Goal: Transaction & Acquisition: Book appointment/travel/reservation

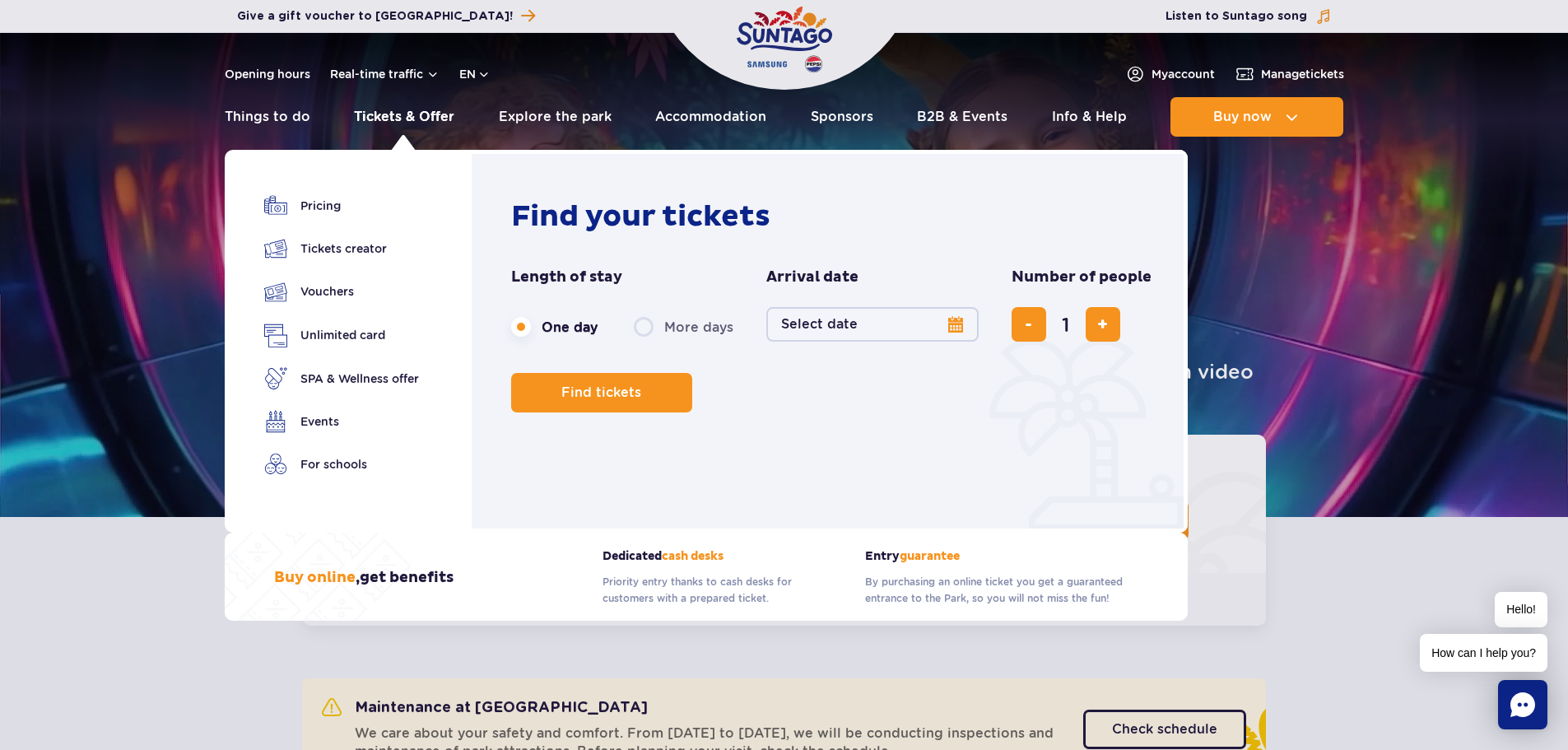
click at [369, 118] on link "Tickets & Offer" at bounding box center [404, 116] width 100 height 40
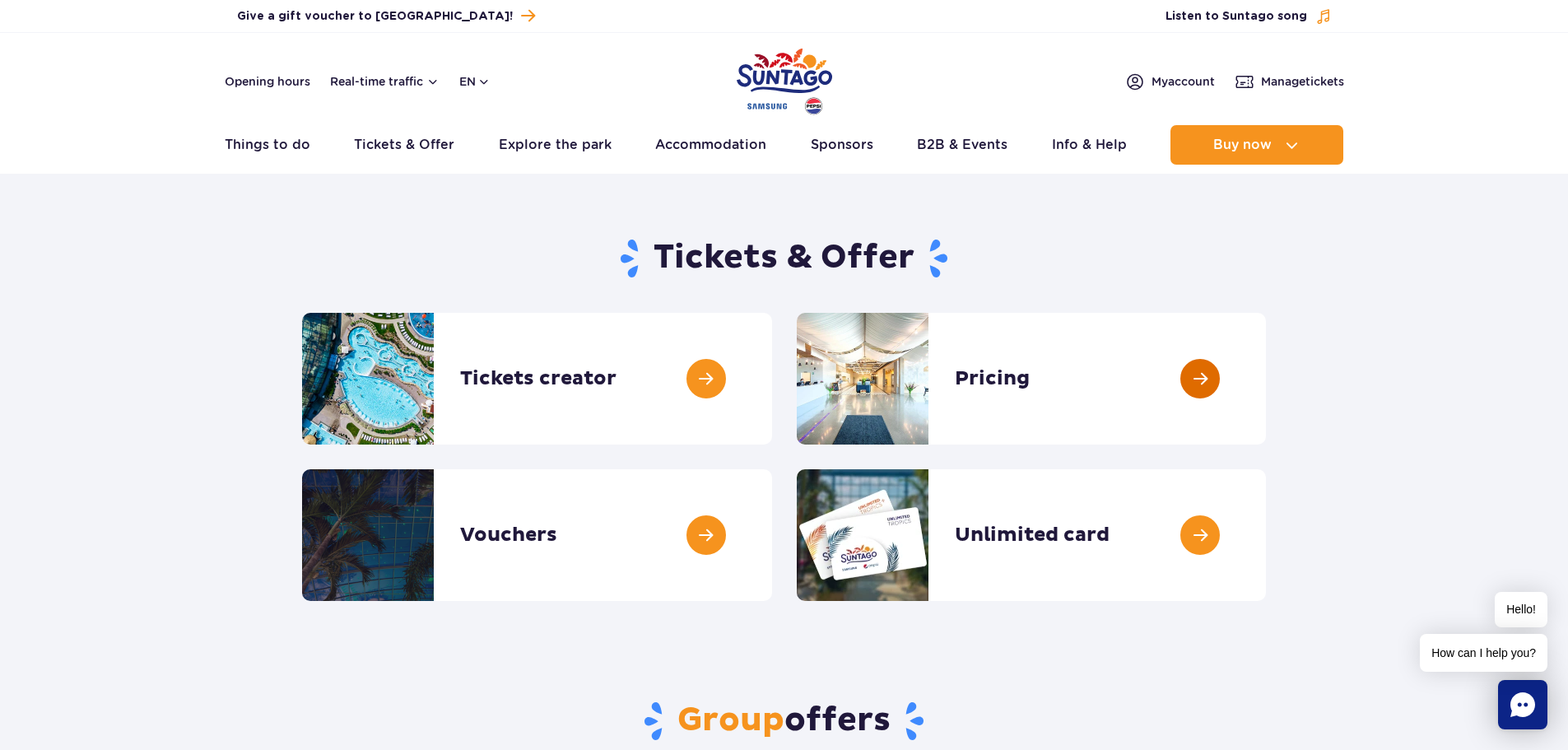
click at [1266, 377] on link at bounding box center [1266, 379] width 0 height 132
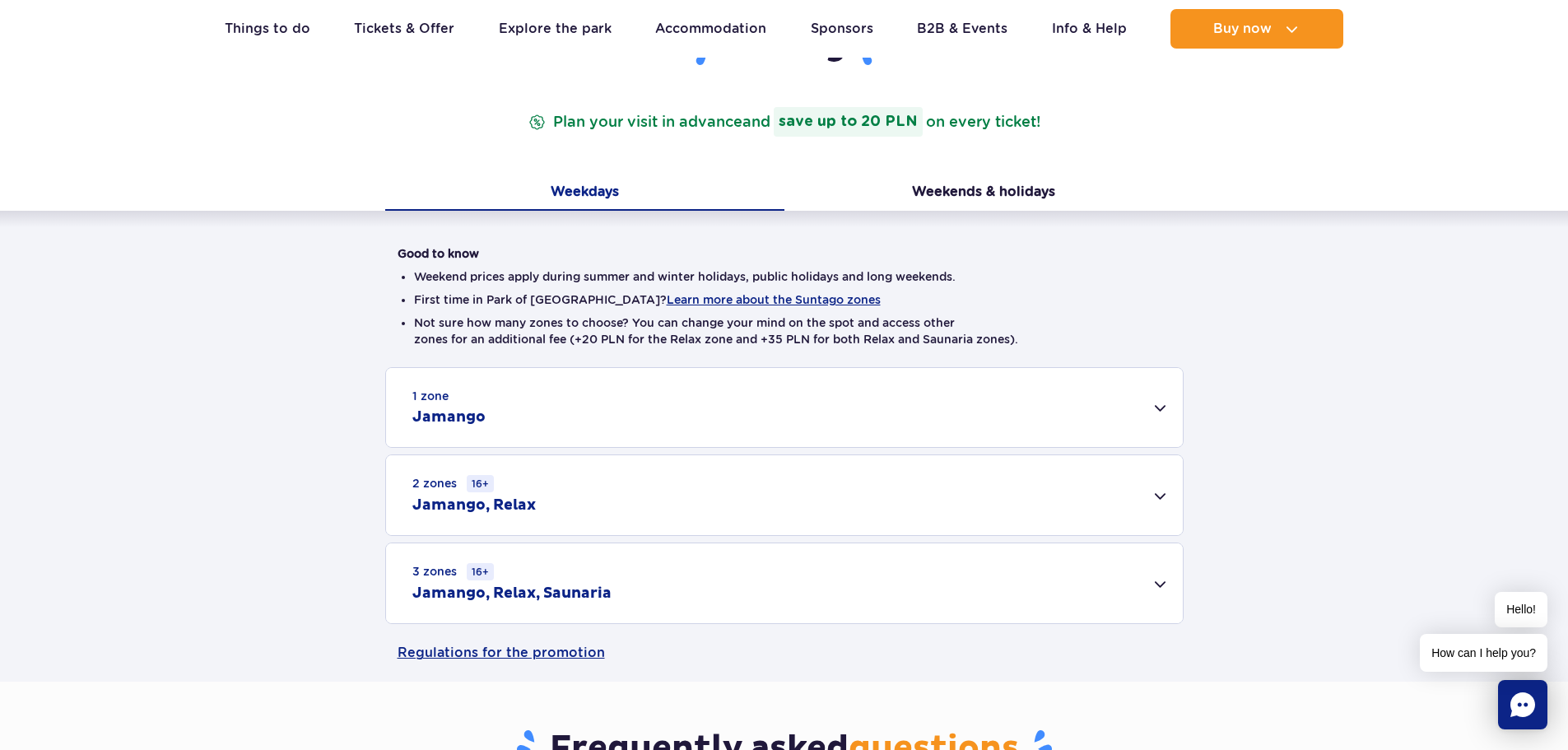
scroll to position [246, 0]
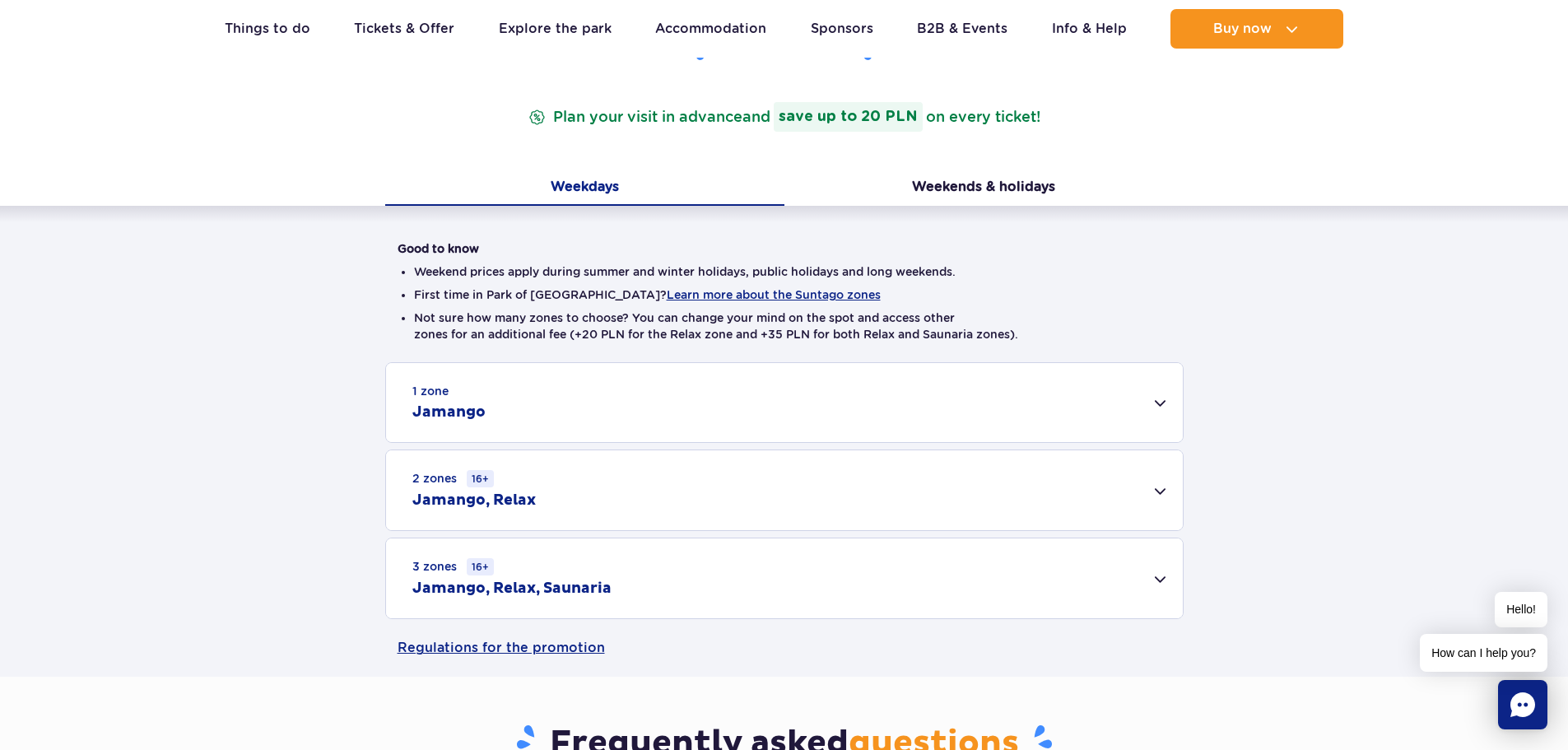
click at [527, 499] on h2 "Jamango, Relax" at bounding box center [474, 500] width 123 height 19
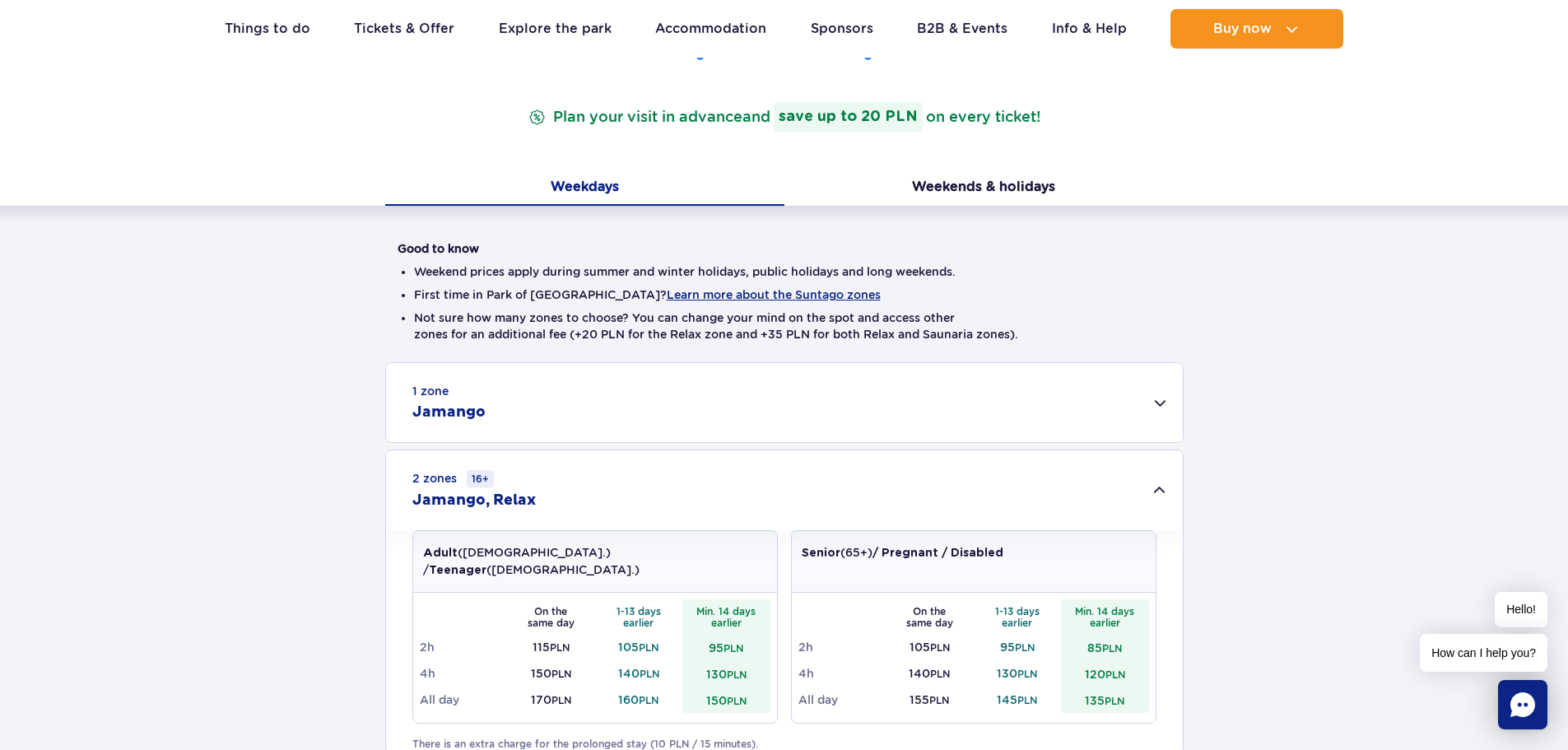
click at [451, 410] on h2 "Jamango" at bounding box center [448, 412] width 73 height 19
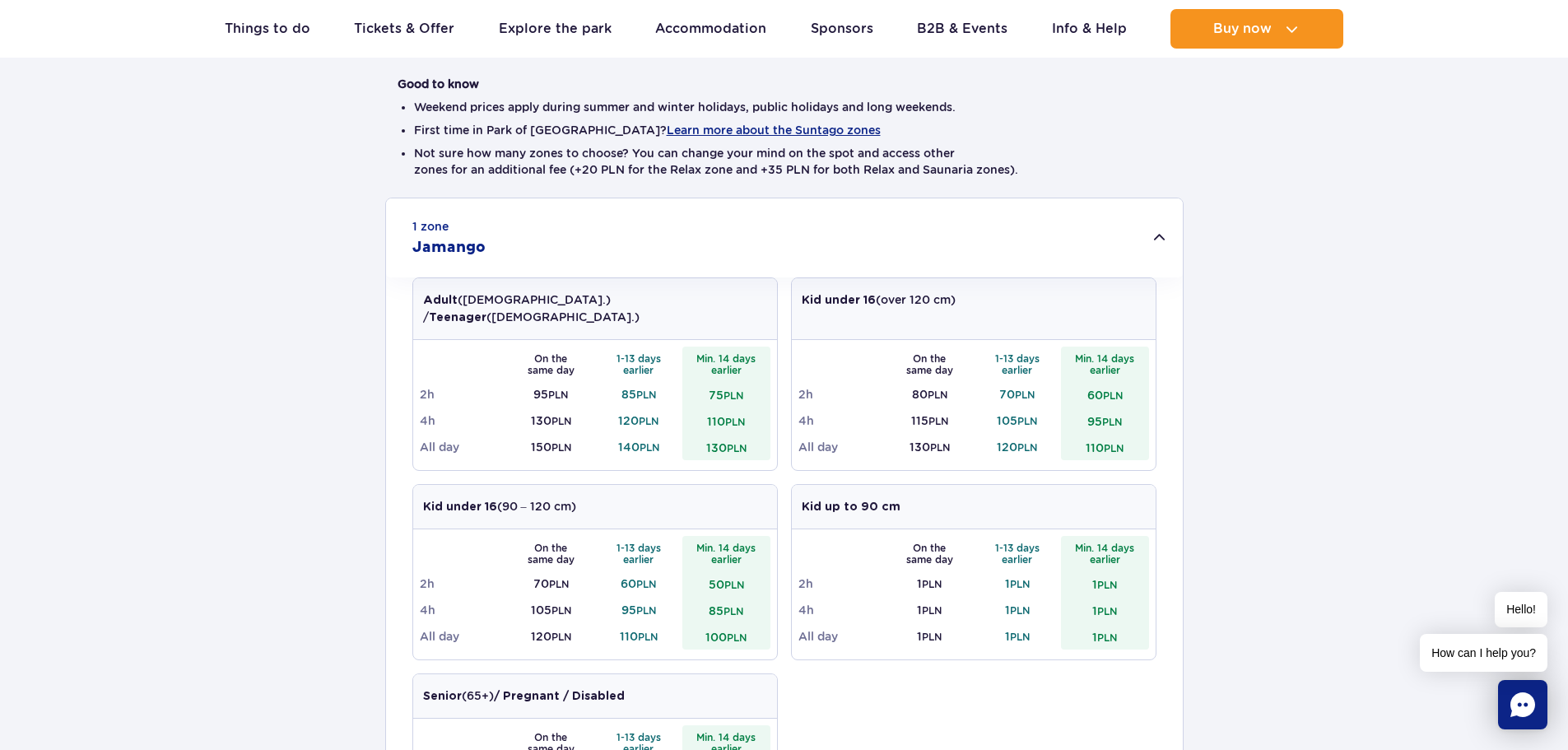
scroll to position [494, 0]
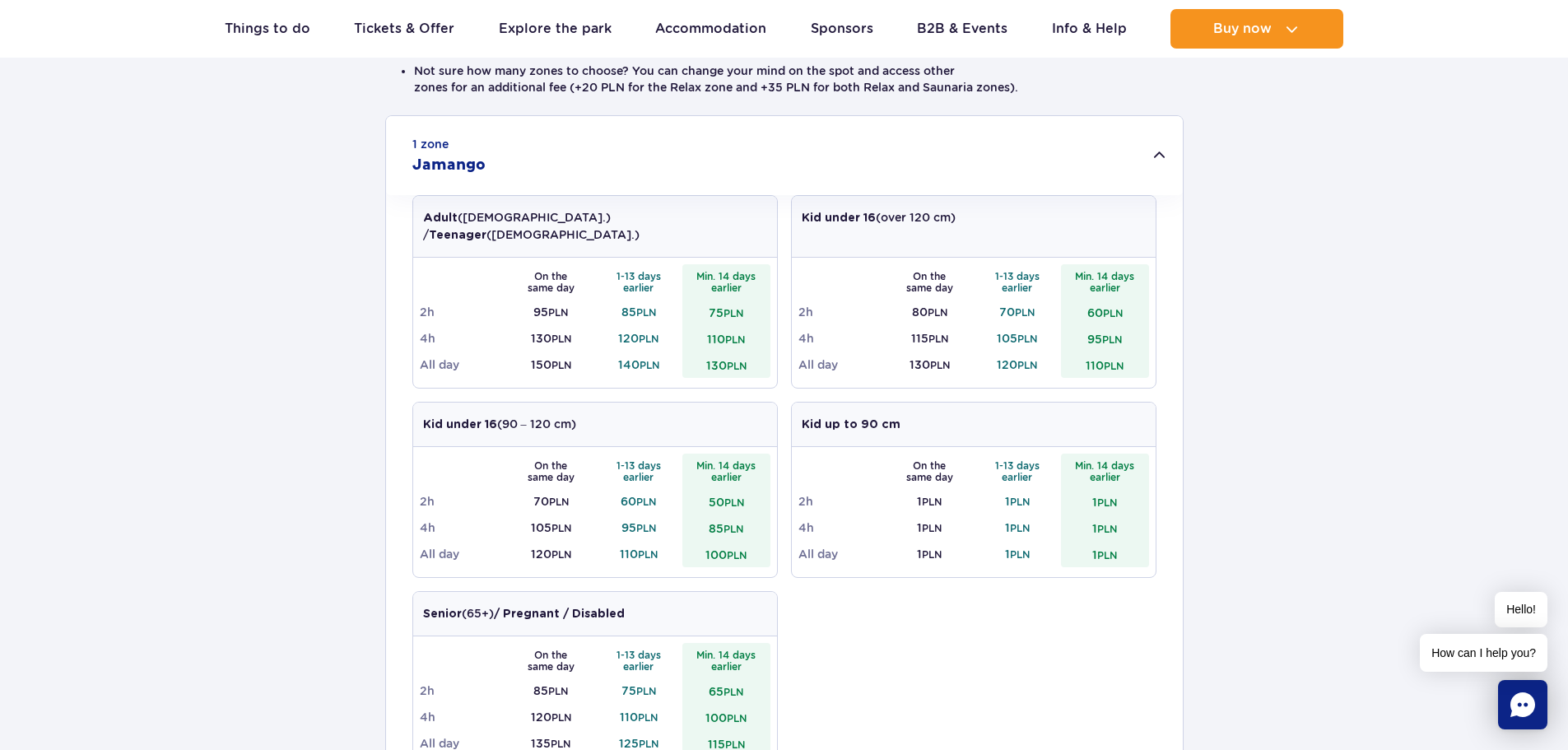
click at [460, 160] on h2 "Jamango" at bounding box center [448, 165] width 73 height 19
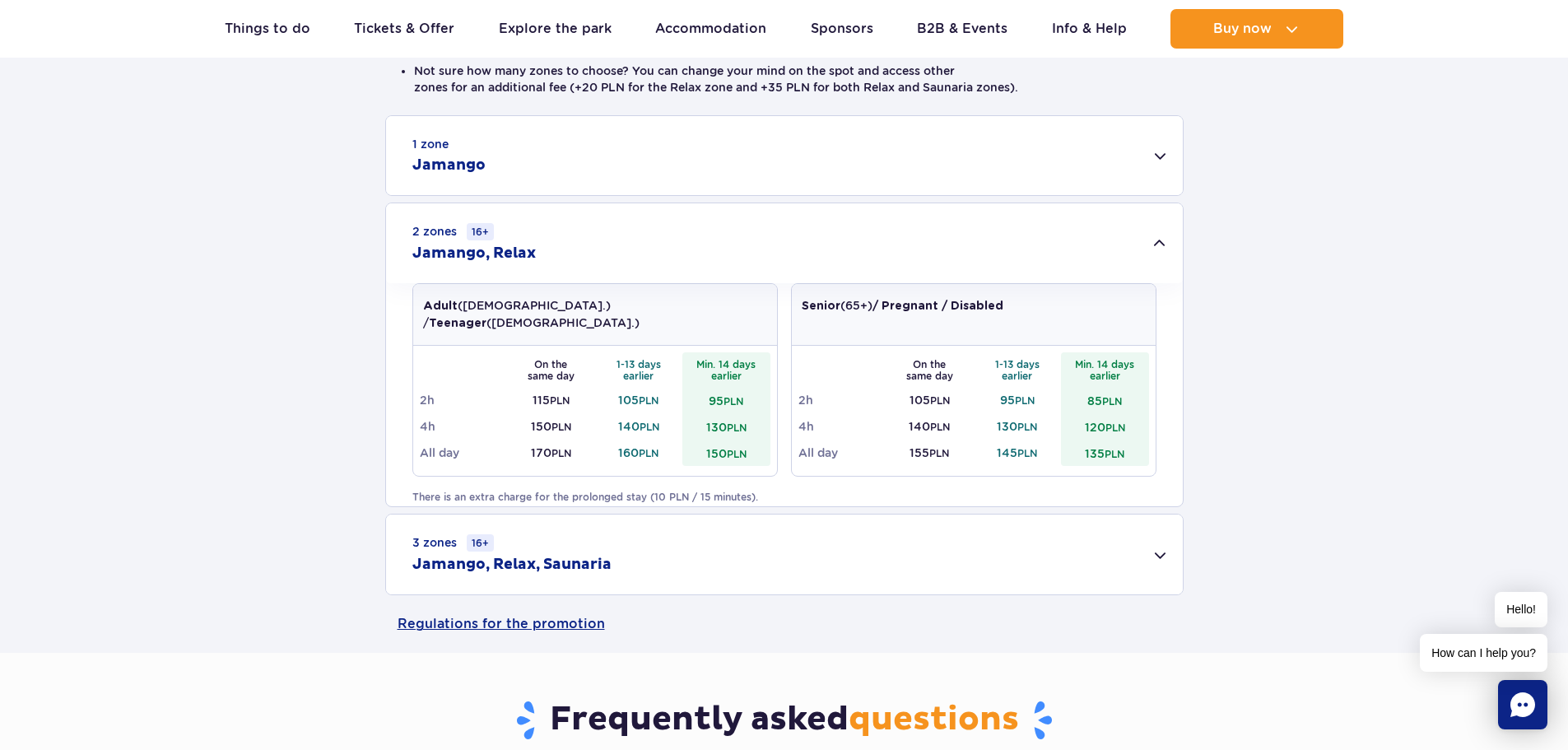
click at [438, 560] on h2 "Jamango, Relax, Saunaria" at bounding box center [512, 564] width 199 height 19
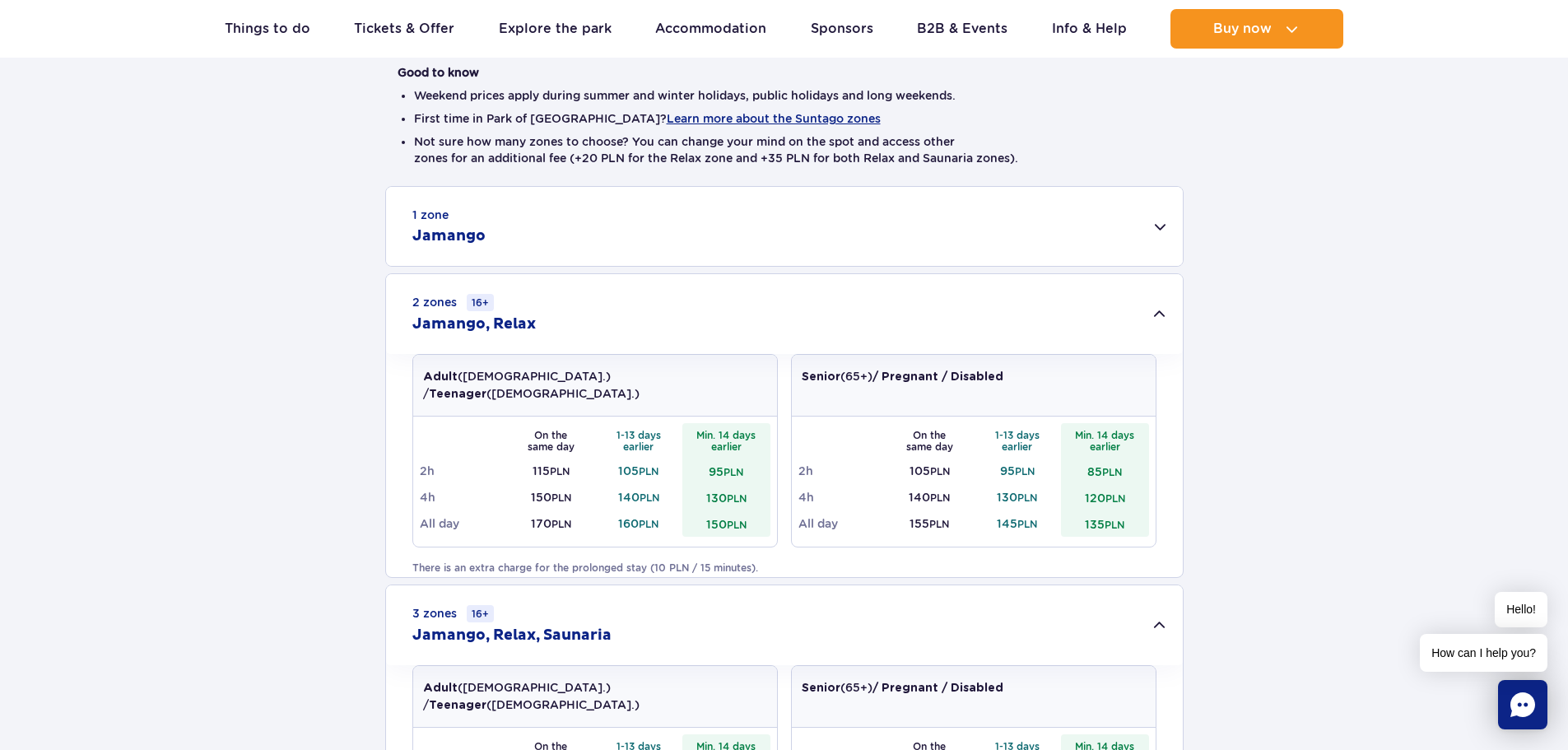
scroll to position [411, 0]
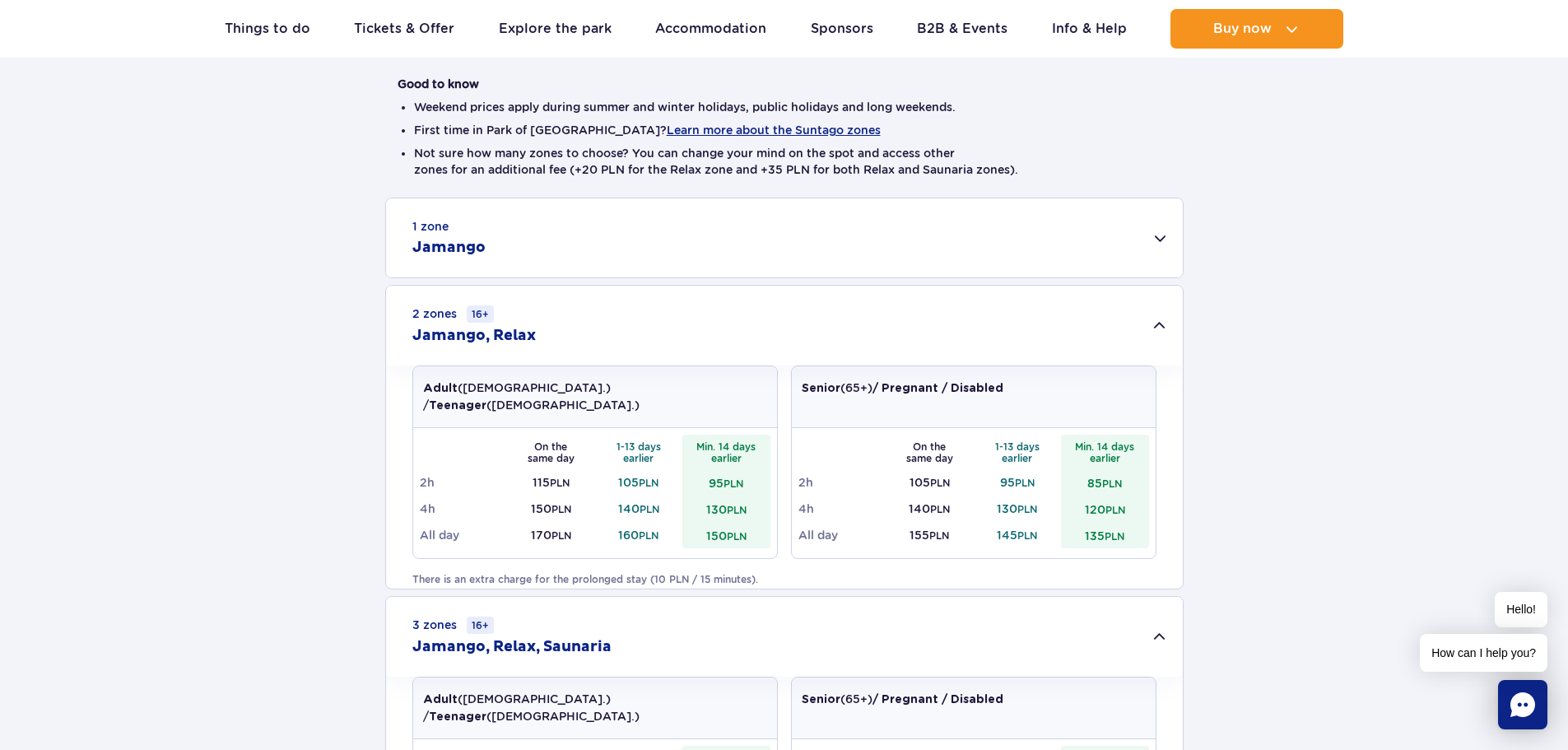
click at [513, 640] on h2 "Jamango, Relax, Saunaria" at bounding box center [512, 646] width 199 height 19
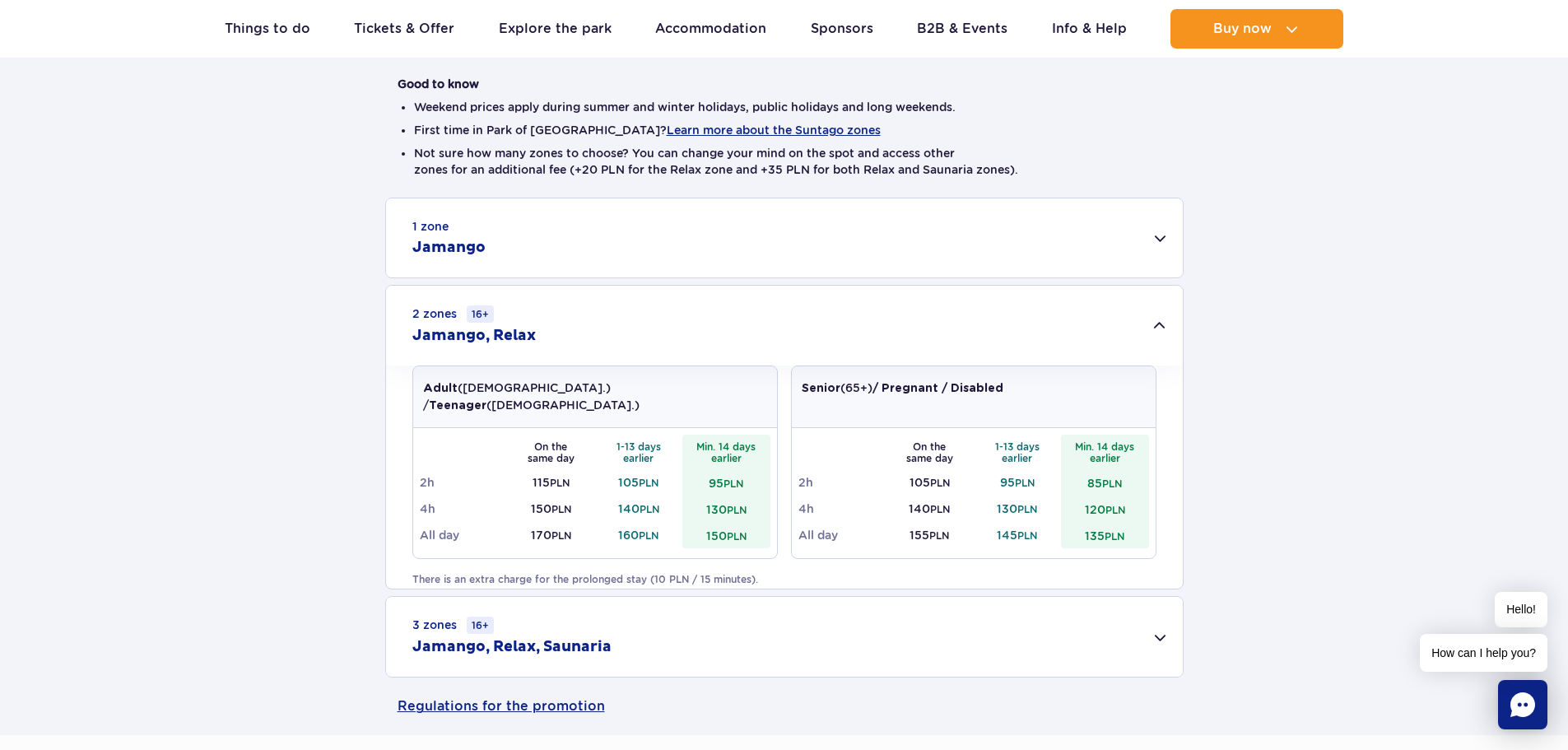
click at [496, 334] on h2 "Jamango, Relax" at bounding box center [474, 335] width 123 height 19
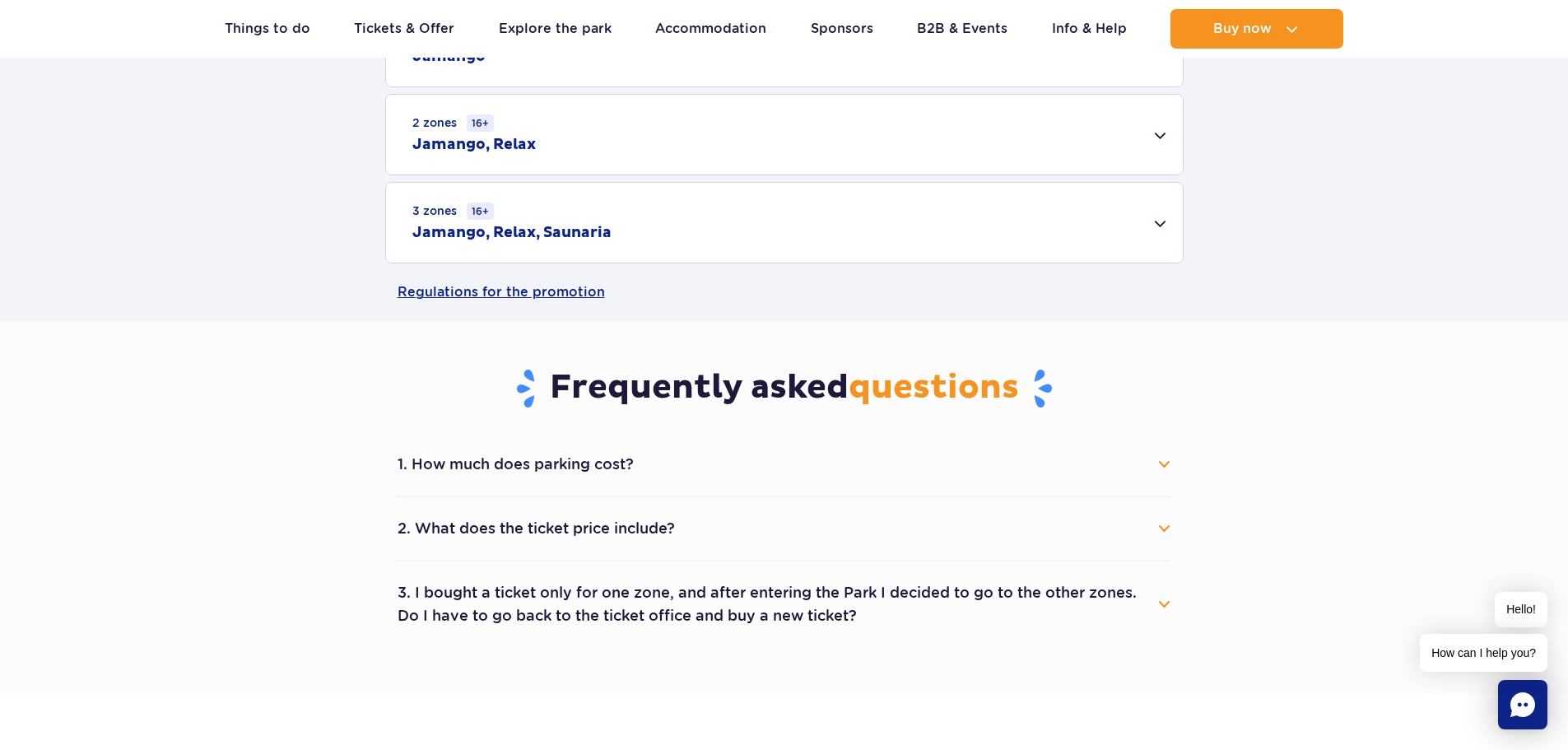
scroll to position [658, 0]
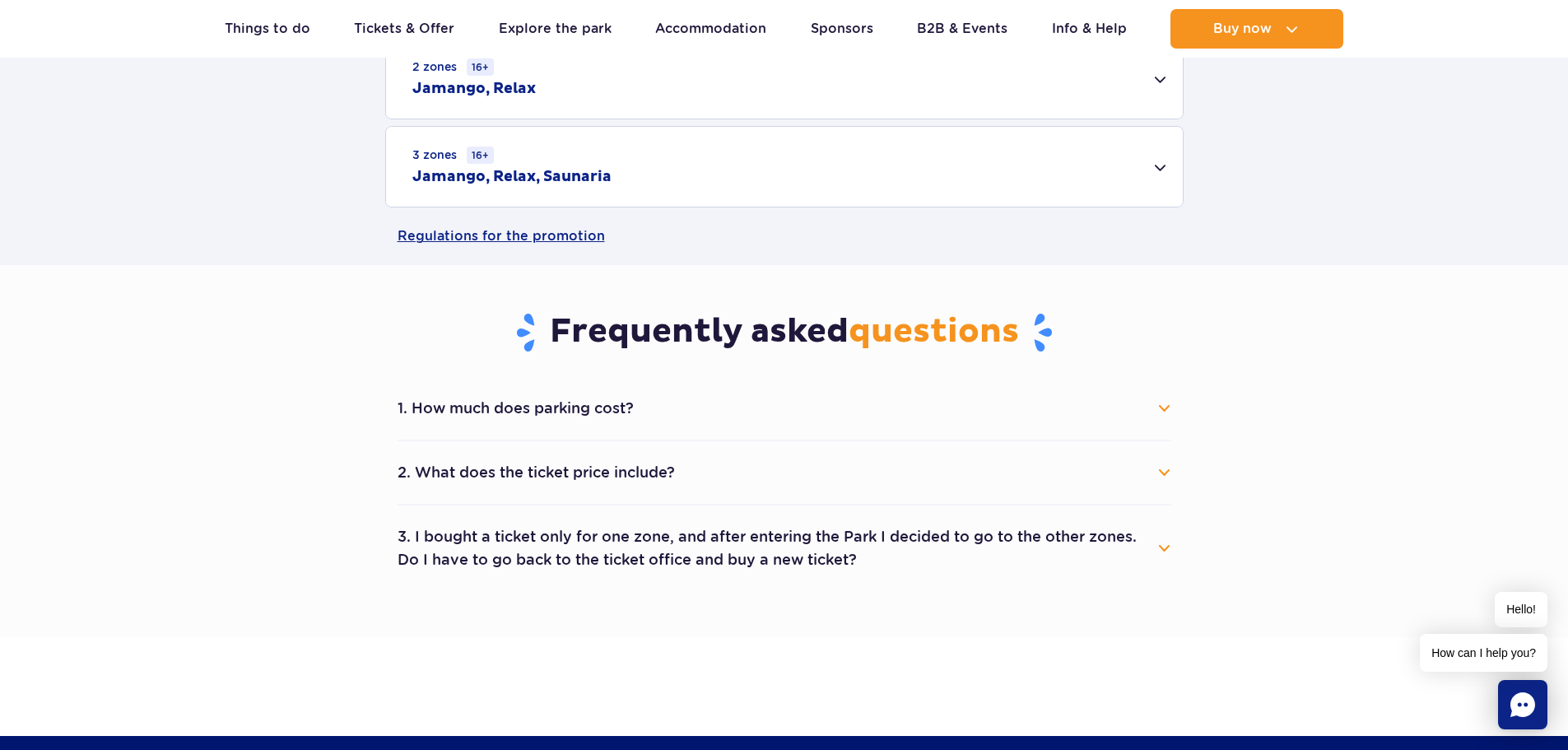
click at [512, 408] on button "1. How much does parking cost?" at bounding box center [784, 408] width 774 height 36
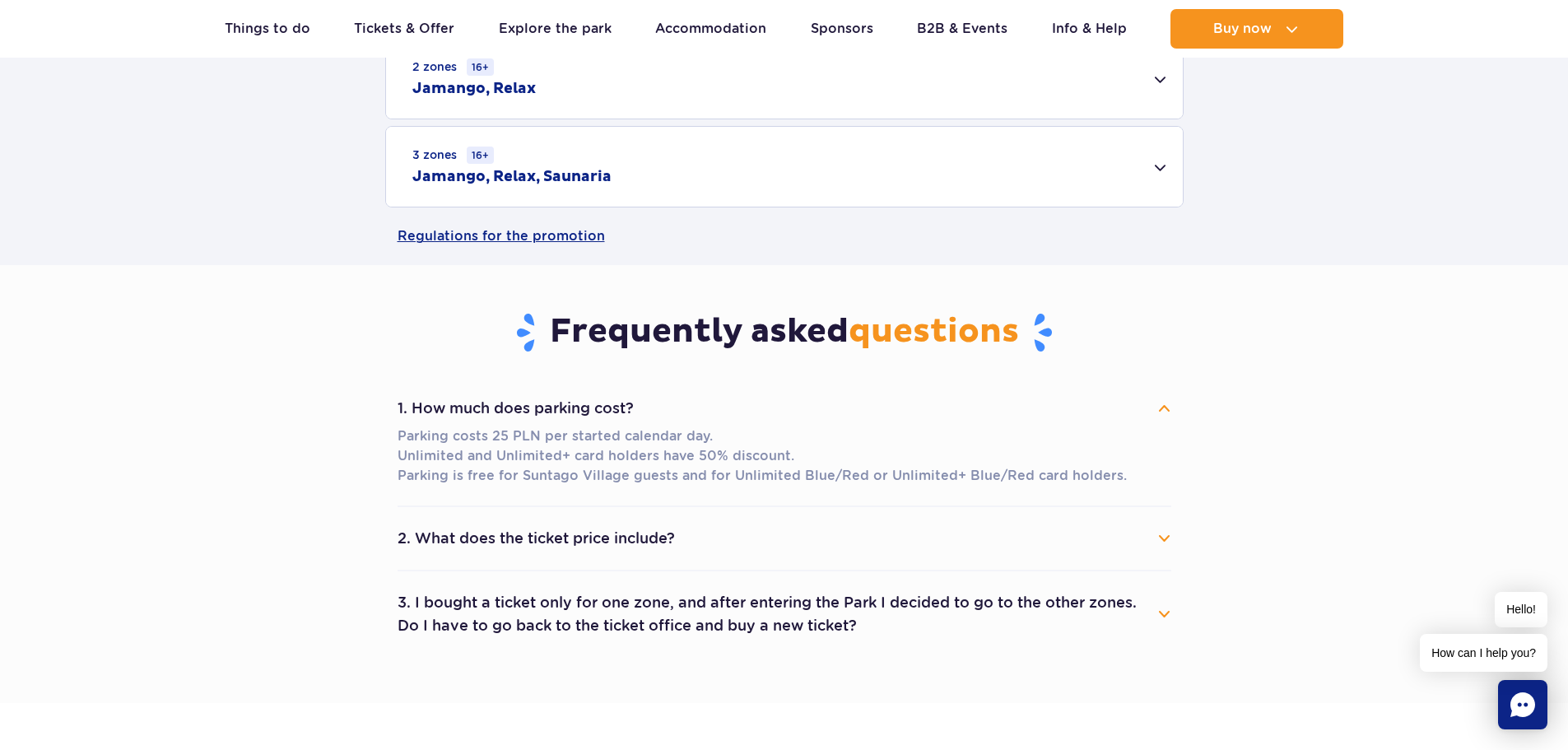
click at [600, 539] on button "2. What does the ticket price include?" at bounding box center [784, 538] width 774 height 36
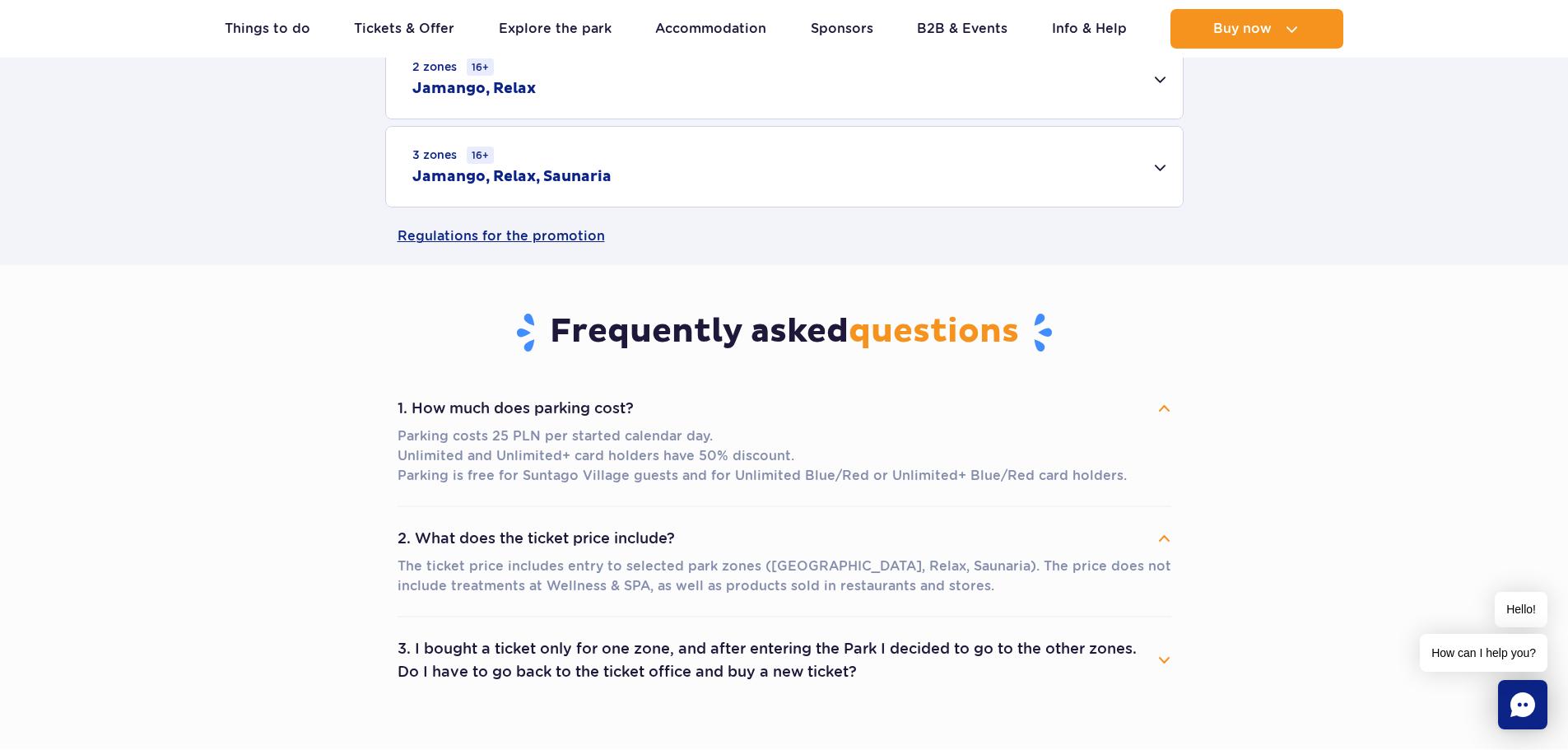
scroll to position [740, 0]
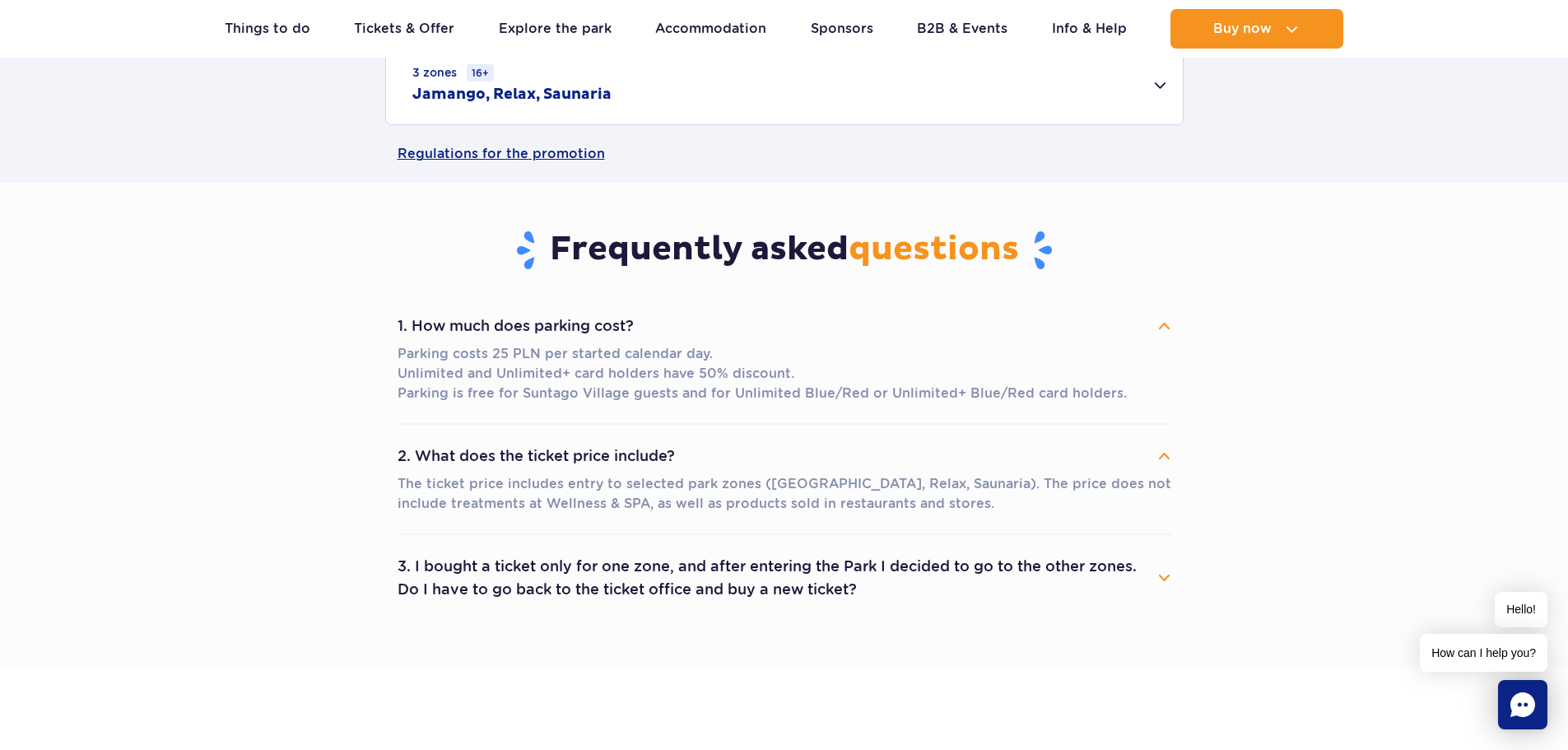
click at [620, 582] on button "3. I bought a ticket only for one zone, and after entering the Park I decided t…" at bounding box center [784, 577] width 774 height 59
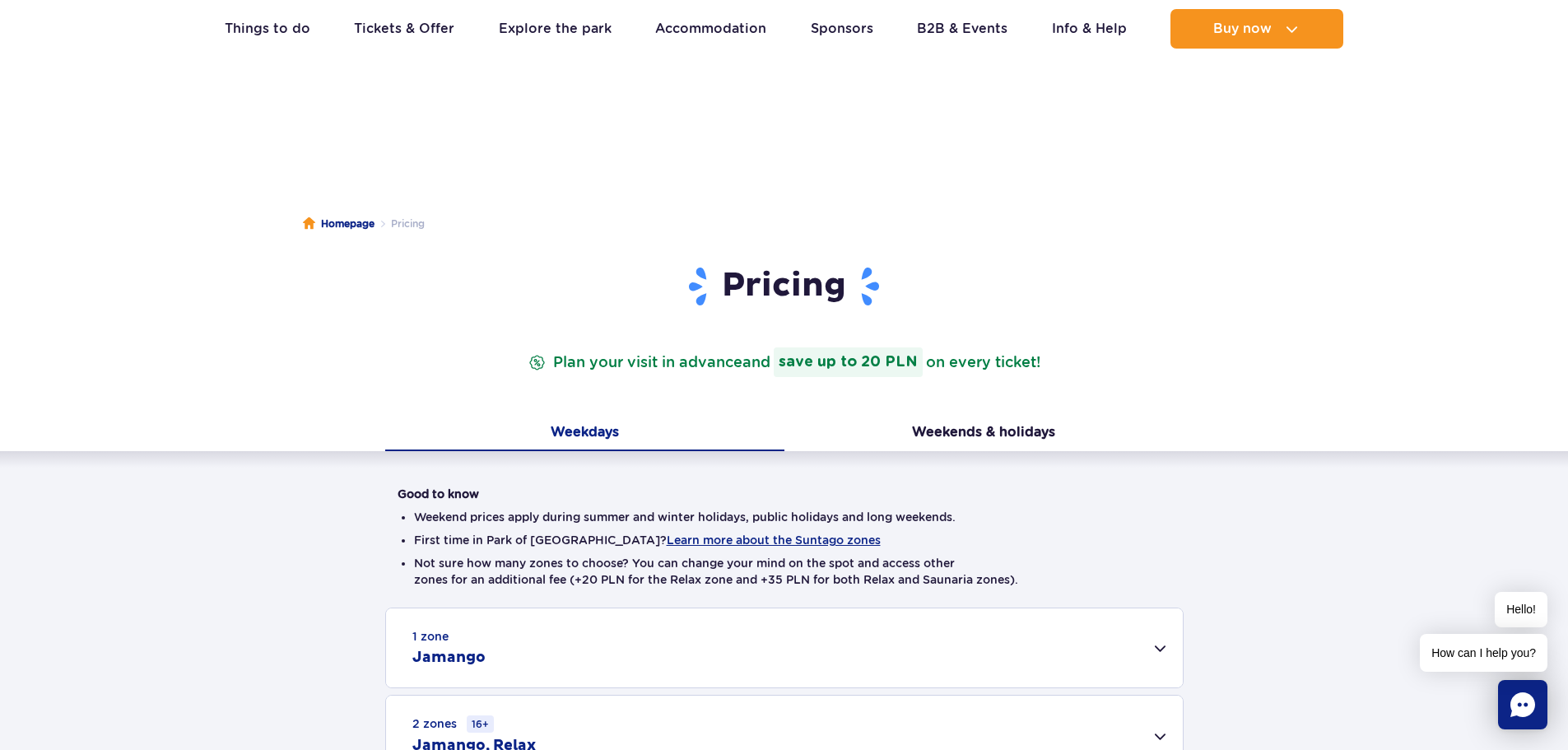
scroll to position [0, 0]
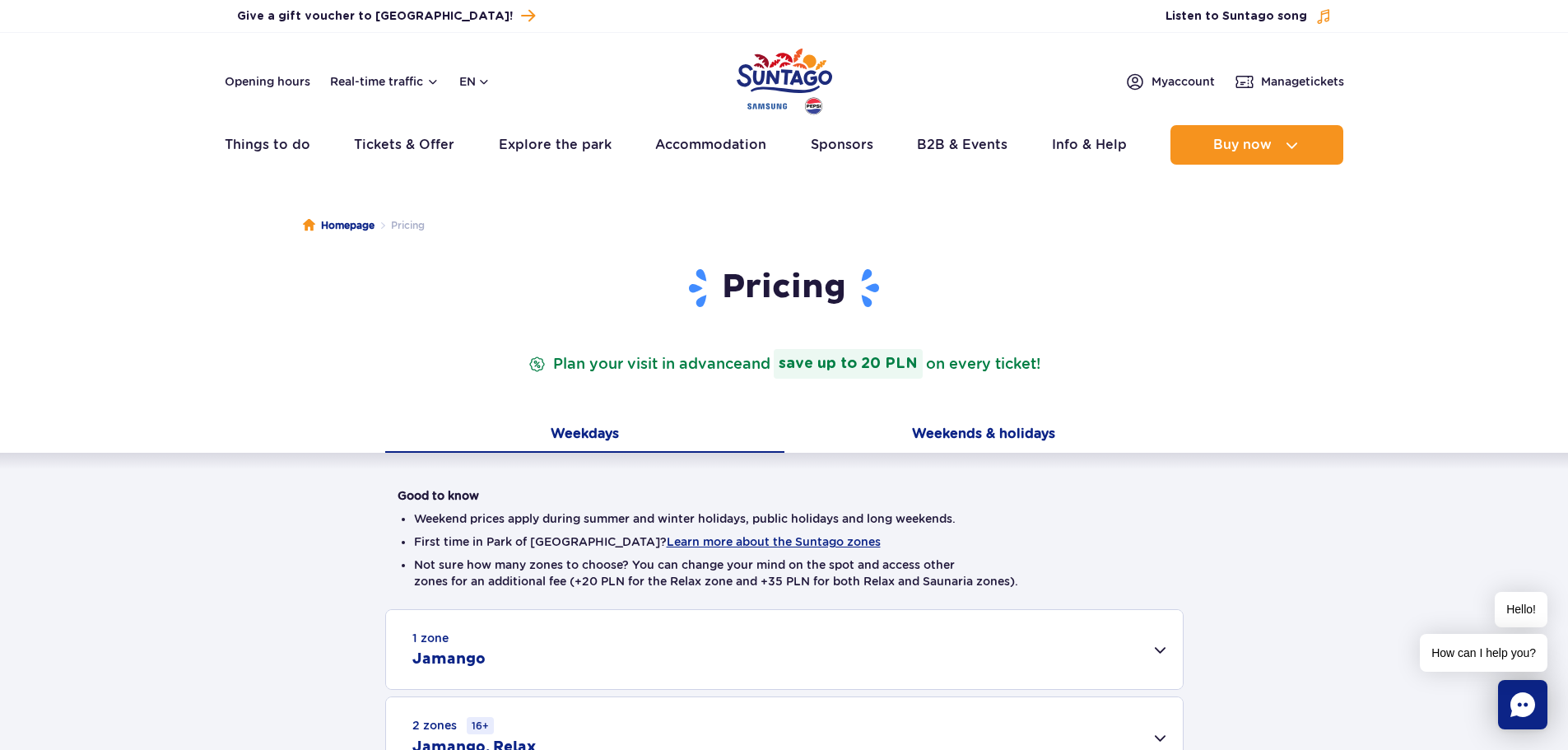
click at [946, 432] on button "Weekends & holidays" at bounding box center [983, 435] width 399 height 34
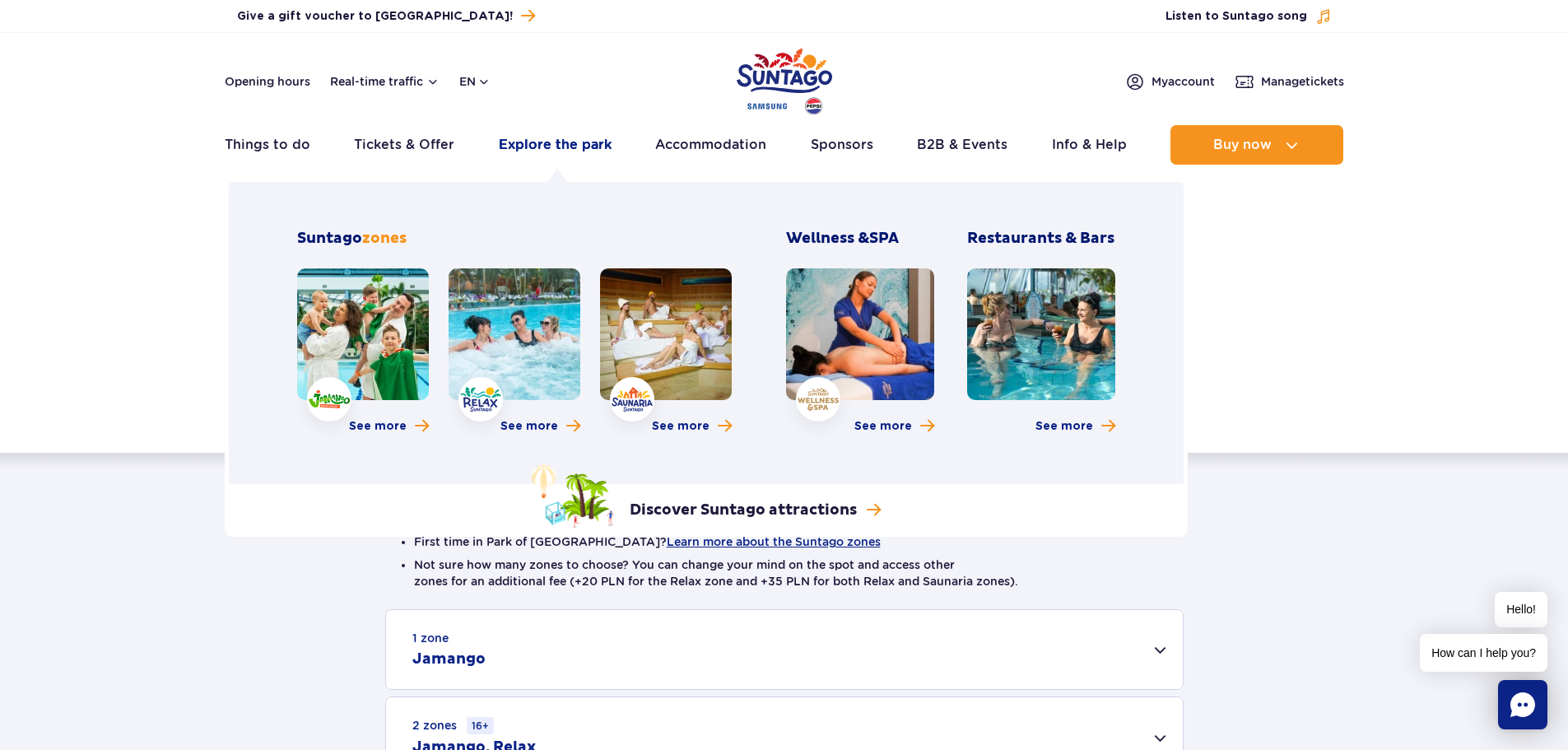
click at [570, 145] on link "Explore the park" at bounding box center [555, 144] width 113 height 40
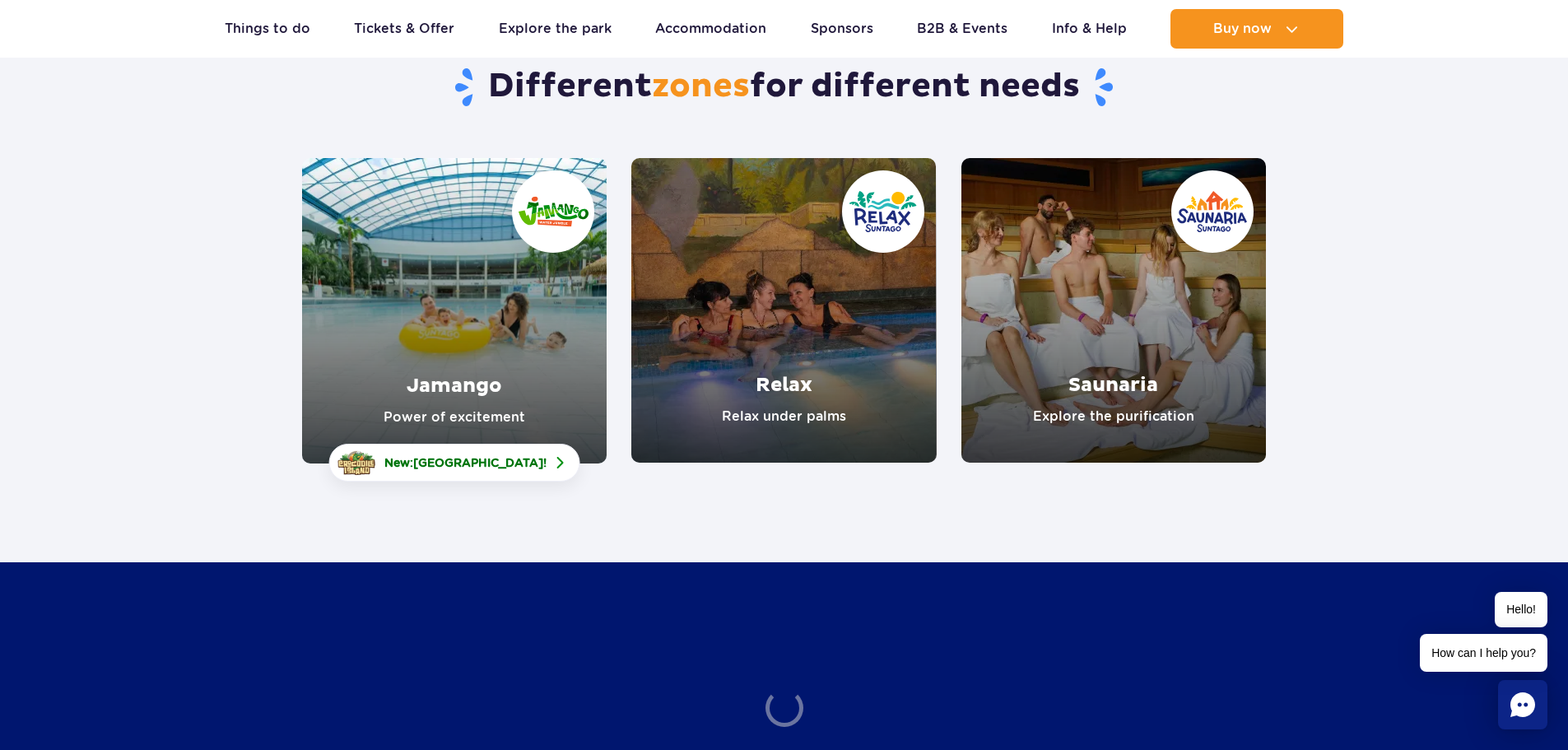
scroll to position [165, 0]
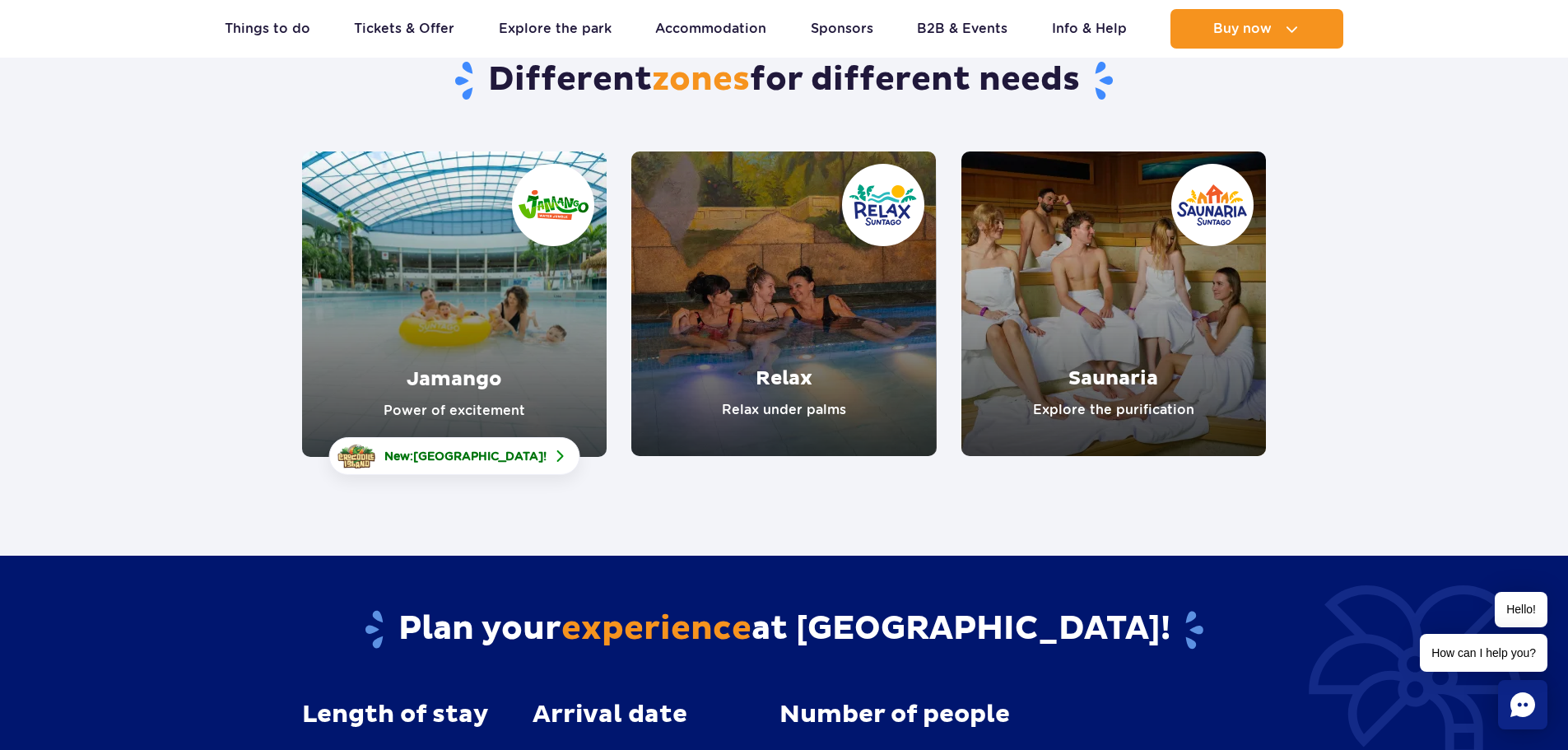
click at [480, 346] on link "Jamango" at bounding box center [454, 304] width 305 height 305
click at [772, 328] on link "Relax" at bounding box center [784, 304] width 305 height 305
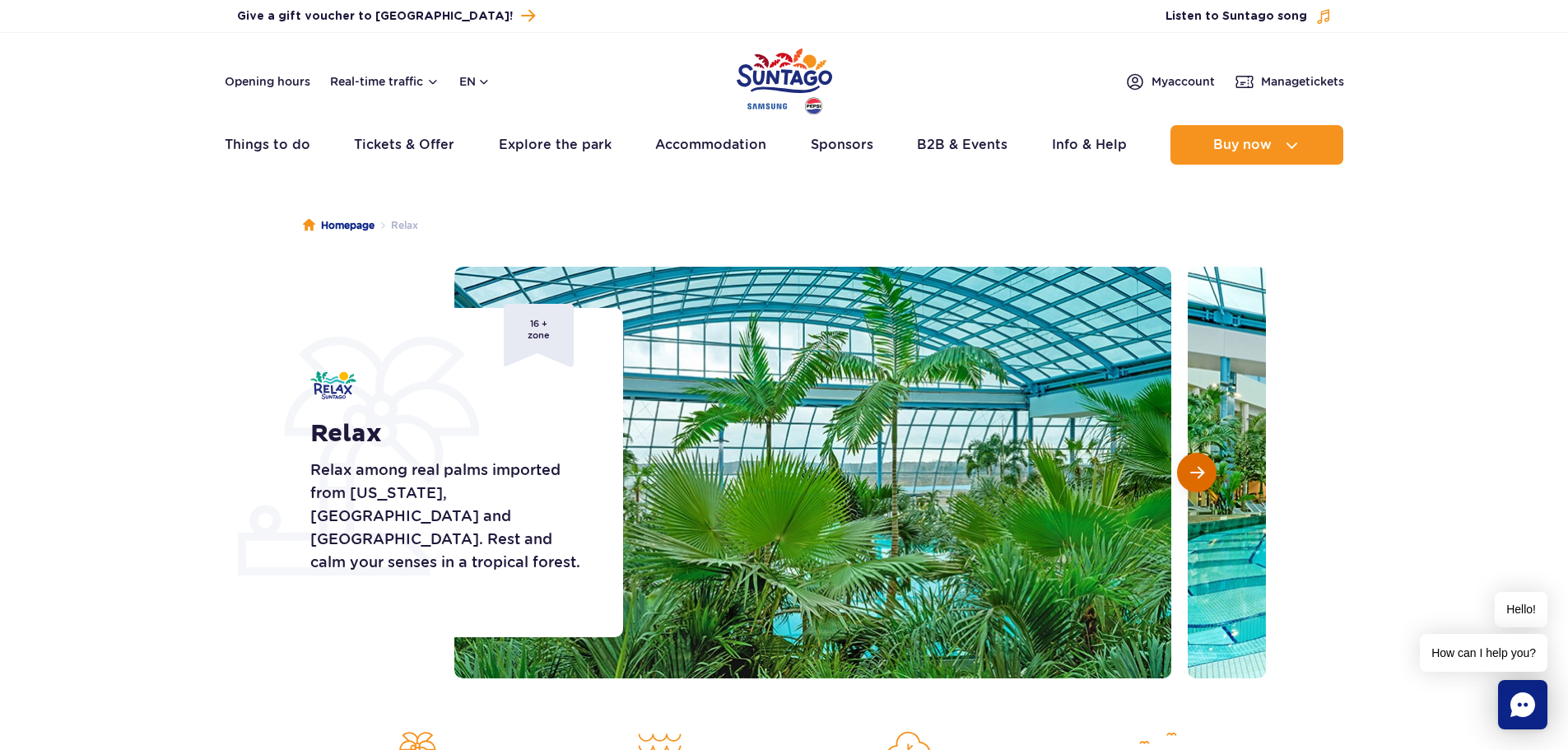
click at [1211, 472] on button "Next slide" at bounding box center [1196, 472] width 40 height 40
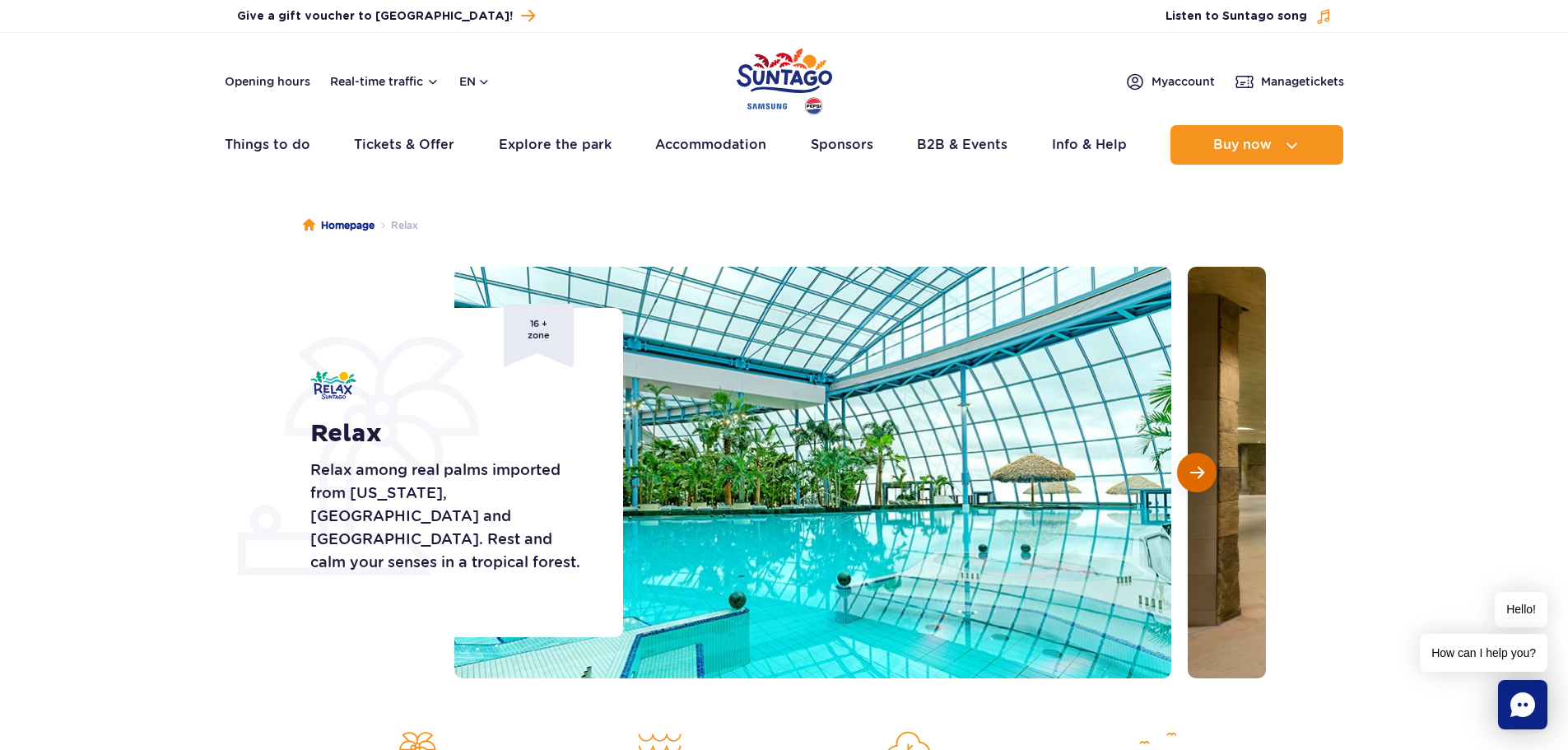
click at [1207, 475] on button "Next slide" at bounding box center [1196, 472] width 40 height 40
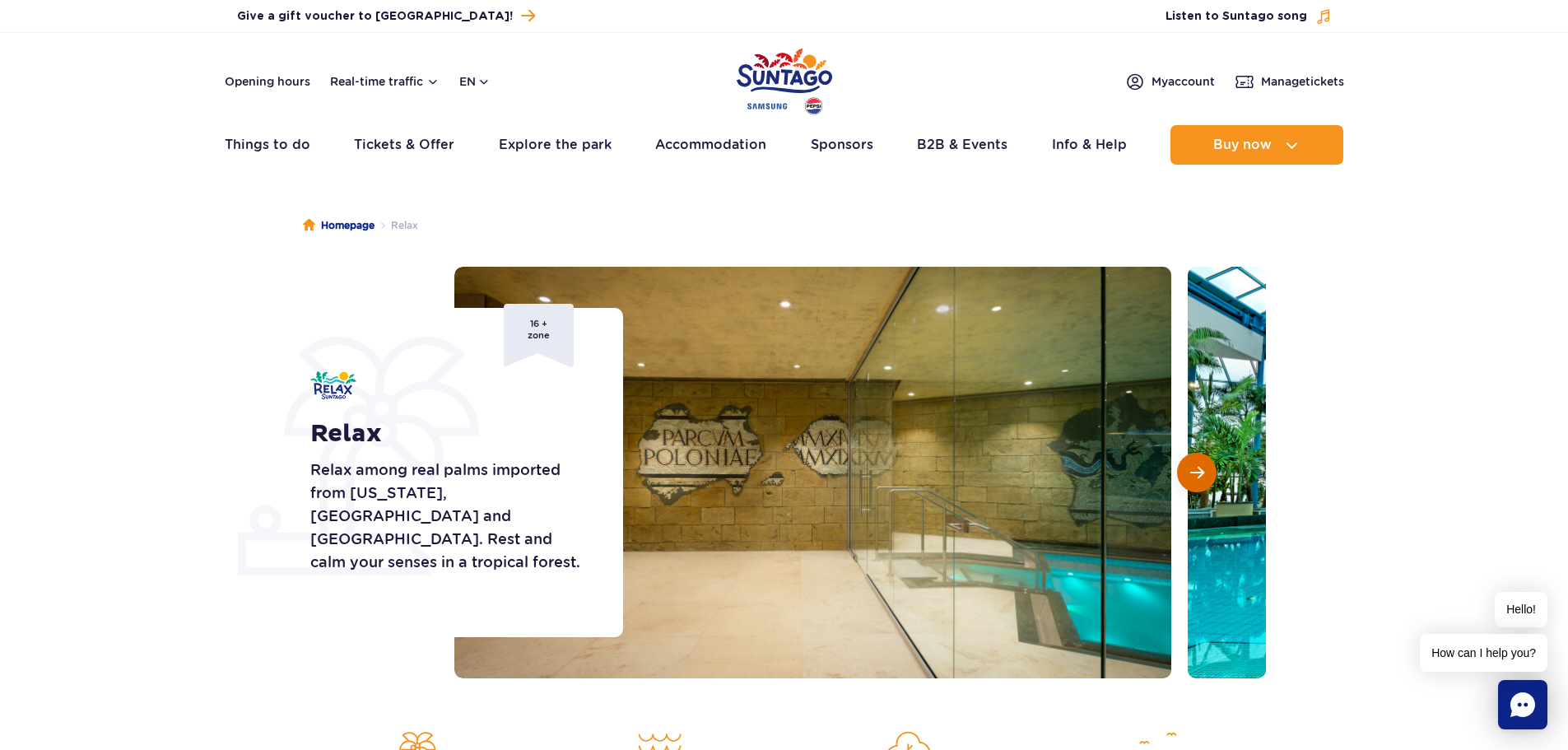
click at [1206, 468] on button "Next slide" at bounding box center [1196, 472] width 40 height 40
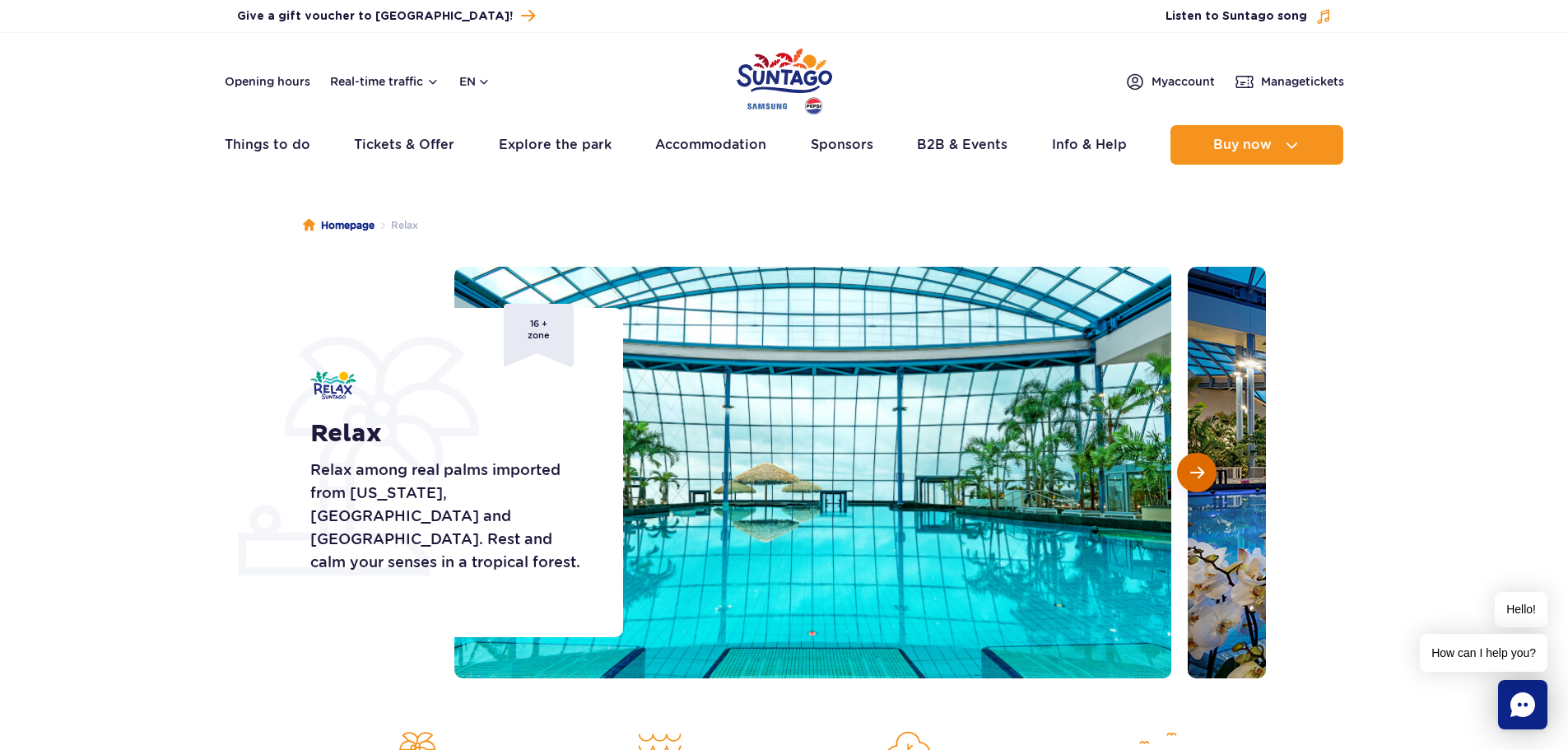
click at [1202, 478] on span "Next slide" at bounding box center [1197, 472] width 14 height 15
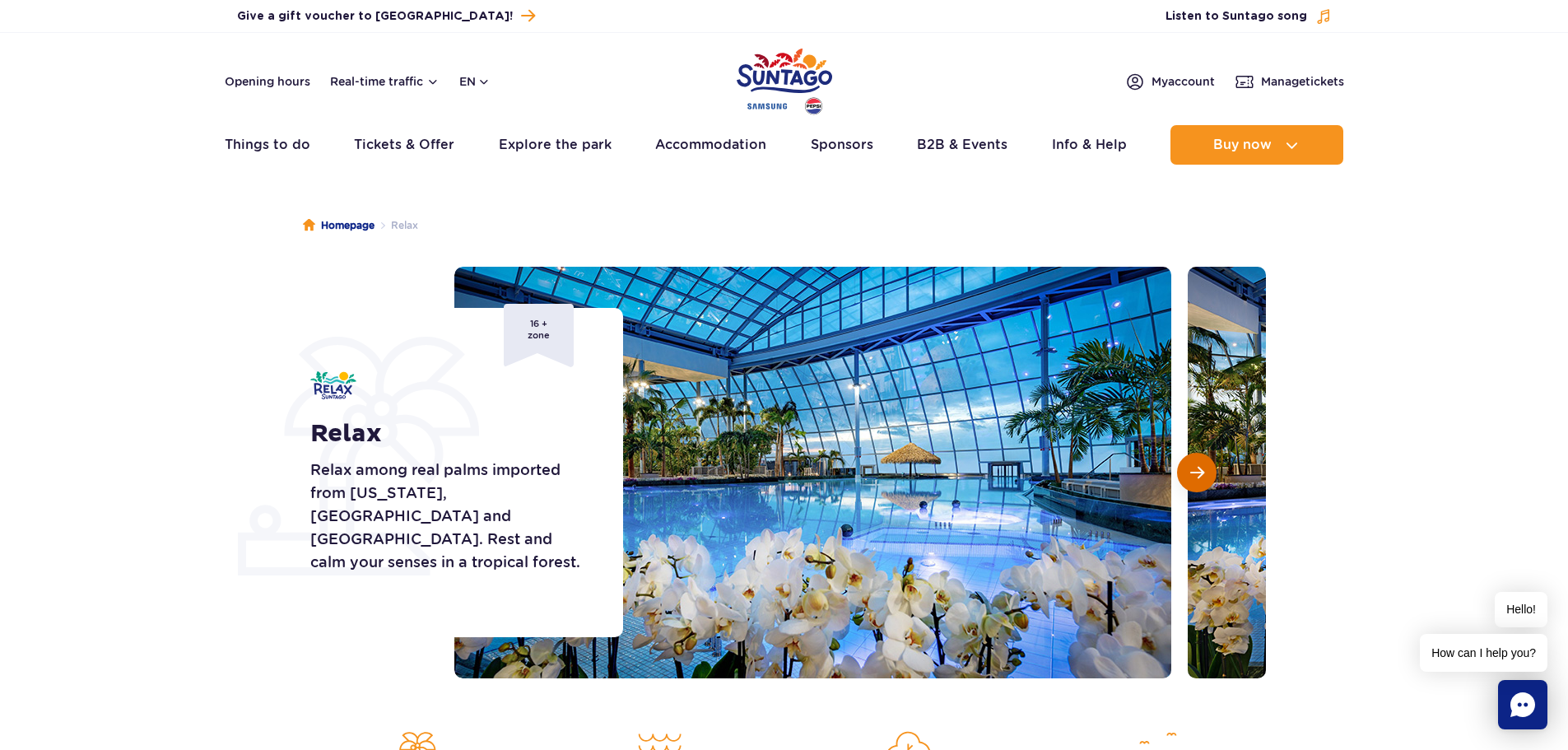
click at [1202, 478] on span "Next slide" at bounding box center [1197, 472] width 14 height 15
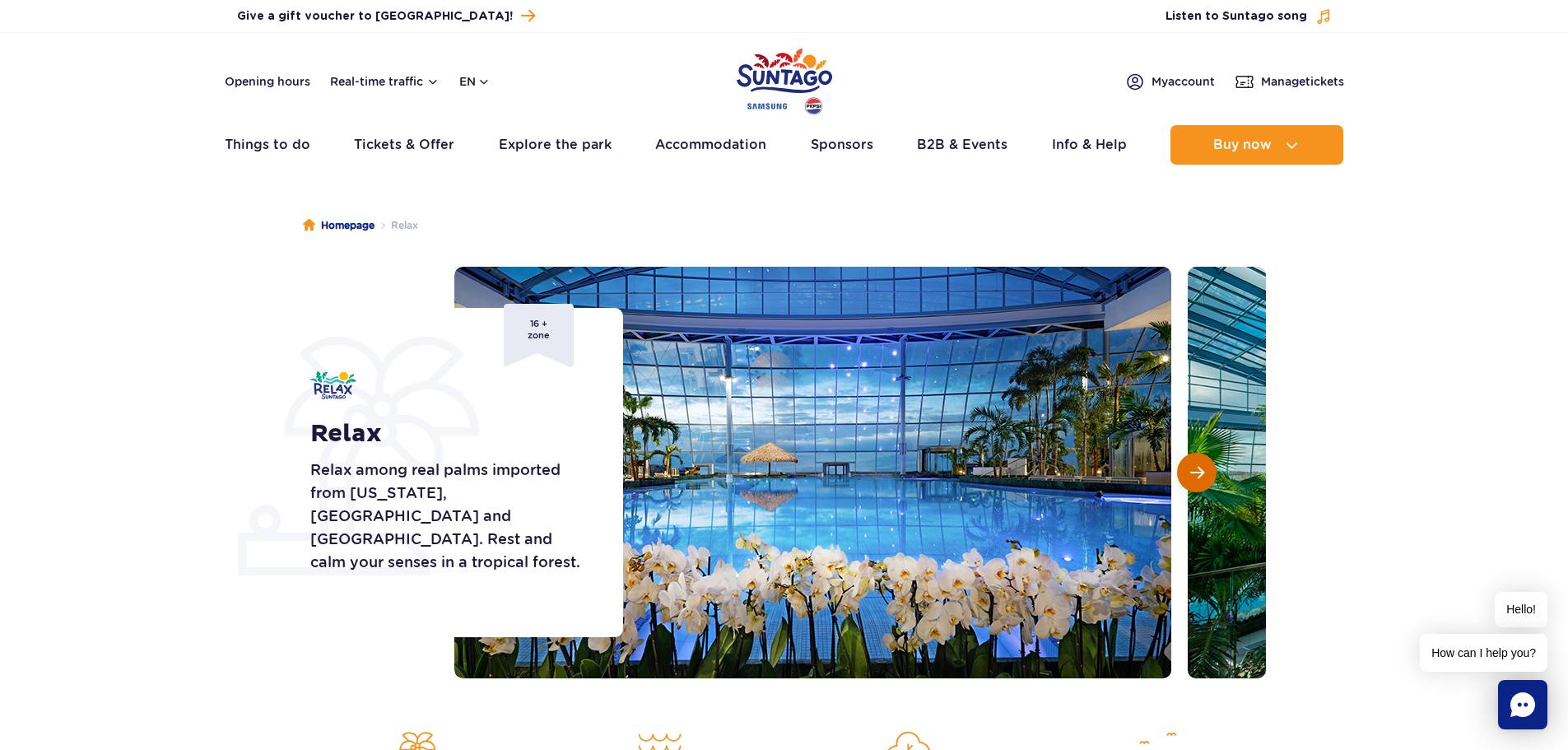
click at [1202, 478] on span "Next slide" at bounding box center [1197, 472] width 14 height 15
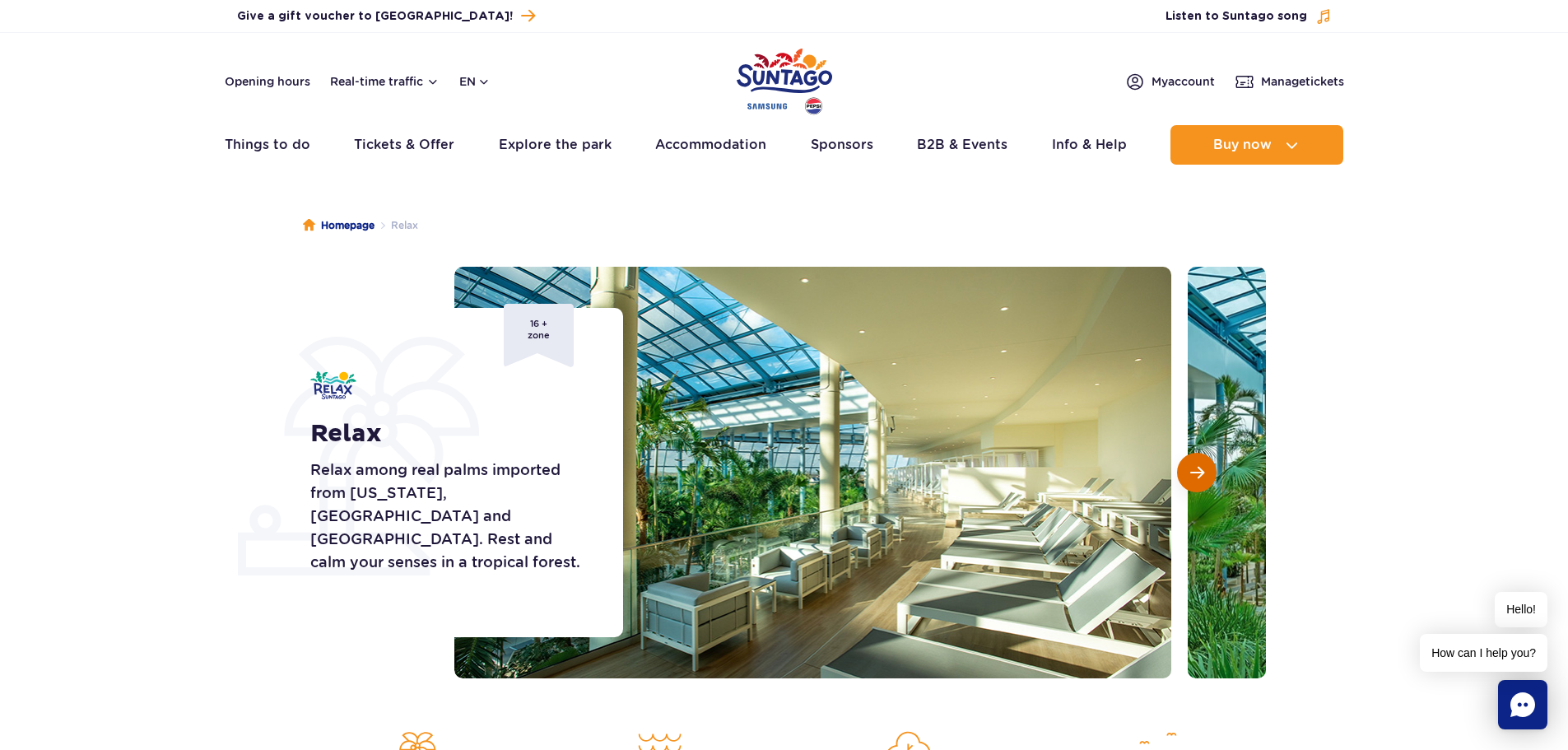
click at [1202, 478] on span "Next slide" at bounding box center [1197, 472] width 14 height 15
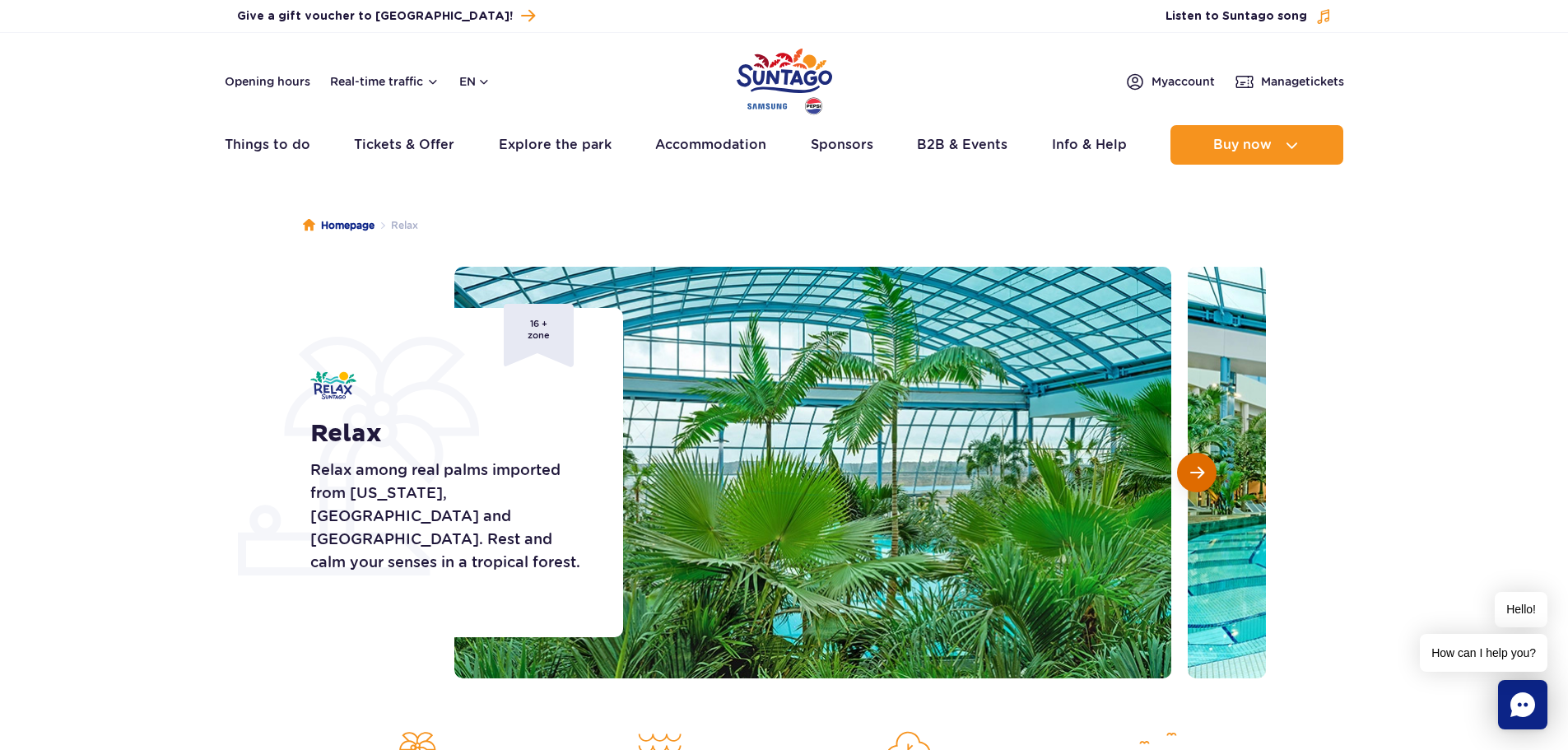
click at [1202, 478] on span "Next slide" at bounding box center [1197, 472] width 14 height 15
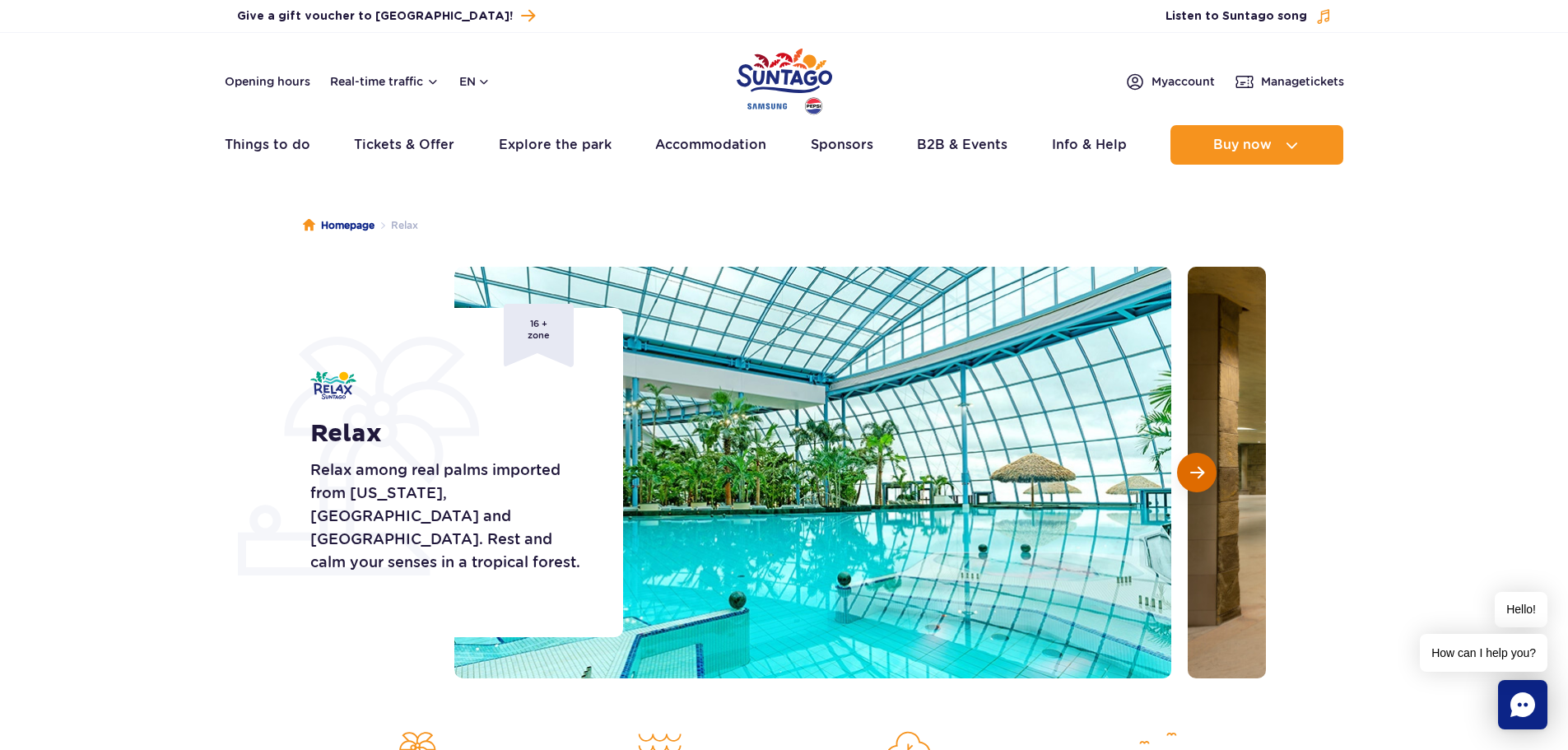
click at [1202, 478] on span "Next slide" at bounding box center [1197, 472] width 14 height 15
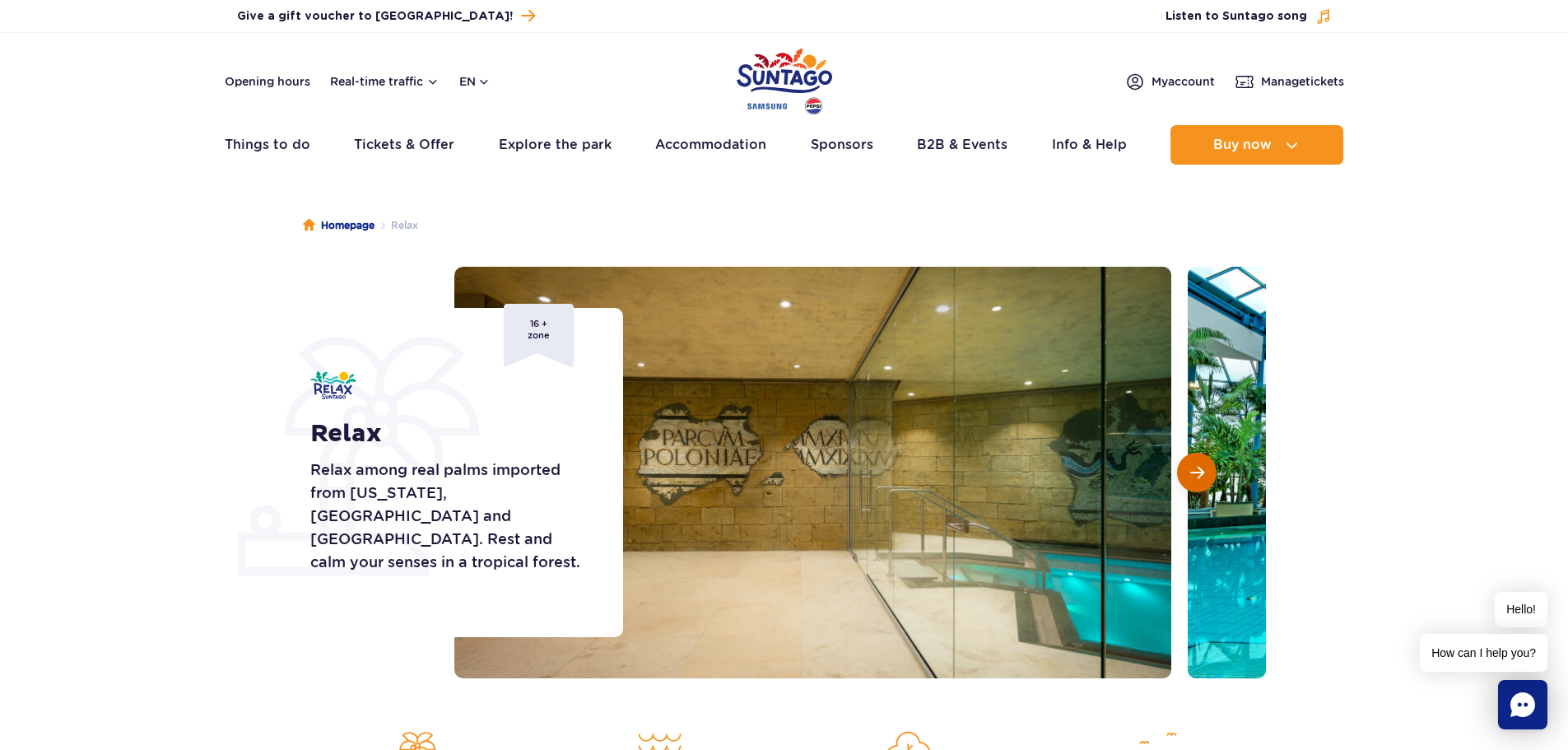
click at [1202, 478] on span "Next slide" at bounding box center [1197, 472] width 14 height 15
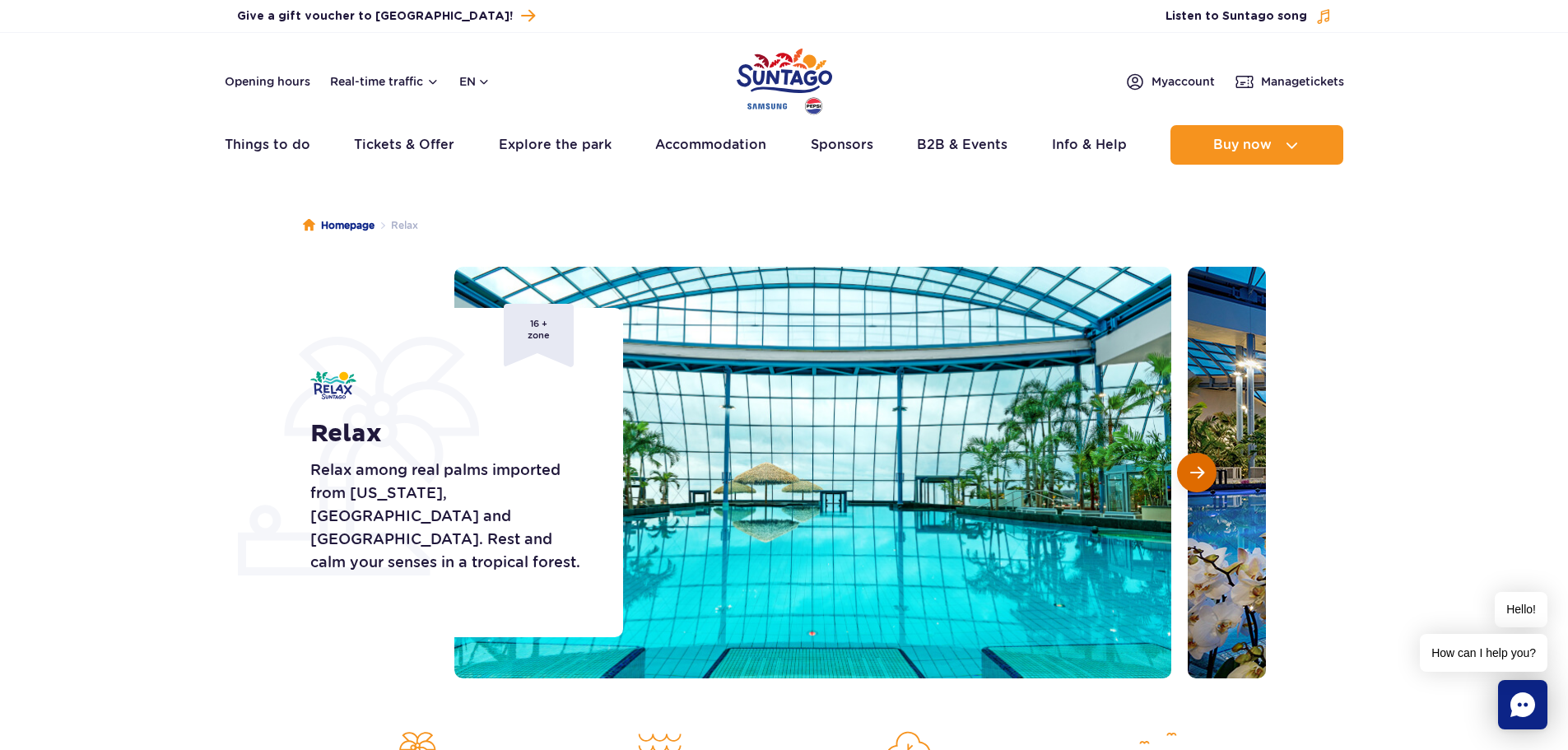
click at [1202, 478] on span "Next slide" at bounding box center [1197, 472] width 14 height 15
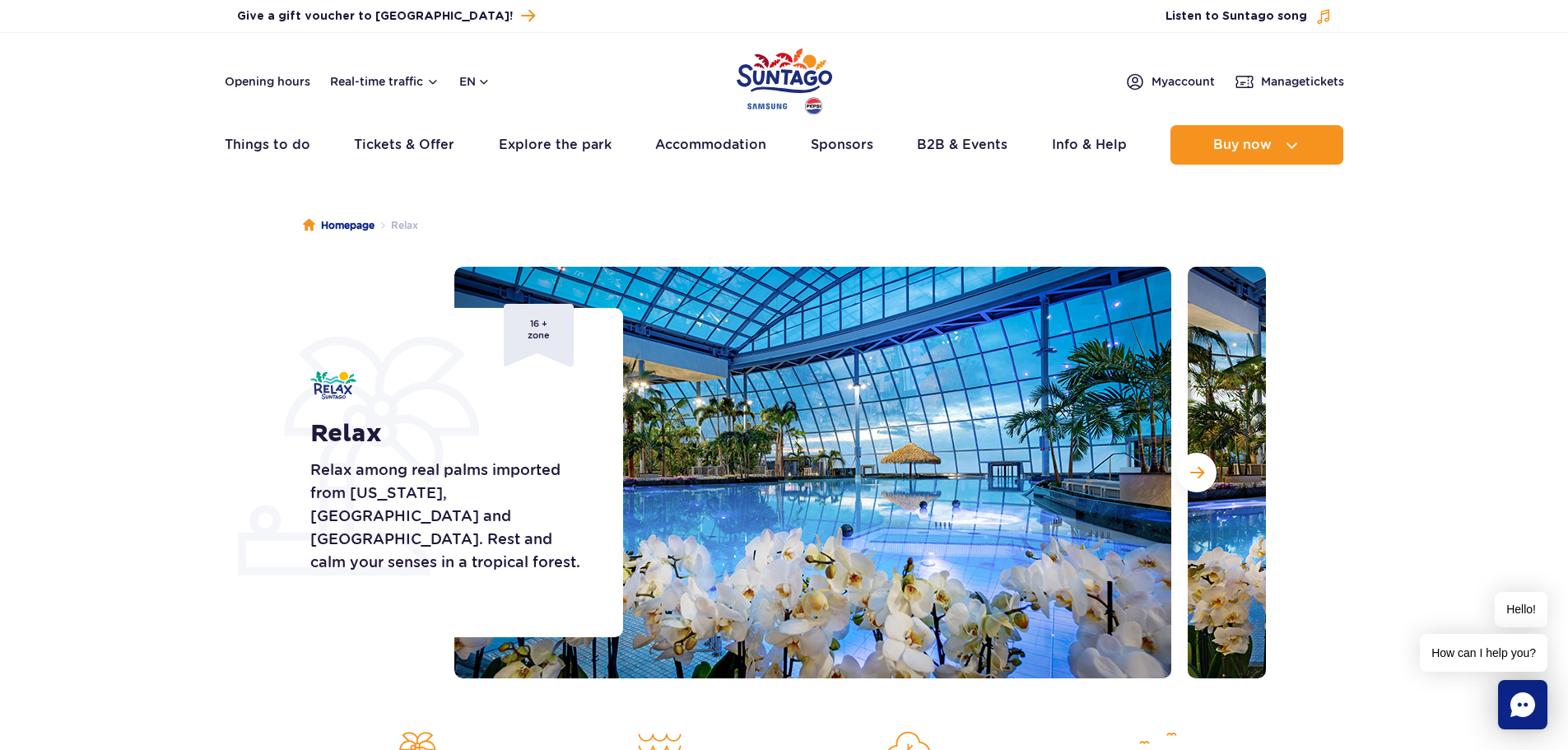
click at [233, 257] on div "Homepage Relax Relax Relax among real palms imported from Florida, Malaysia and…" at bounding box center [784, 566] width 1568 height 765
click at [33, 223] on div "Homepage Relax Relax Relax among real palms imported from Florida, Malaysia and…" at bounding box center [784, 566] width 1568 height 765
click at [576, 217] on ul "Homepage Relax" at bounding box center [784, 224] width 963 height 82
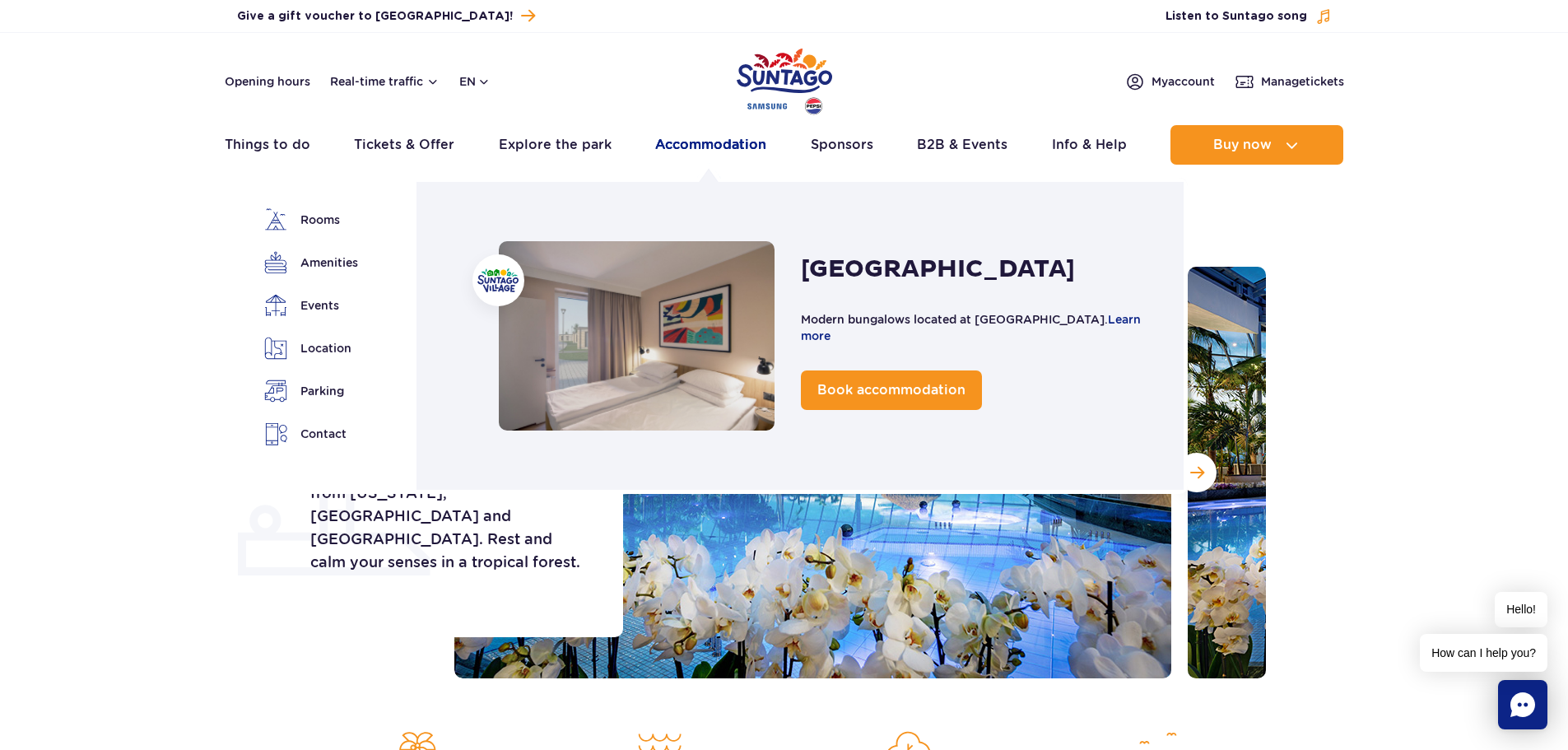
click at [700, 147] on link "Accommodation" at bounding box center [710, 144] width 111 height 40
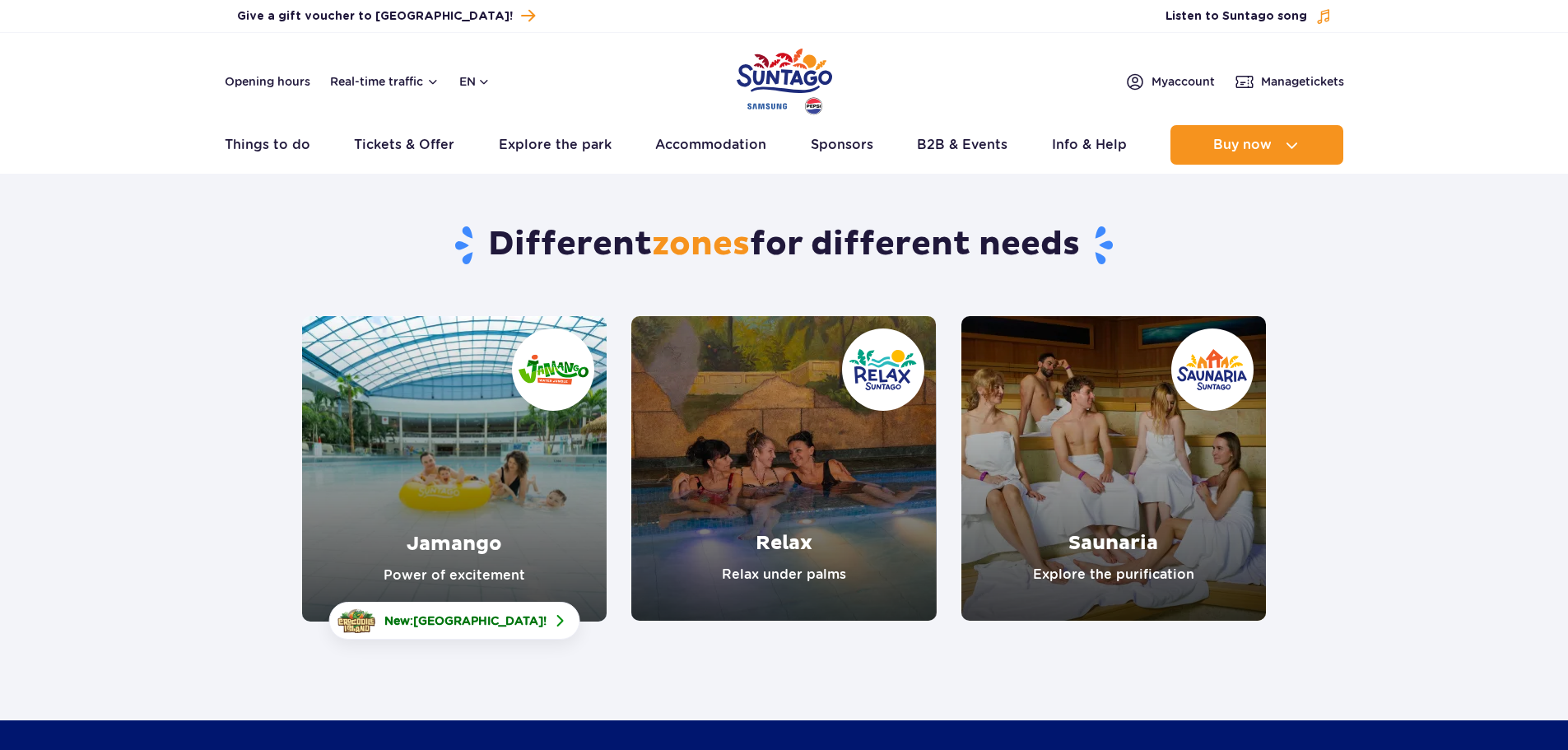
click at [529, 459] on link "Jamango" at bounding box center [454, 468] width 305 height 305
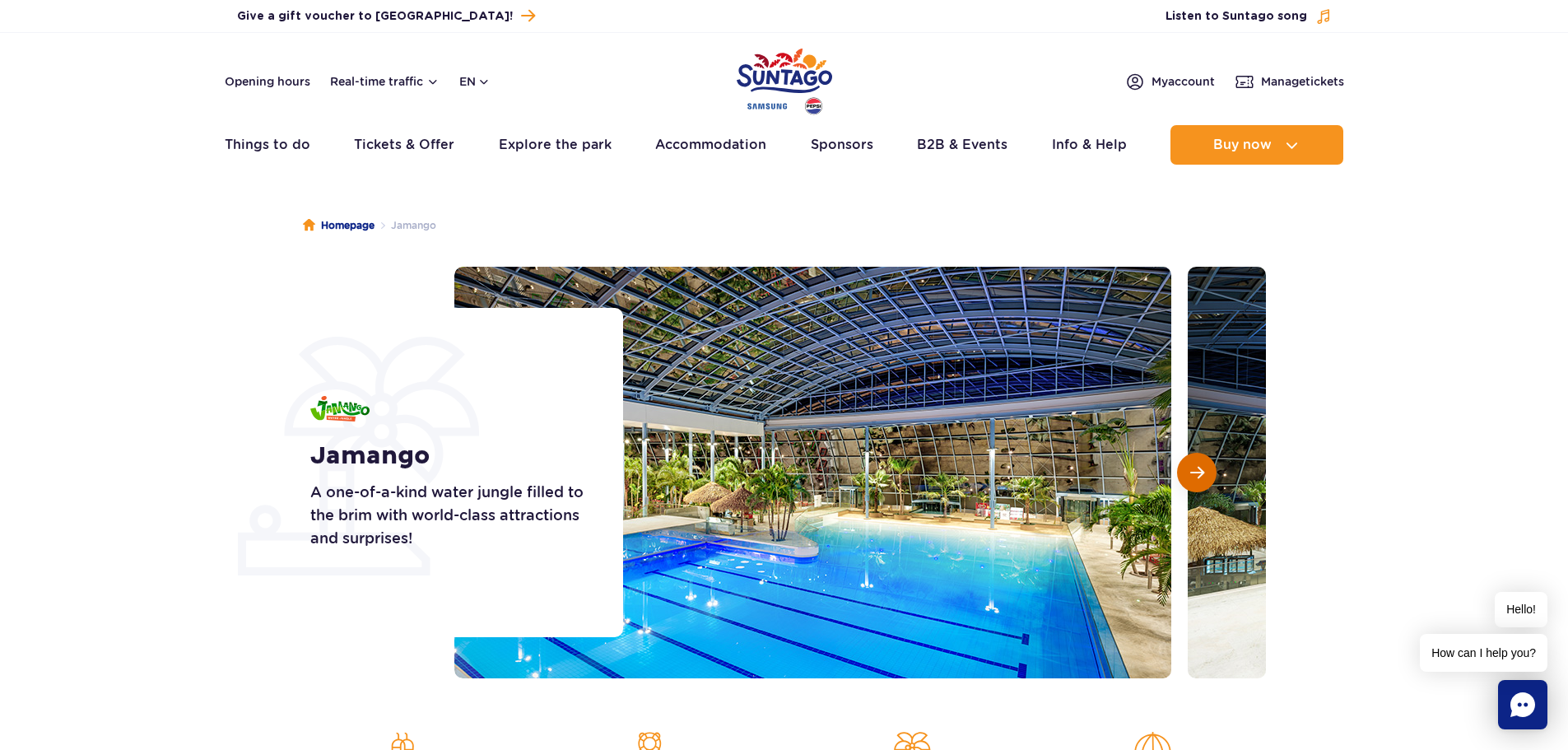
click at [1211, 467] on button "Next slide" at bounding box center [1196, 472] width 40 height 40
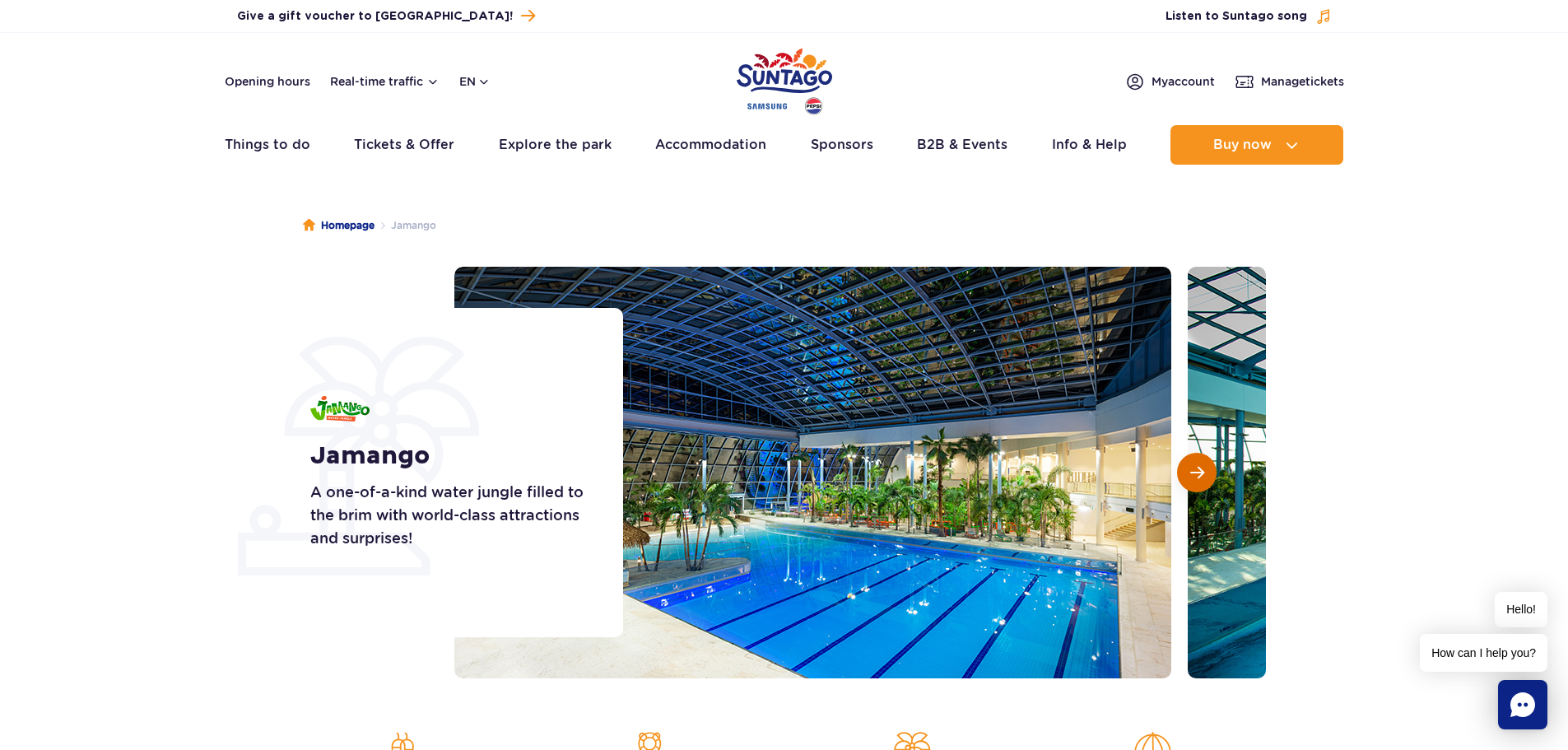
click at [1211, 467] on button "Next slide" at bounding box center [1196, 472] width 40 height 40
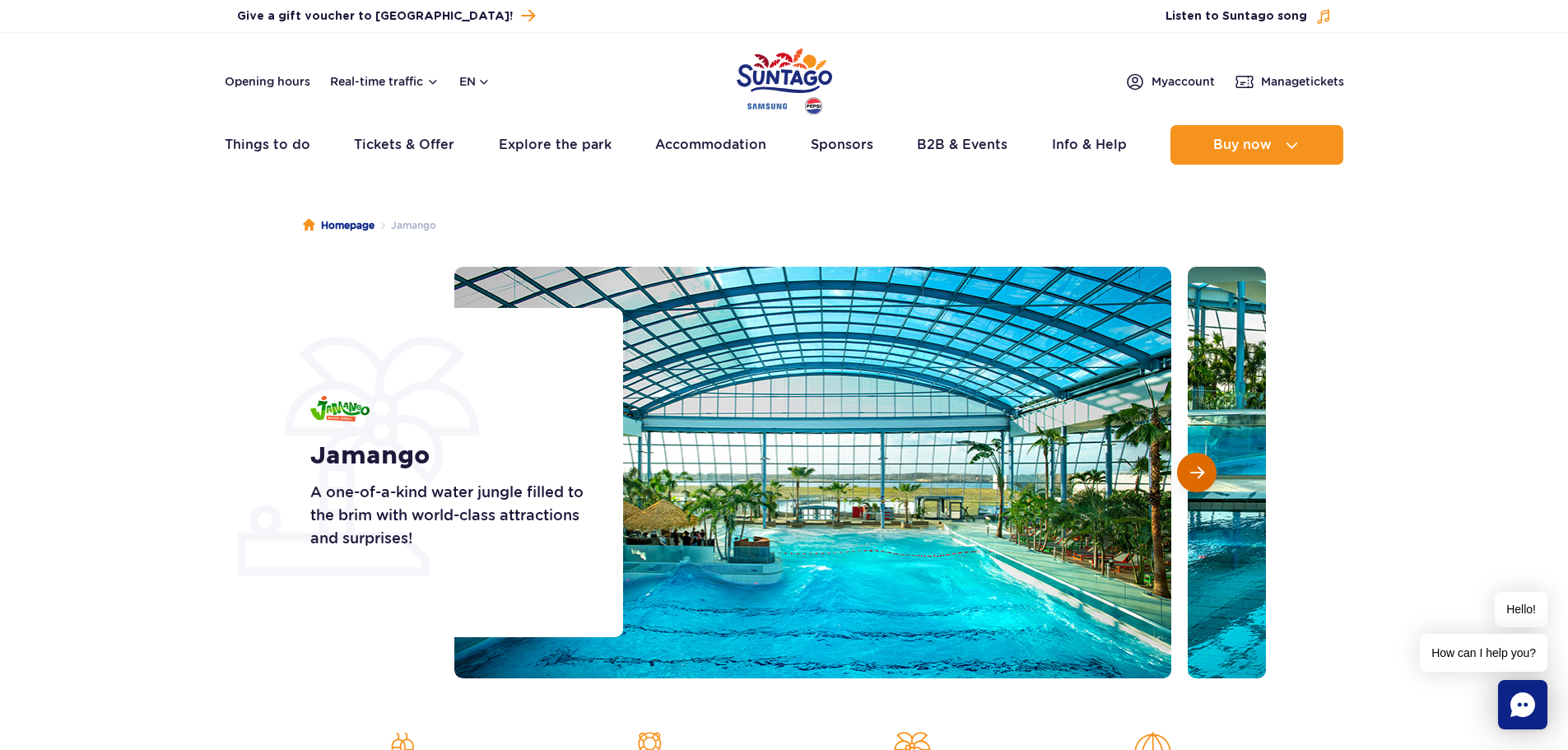
click at [1211, 467] on button "Next slide" at bounding box center [1196, 472] width 40 height 40
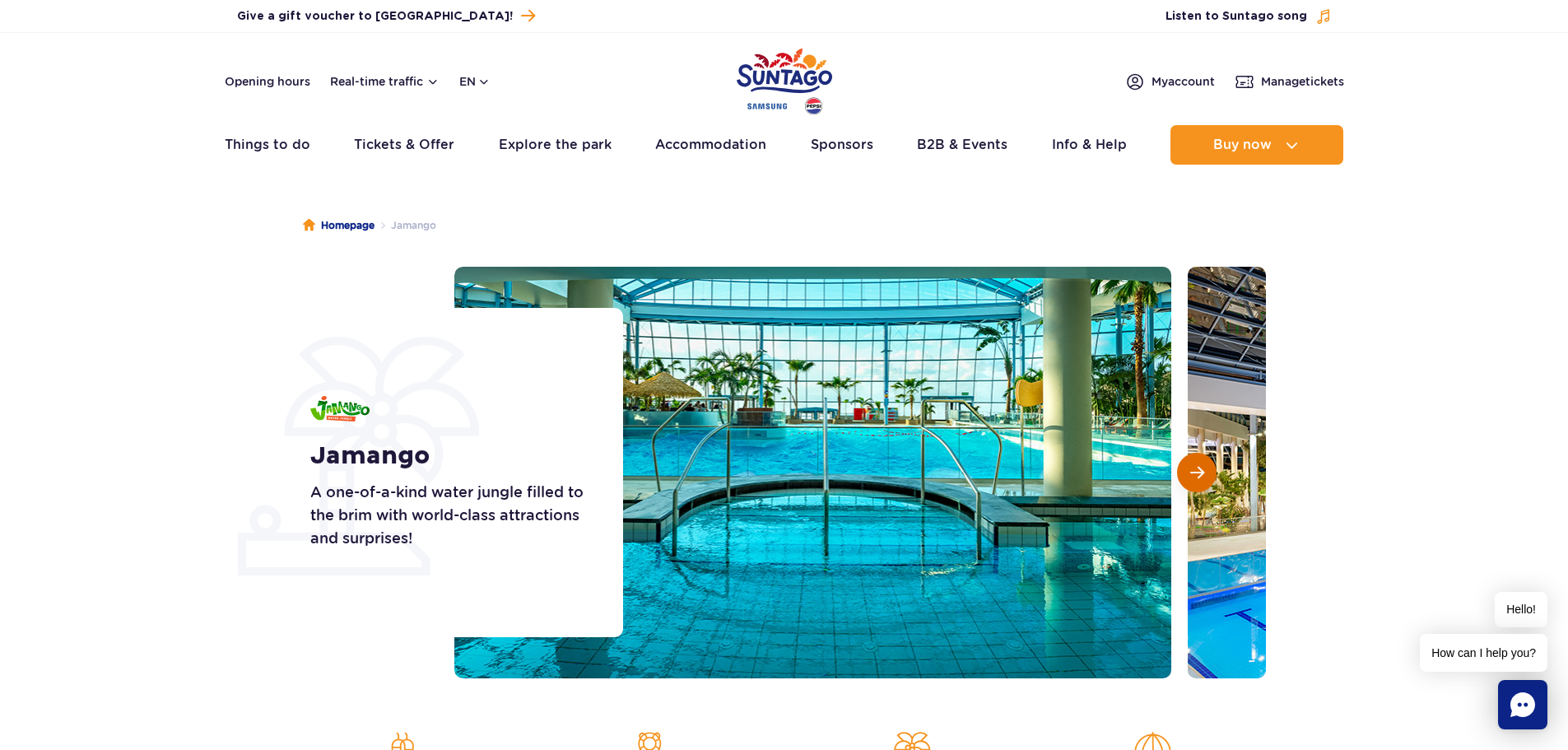
click at [1211, 467] on button "Next slide" at bounding box center [1196, 472] width 40 height 40
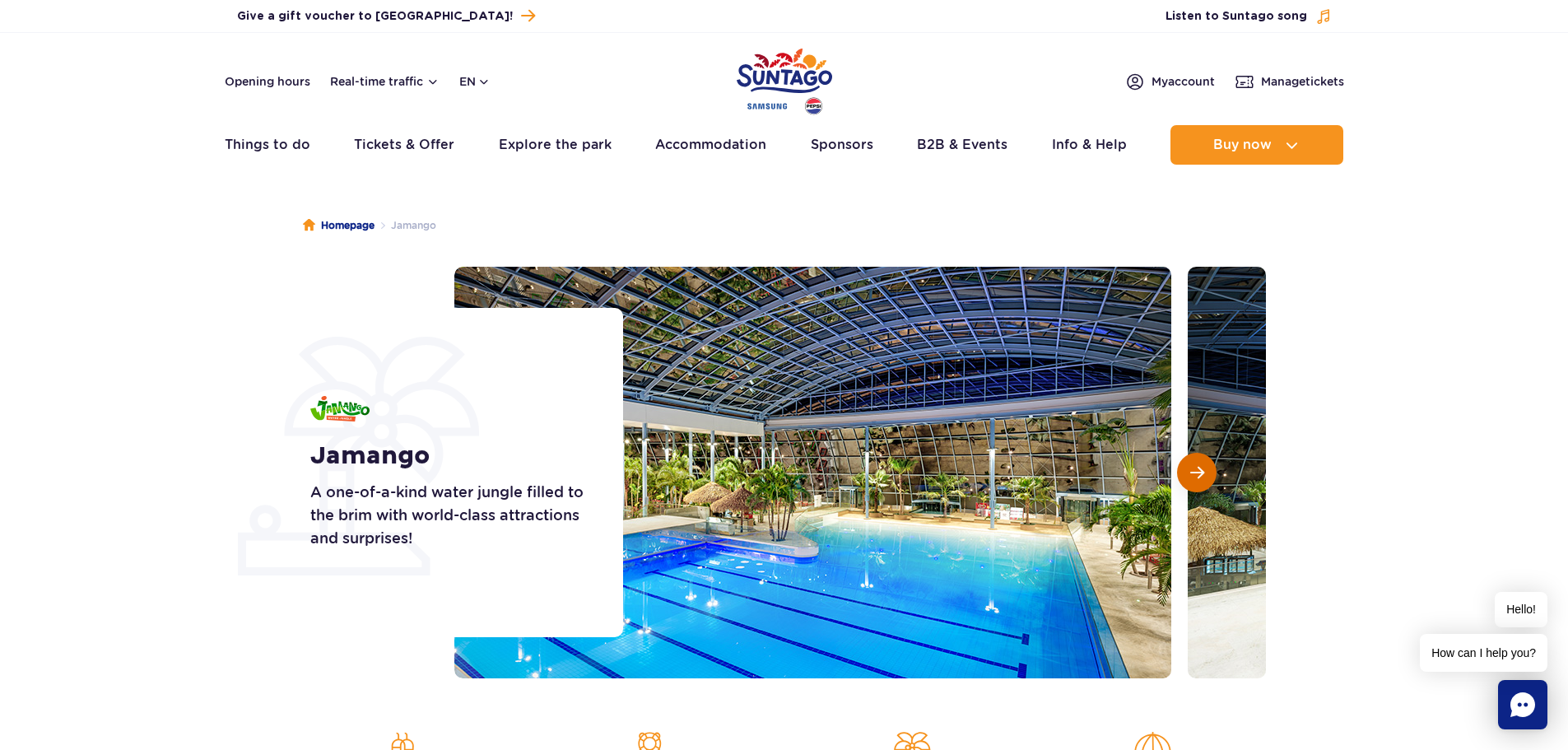
click at [1211, 473] on button "Next slide" at bounding box center [1196, 472] width 40 height 40
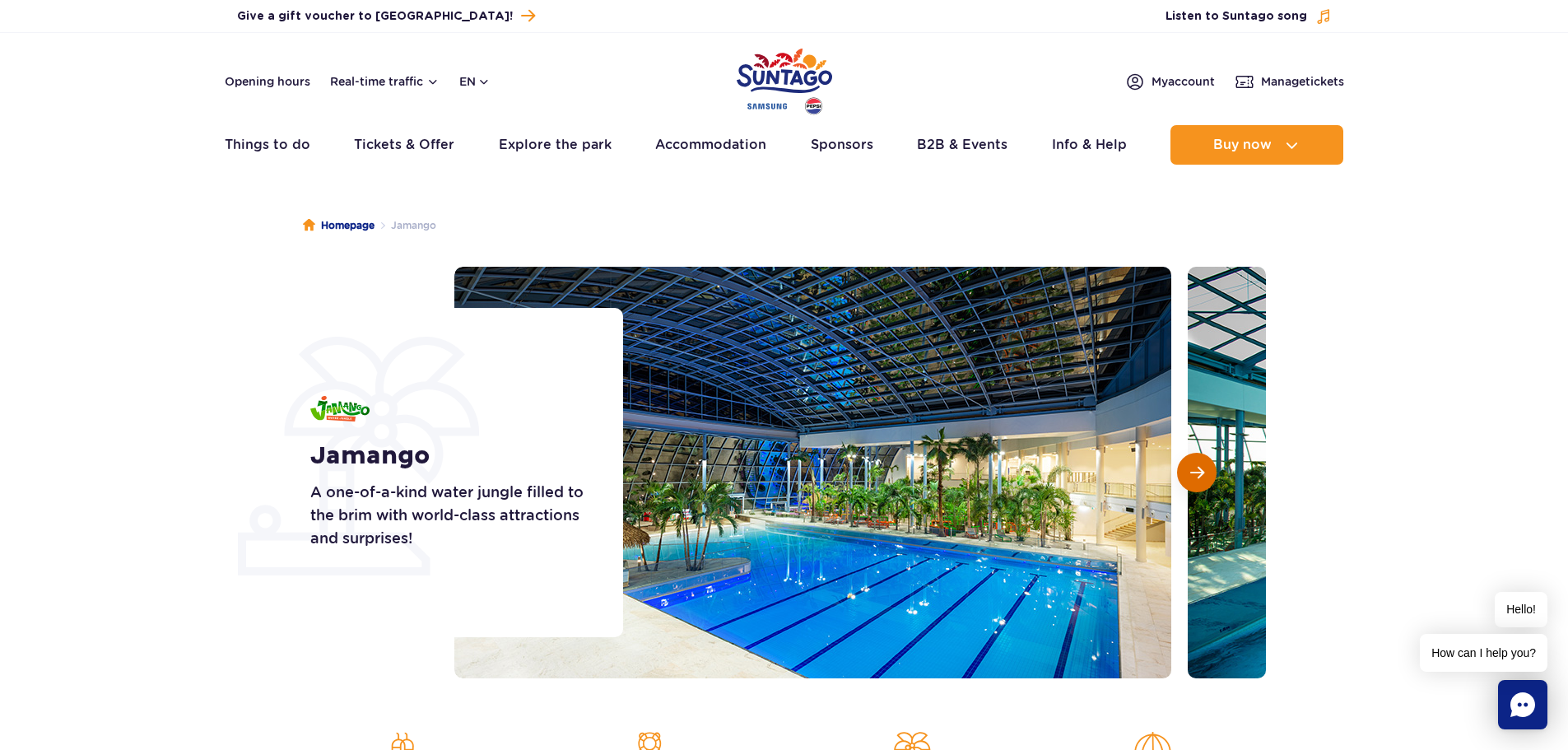
click at [1211, 473] on button "Next slide" at bounding box center [1196, 472] width 40 height 40
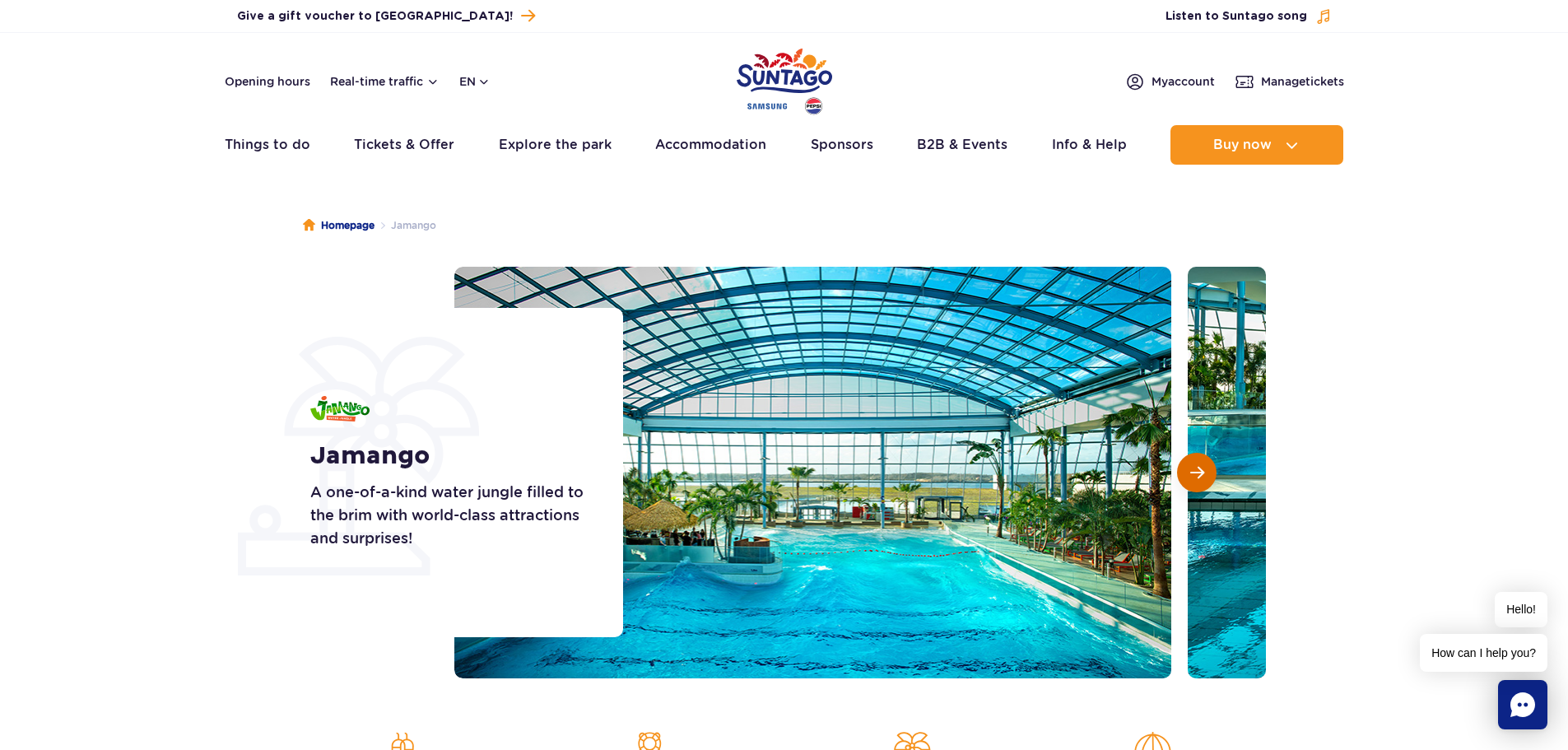
click at [1211, 473] on button "Next slide" at bounding box center [1196, 472] width 40 height 40
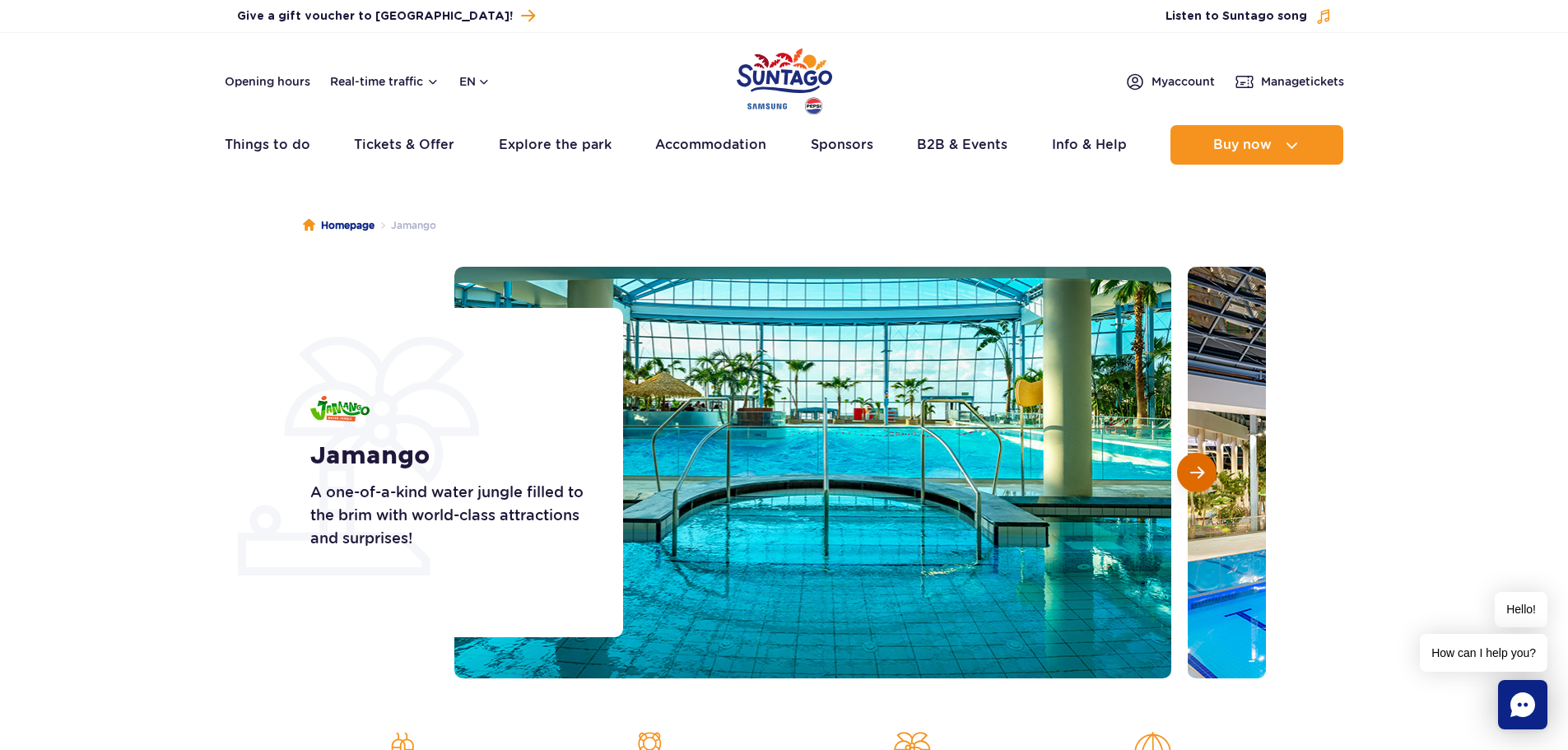
click at [1211, 473] on button "Next slide" at bounding box center [1196, 472] width 40 height 40
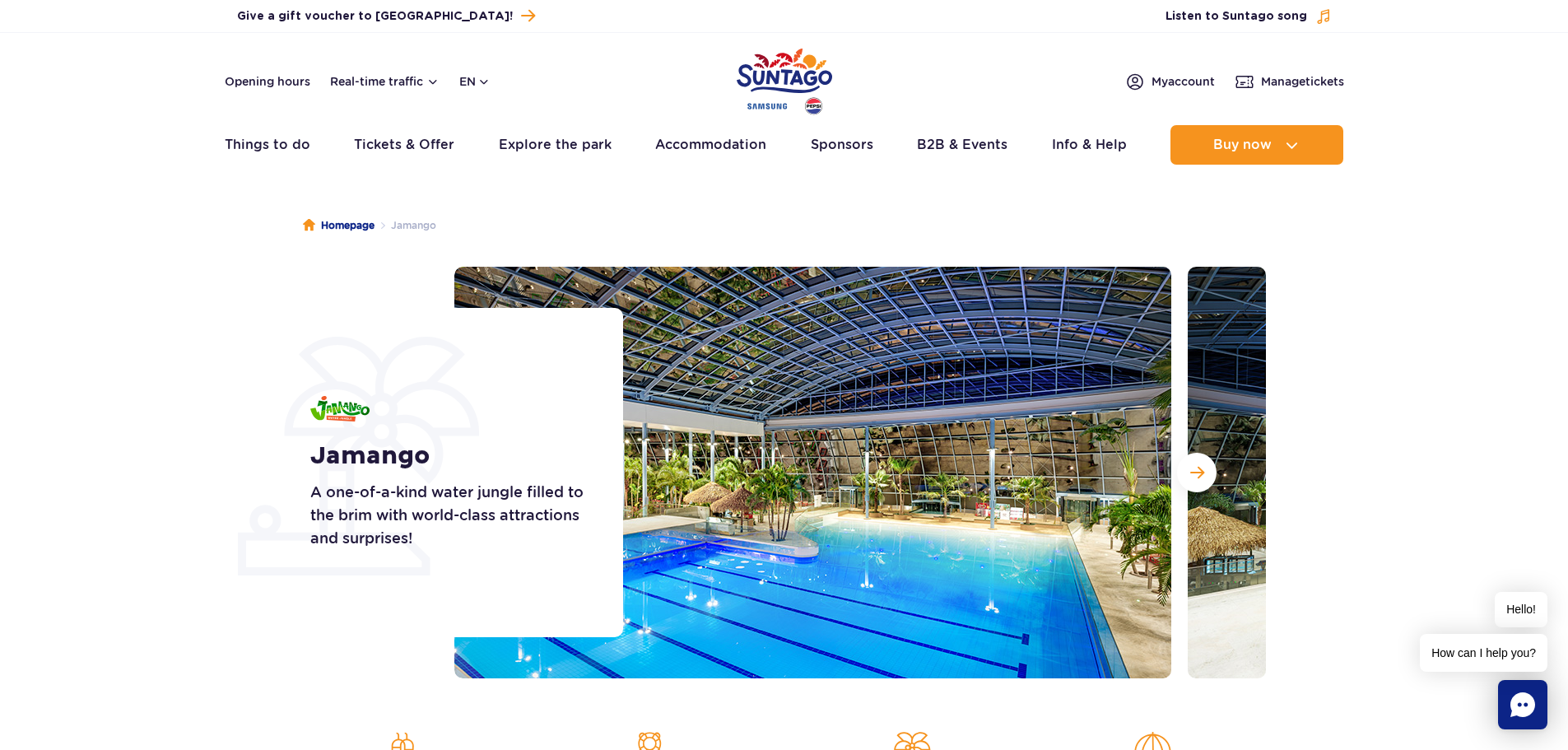
click at [580, 212] on ul "Homepage Jamango" at bounding box center [784, 224] width 963 height 82
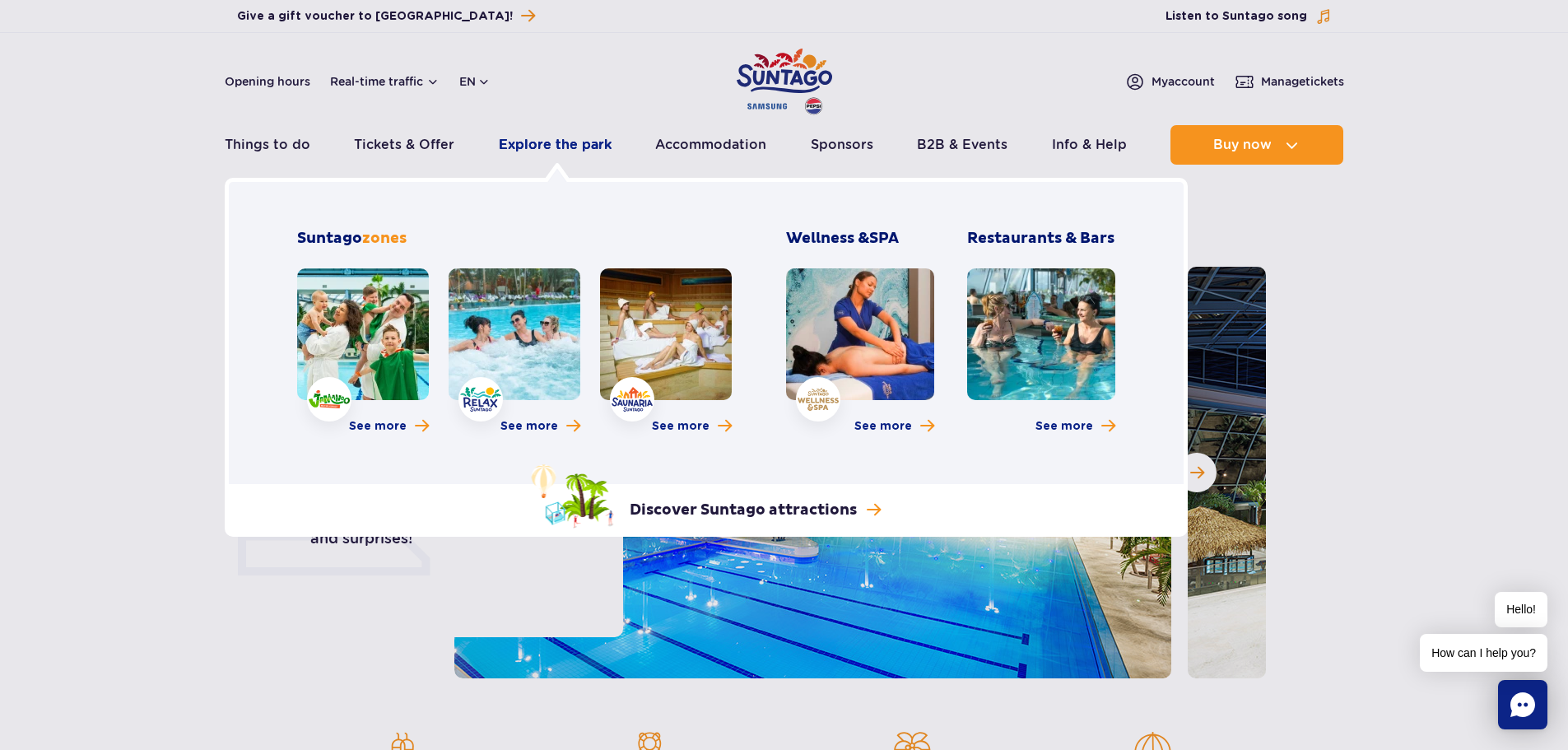
click at [571, 143] on link "Explore the park" at bounding box center [555, 144] width 113 height 40
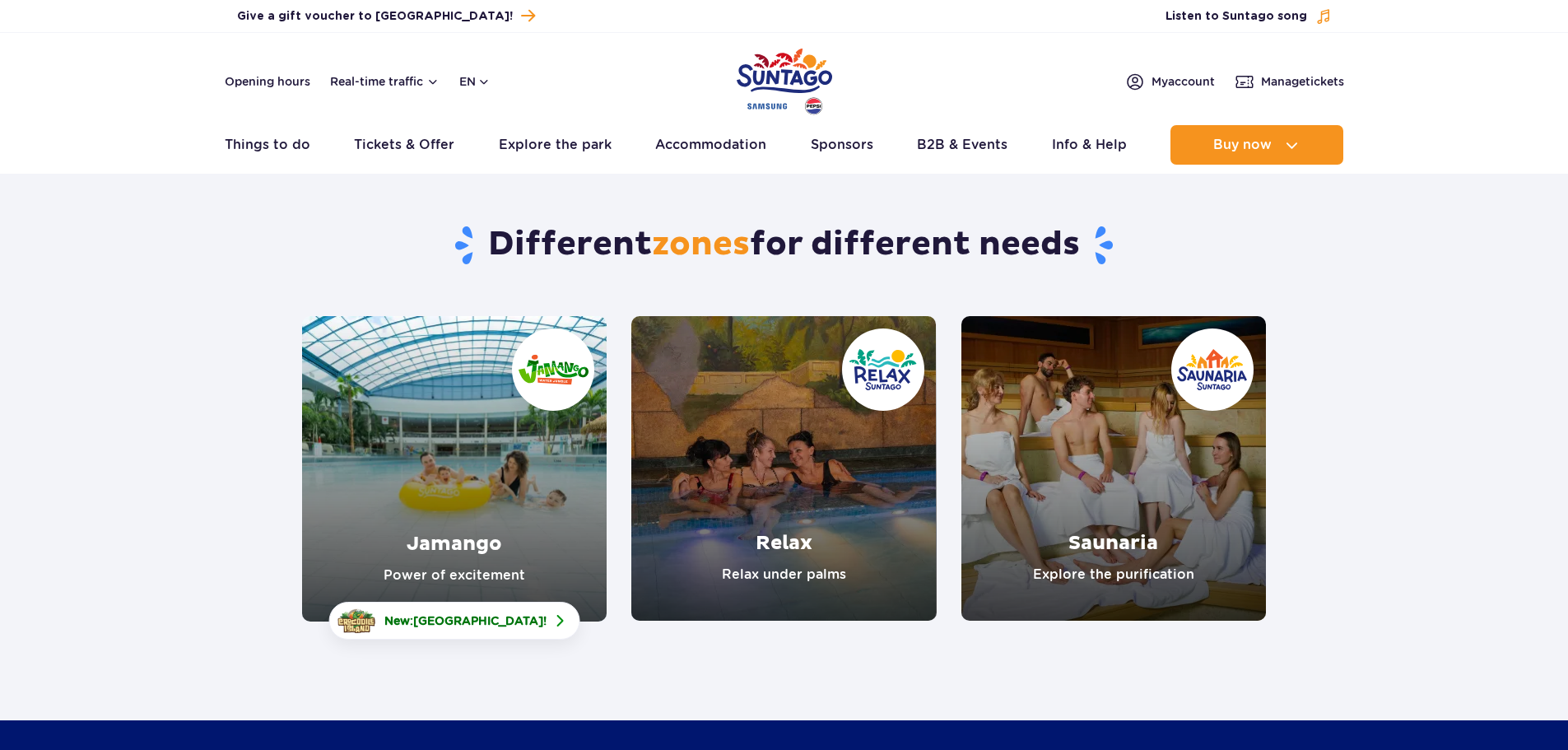
click at [1178, 481] on link "Saunaria" at bounding box center [1114, 468] width 305 height 305
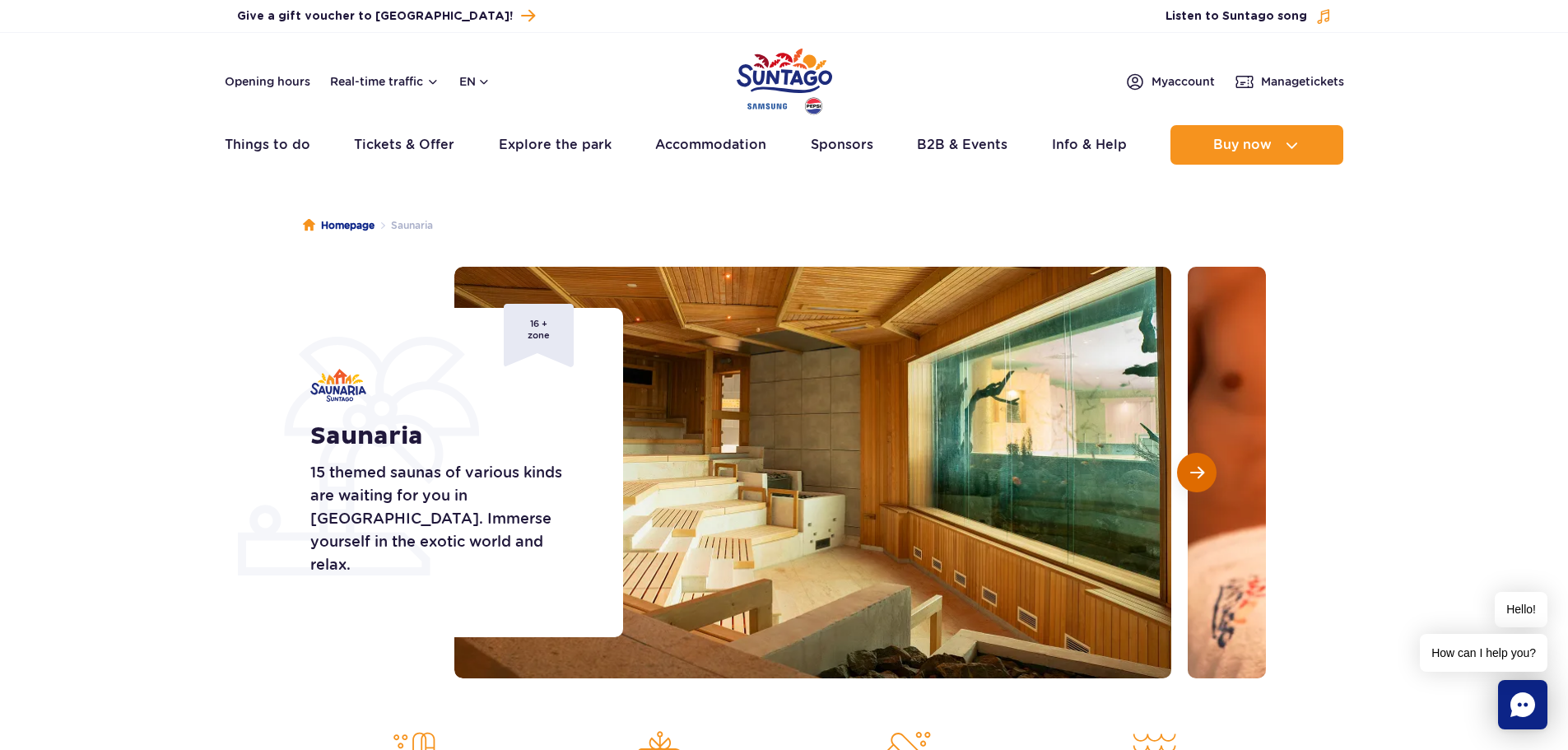
click at [1204, 476] on button "Next slide" at bounding box center [1196, 472] width 40 height 40
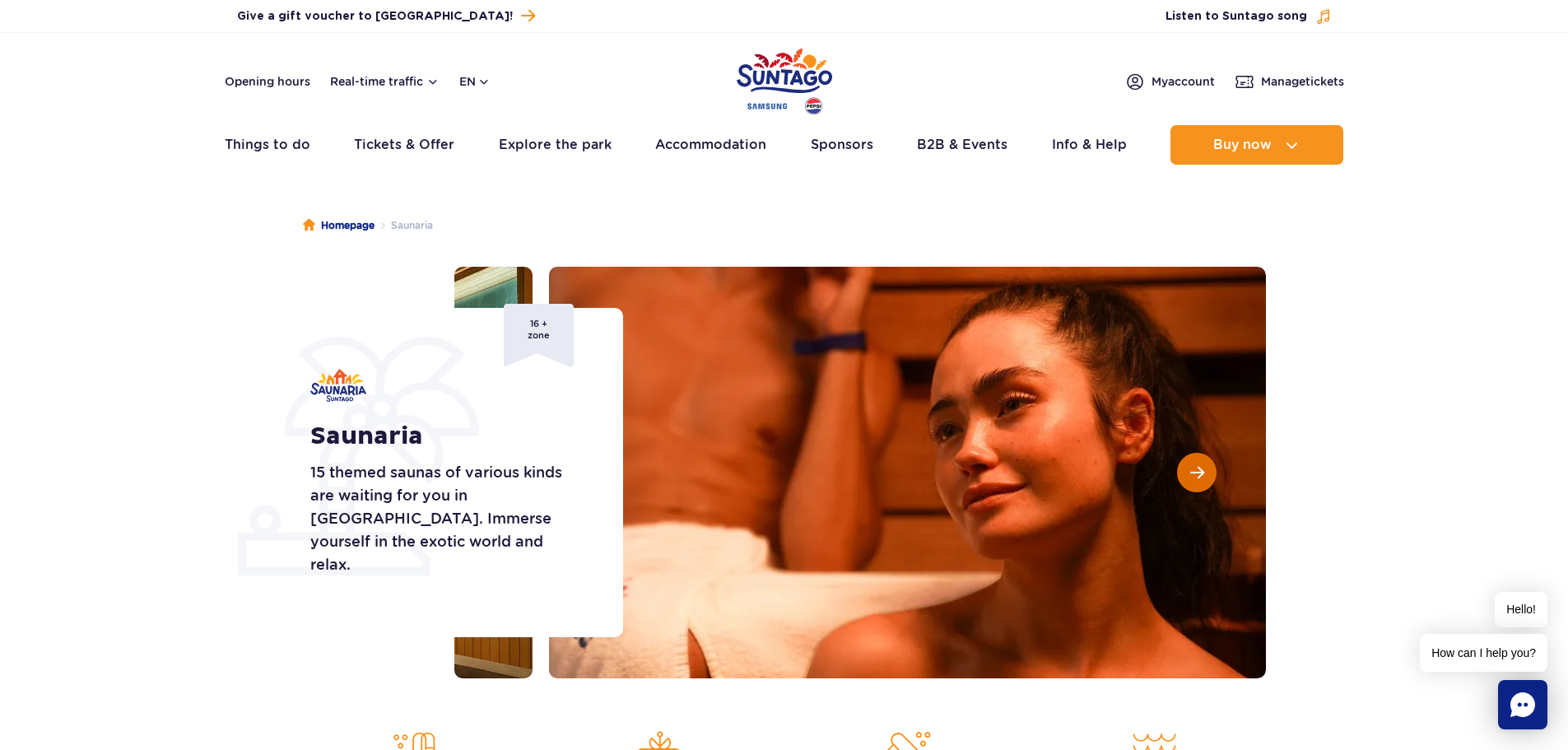
click at [1204, 476] on button "Next slide" at bounding box center [1196, 472] width 40 height 40
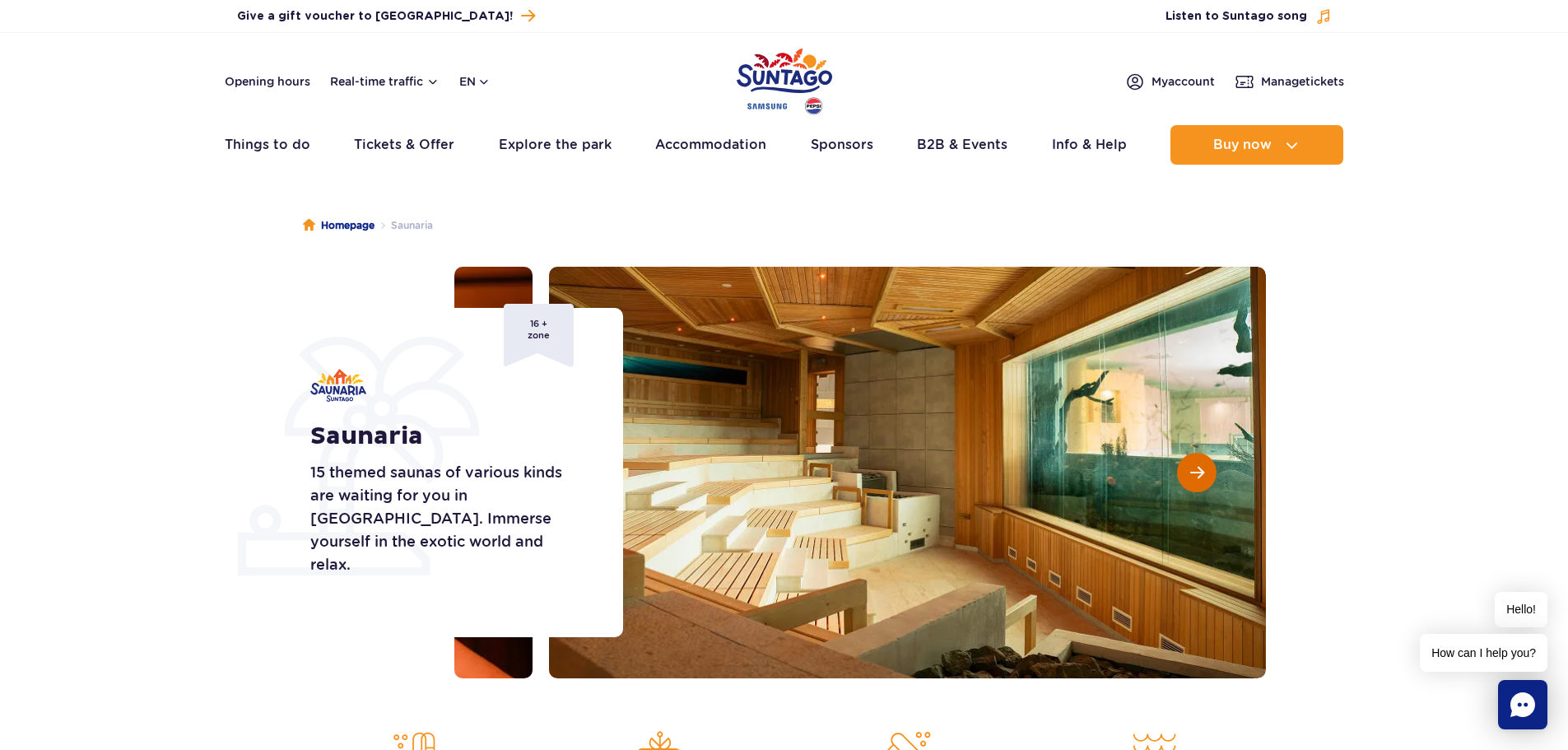
click at [1204, 476] on button "Next slide" at bounding box center [1196, 472] width 40 height 40
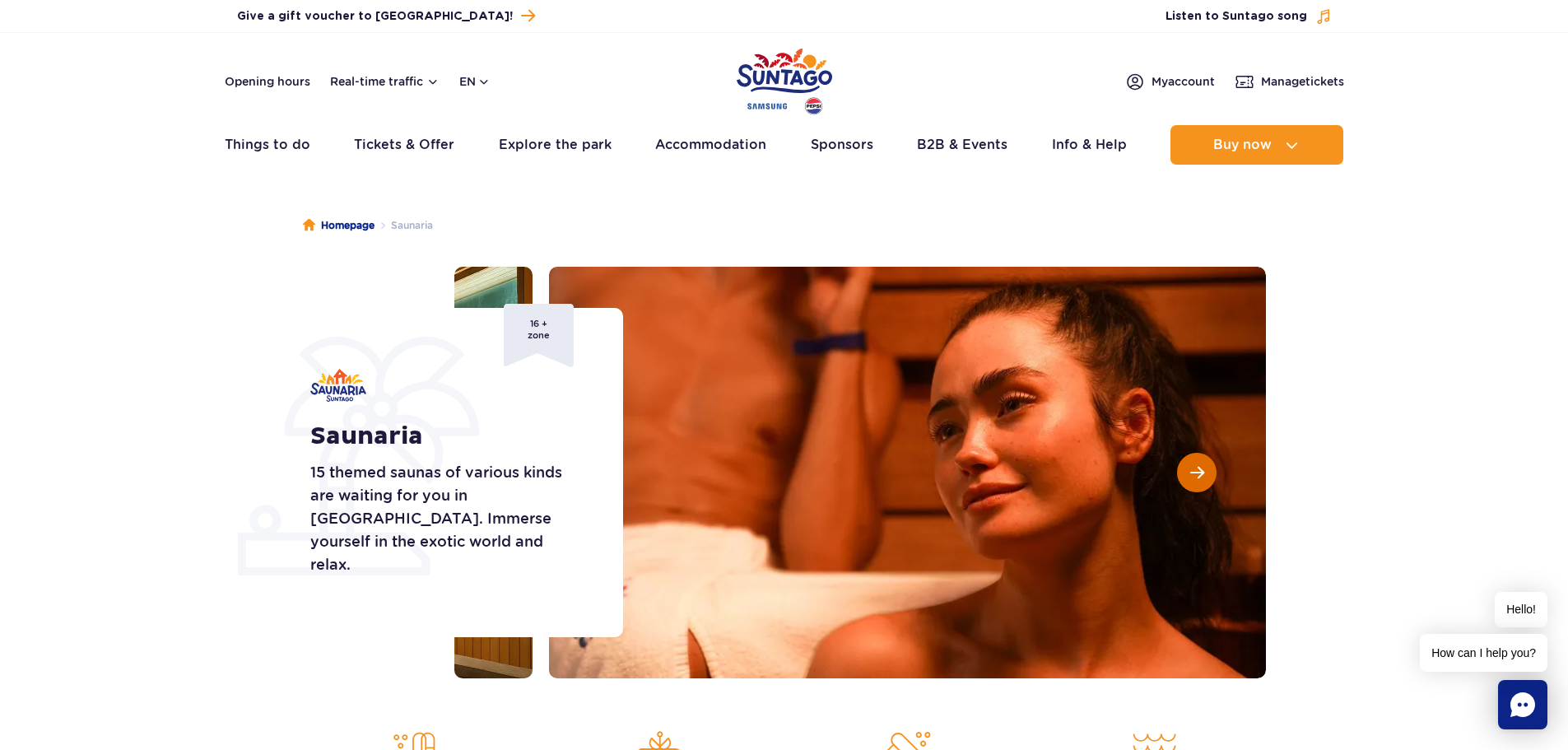
click at [1204, 476] on button "Next slide" at bounding box center [1196, 472] width 40 height 40
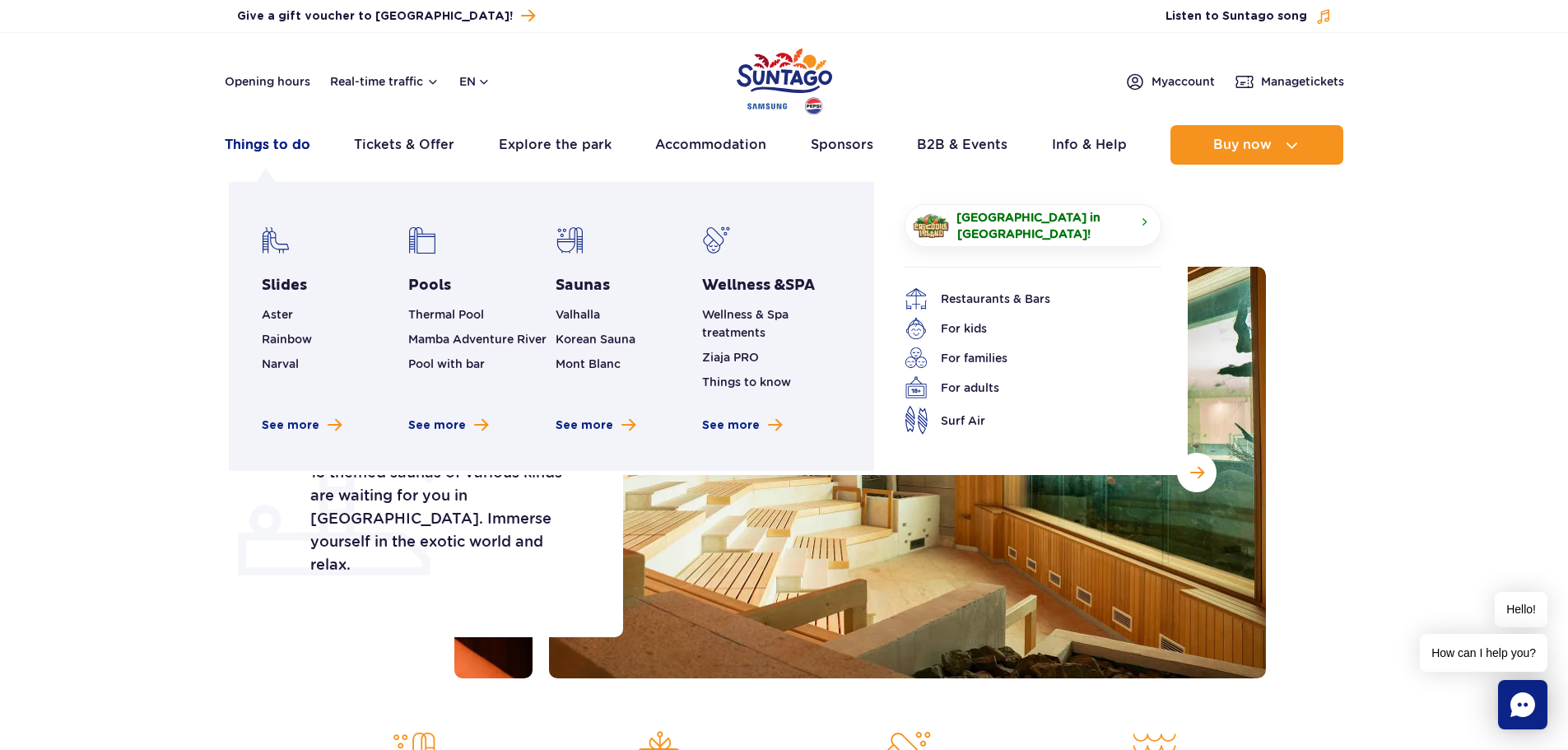
click at [278, 143] on link "Things to do" at bounding box center [267, 144] width 85 height 40
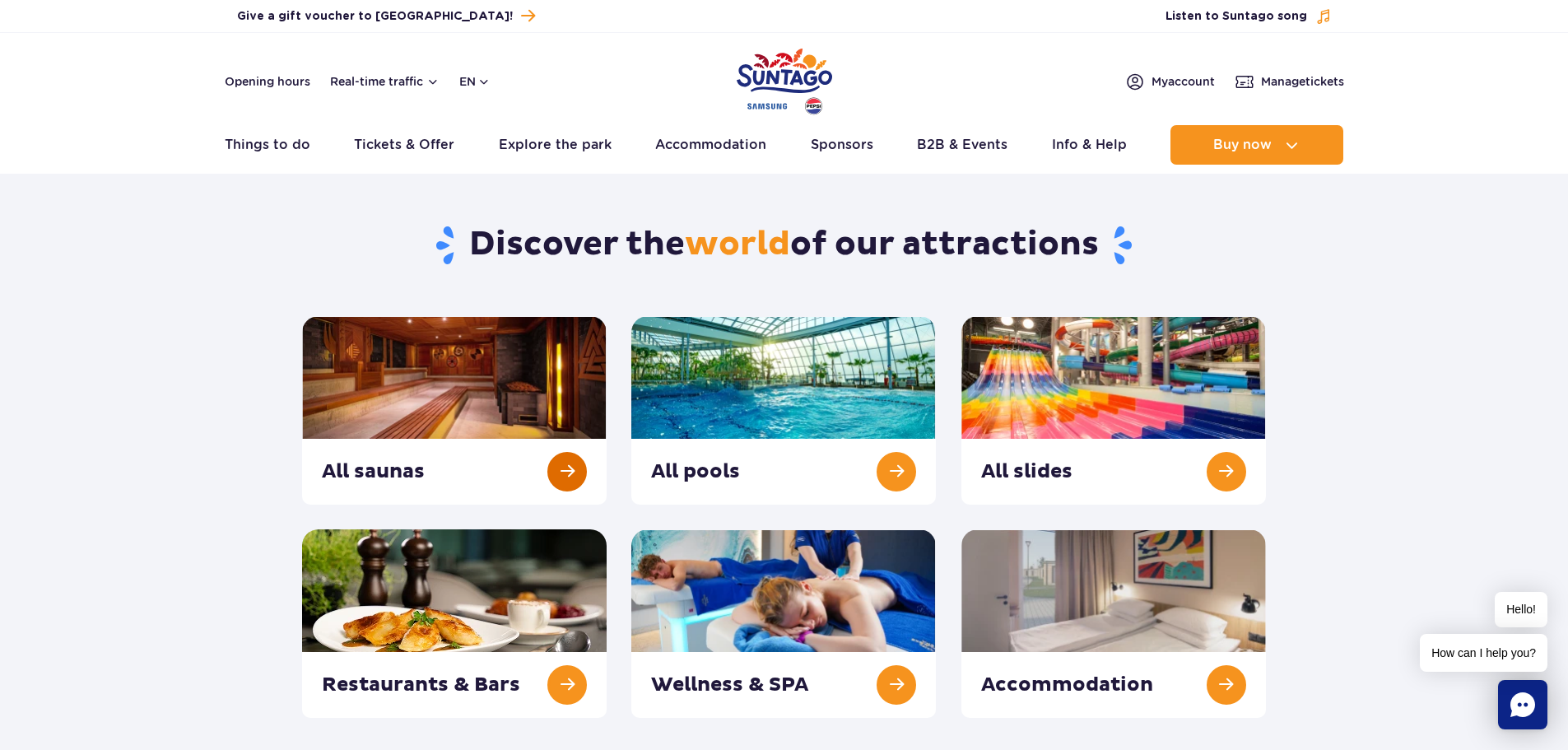
click at [565, 475] on link at bounding box center [454, 410] width 305 height 188
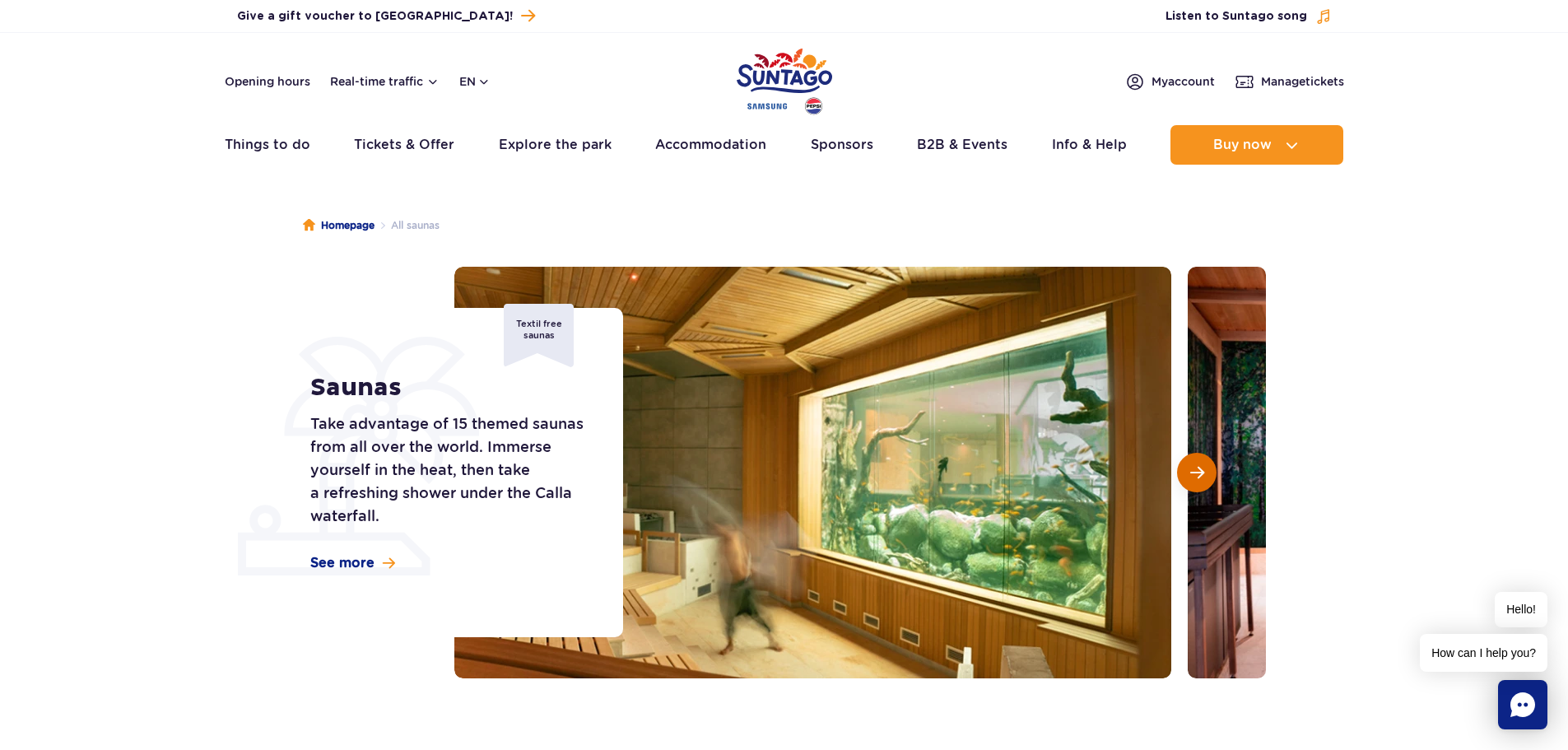
click at [1203, 477] on span "Next slide" at bounding box center [1197, 472] width 14 height 15
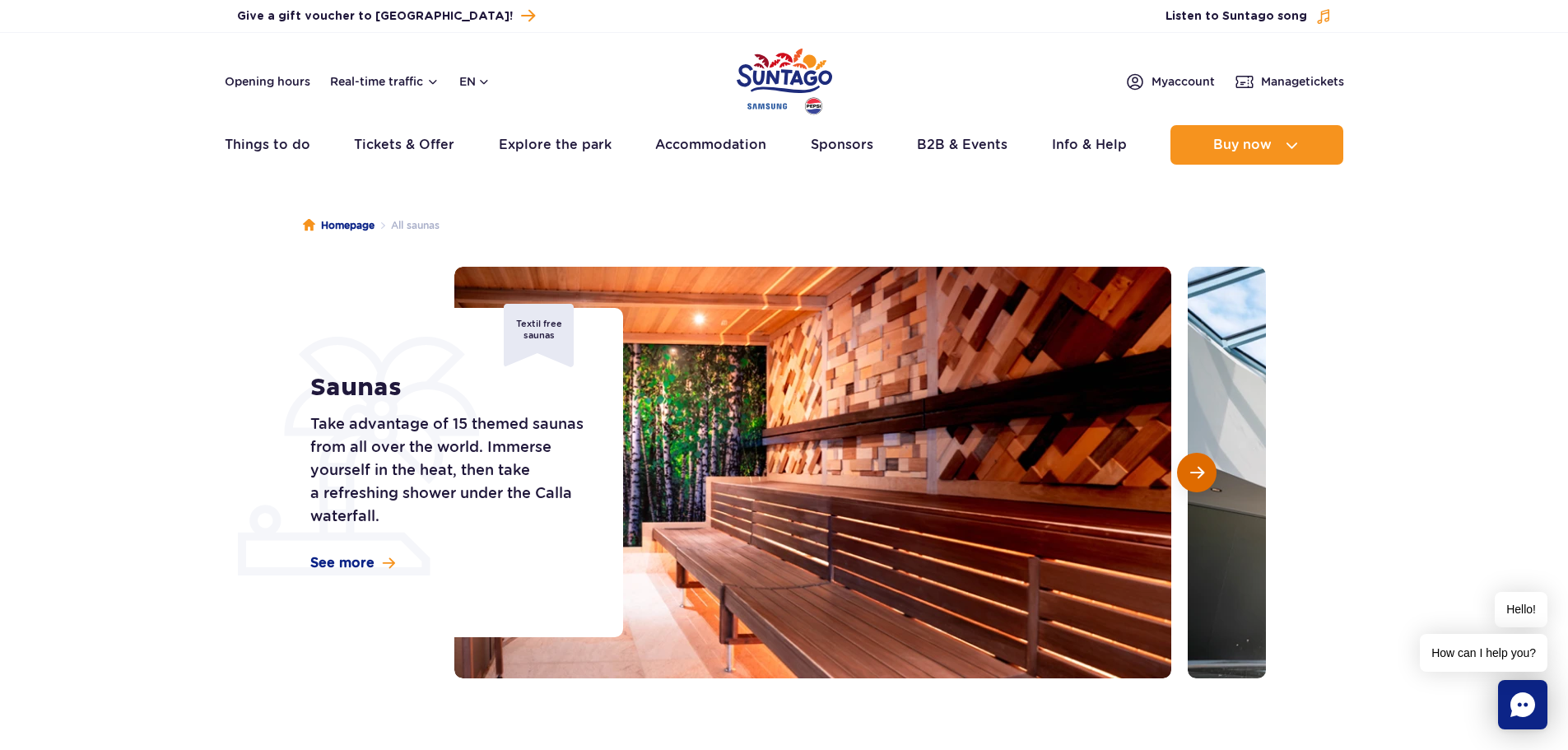
click at [1203, 477] on span "Next slide" at bounding box center [1197, 472] width 14 height 15
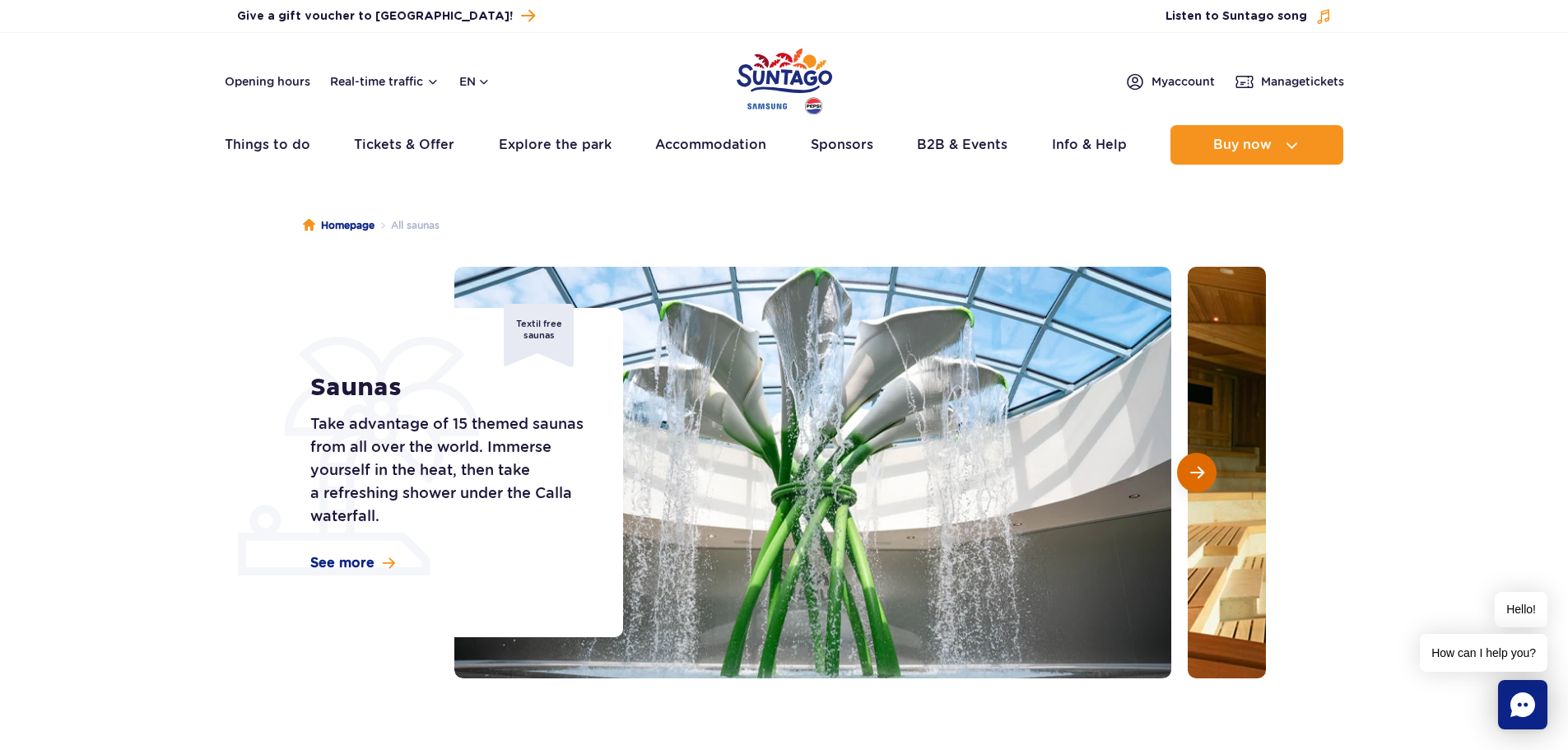
click at [1203, 477] on span "Next slide" at bounding box center [1197, 472] width 14 height 15
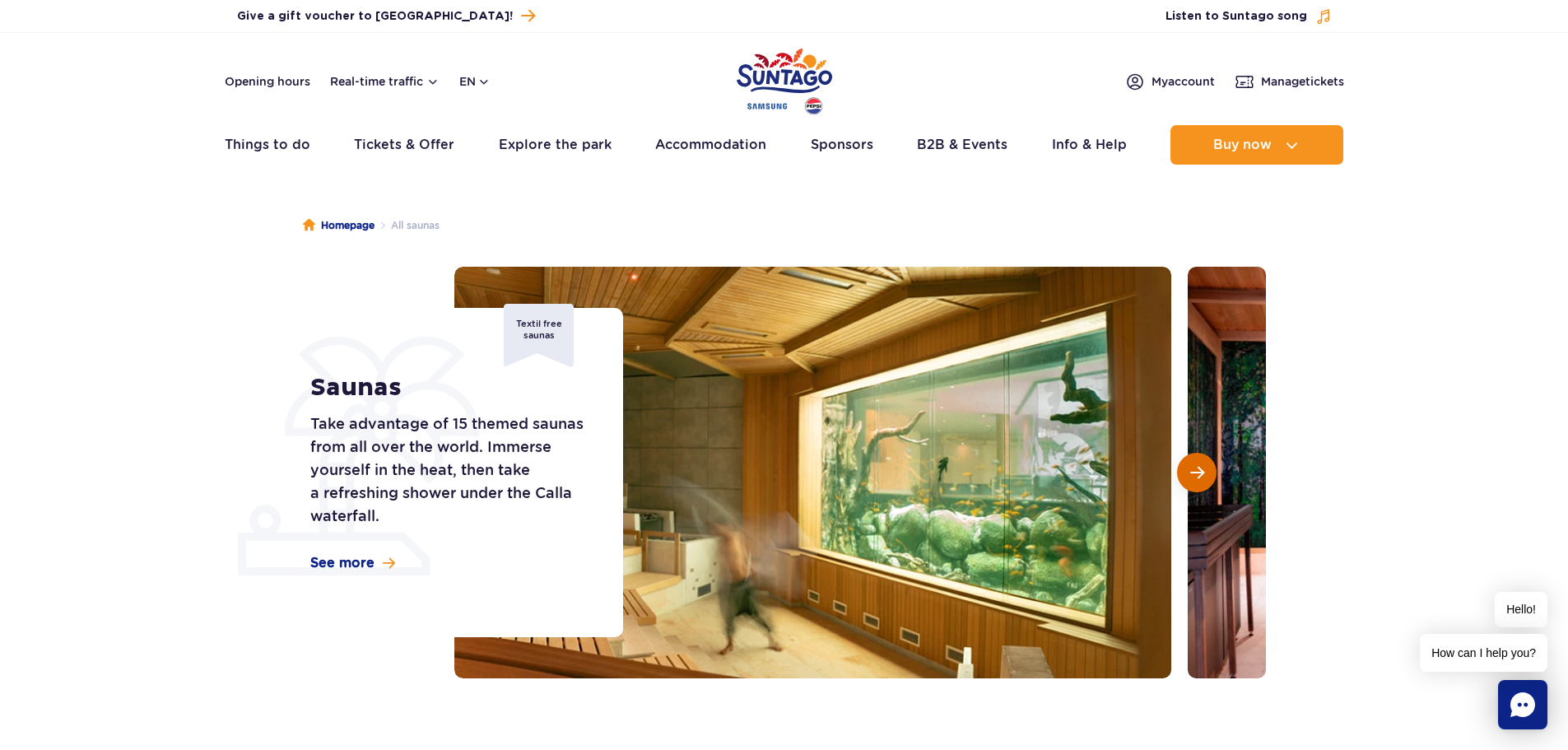
click at [1203, 477] on span "Next slide" at bounding box center [1197, 472] width 14 height 15
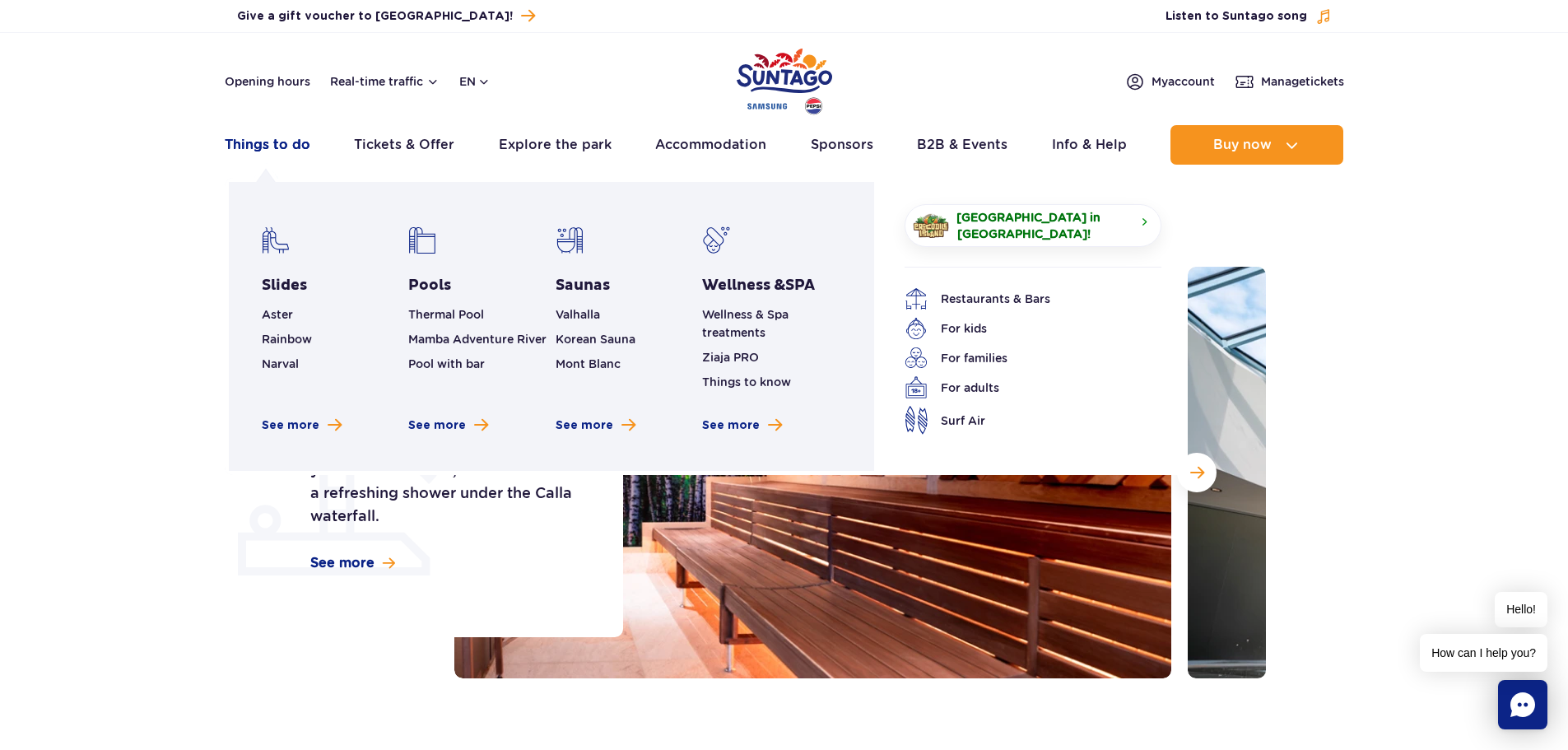
click at [290, 149] on link "Things to do" at bounding box center [267, 144] width 85 height 40
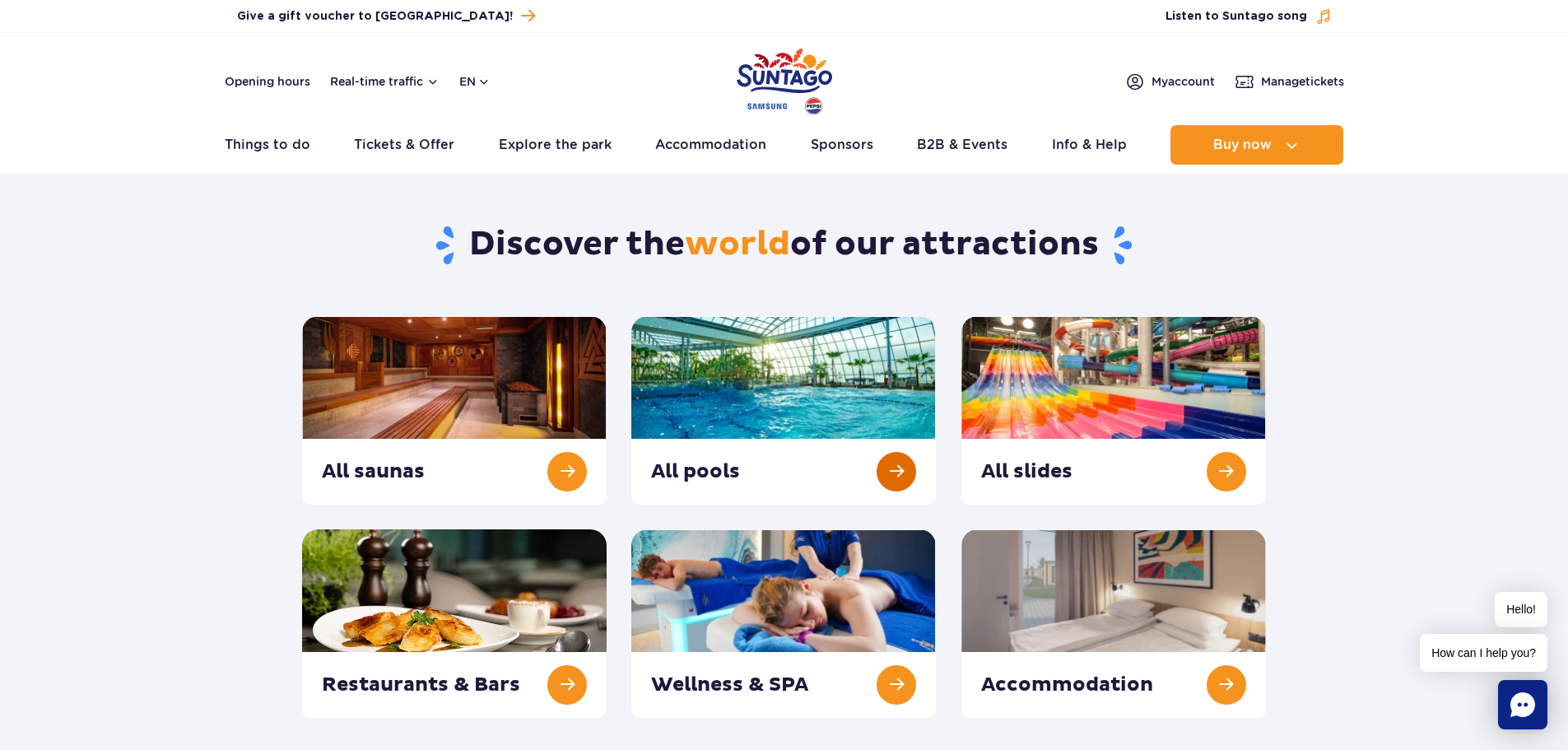
click at [890, 467] on link at bounding box center [784, 410] width 305 height 188
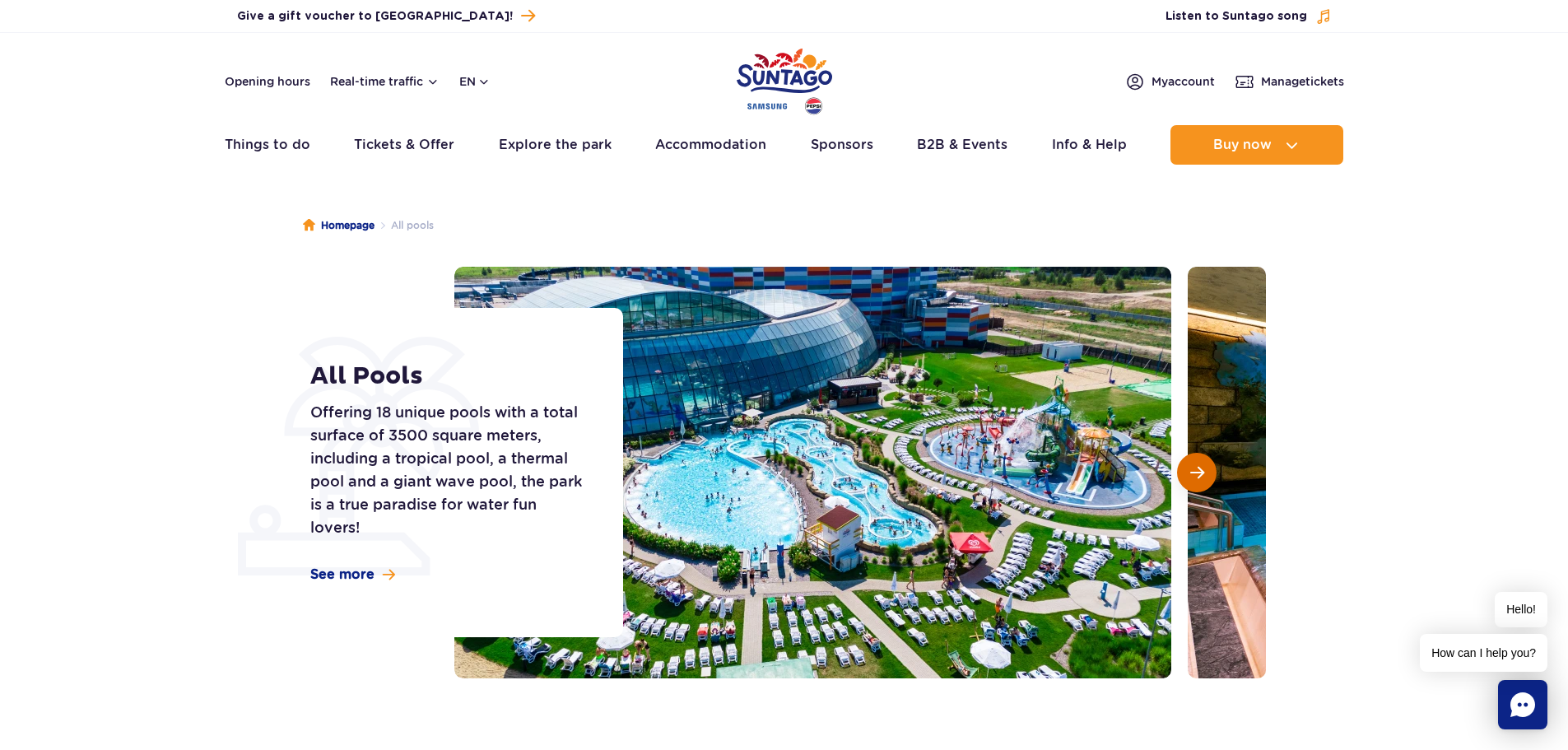
click at [1209, 473] on button "Next slide" at bounding box center [1196, 472] width 40 height 40
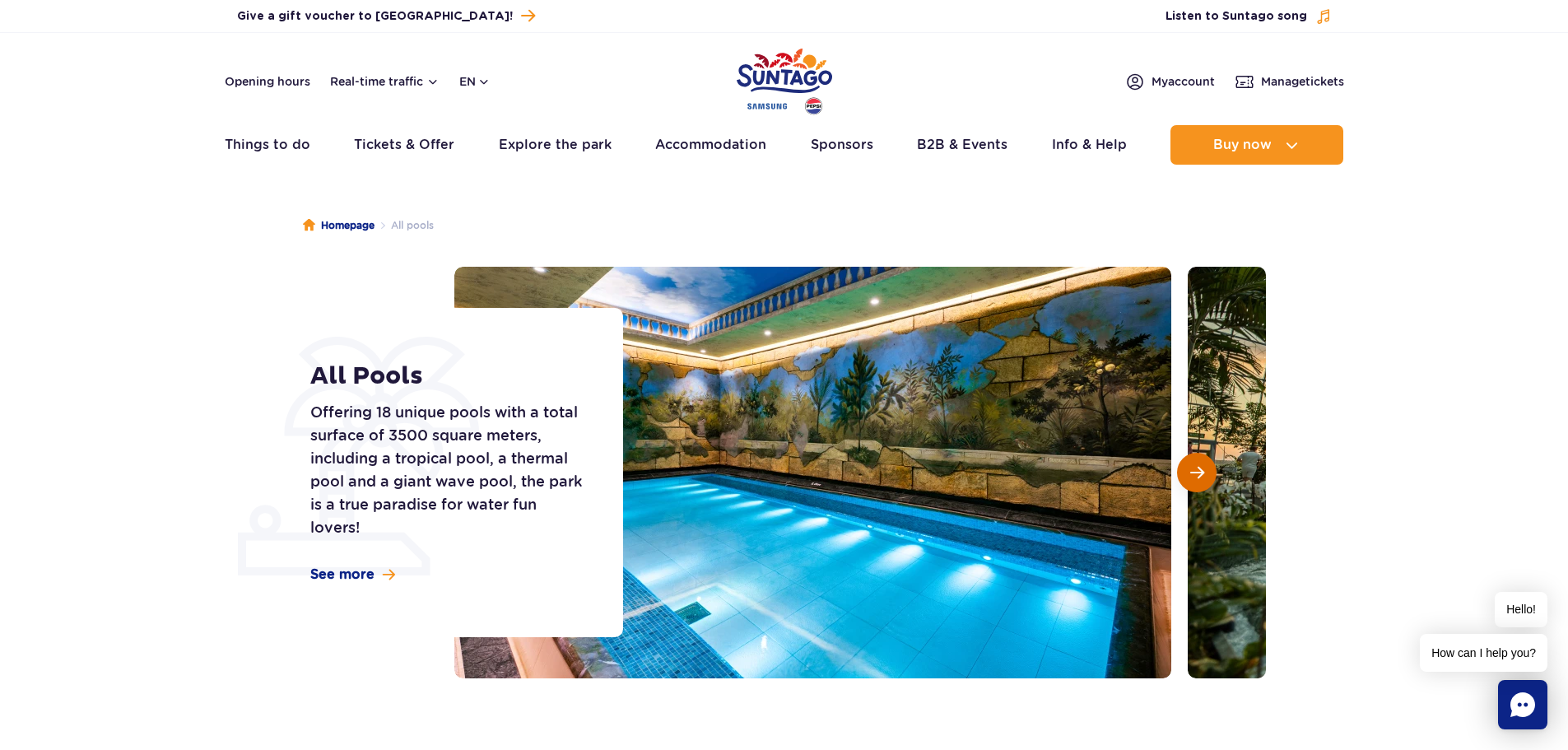
click at [1209, 473] on button "Next slide" at bounding box center [1196, 472] width 40 height 40
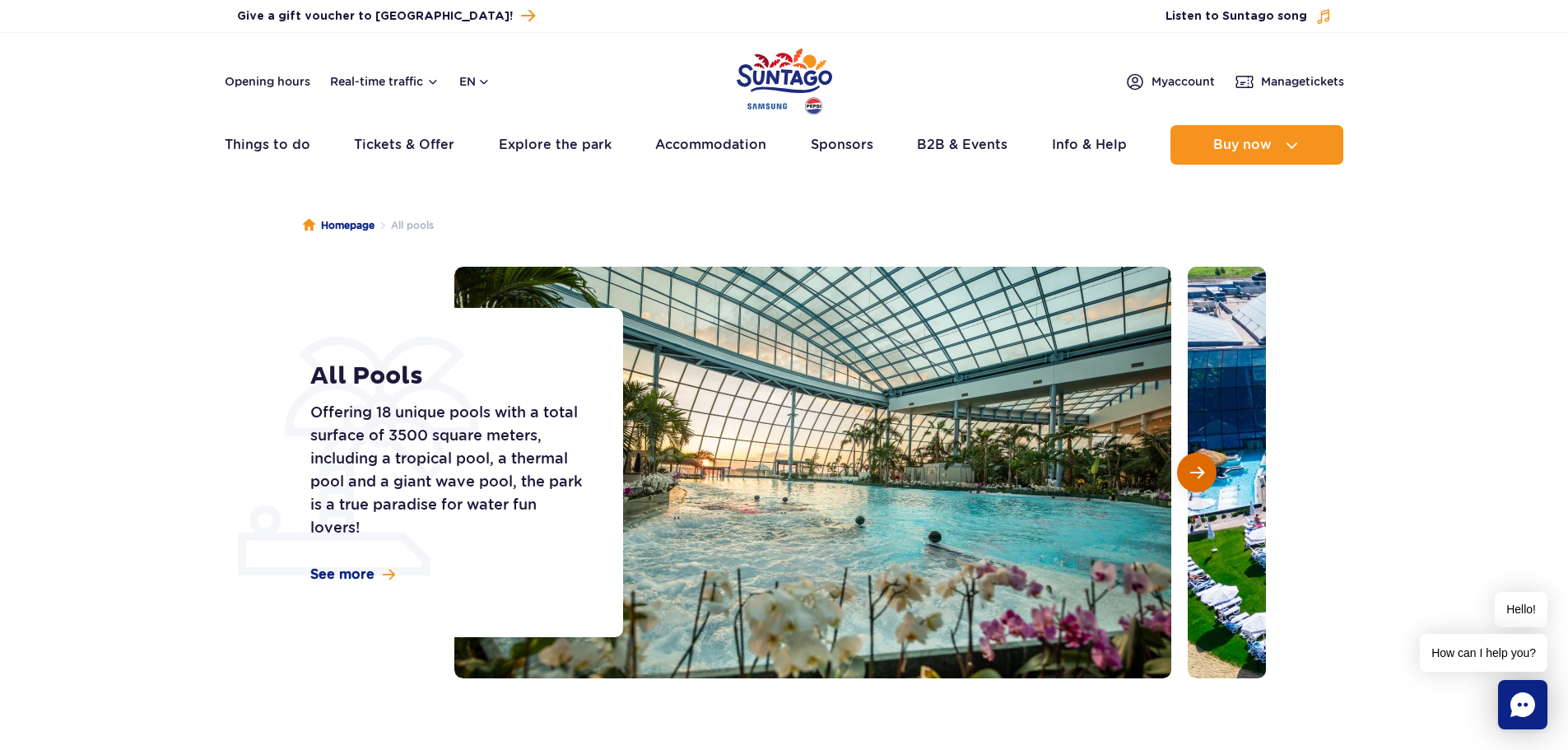
click at [1209, 473] on button "Next slide" at bounding box center [1196, 472] width 40 height 40
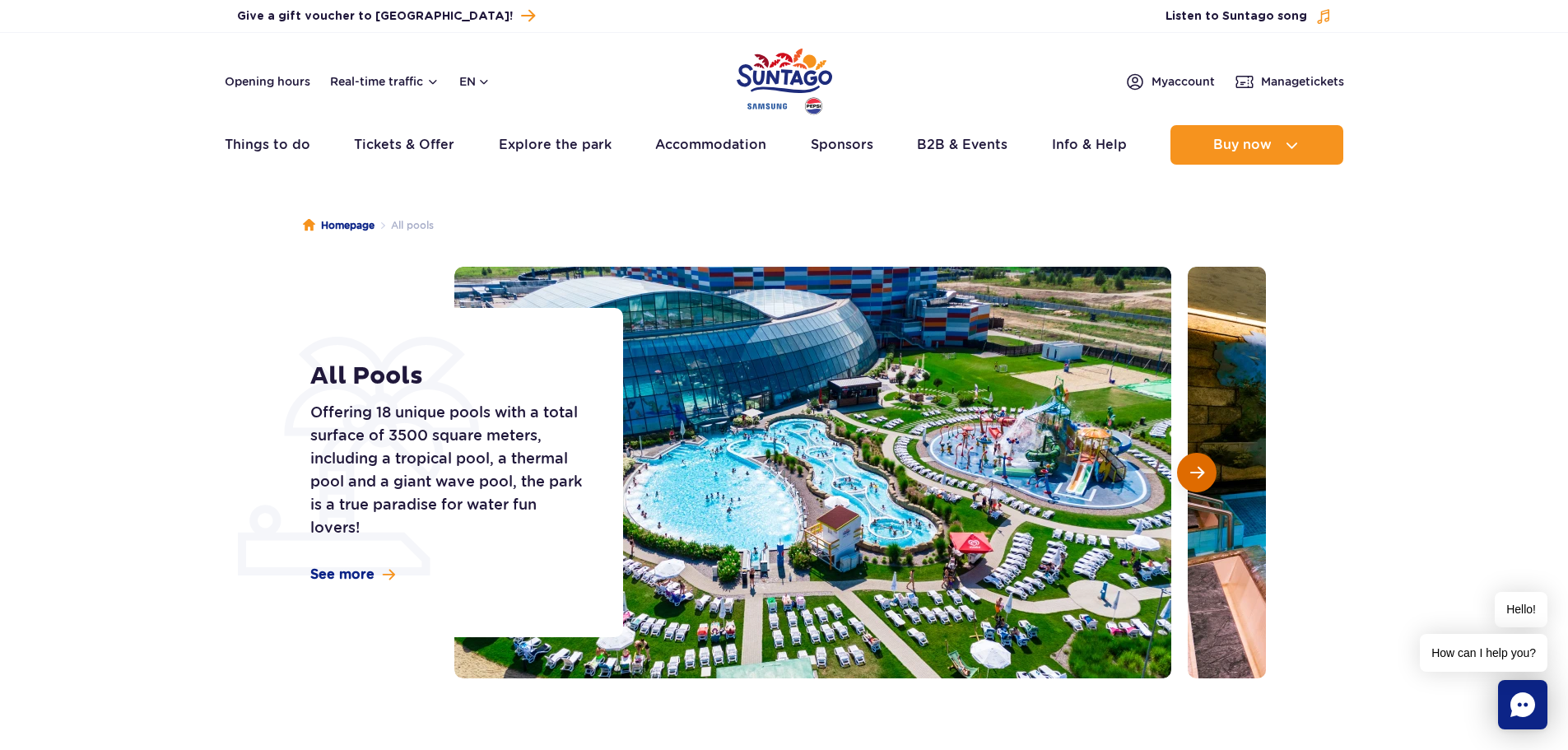
click at [1209, 473] on button "Next slide" at bounding box center [1196, 472] width 40 height 40
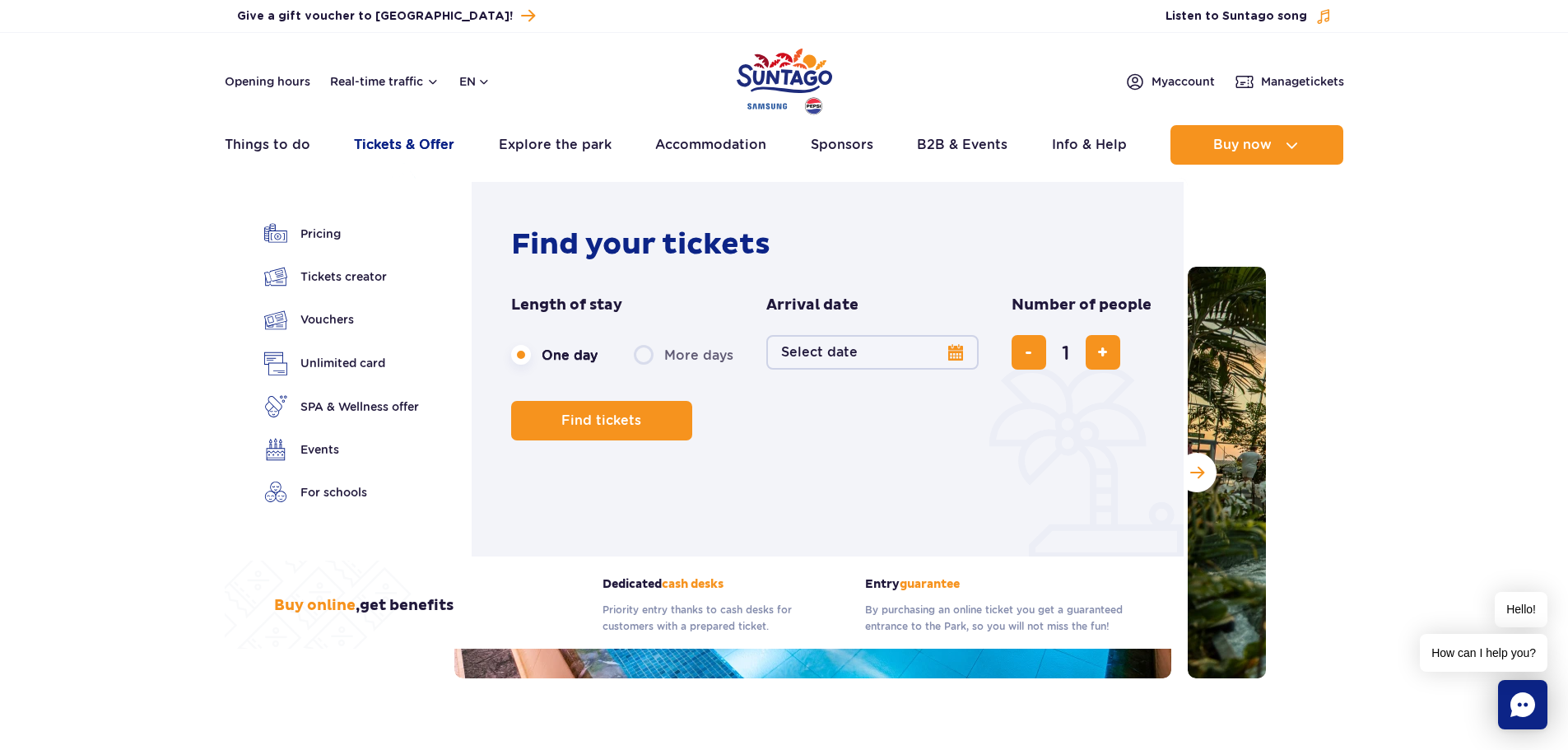
click at [385, 147] on link "Tickets & Offer" at bounding box center [404, 144] width 100 height 40
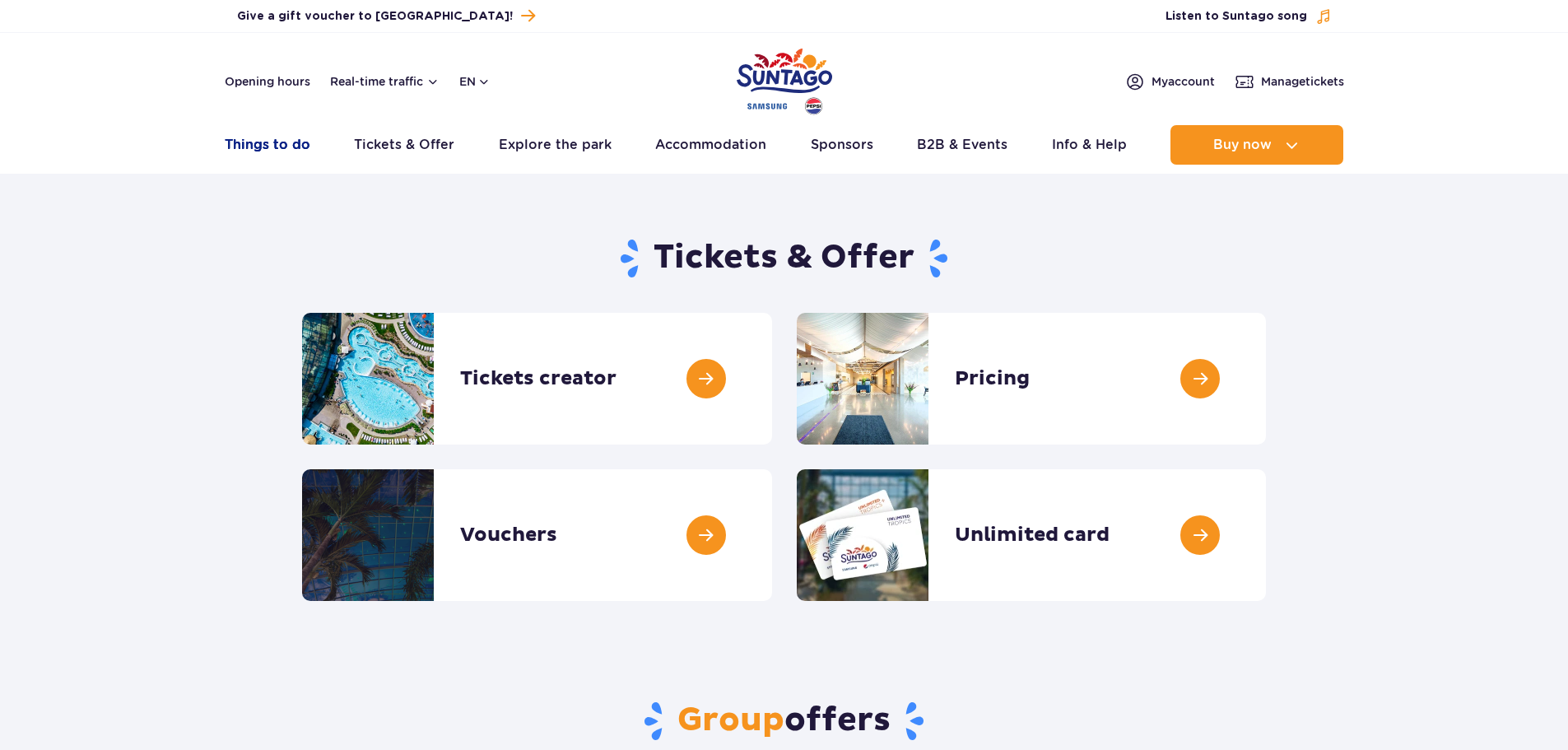
click at [271, 143] on link "Things to do" at bounding box center [267, 144] width 85 height 40
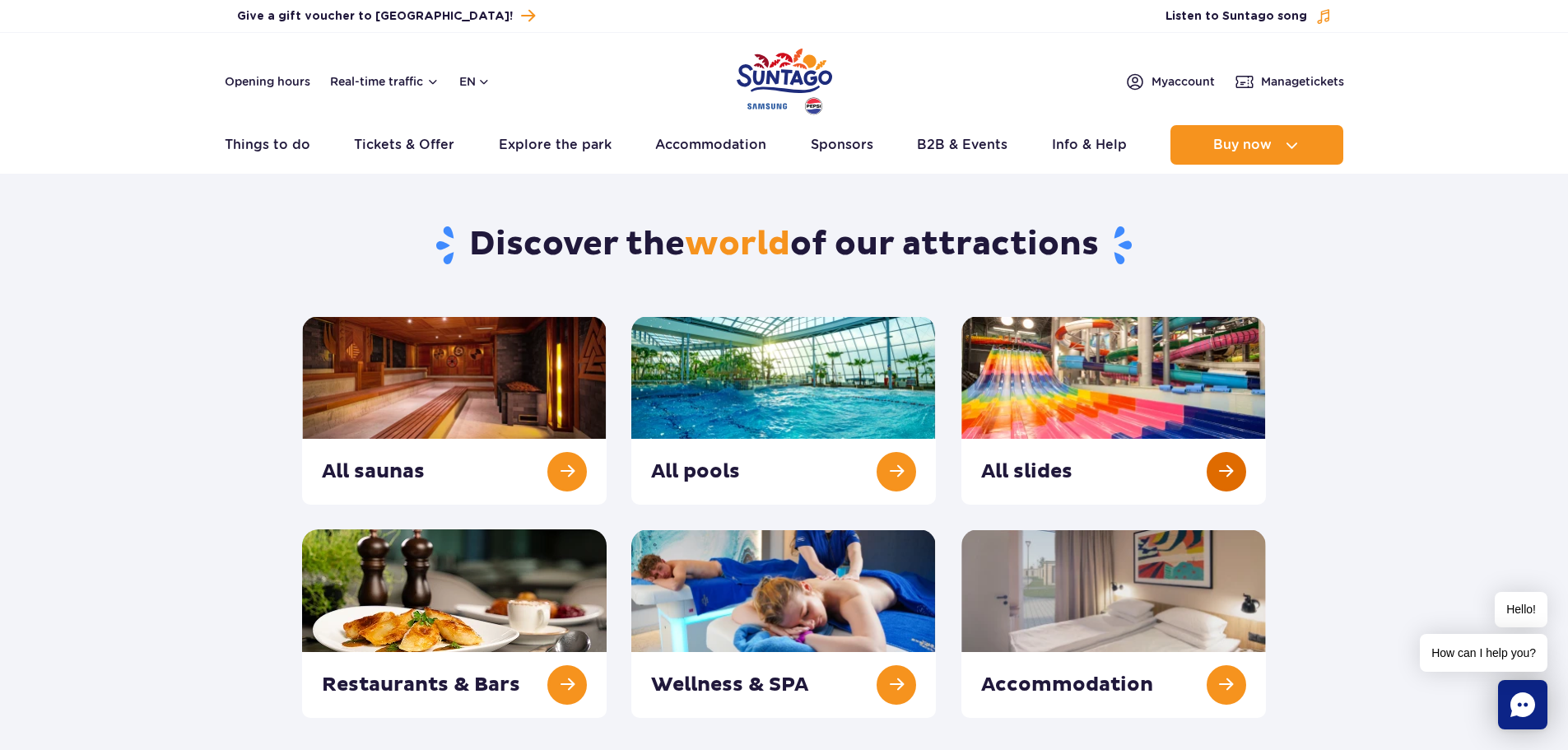
click at [1226, 471] on link at bounding box center [1114, 410] width 305 height 188
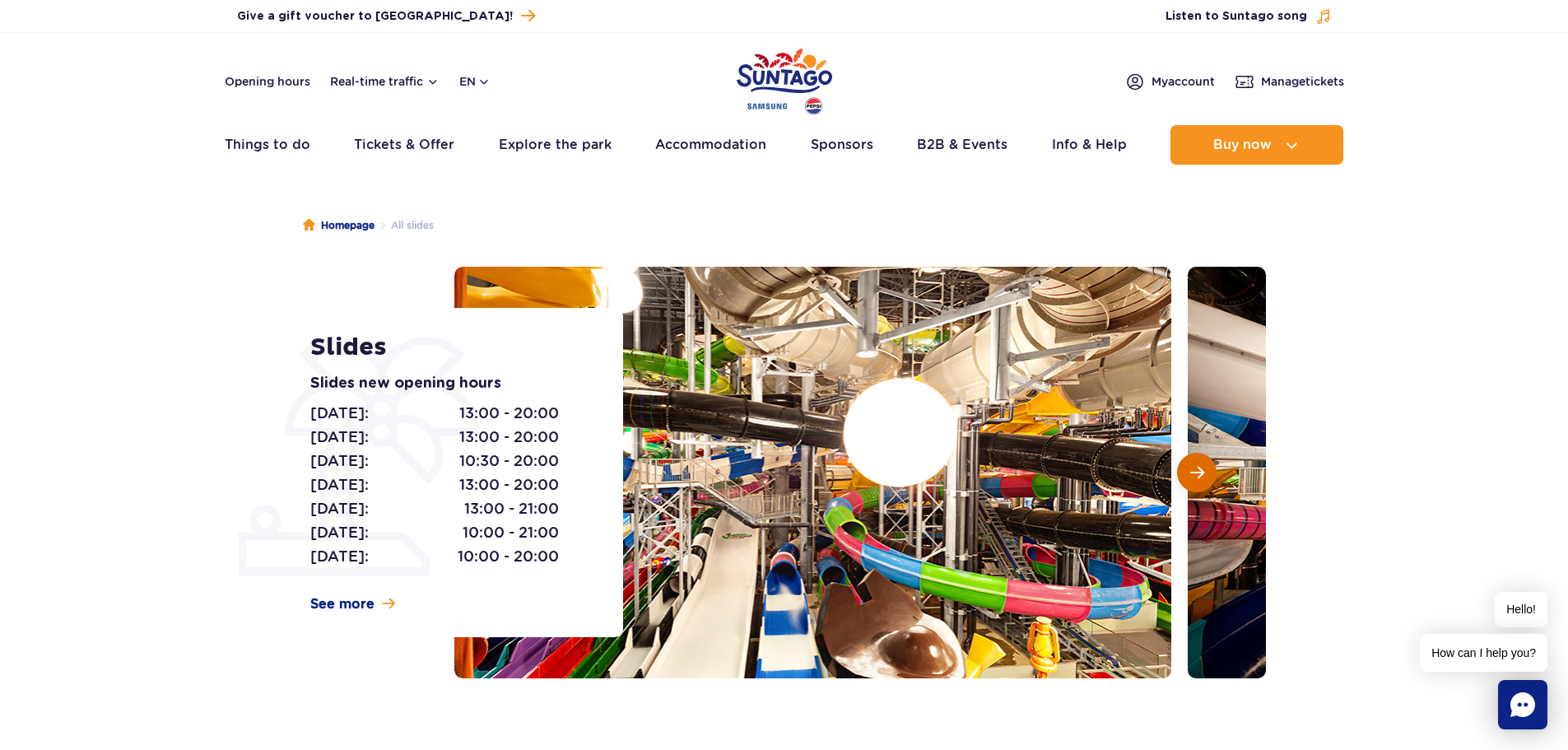
click at [1196, 482] on button "Next slide" at bounding box center [1196, 472] width 40 height 40
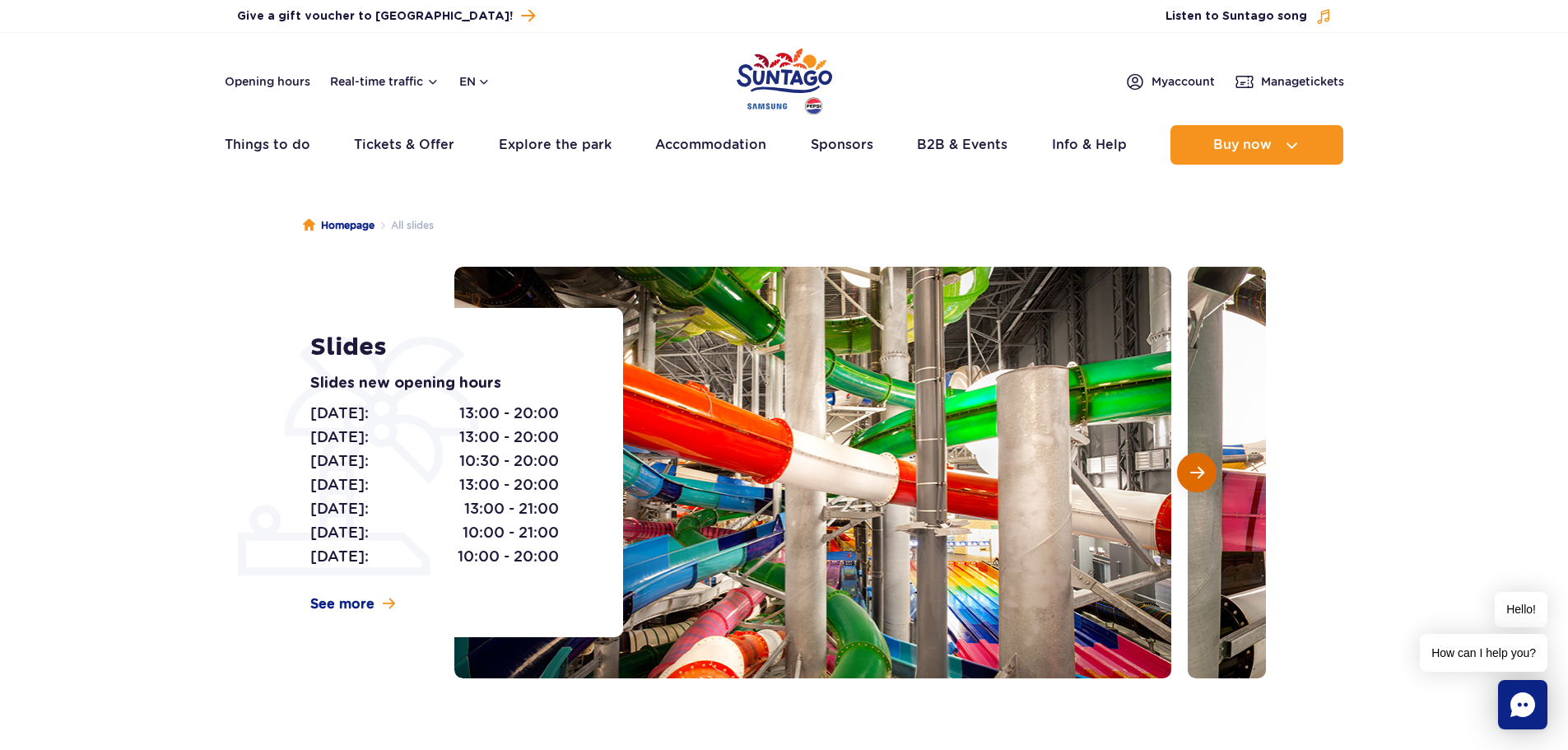
click at [1196, 482] on button "Next slide" at bounding box center [1196, 472] width 40 height 40
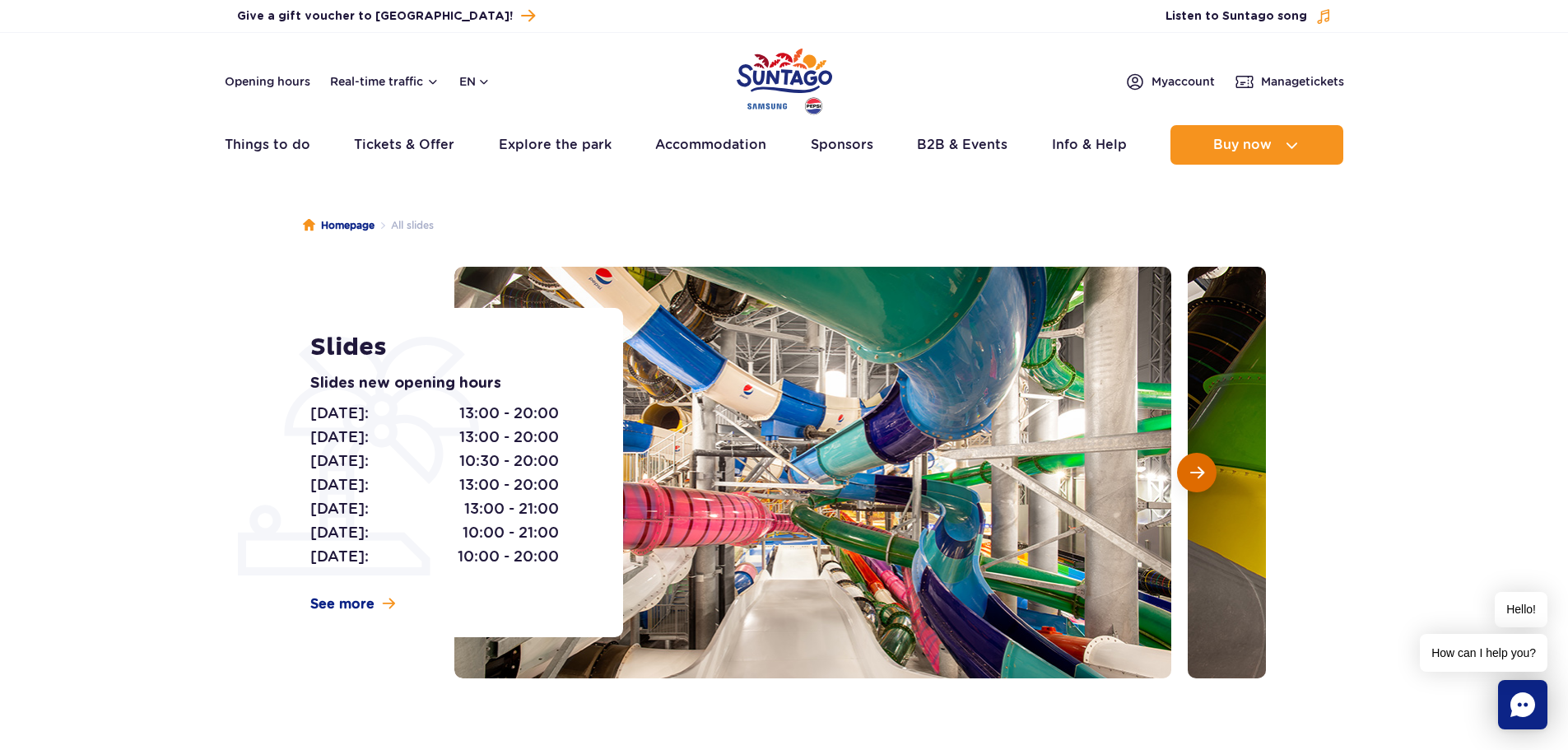
click at [1196, 482] on button "Next slide" at bounding box center [1196, 472] width 40 height 40
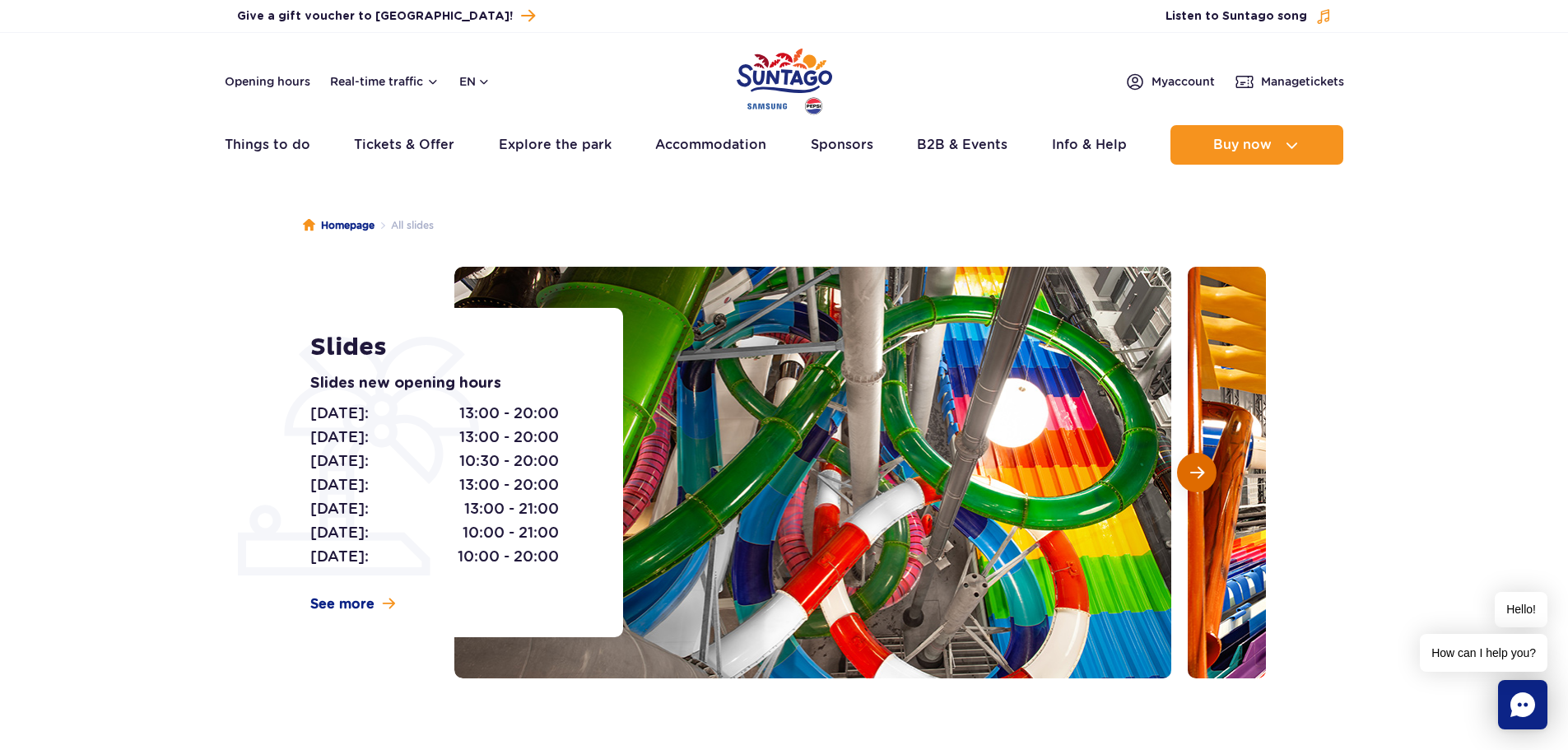
click at [1196, 482] on button "Next slide" at bounding box center [1196, 472] width 40 height 40
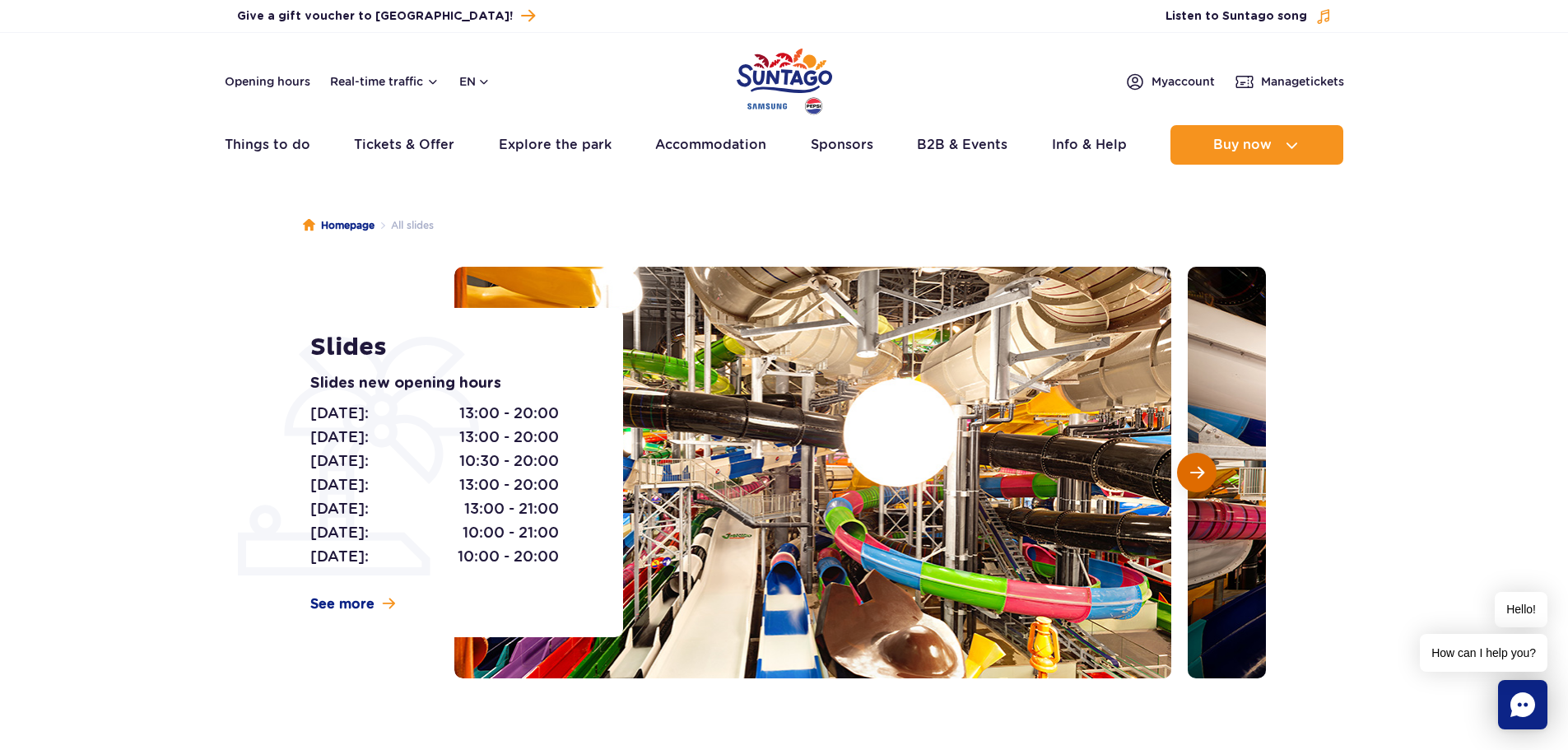
click at [1196, 482] on button "Next slide" at bounding box center [1196, 472] width 40 height 40
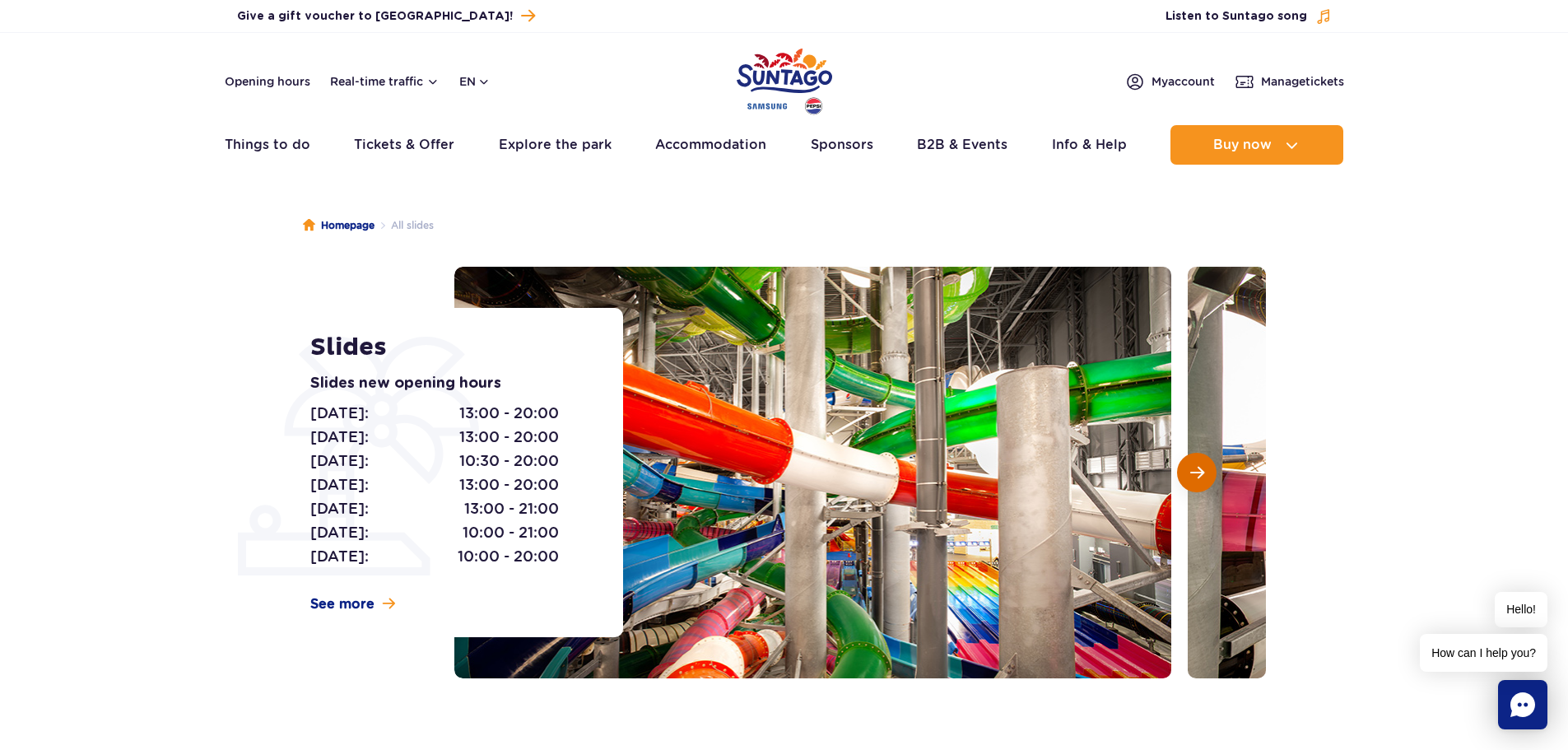
click at [1196, 482] on button "Next slide" at bounding box center [1196, 472] width 40 height 40
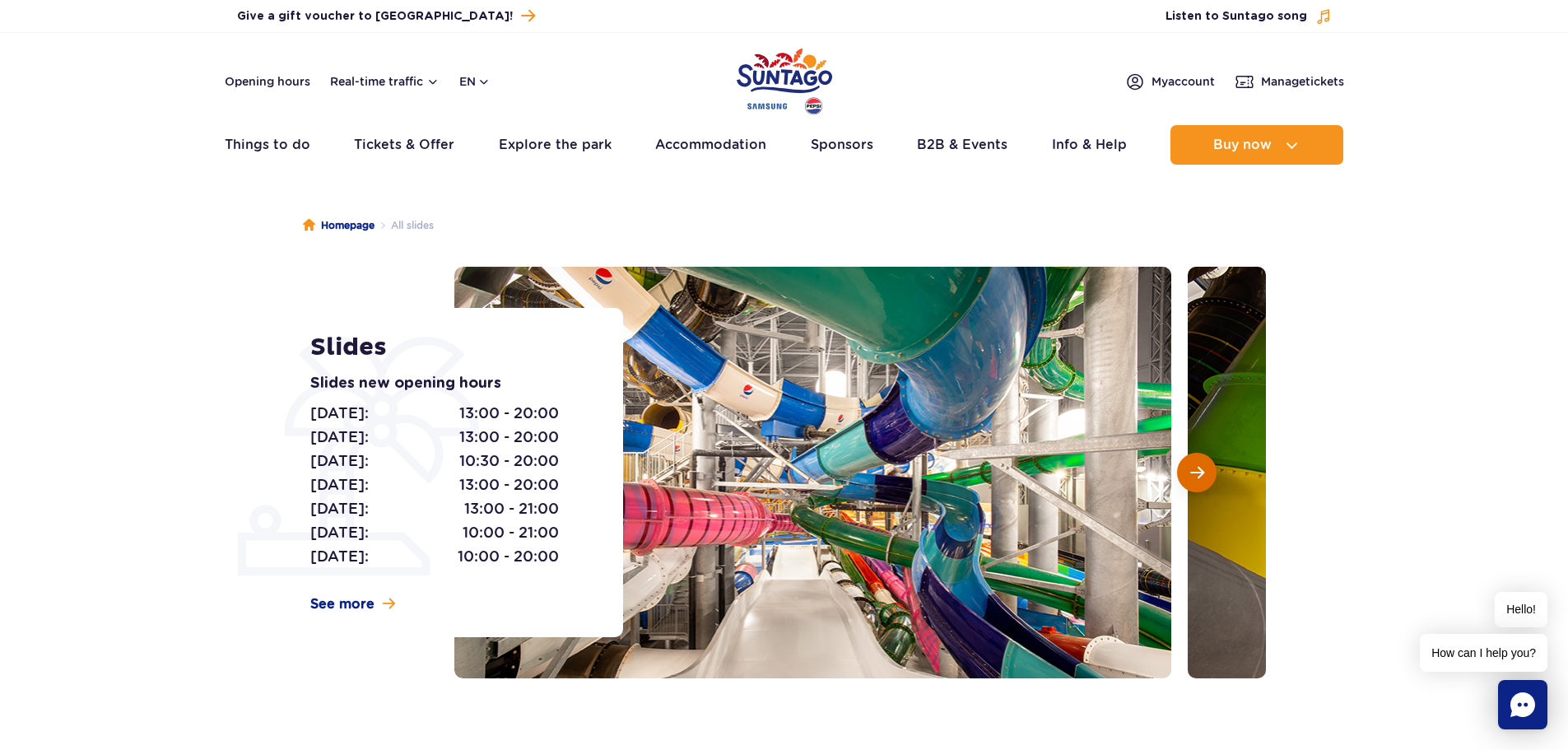
click at [1196, 482] on button "Next slide" at bounding box center [1196, 472] width 40 height 40
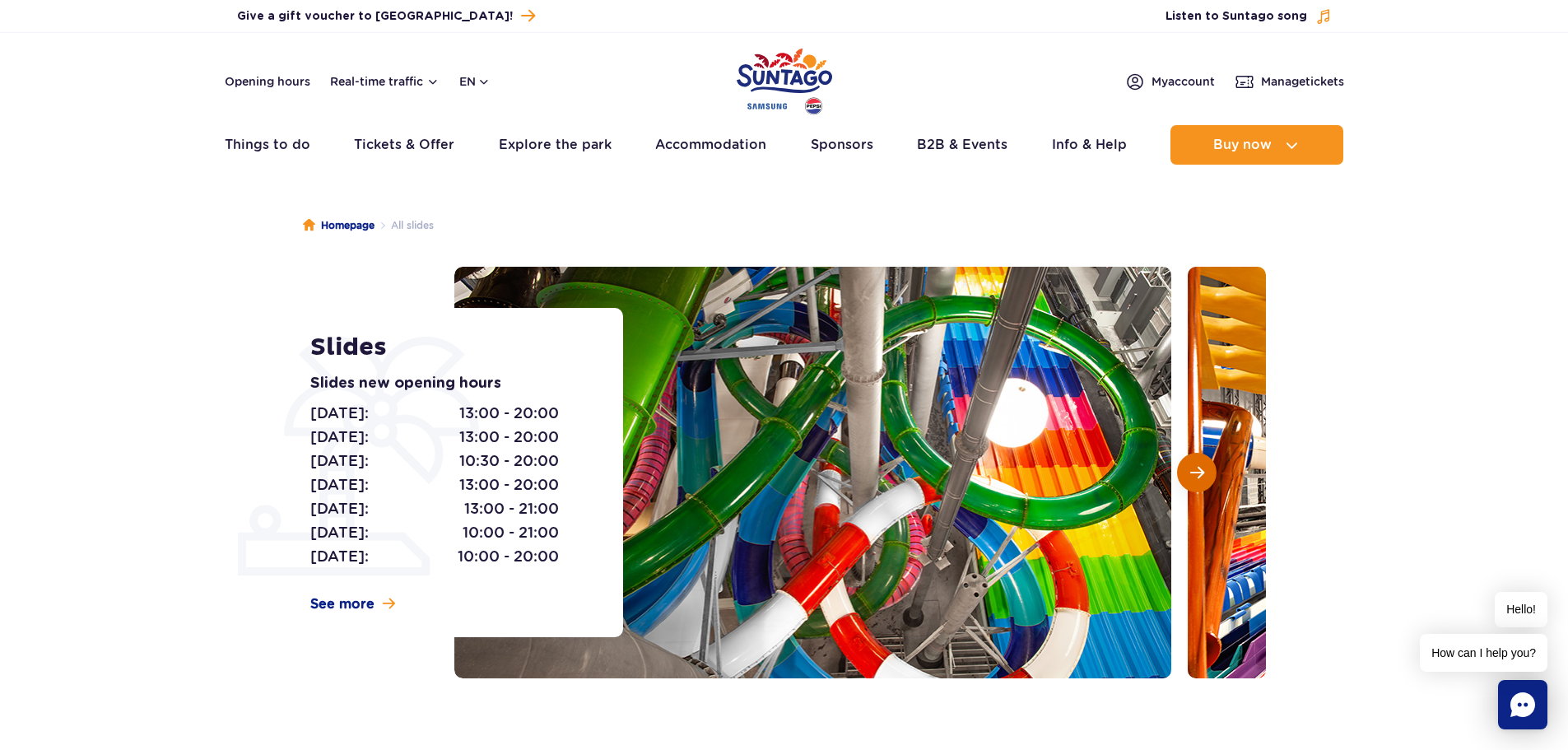
click at [1196, 482] on button "Next slide" at bounding box center [1196, 472] width 40 height 40
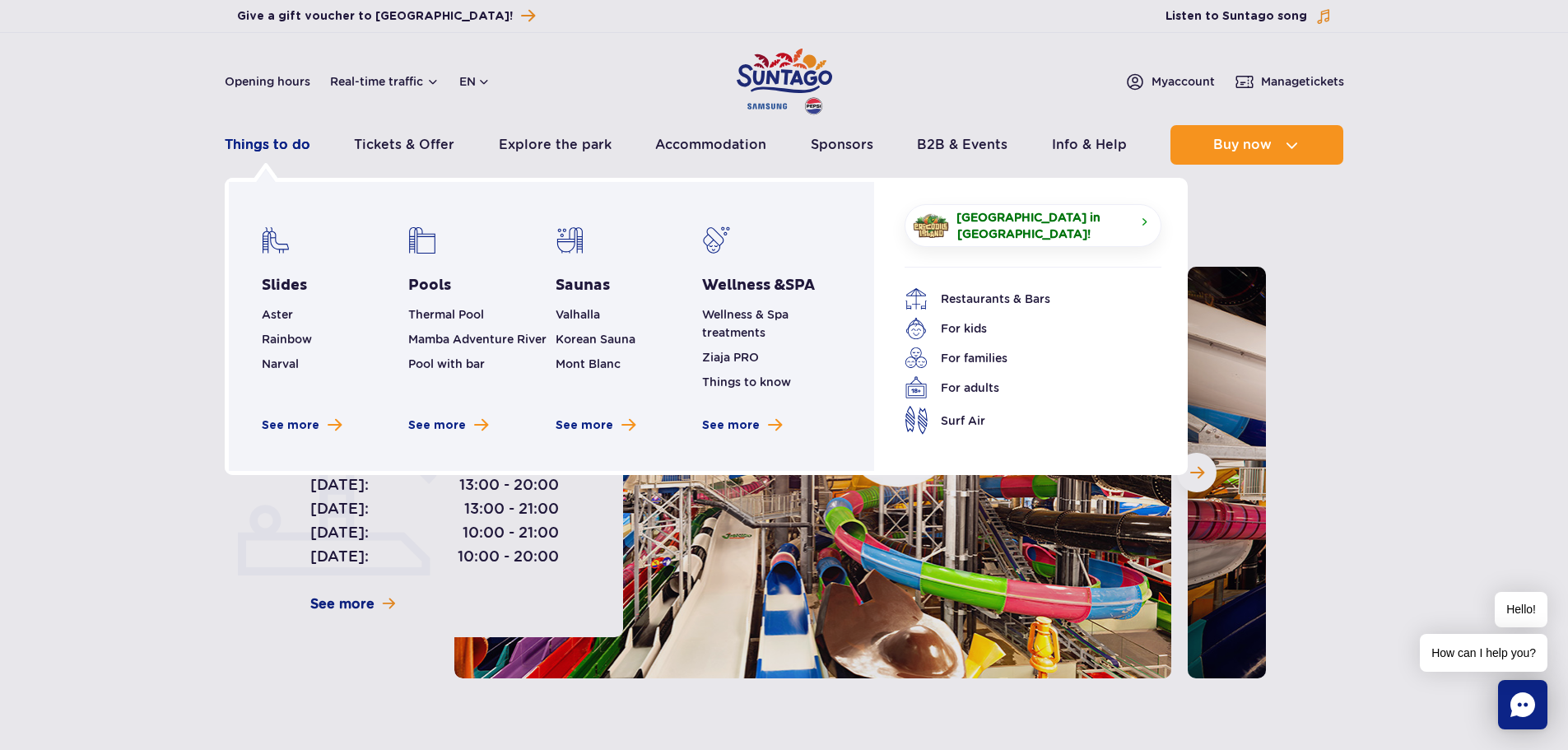
click at [280, 150] on link "Things to do" at bounding box center [267, 144] width 85 height 40
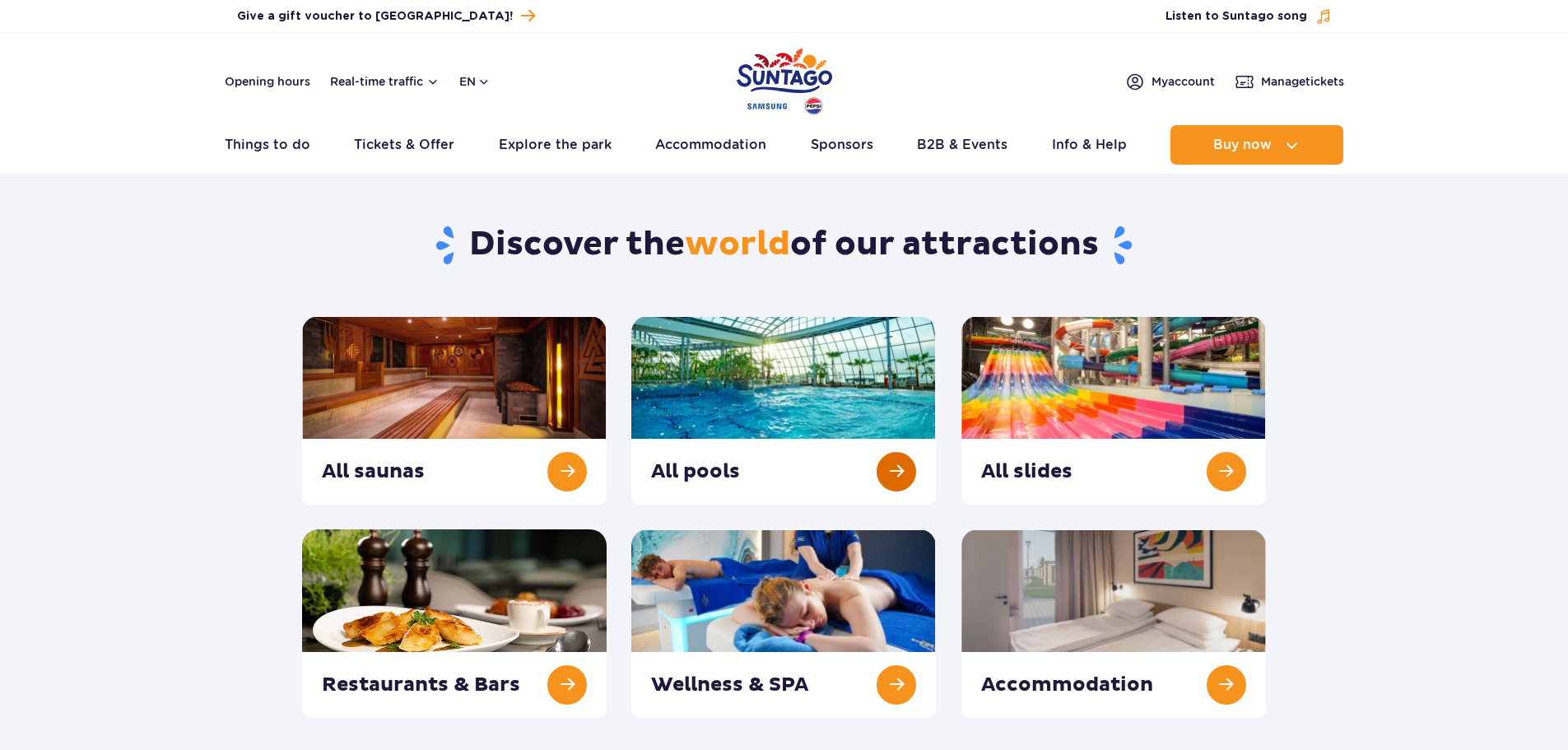
click at [892, 459] on link at bounding box center [784, 410] width 305 height 188
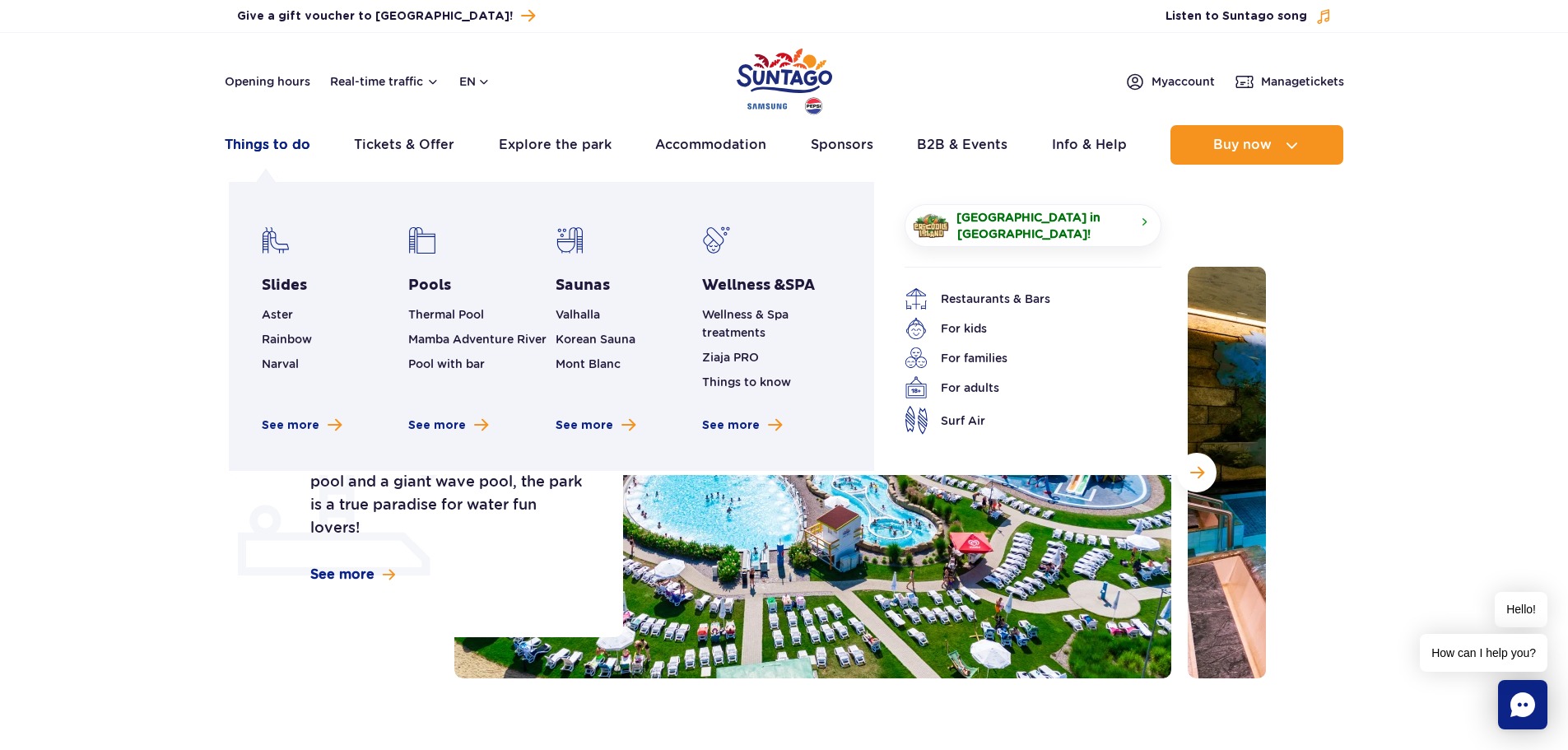
click at [258, 147] on link "Things to do" at bounding box center [267, 144] width 85 height 40
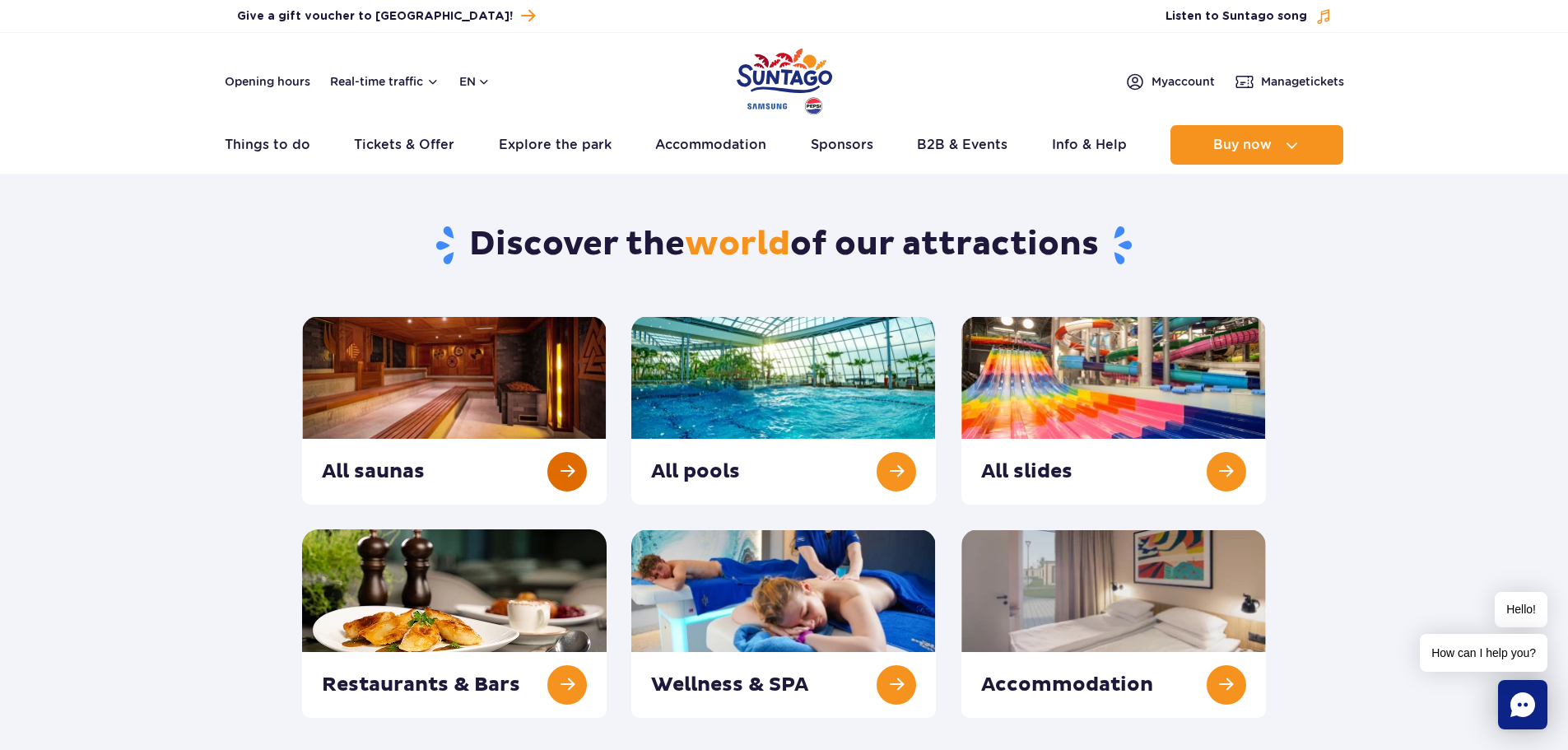
click at [575, 475] on link at bounding box center [454, 410] width 305 height 188
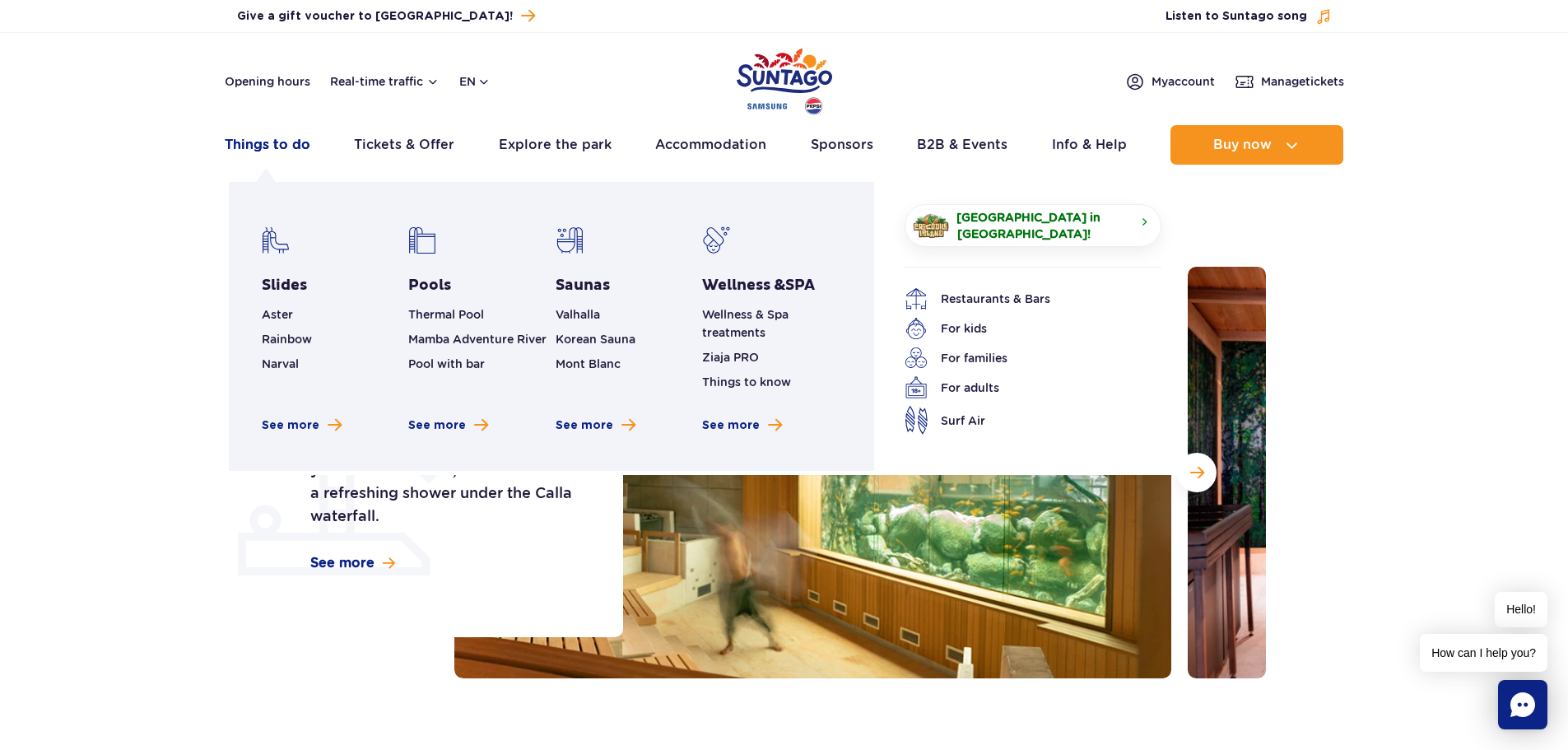
click at [254, 143] on link "Things to do" at bounding box center [267, 144] width 85 height 40
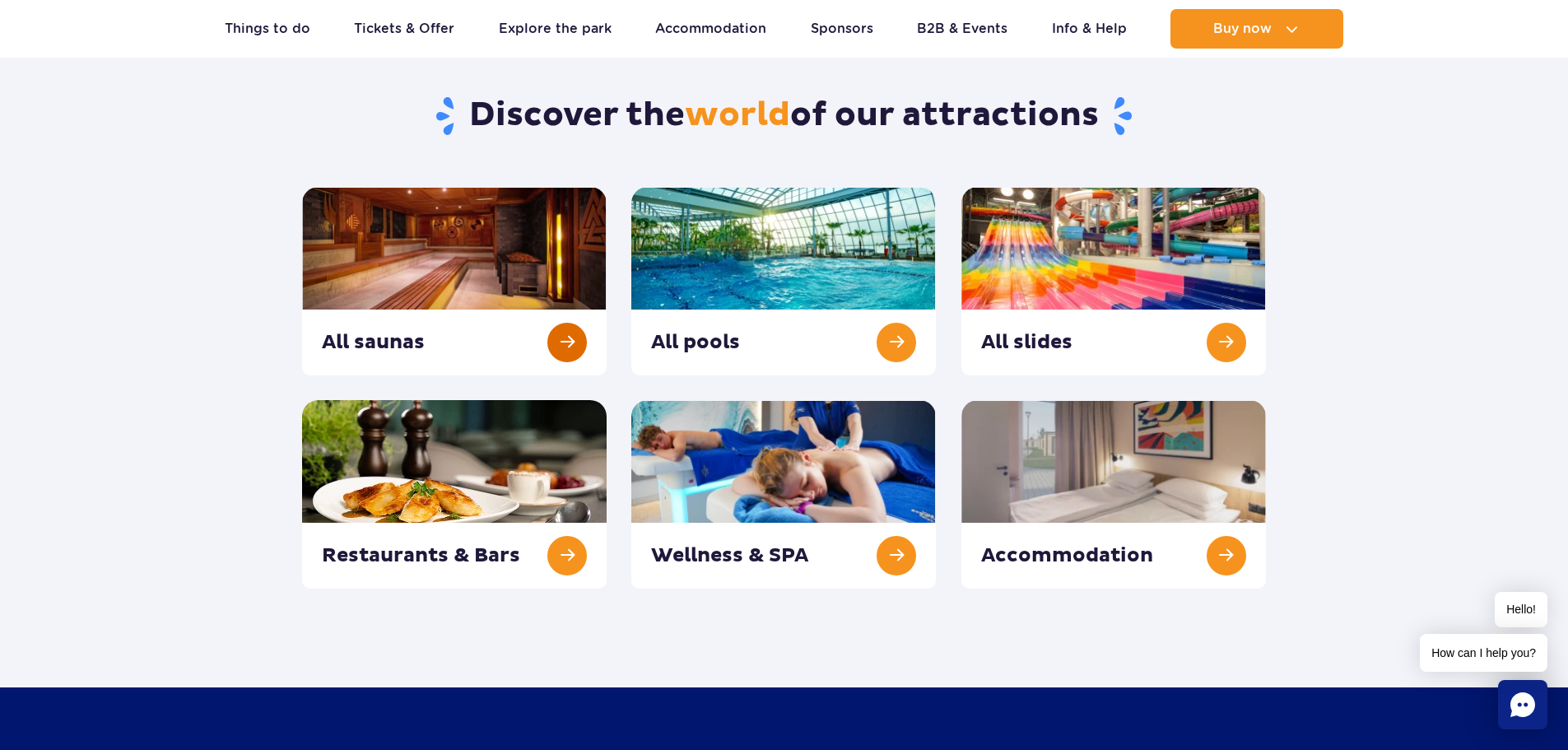
scroll to position [165, 0]
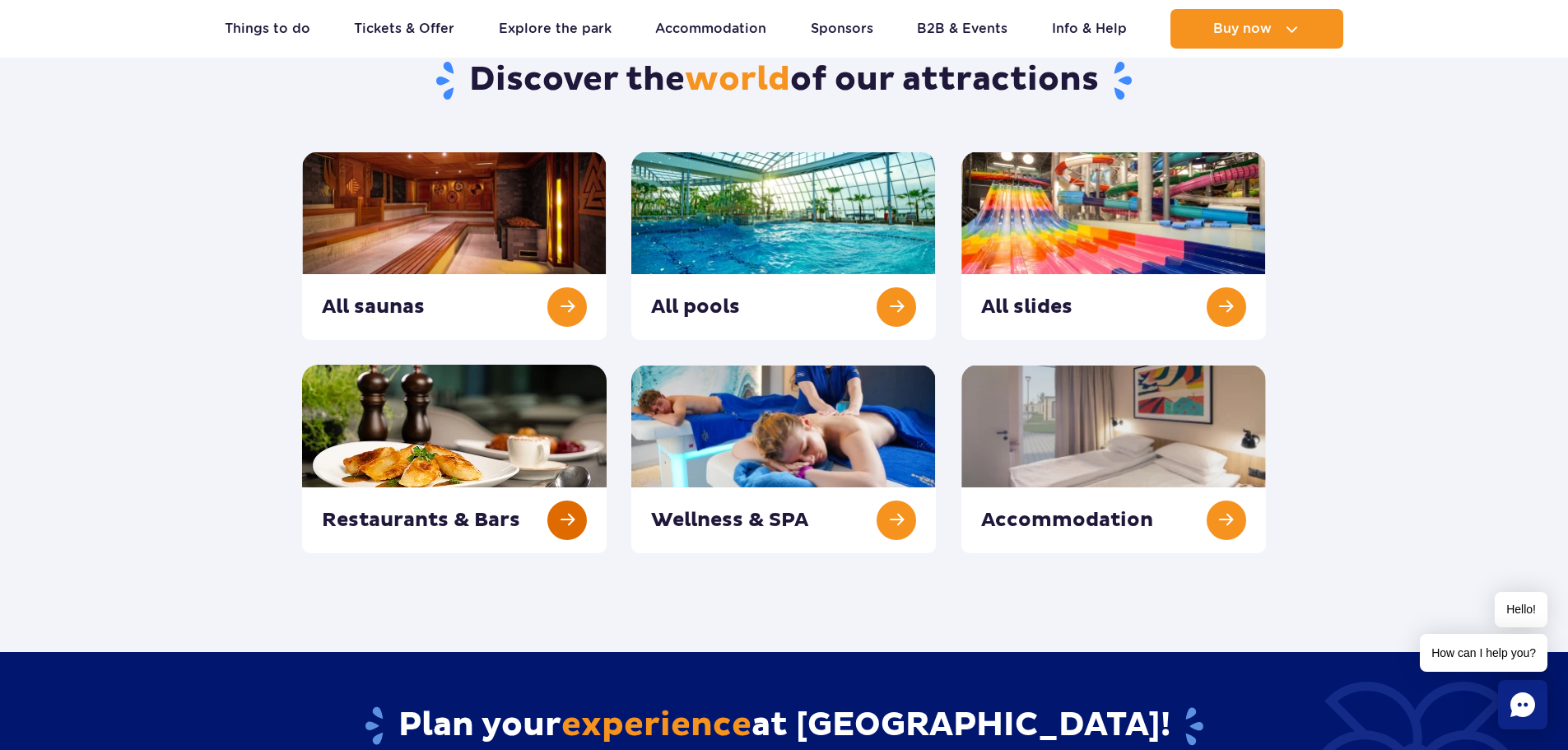
click at [573, 511] on link at bounding box center [454, 459] width 305 height 188
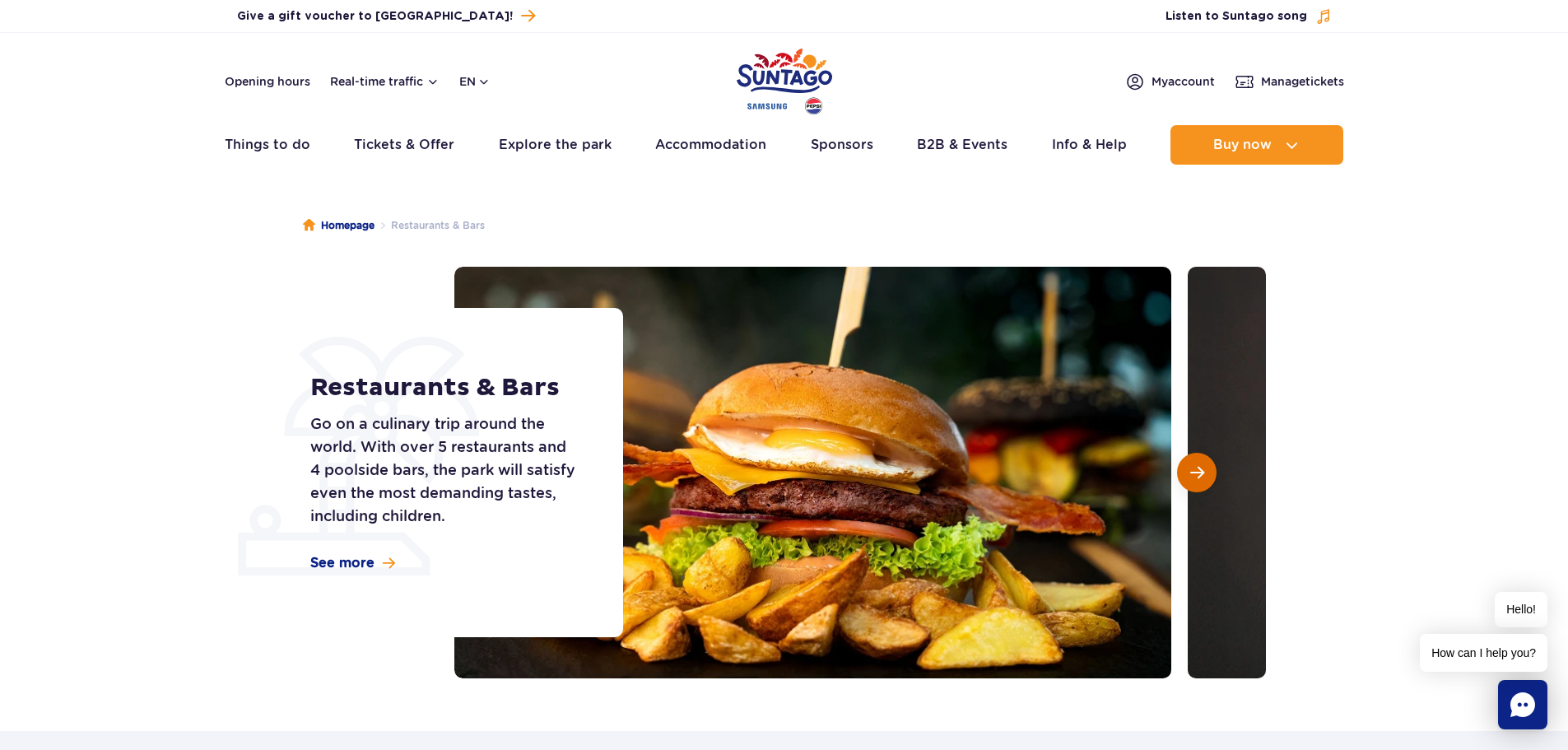
click at [1178, 473] on button "Next slide" at bounding box center [1196, 472] width 40 height 40
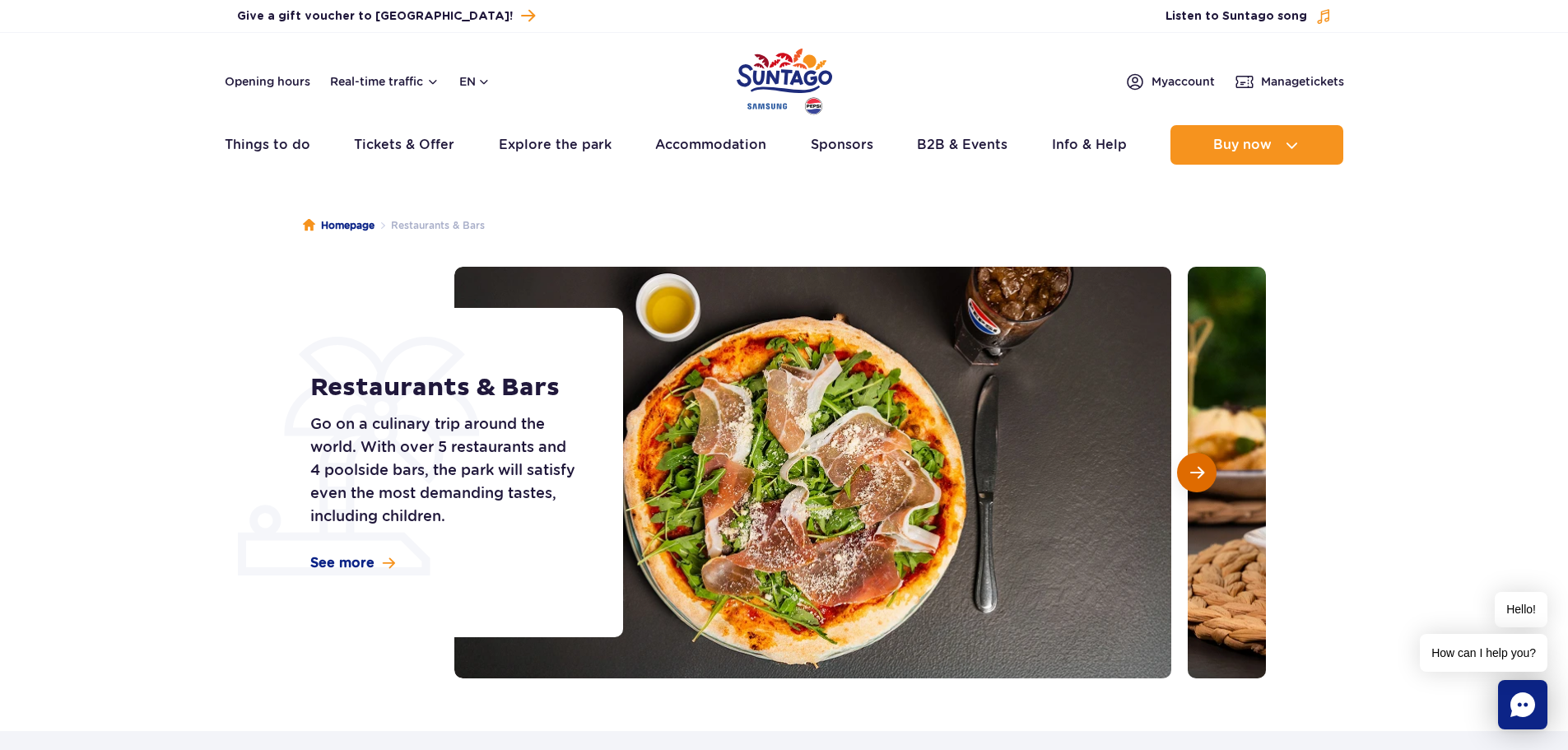
click at [1183, 473] on button "Next slide" at bounding box center [1196, 472] width 40 height 40
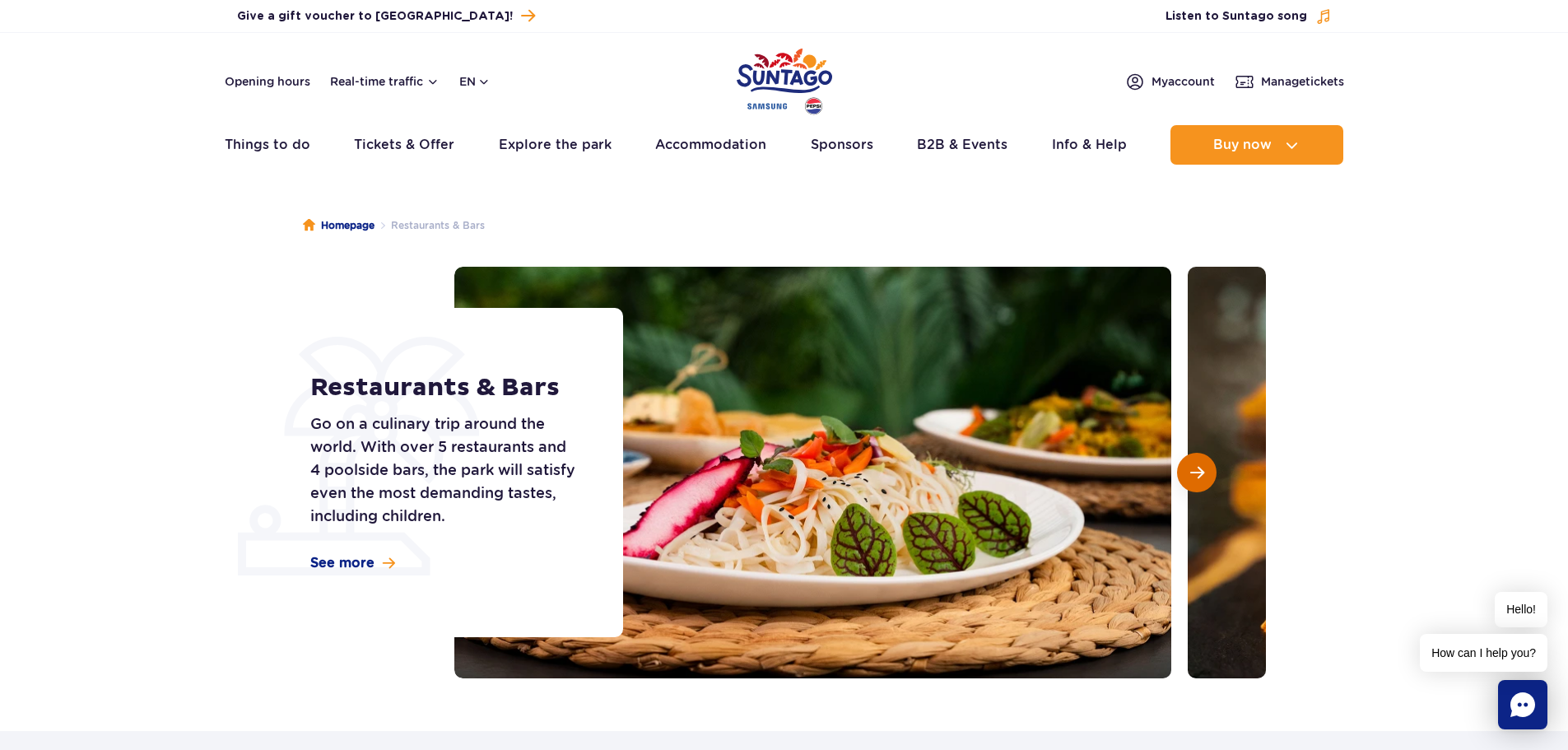
click at [1183, 473] on button "Next slide" at bounding box center [1196, 472] width 40 height 40
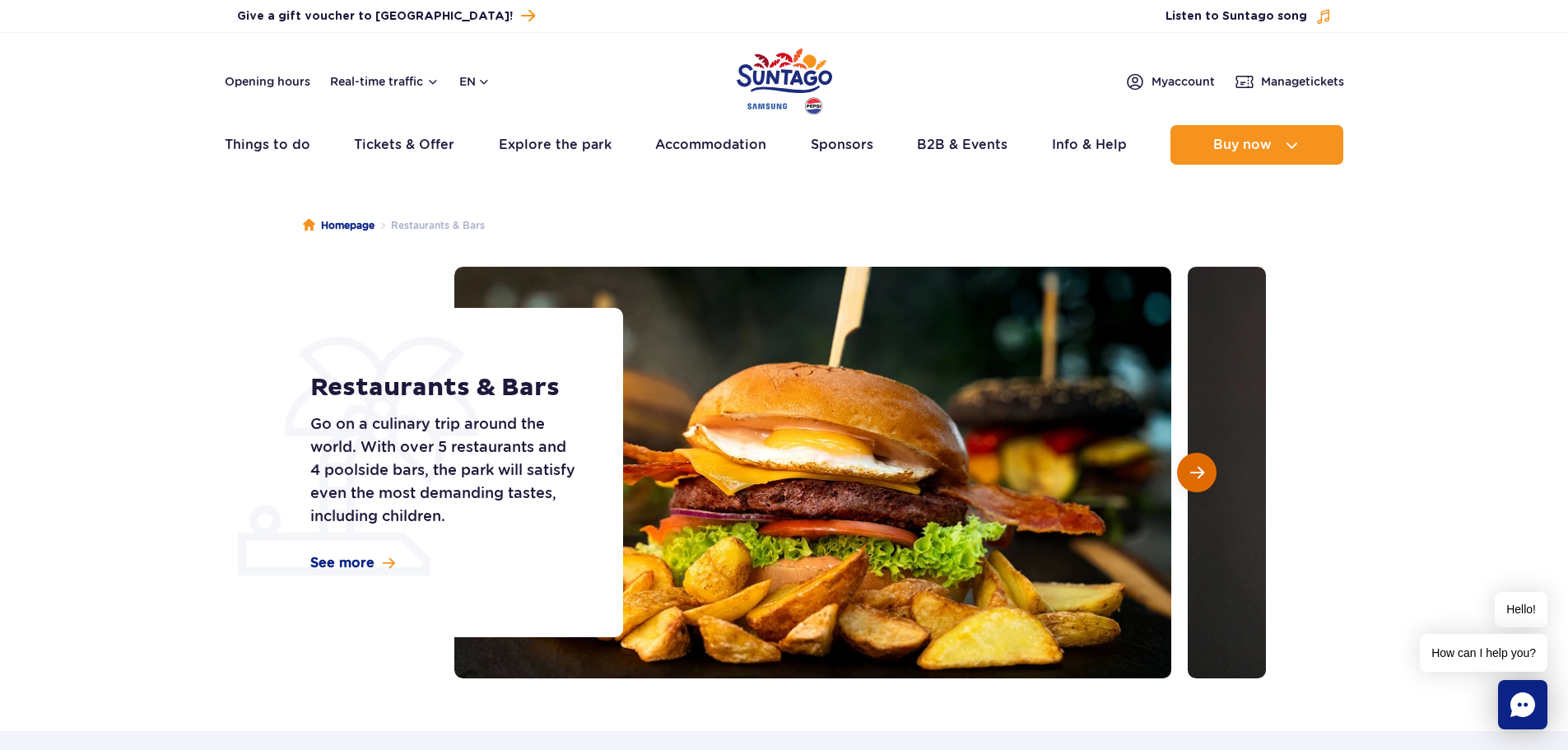
click at [1183, 473] on button "Next slide" at bounding box center [1196, 472] width 40 height 40
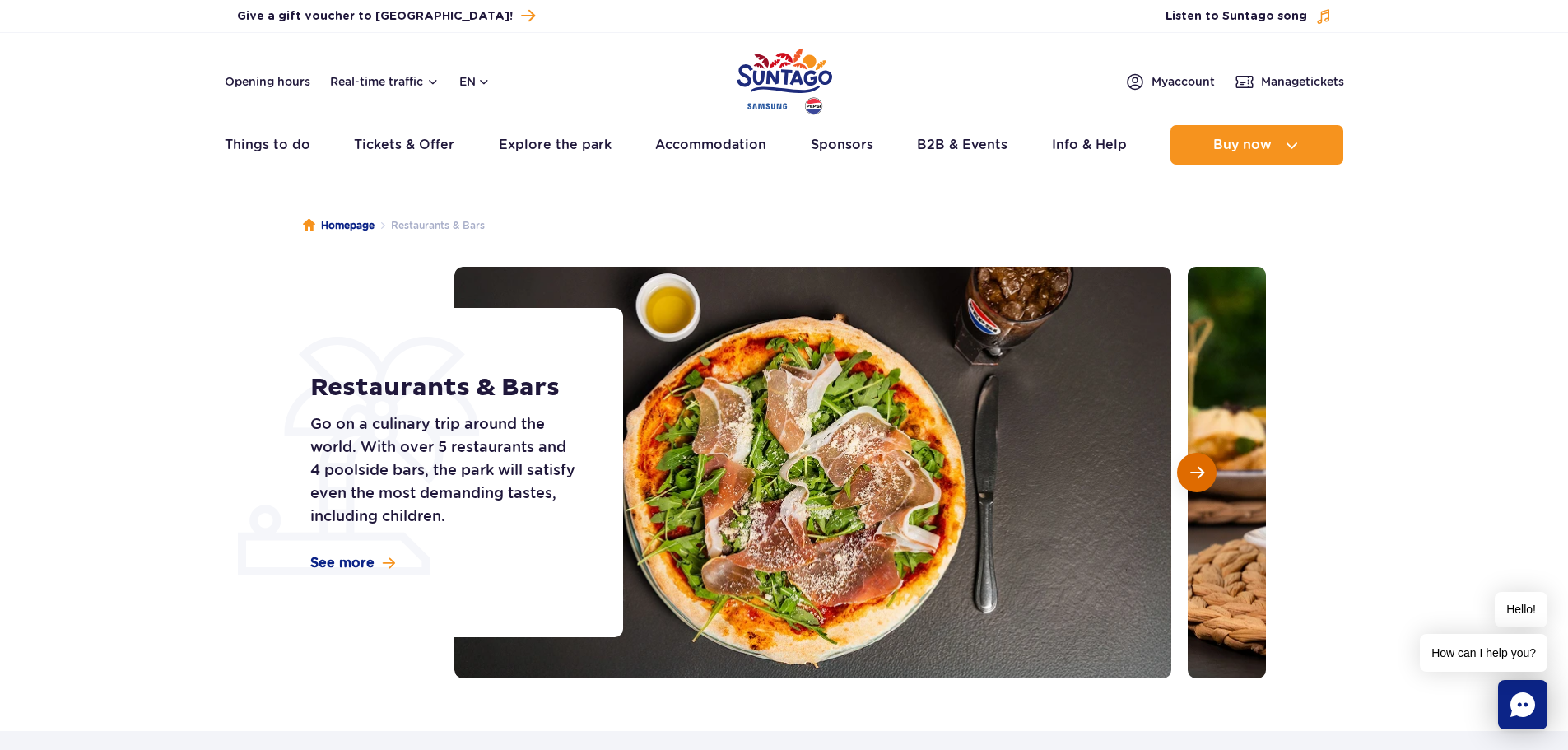
click at [1183, 473] on button "Next slide" at bounding box center [1196, 472] width 40 height 40
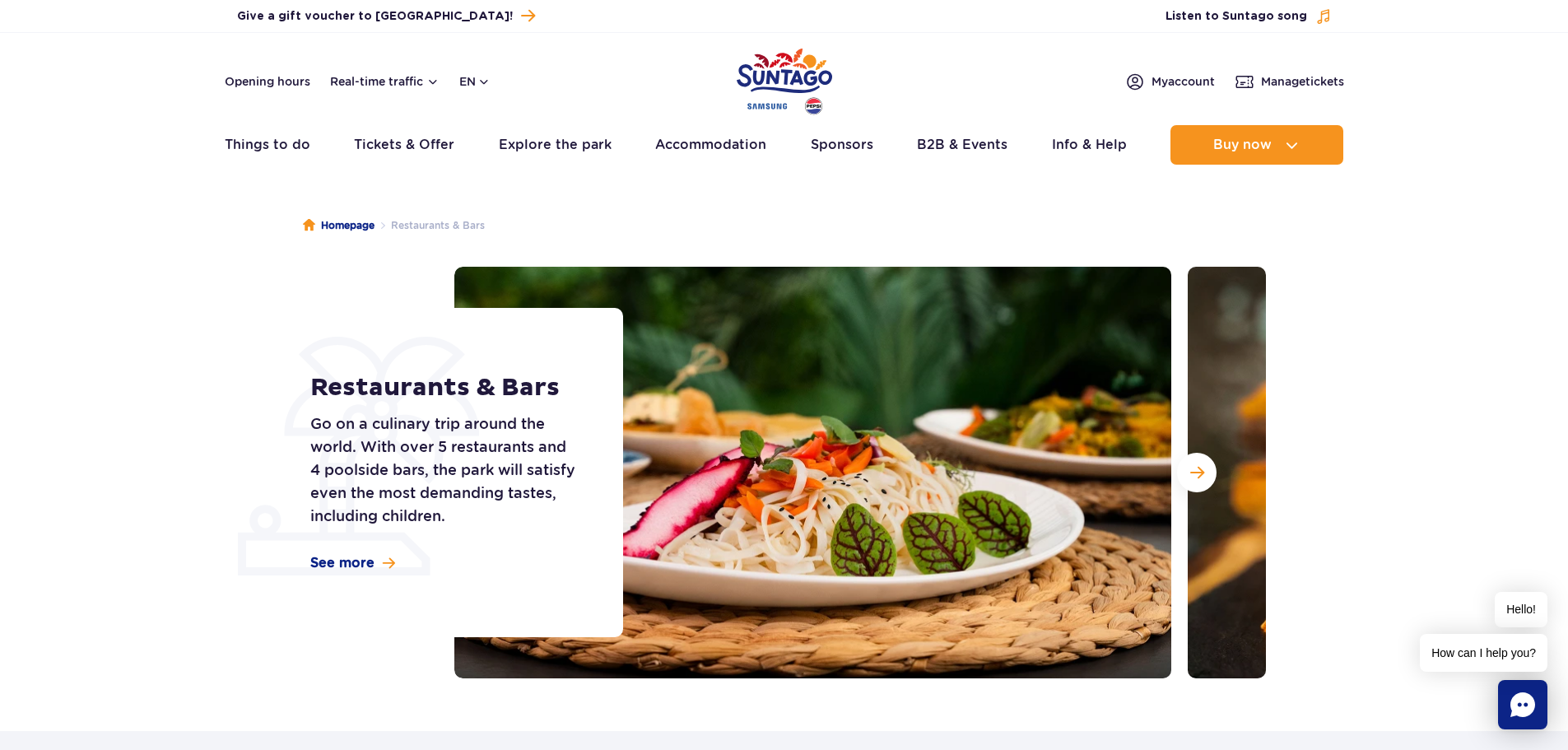
click at [164, 246] on div "Homepage Restaurants & Bars Restaurants & Bars Go on a culinary trip around the…" at bounding box center [784, 457] width 1568 height 547
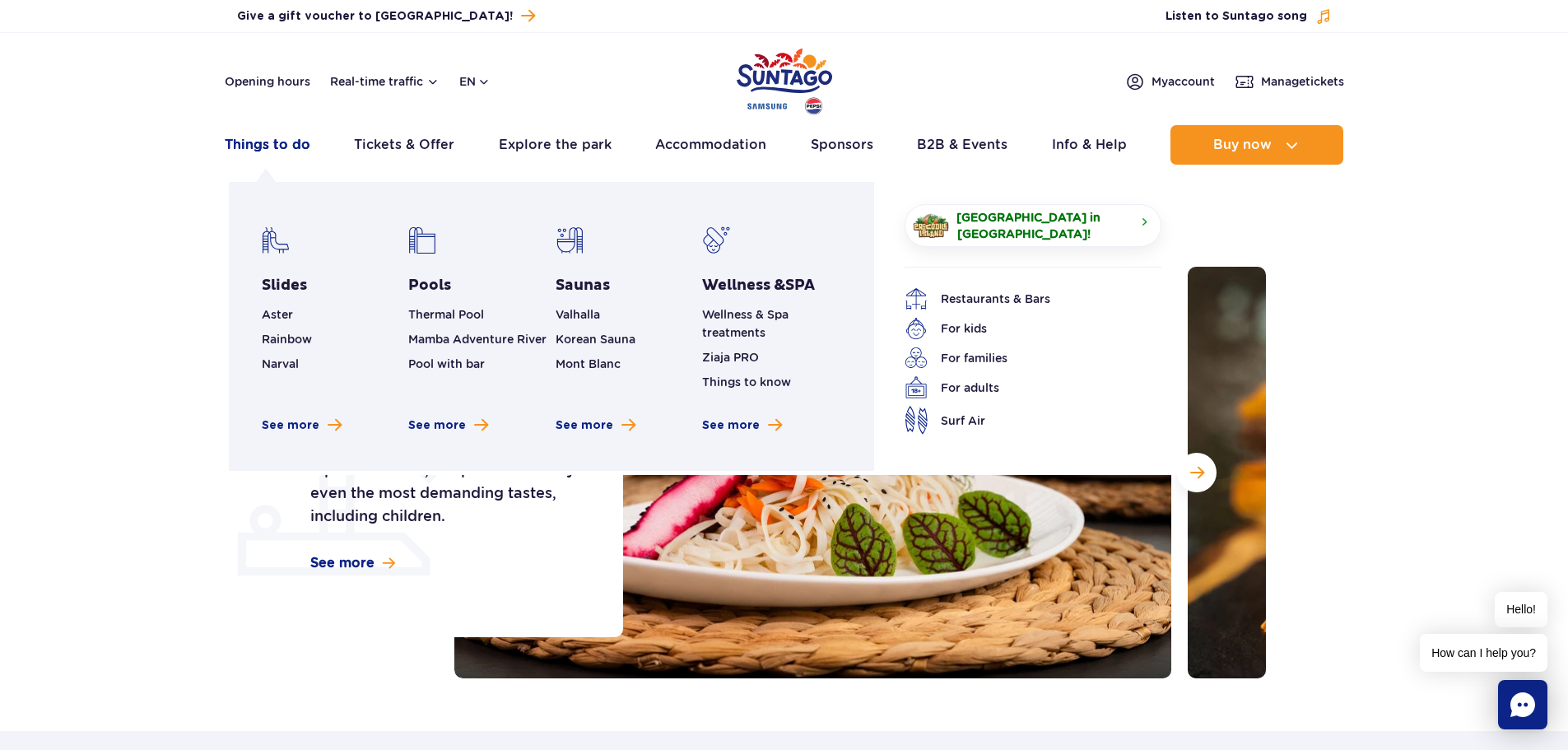
click at [249, 149] on link "Things to do" at bounding box center [267, 144] width 85 height 40
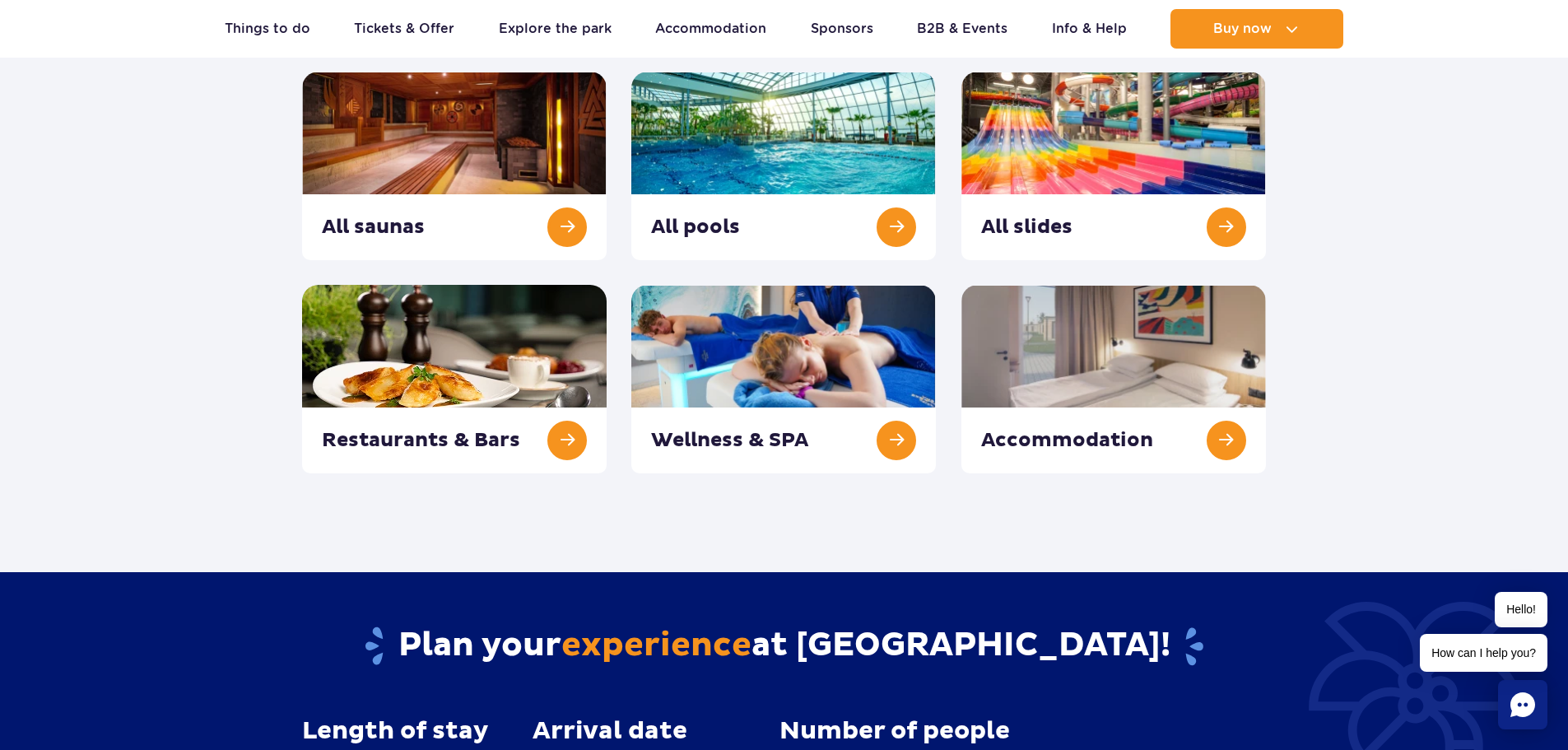
scroll to position [246, 0]
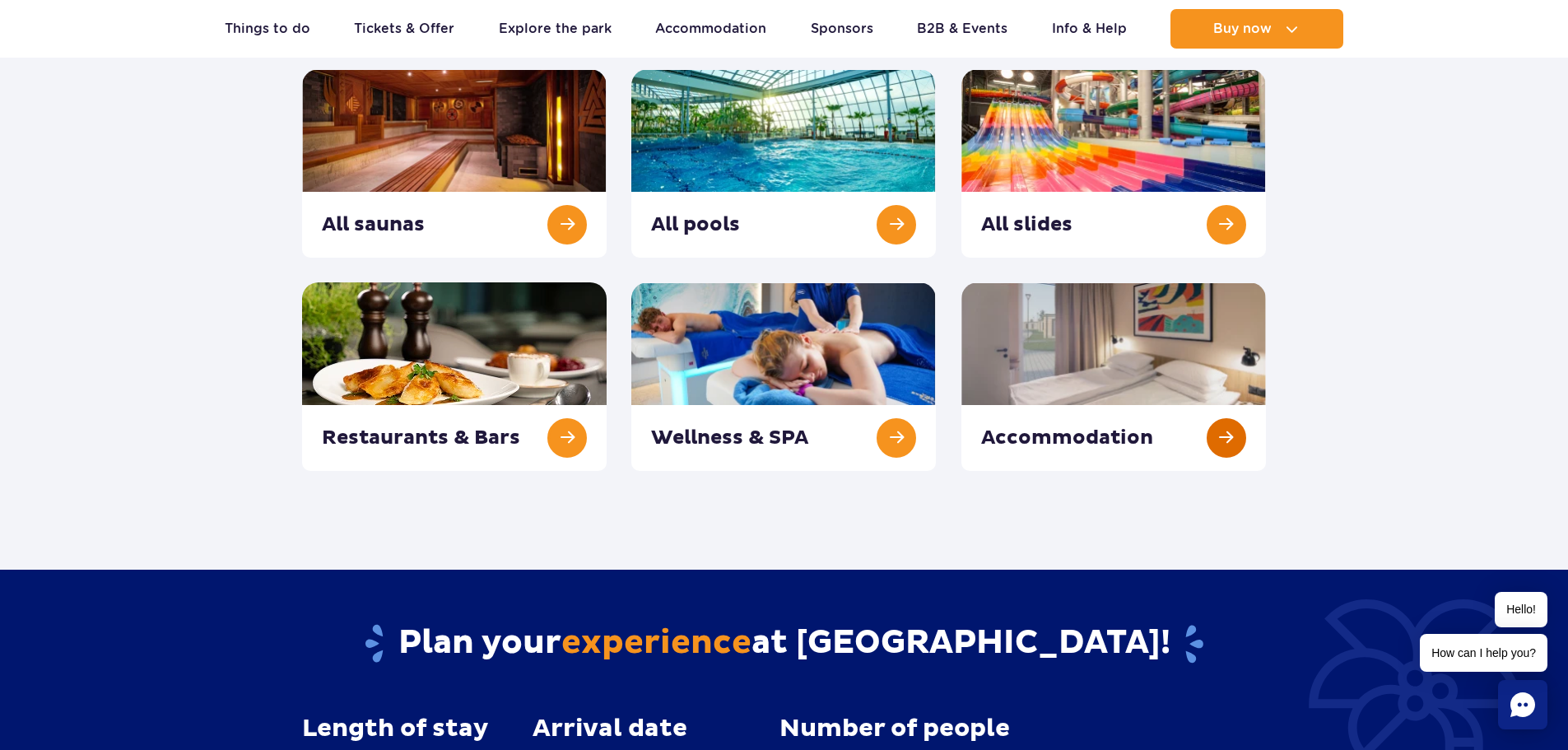
click at [1232, 441] on link at bounding box center [1114, 377] width 305 height 188
click at [1212, 436] on link at bounding box center [1114, 377] width 305 height 188
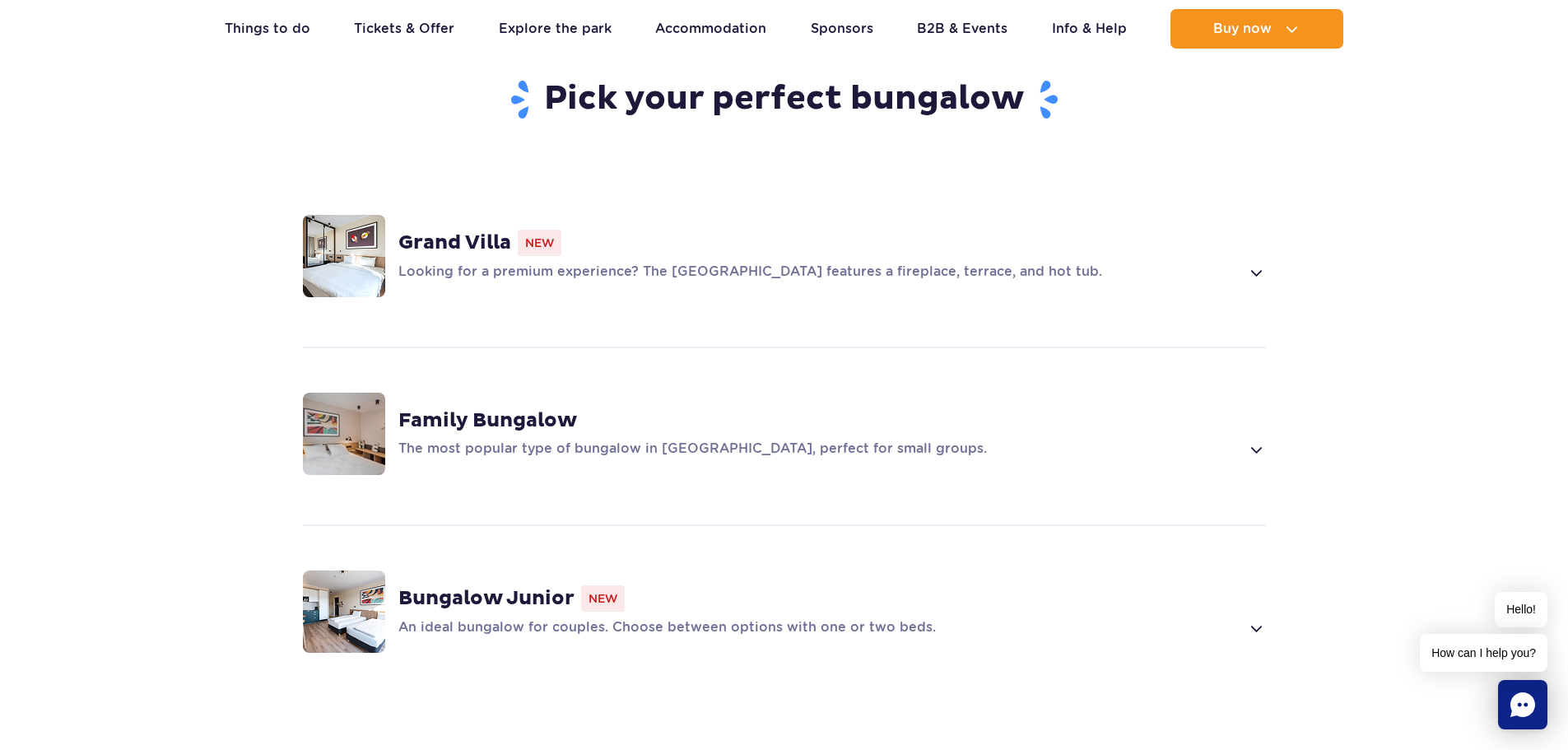
scroll to position [1152, 0]
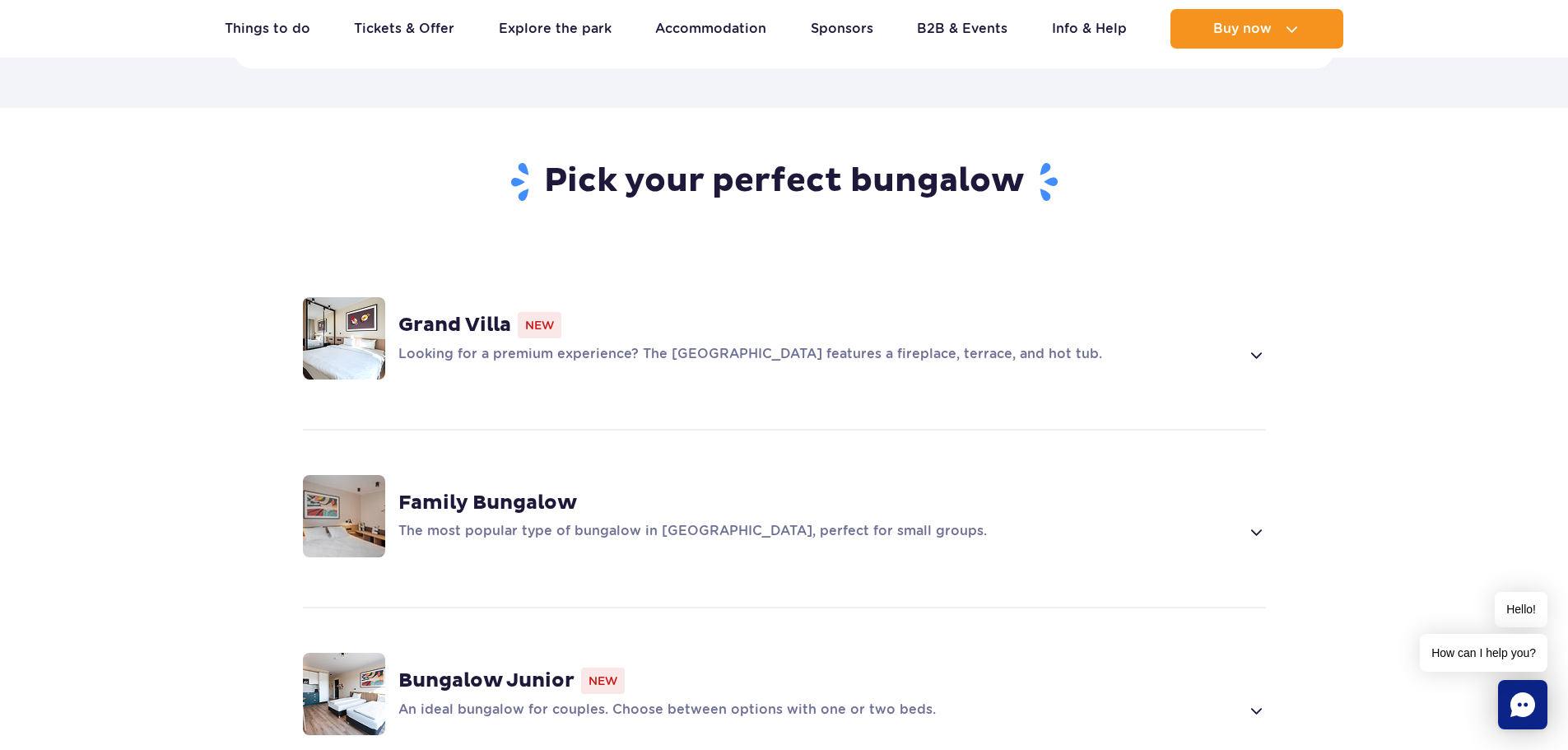
click at [345, 298] on img at bounding box center [343, 337] width 82 height 82
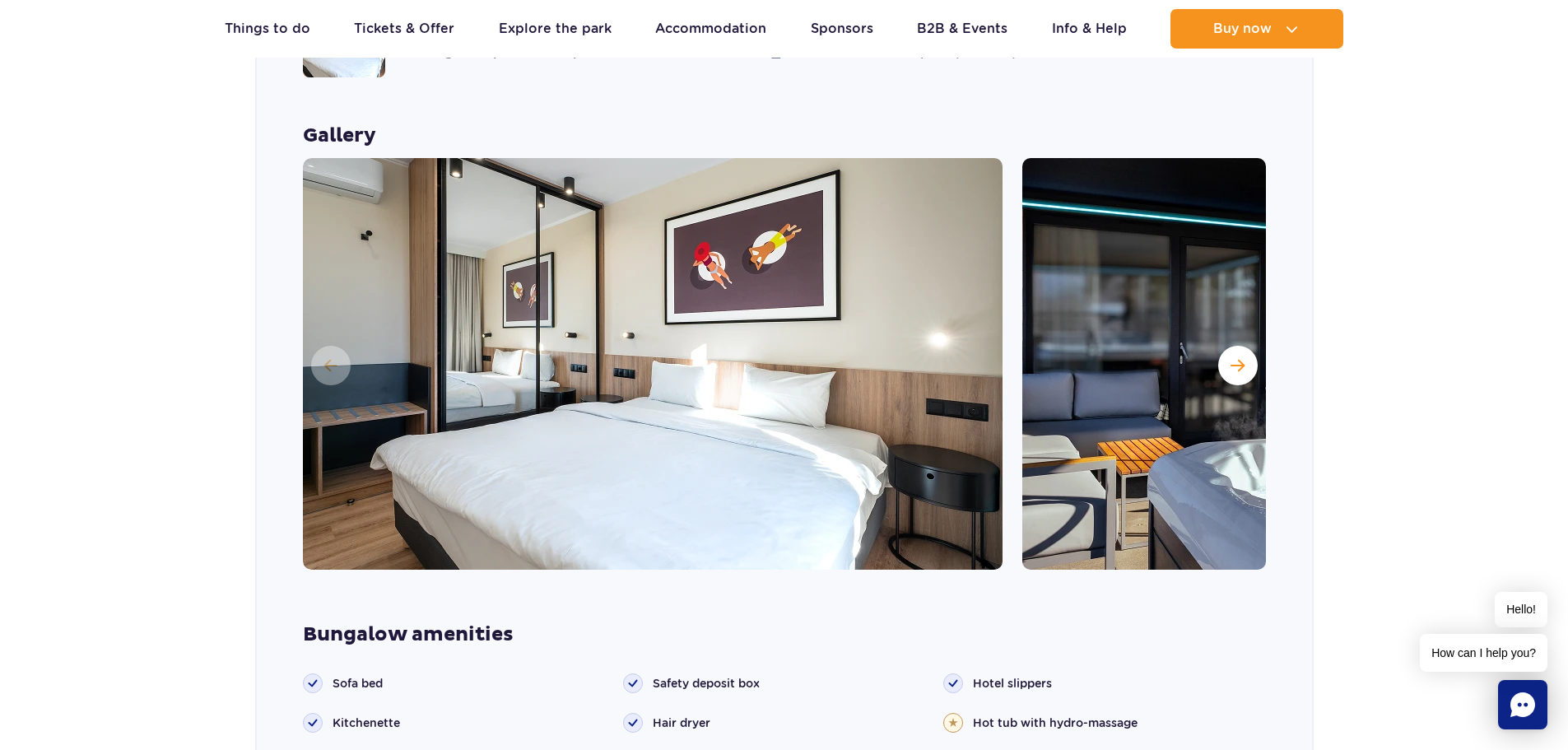
scroll to position [1455, 0]
click at [1251, 345] on button "Next slide" at bounding box center [1237, 364] width 40 height 40
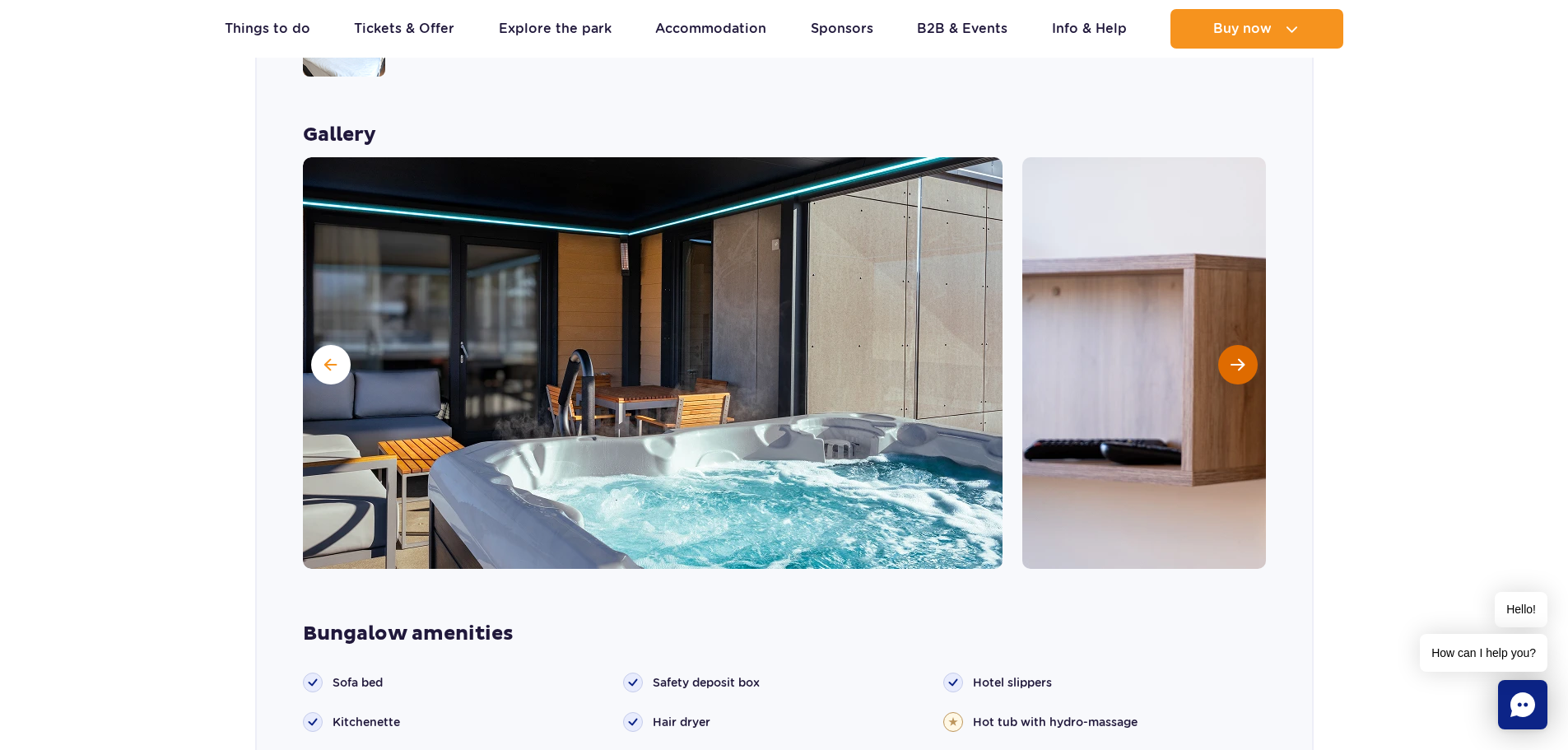
click at [1251, 345] on button "Next slide" at bounding box center [1237, 364] width 40 height 40
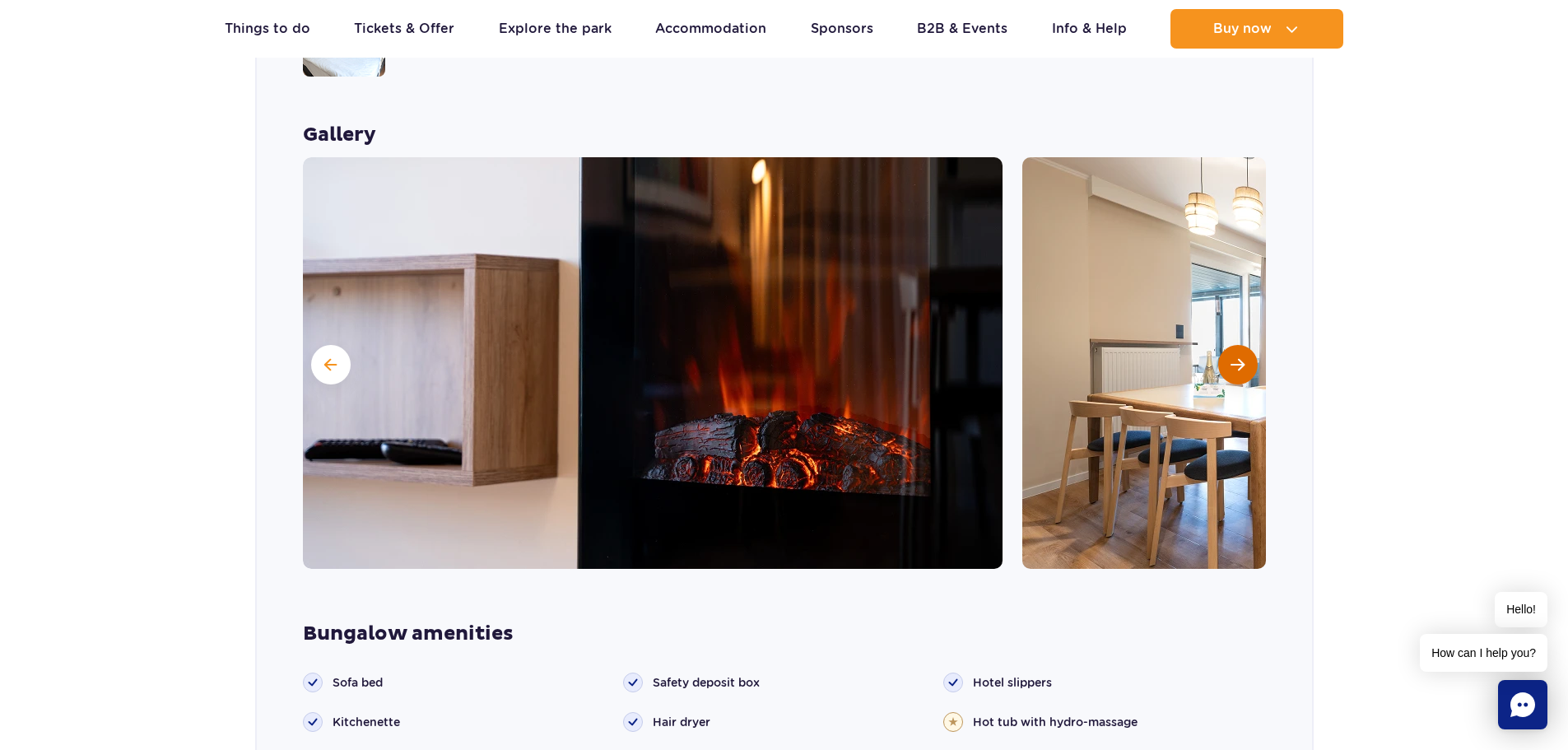
click at [1251, 345] on button "Next slide" at bounding box center [1237, 364] width 40 height 40
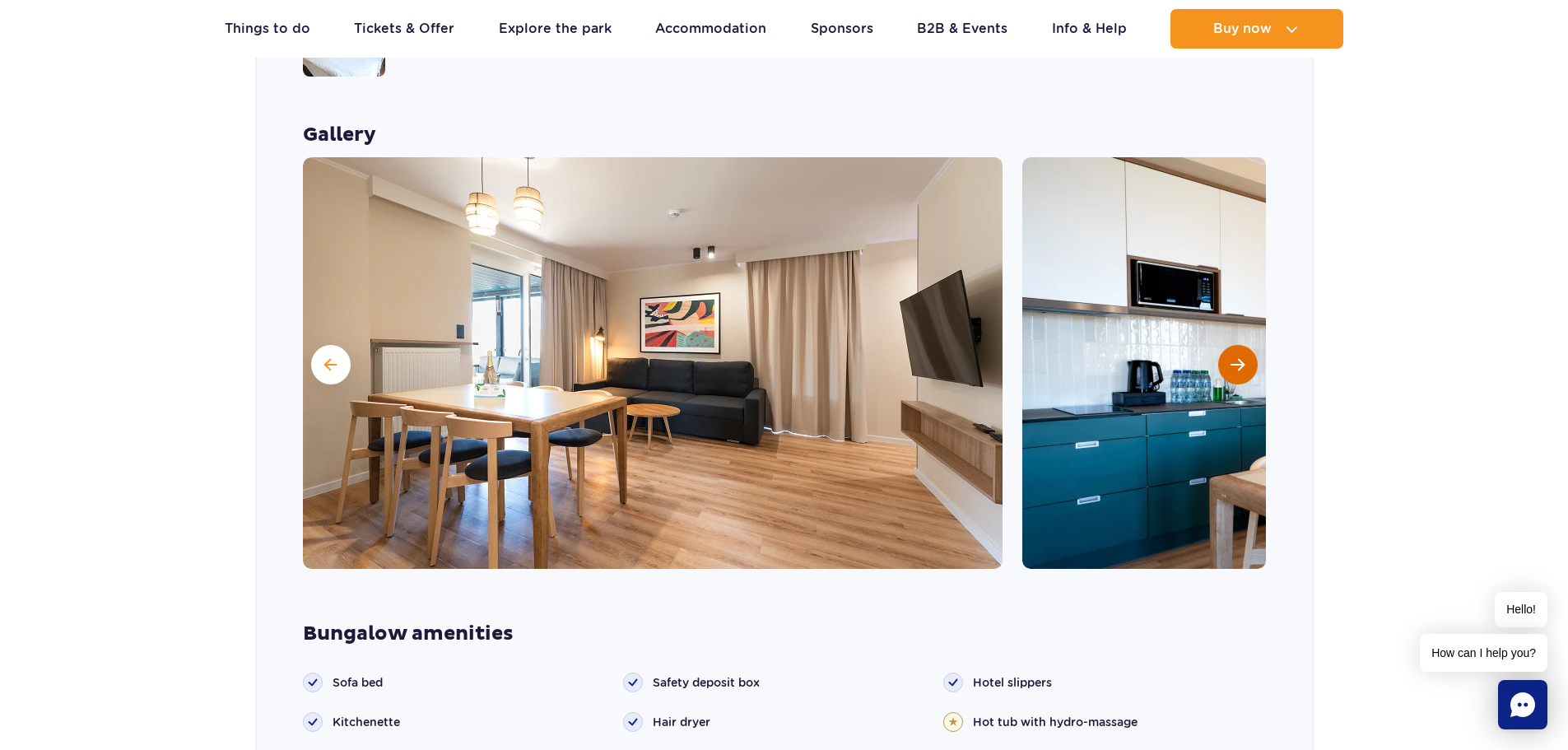
click at [1251, 345] on button "Next slide" at bounding box center [1237, 364] width 40 height 40
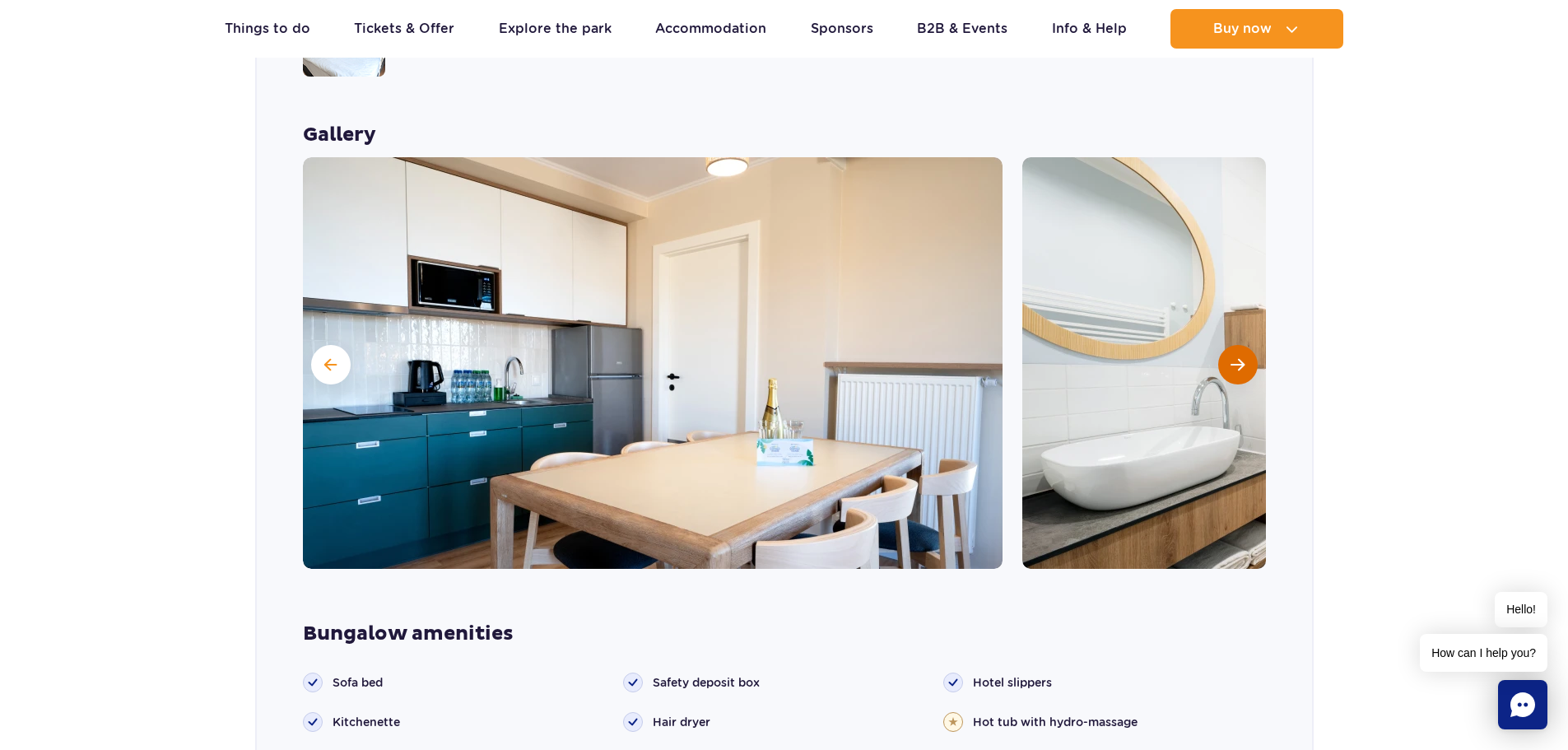
click at [1251, 345] on button "Next slide" at bounding box center [1237, 364] width 40 height 40
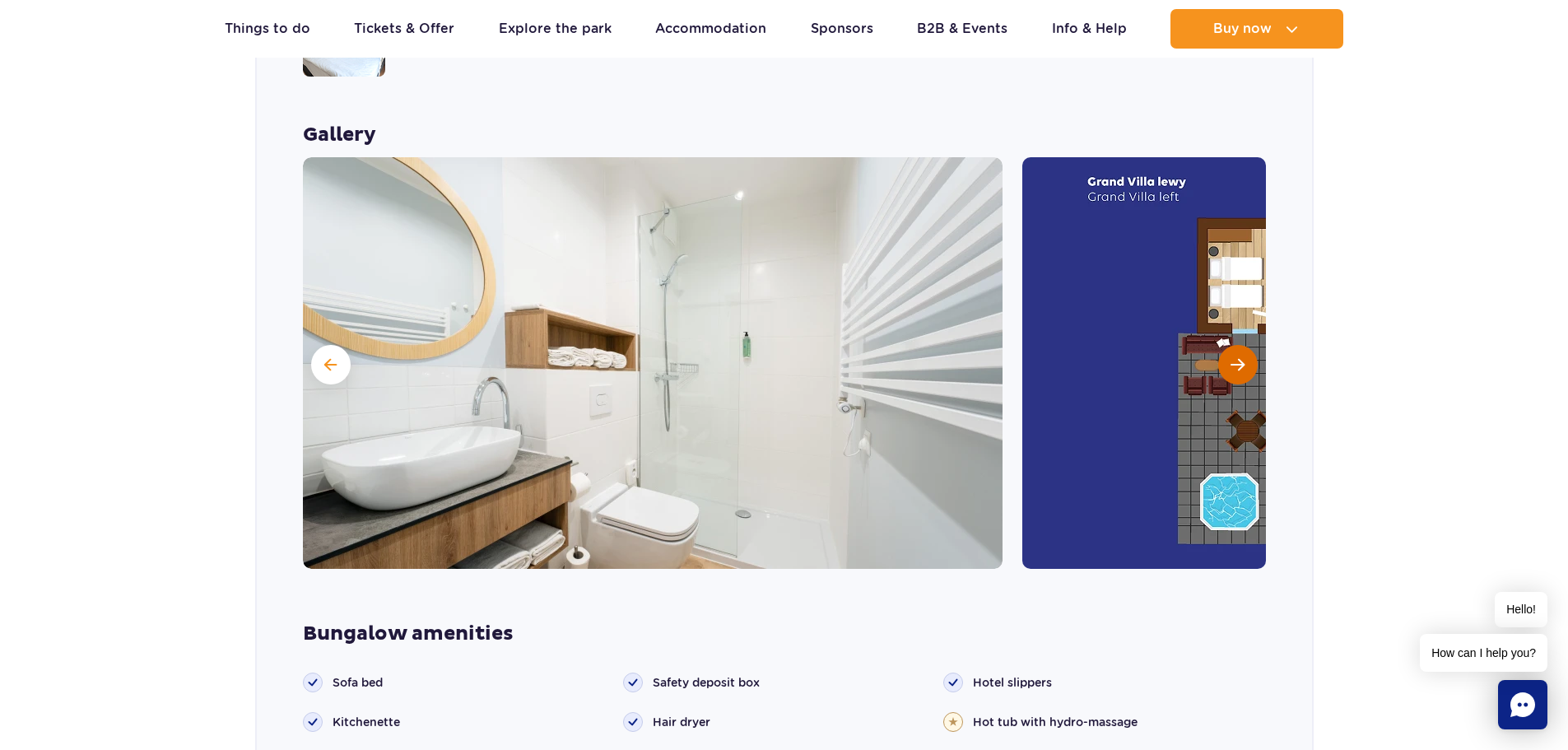
click at [1251, 345] on button "Next slide" at bounding box center [1237, 364] width 40 height 40
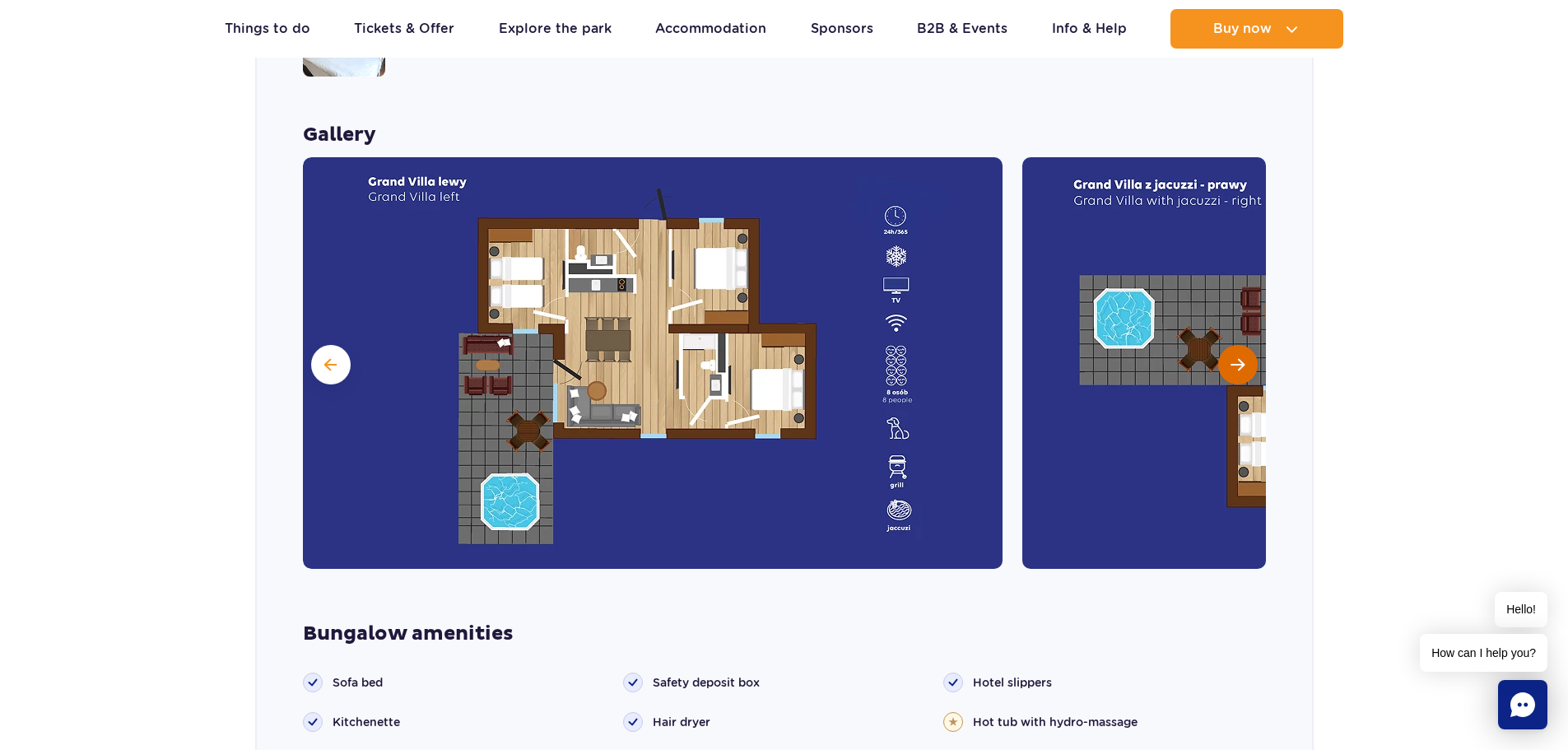
click at [1241, 357] on span "Next slide" at bounding box center [1237, 364] width 14 height 15
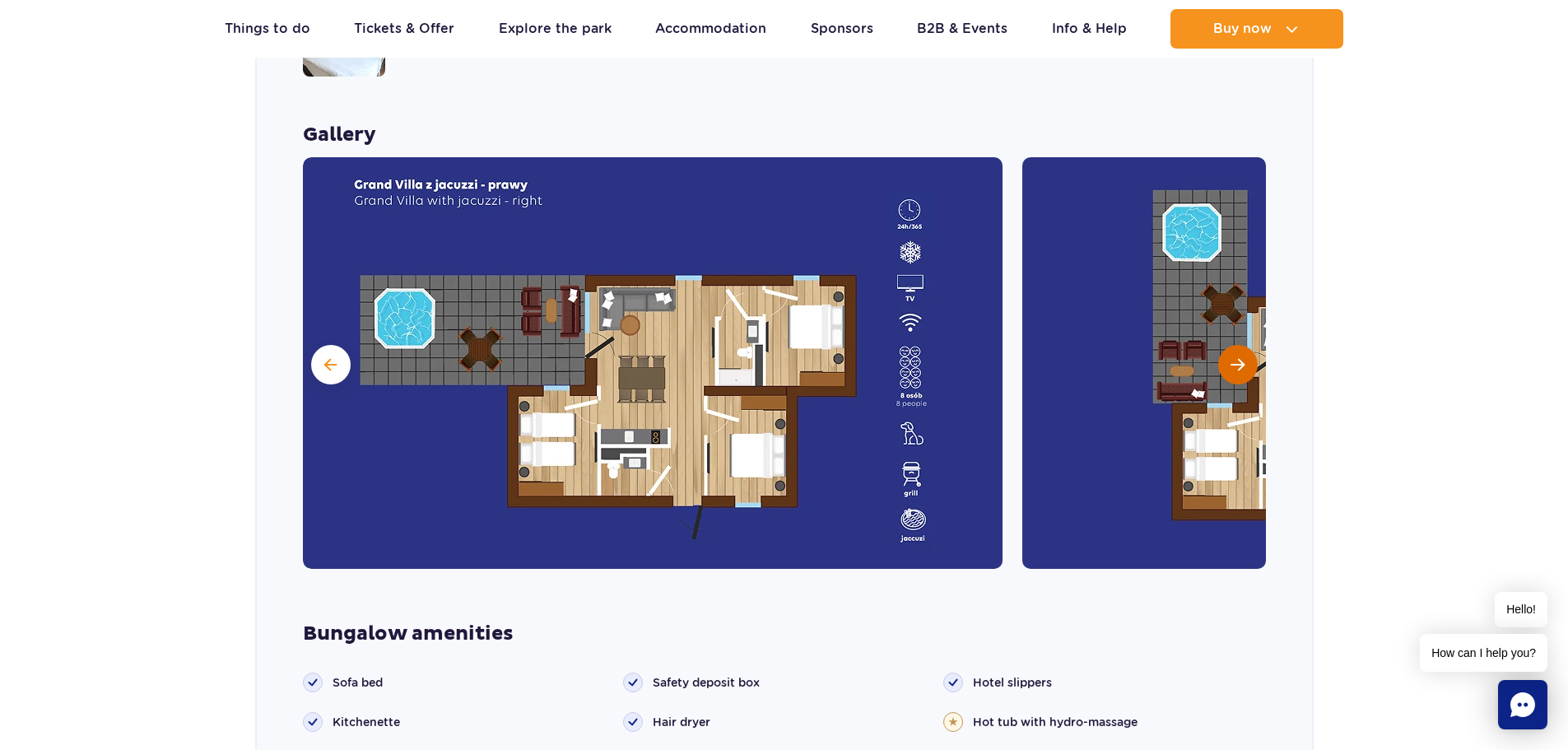
click at [1241, 357] on span "Next slide" at bounding box center [1237, 364] width 14 height 15
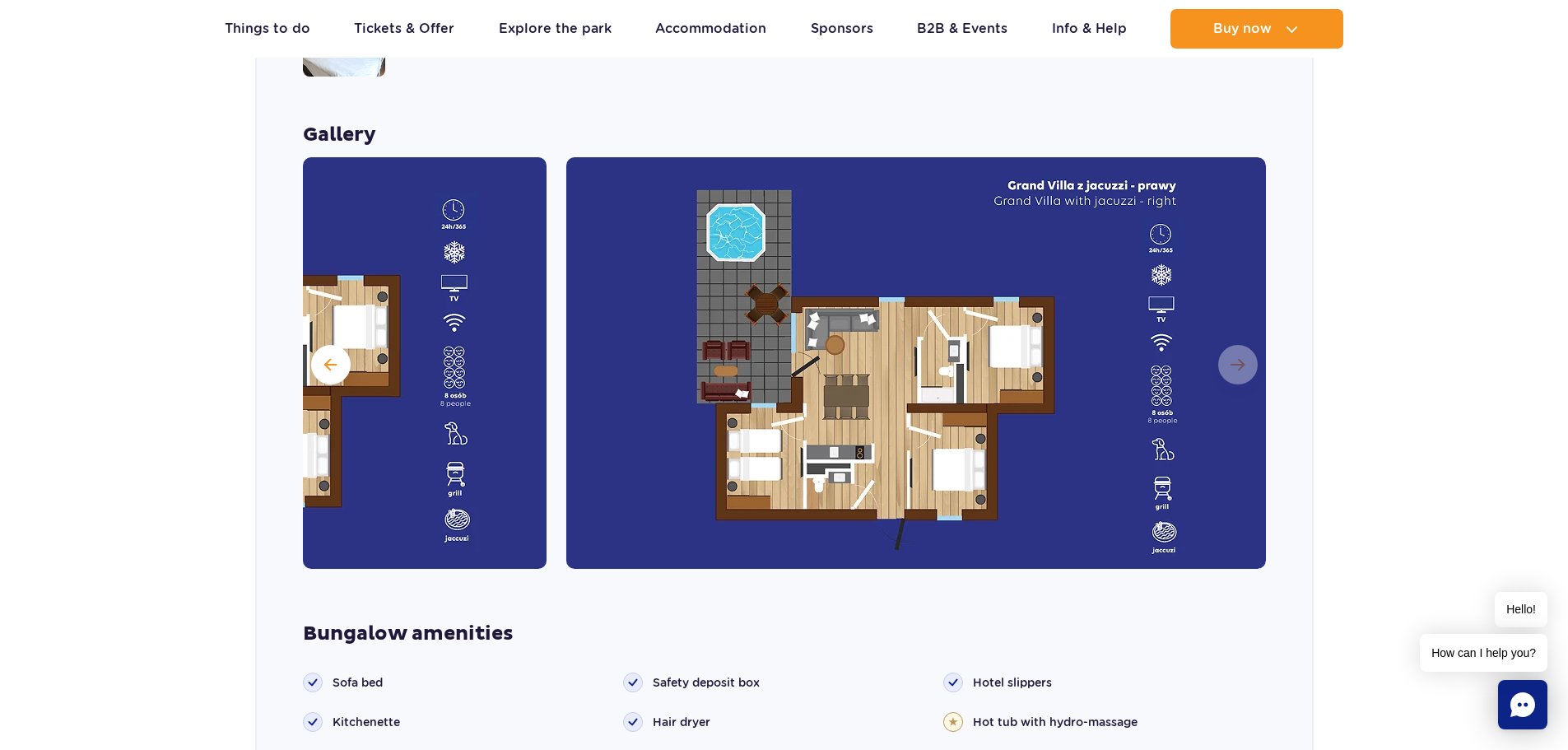
click at [164, 180] on section "Pick your perfect bungalow Grand Villa New Looking for a premium experience? Th…" at bounding box center [784, 668] width 1568 height 1728
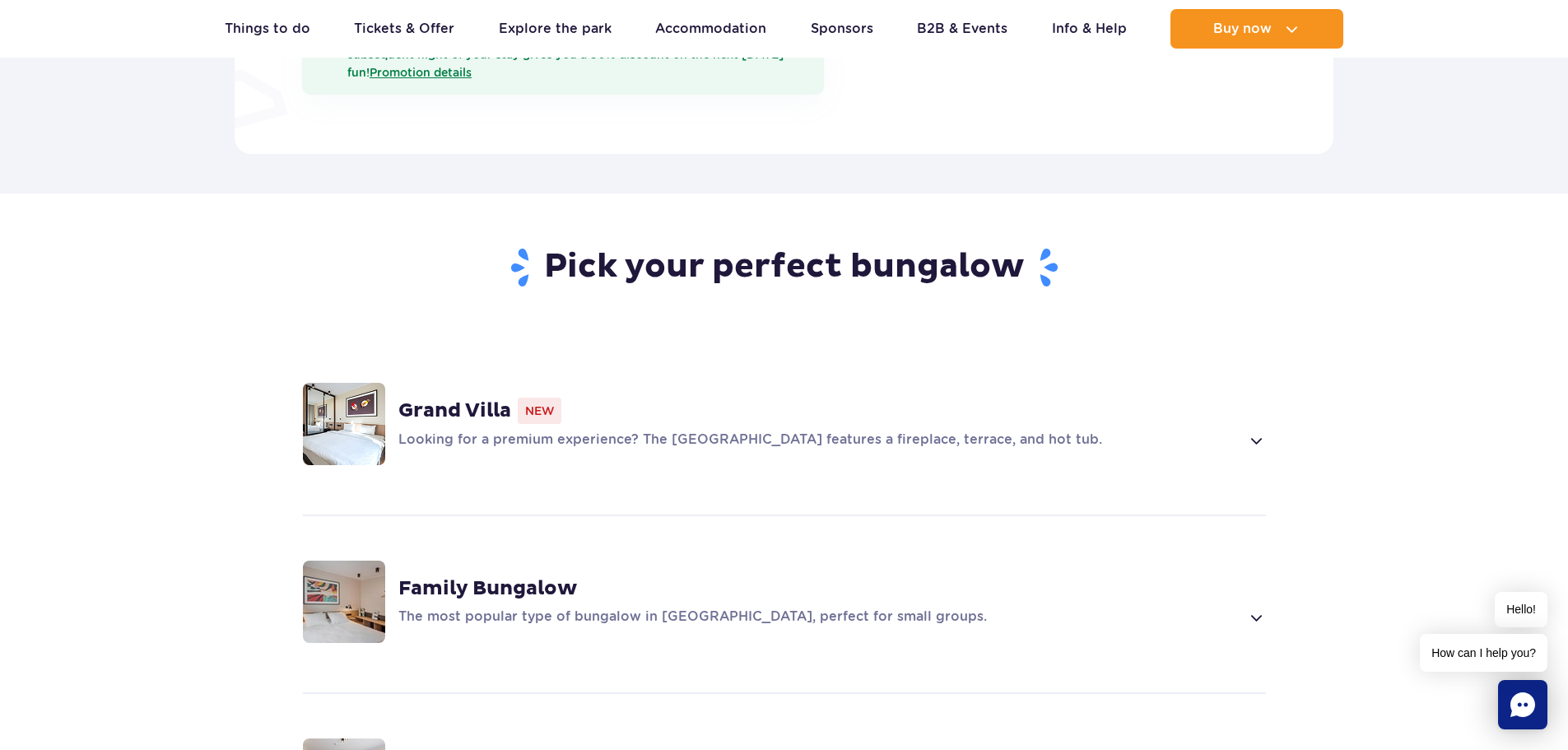
scroll to position [1070, 0]
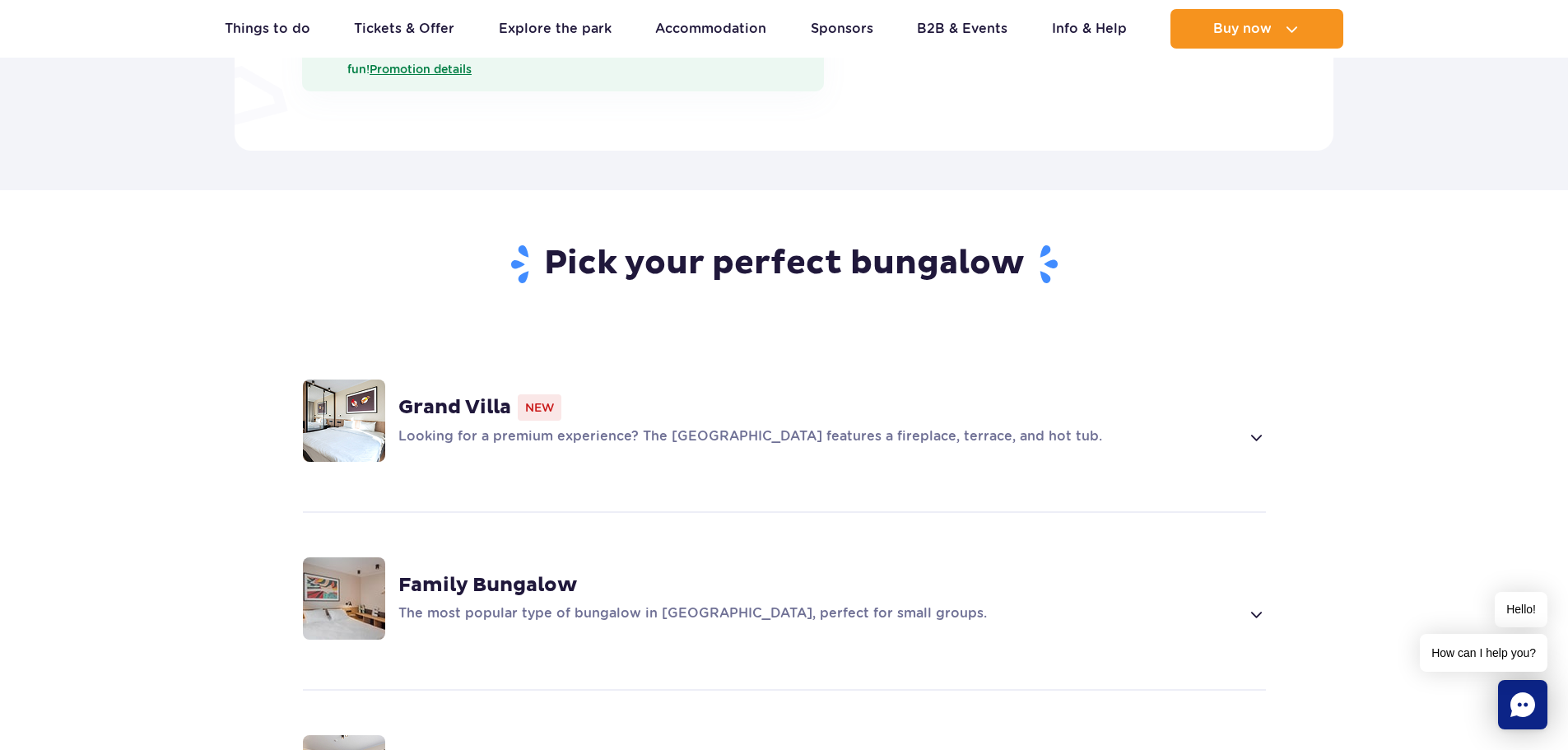
click at [369, 568] on img at bounding box center [343, 598] width 82 height 82
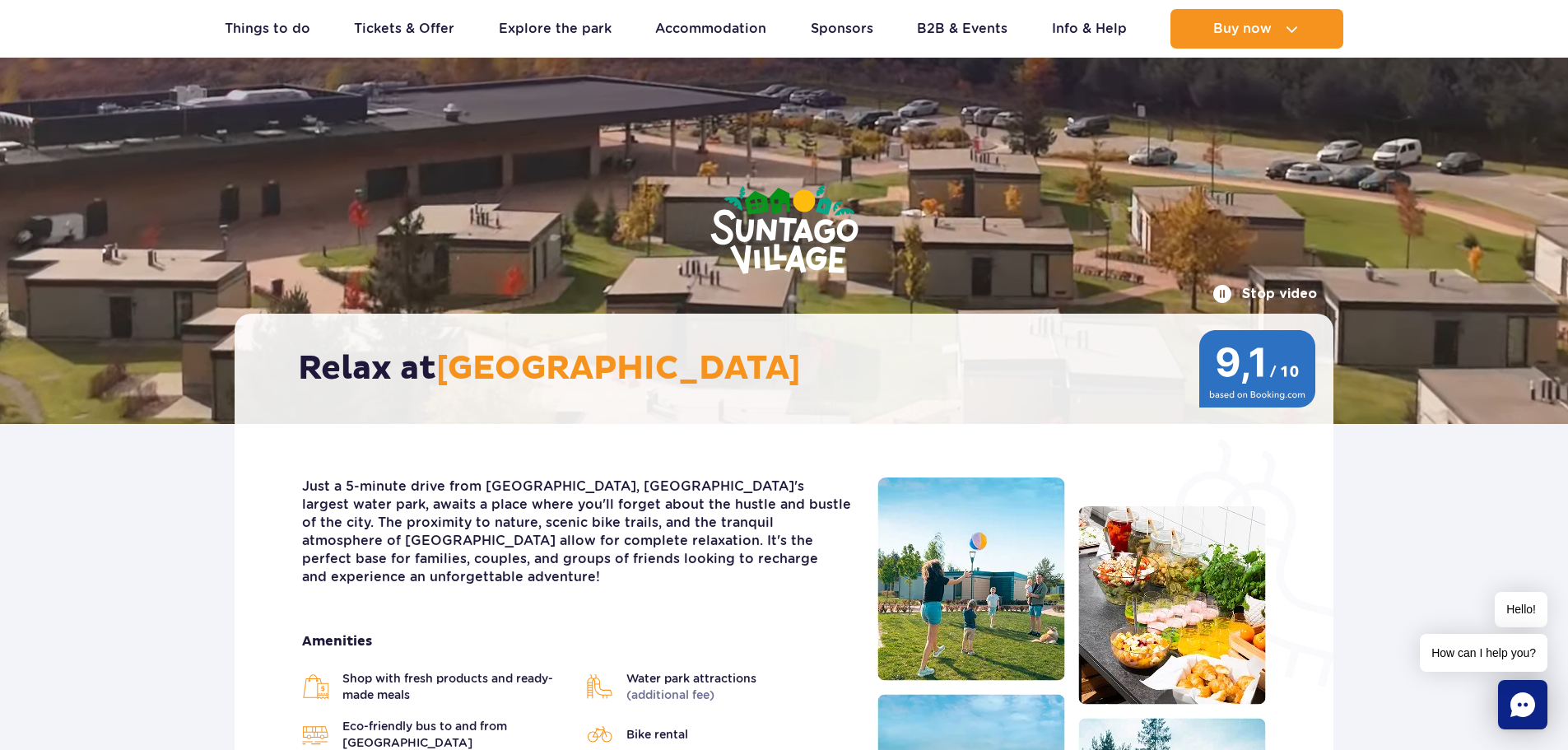
scroll to position [0, 0]
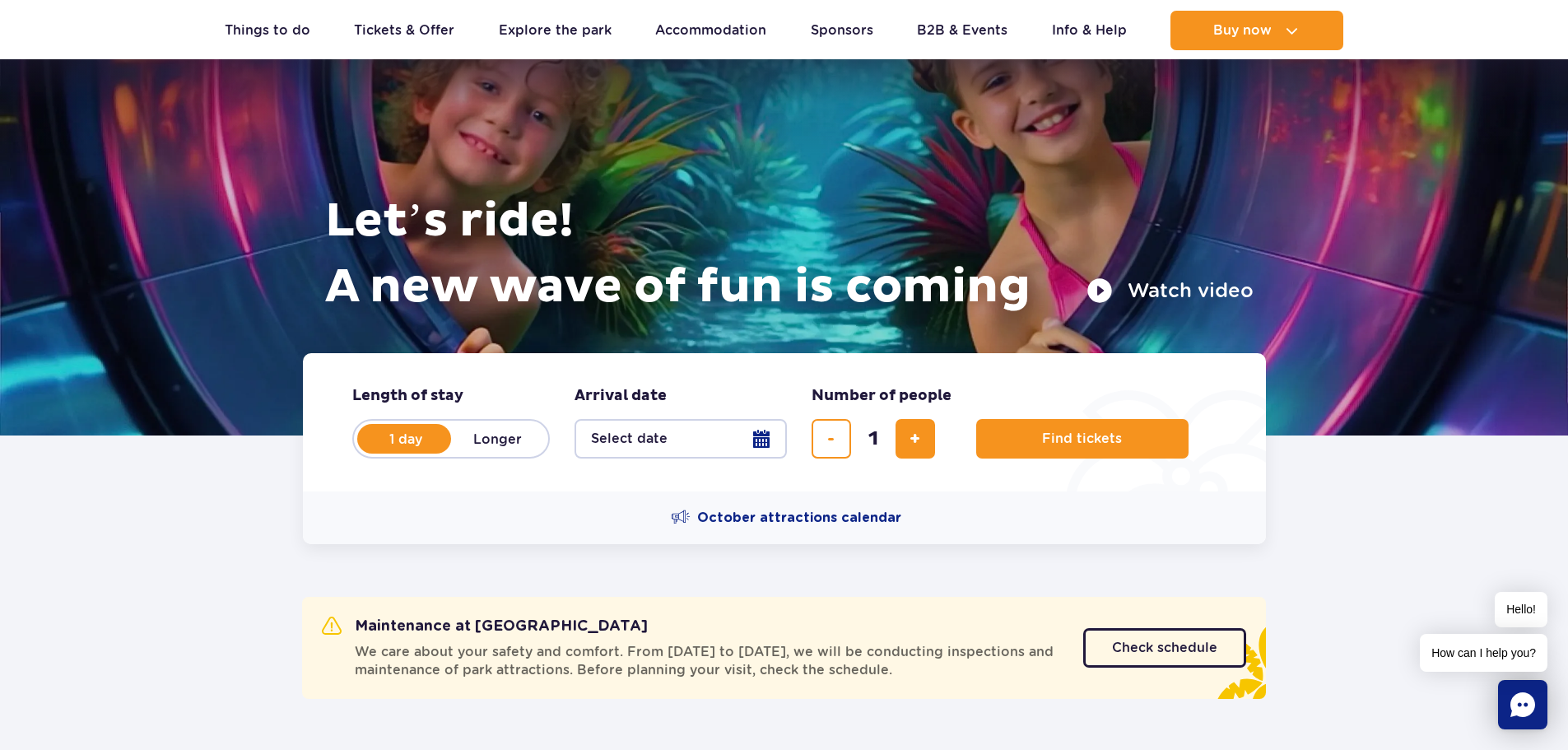
scroll to position [82, 0]
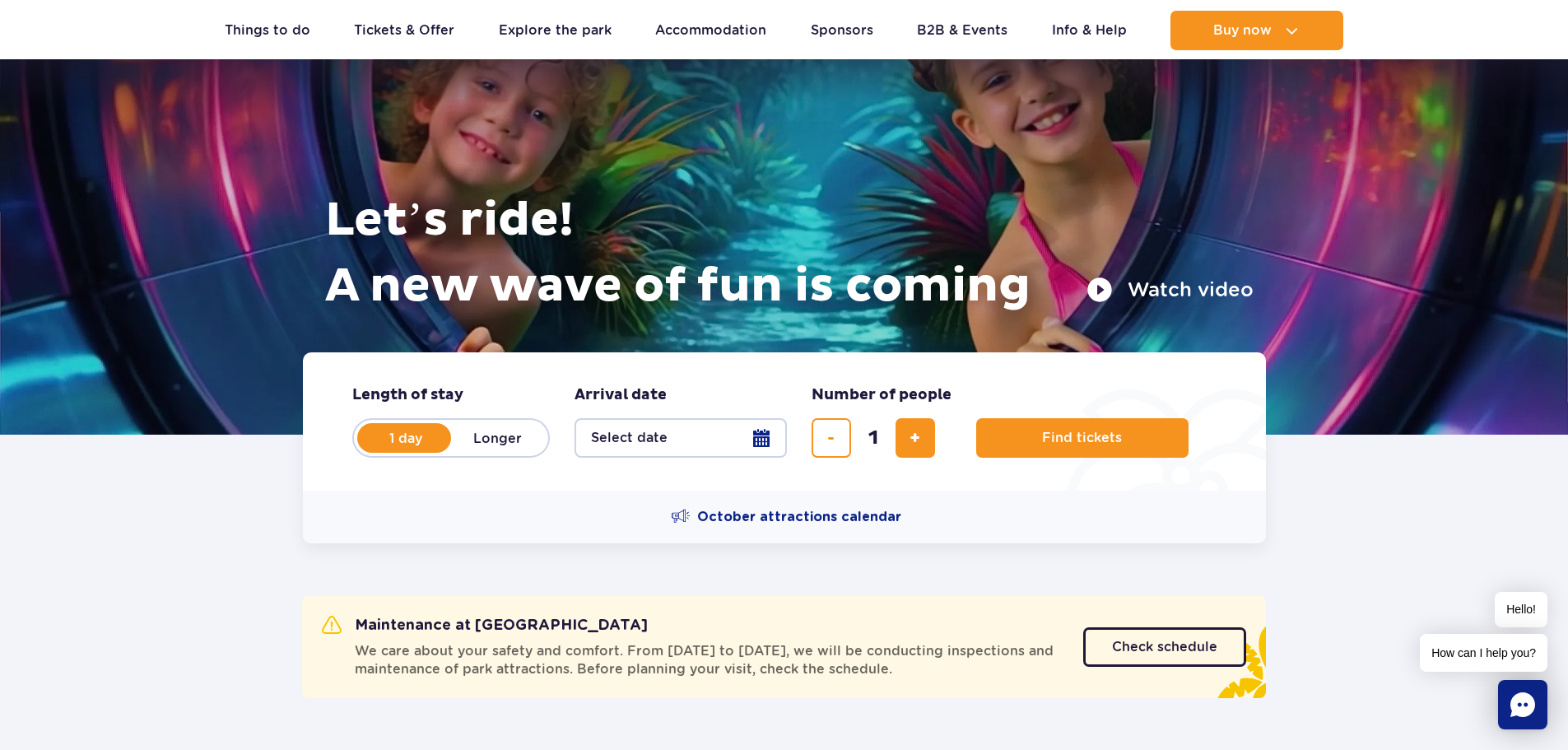
click at [763, 438] on button "Select date" at bounding box center [680, 438] width 212 height 40
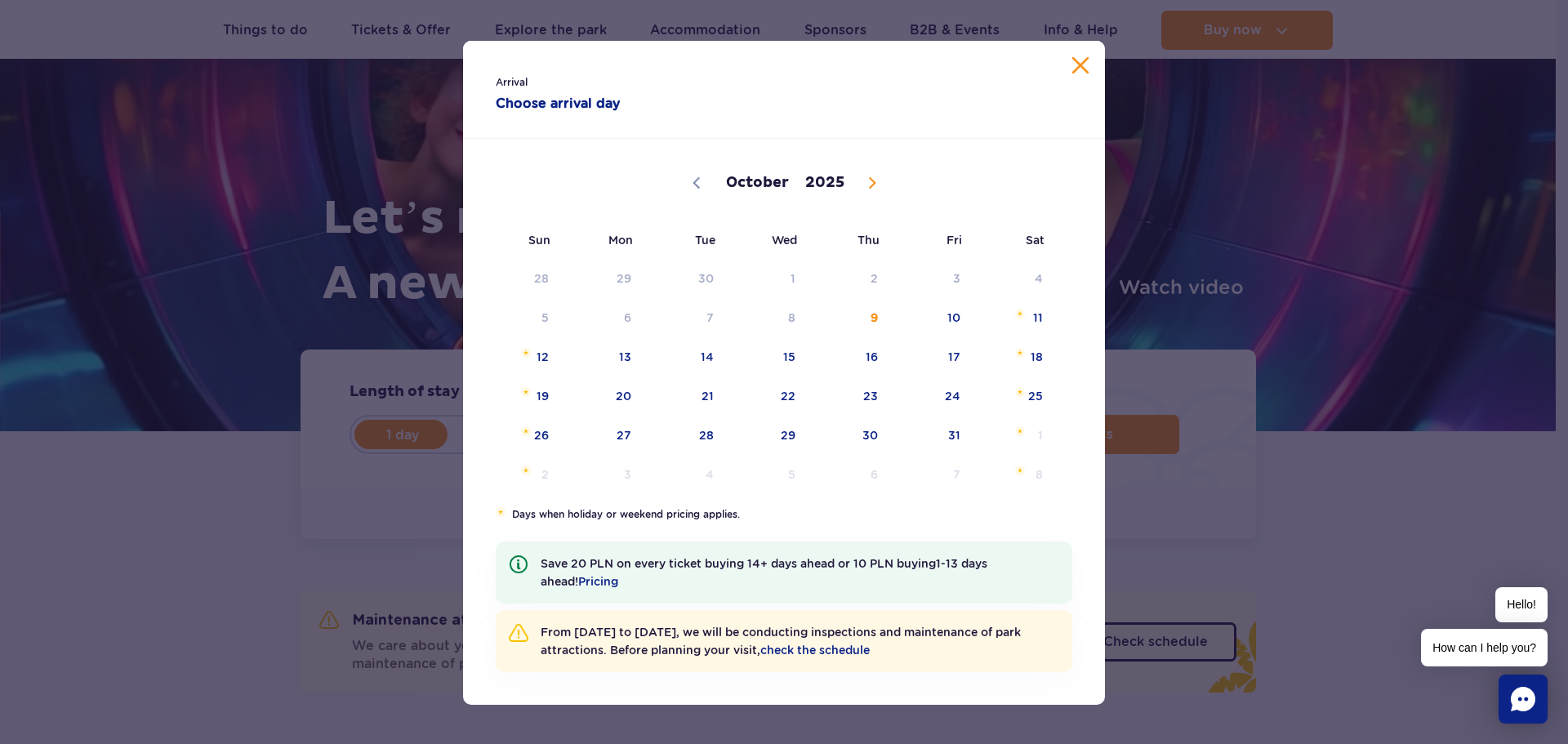
click at [870, 183] on span at bounding box center [872, 183] width 28 height 28
select select "11"
click at [870, 183] on span at bounding box center [872, 183] width 28 height 28
type input "2026"
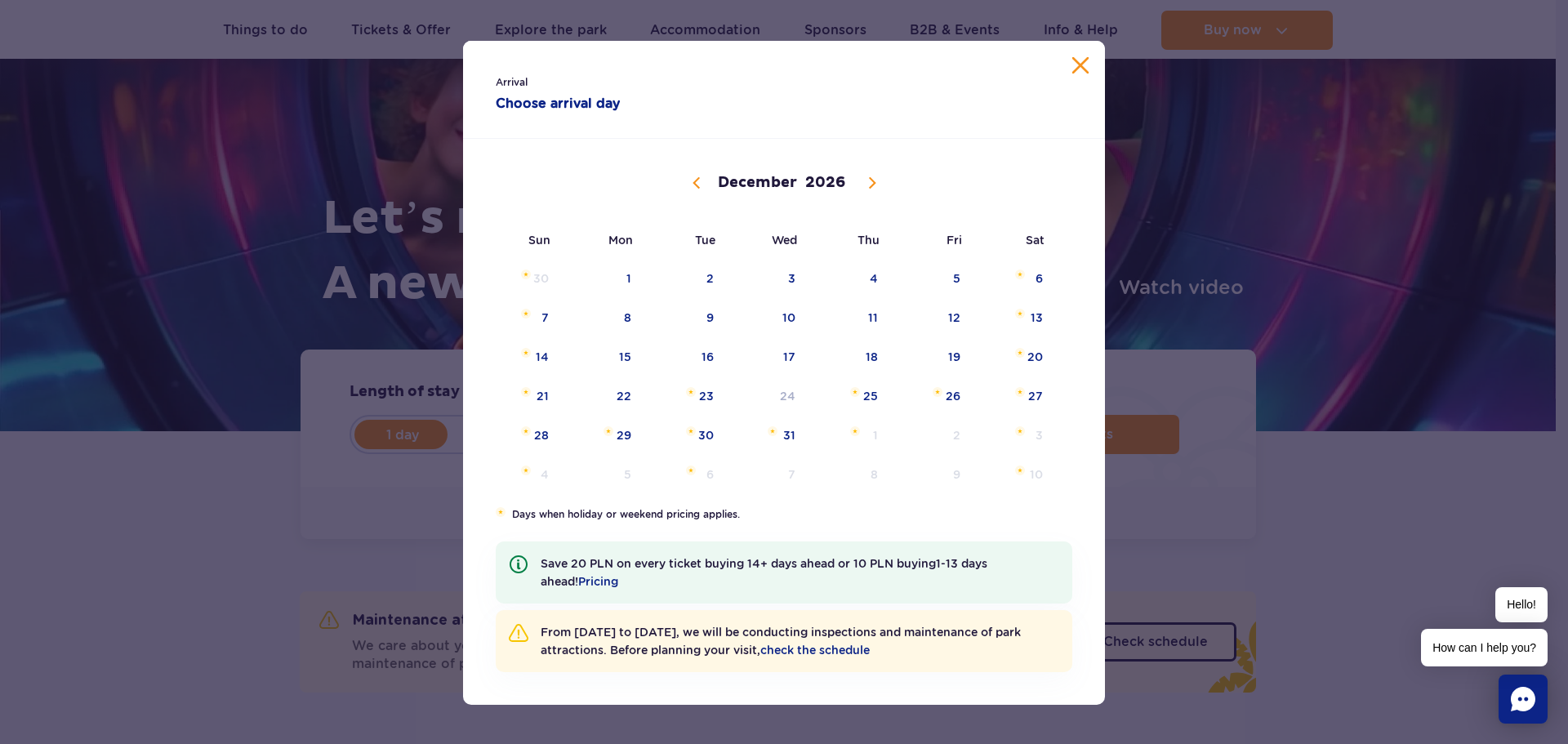
select select "0"
click at [785, 320] on span "7" at bounding box center [768, 317] width 82 height 38
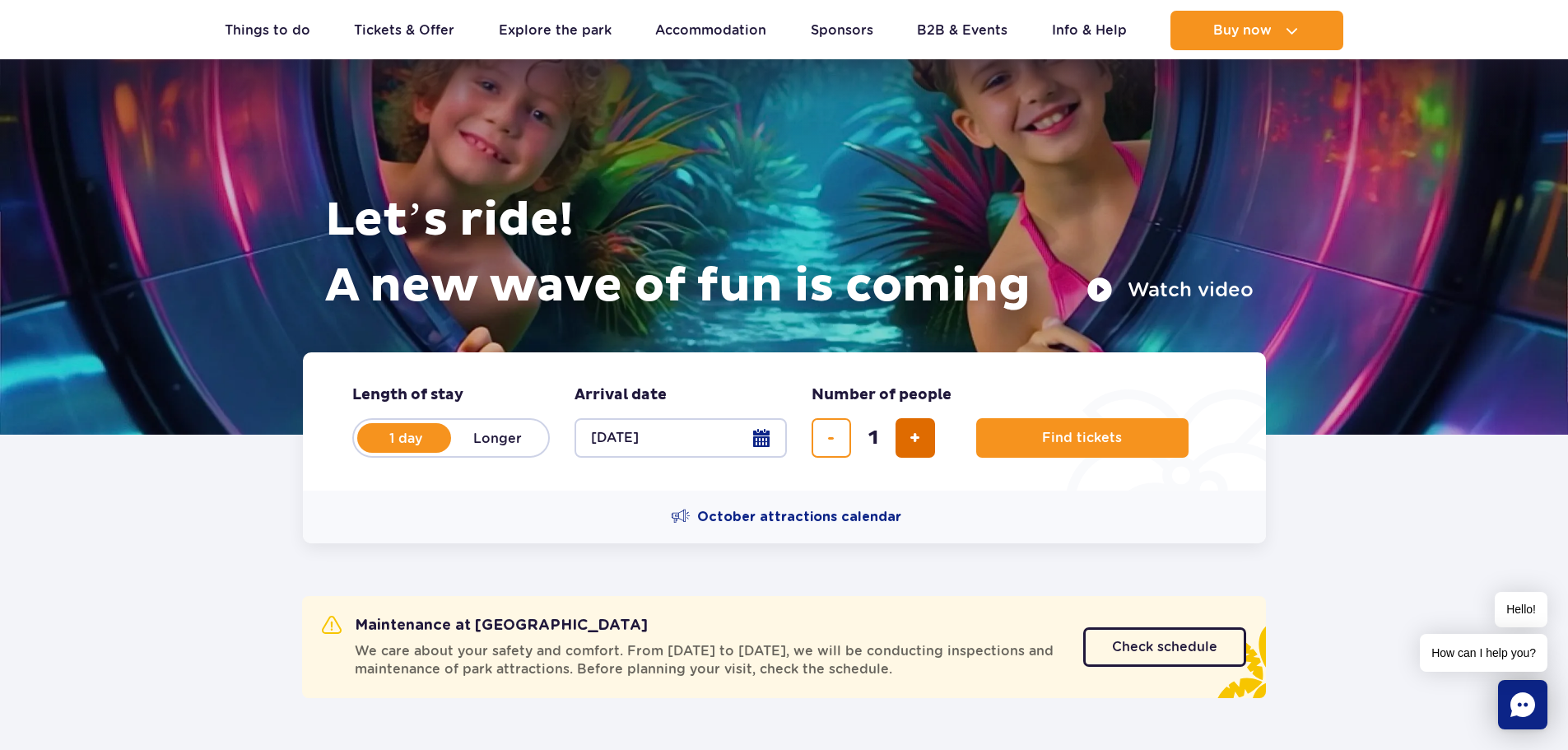
click at [914, 438] on span "add ticket" at bounding box center [915, 438] width 11 height 0
type input "2"
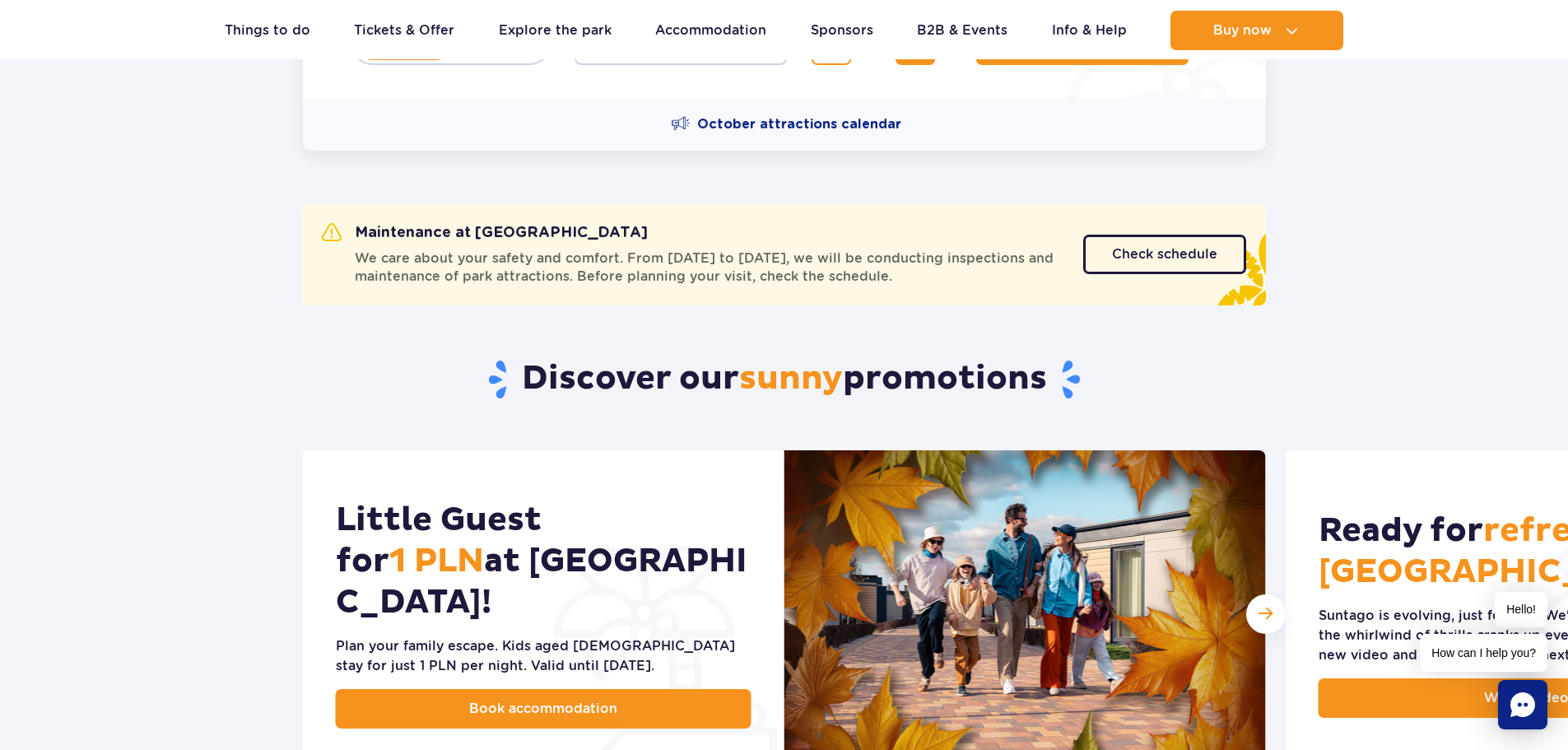
scroll to position [246, 0]
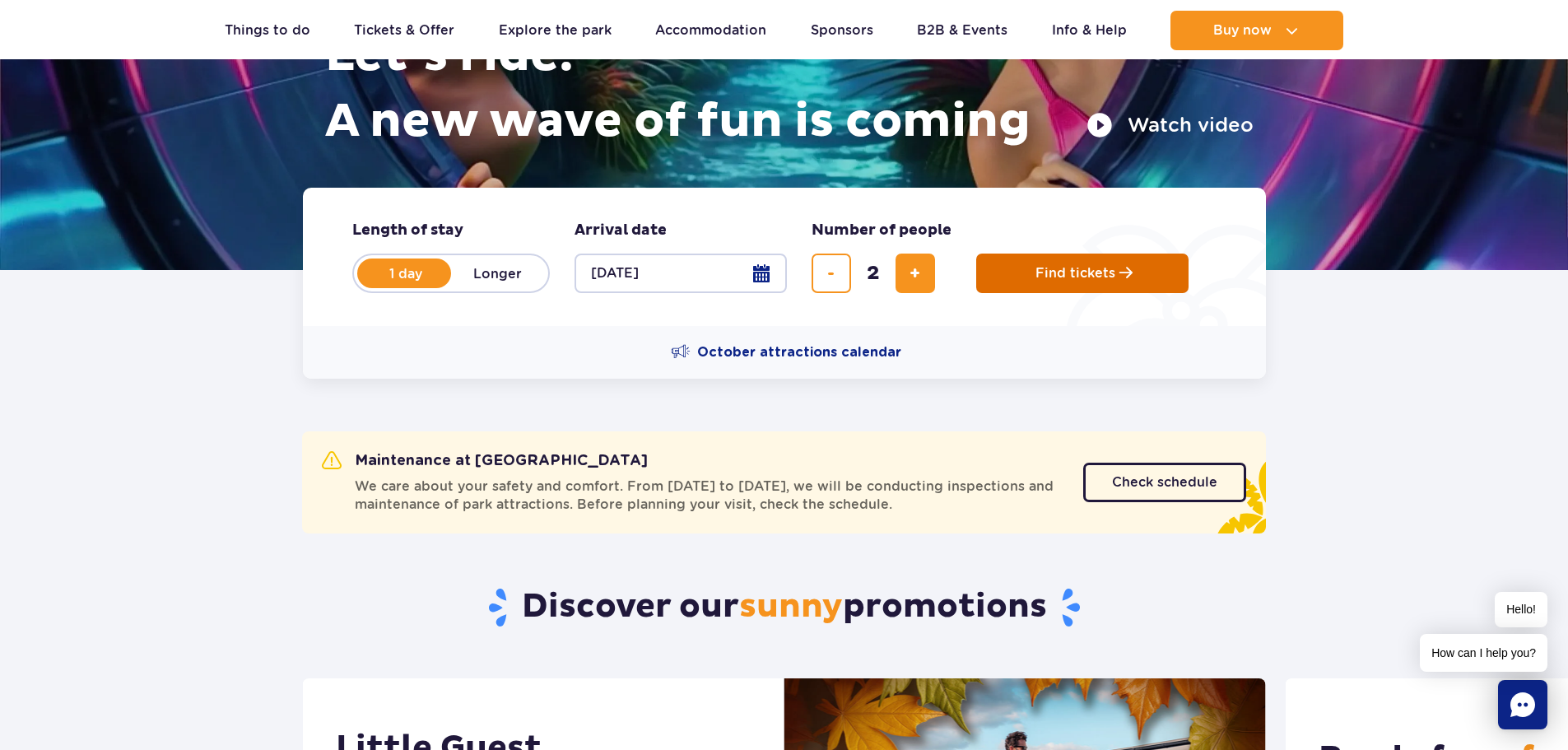
click at [1066, 271] on span "Find tickets" at bounding box center [1075, 273] width 80 height 15
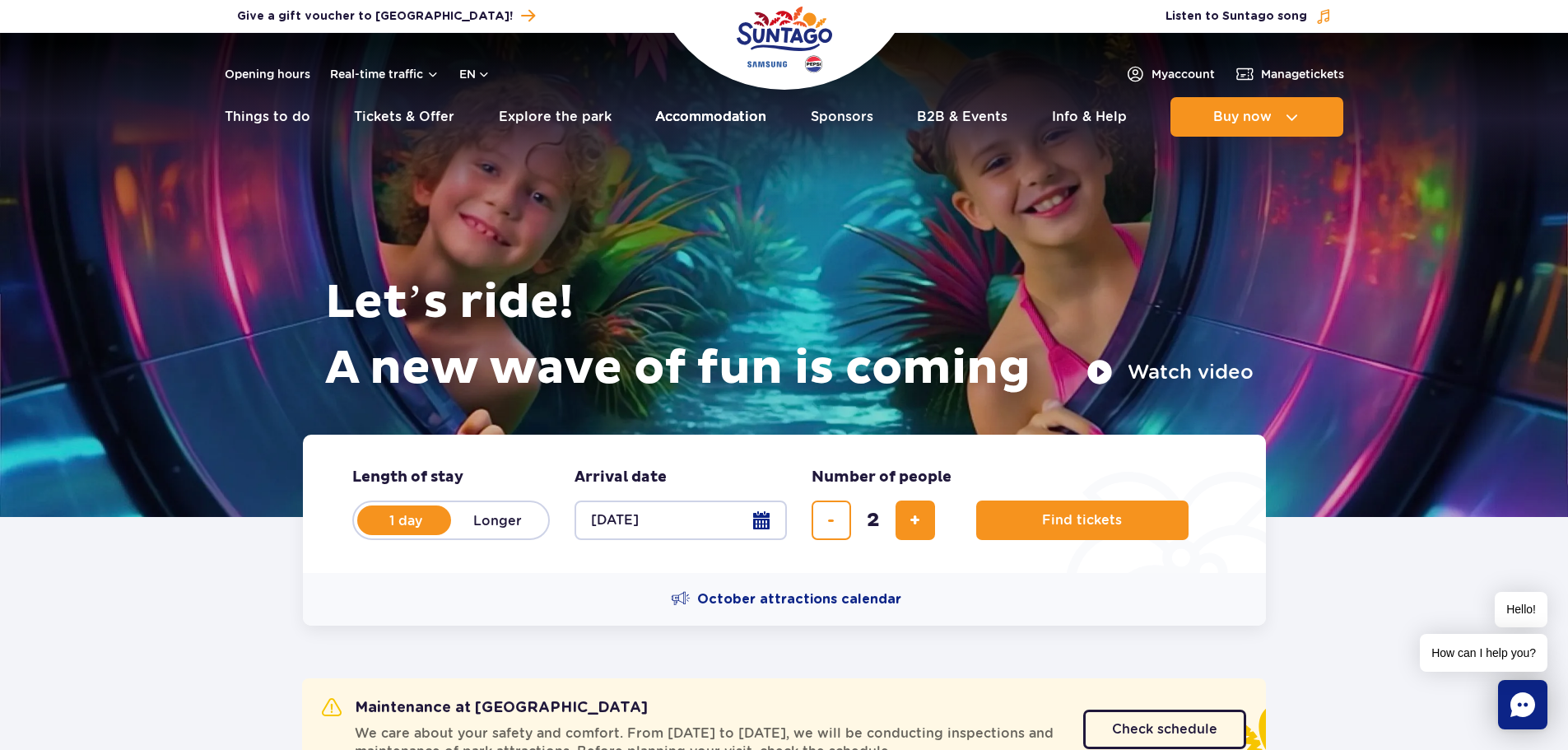
click at [693, 110] on link "Accommodation" at bounding box center [710, 116] width 111 height 40
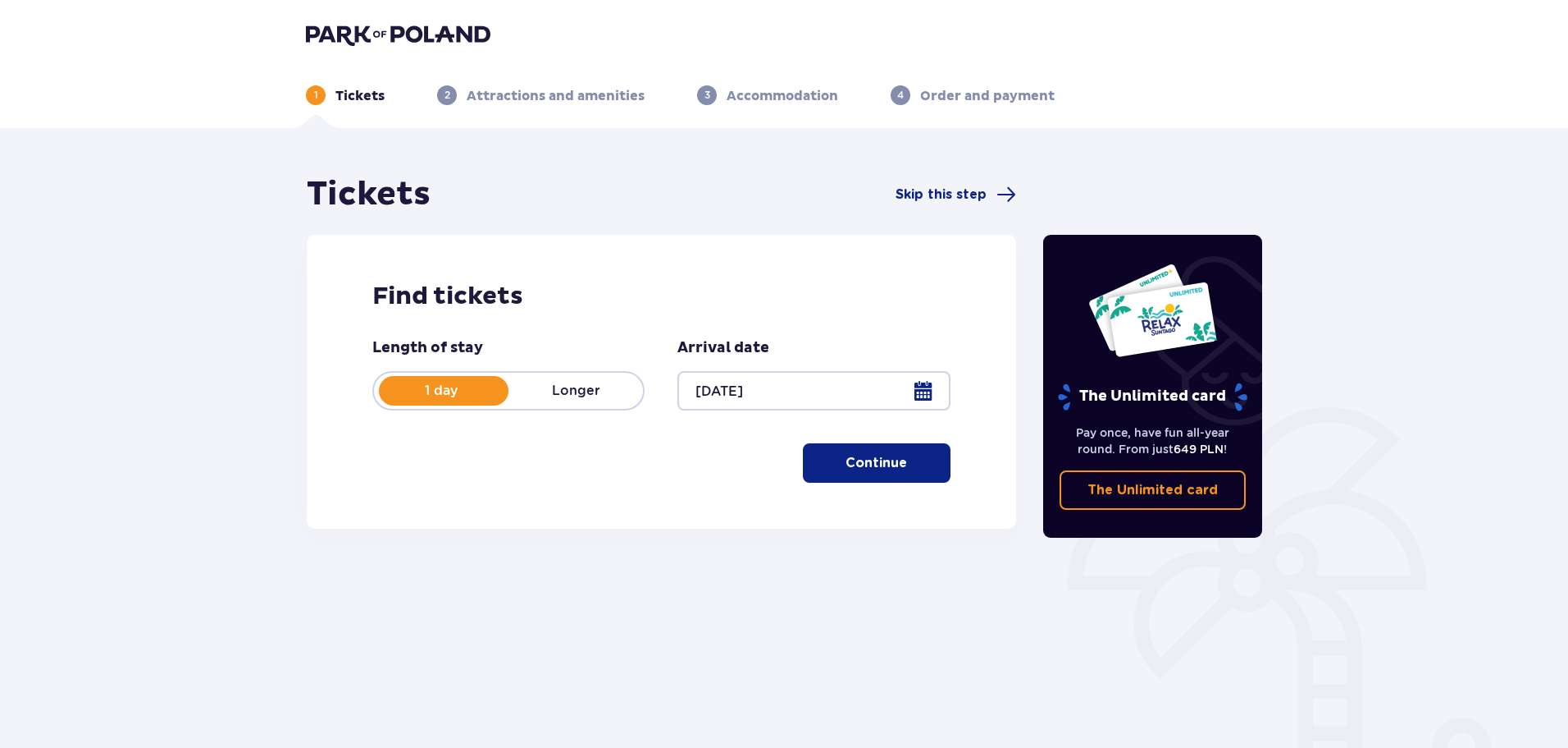
click at [868, 469] on p "Continue" at bounding box center [877, 463] width 61 height 18
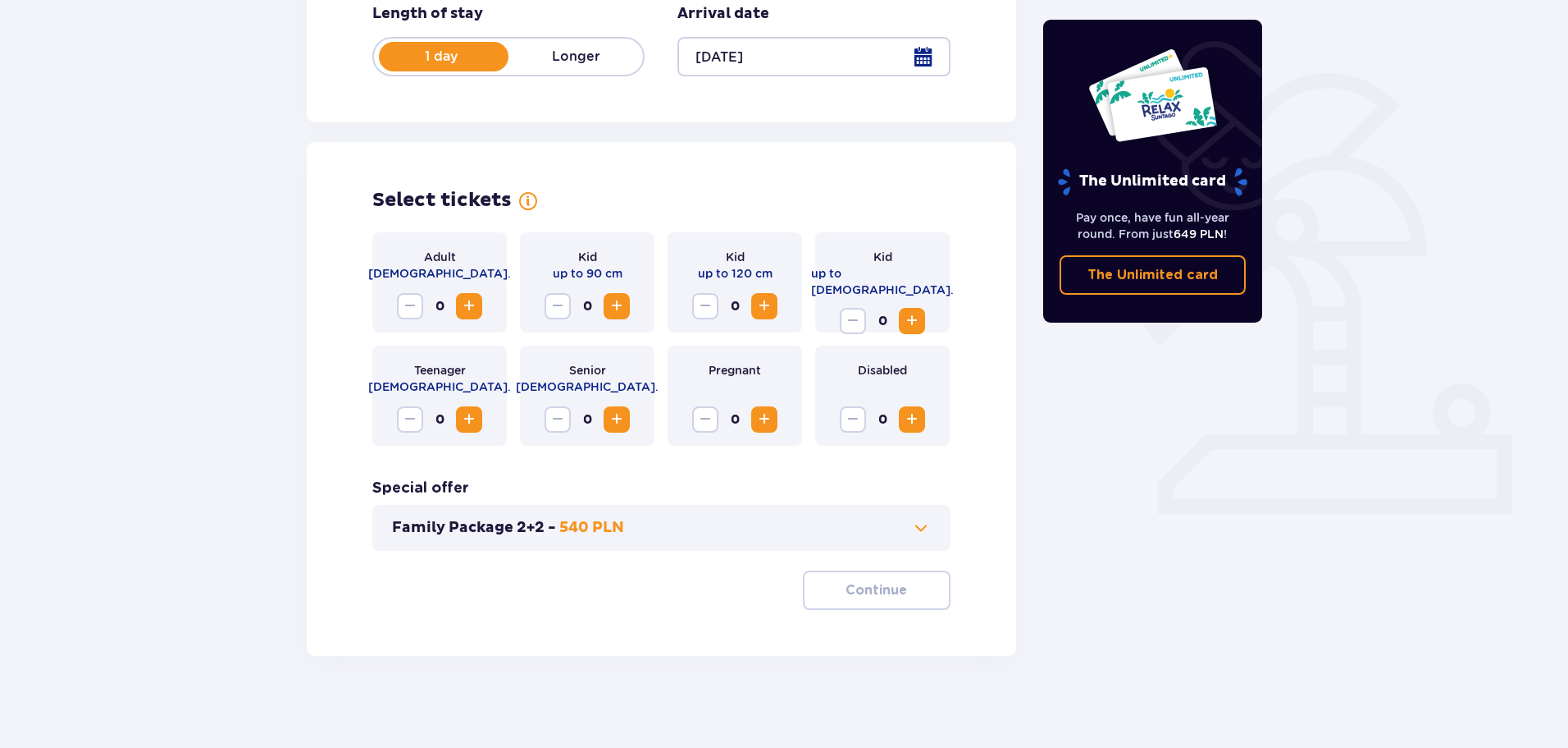
scroll to position [341, 0]
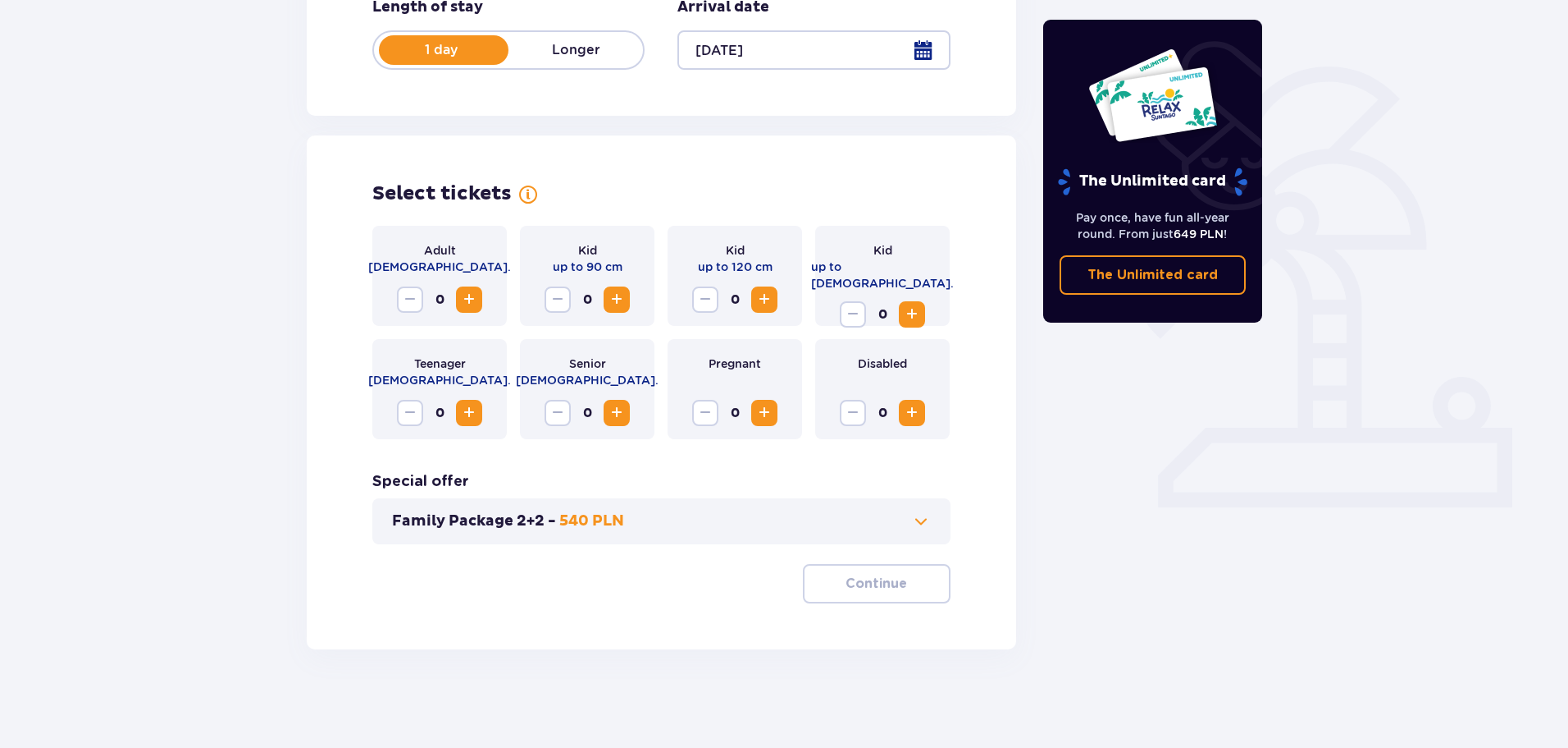
click at [471, 302] on span "Increase" at bounding box center [469, 299] width 19 height 19
click at [468, 301] on span "Increase" at bounding box center [469, 299] width 19 height 19
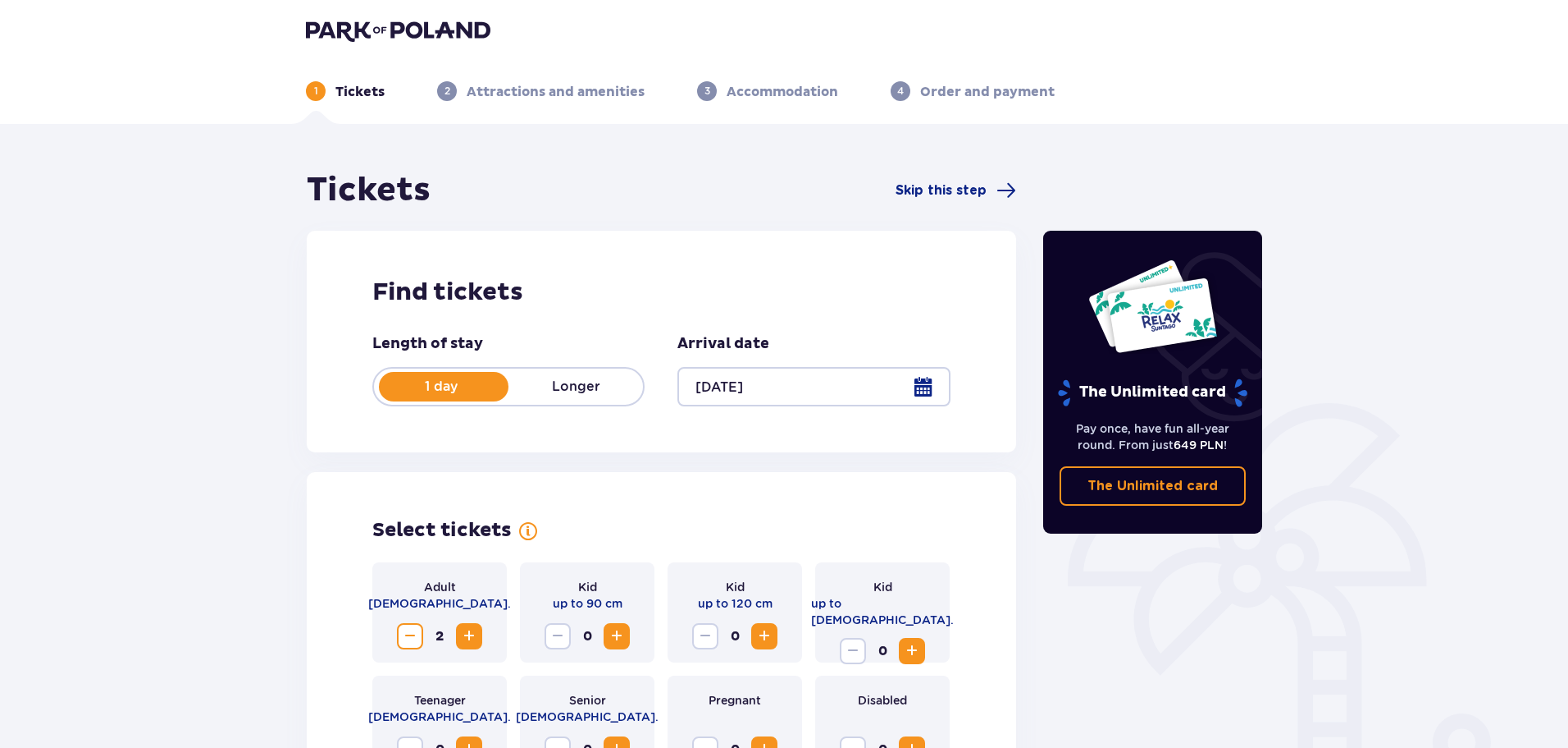
scroll to position [0, 0]
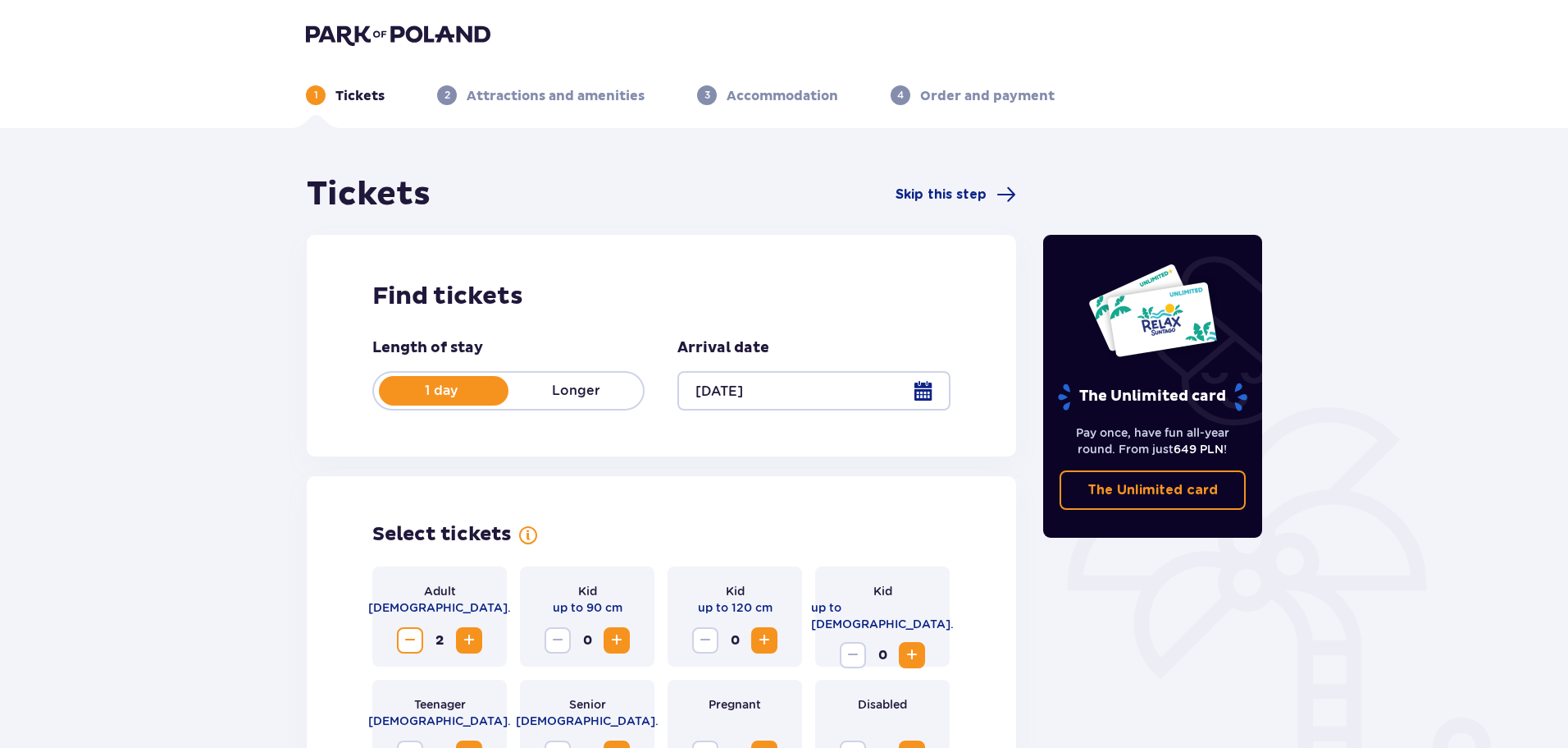
click at [778, 95] on p "Accommodation" at bounding box center [782, 96] width 111 height 18
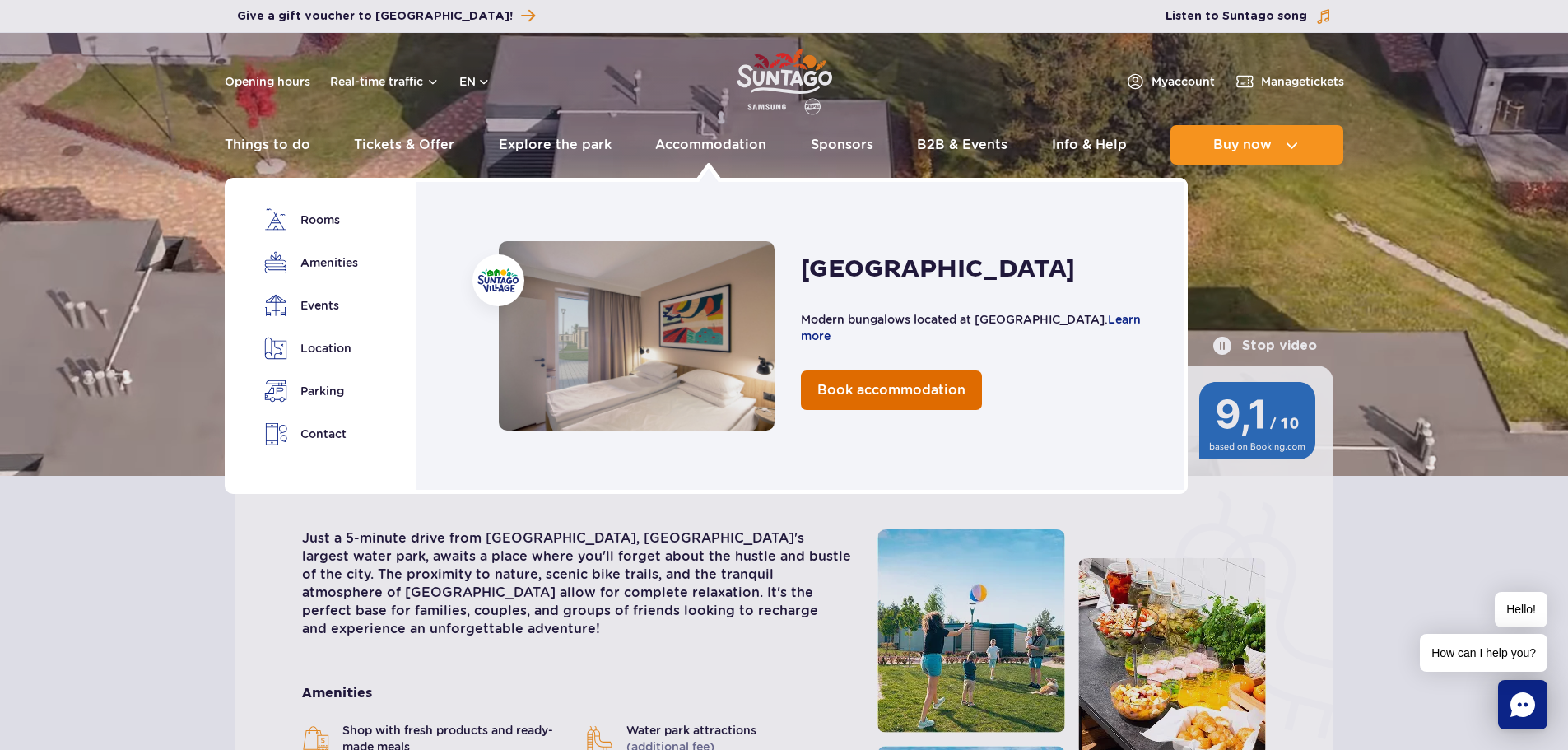
click at [873, 386] on span "Book accommodation" at bounding box center [891, 390] width 148 height 16
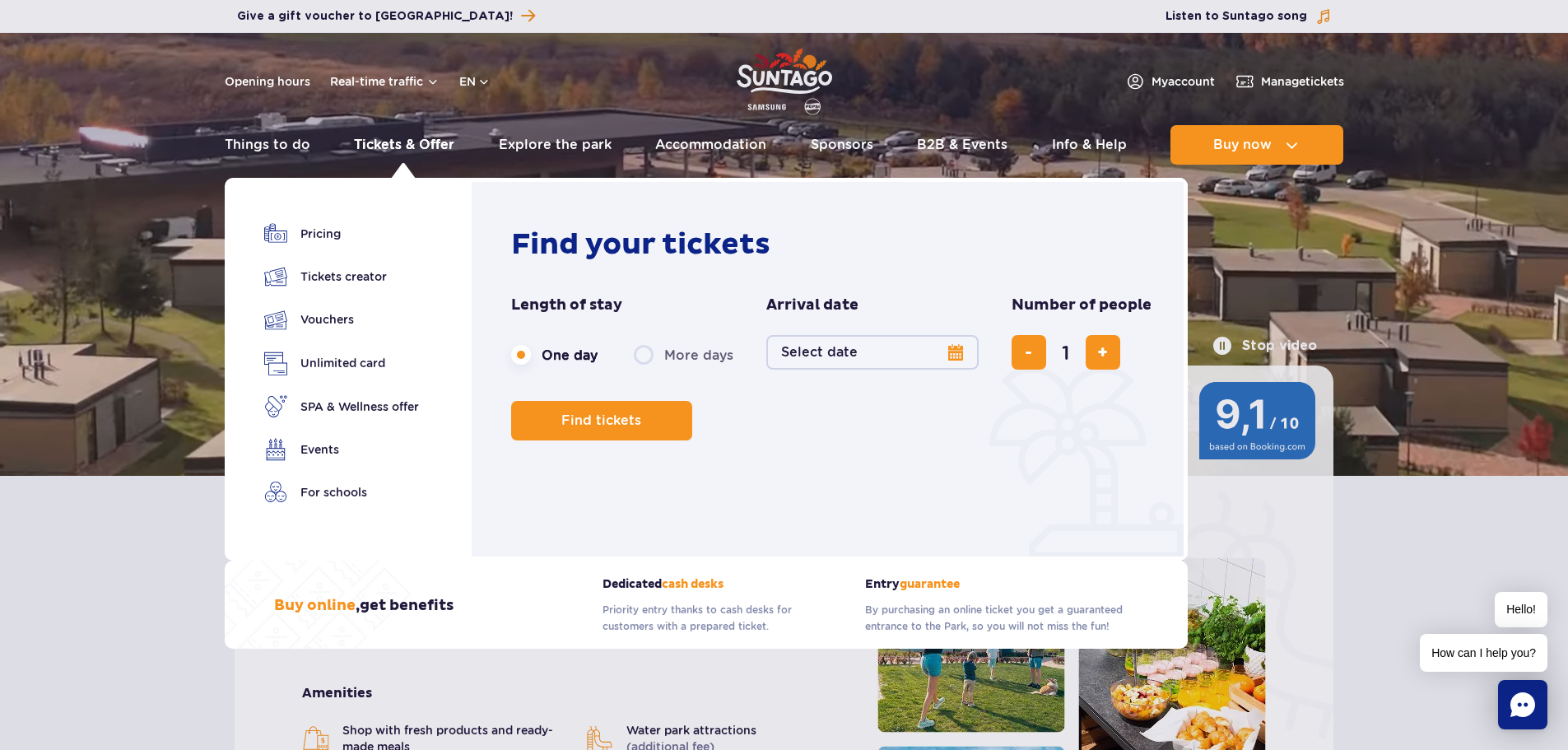
click at [384, 143] on link "Tickets & Offer" at bounding box center [404, 144] width 100 height 40
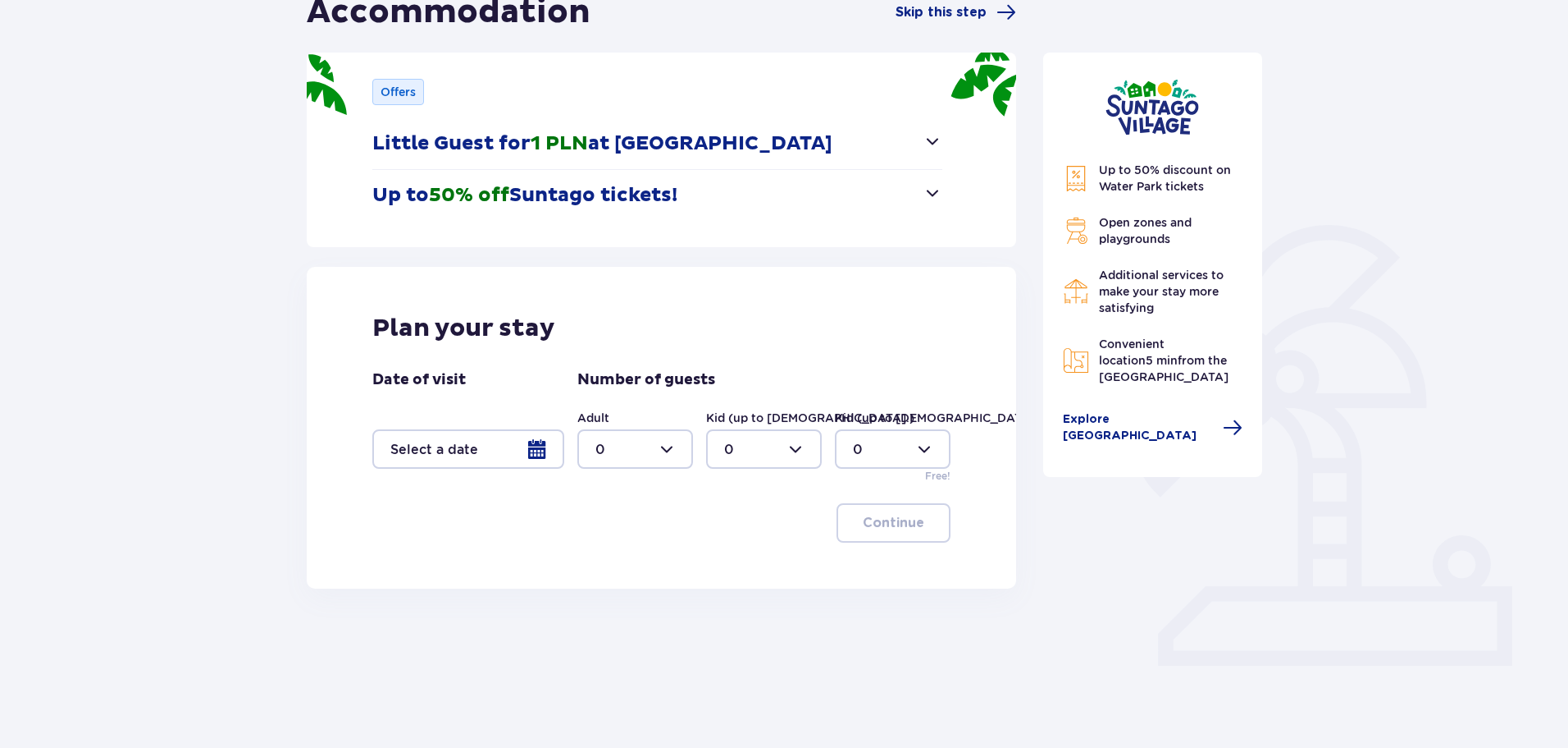
scroll to position [197, 0]
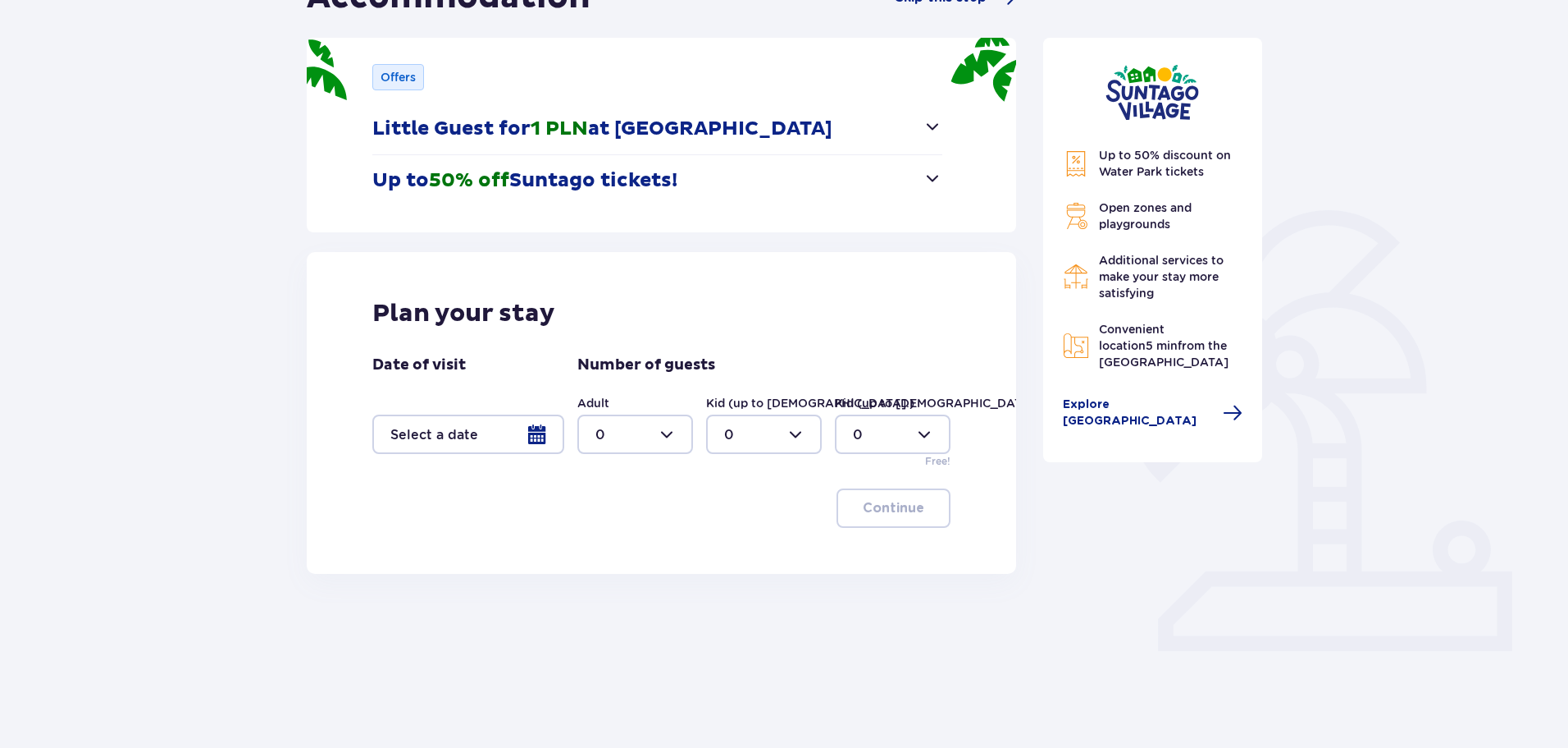
click at [540, 434] on div at bounding box center [468, 434] width 192 height 40
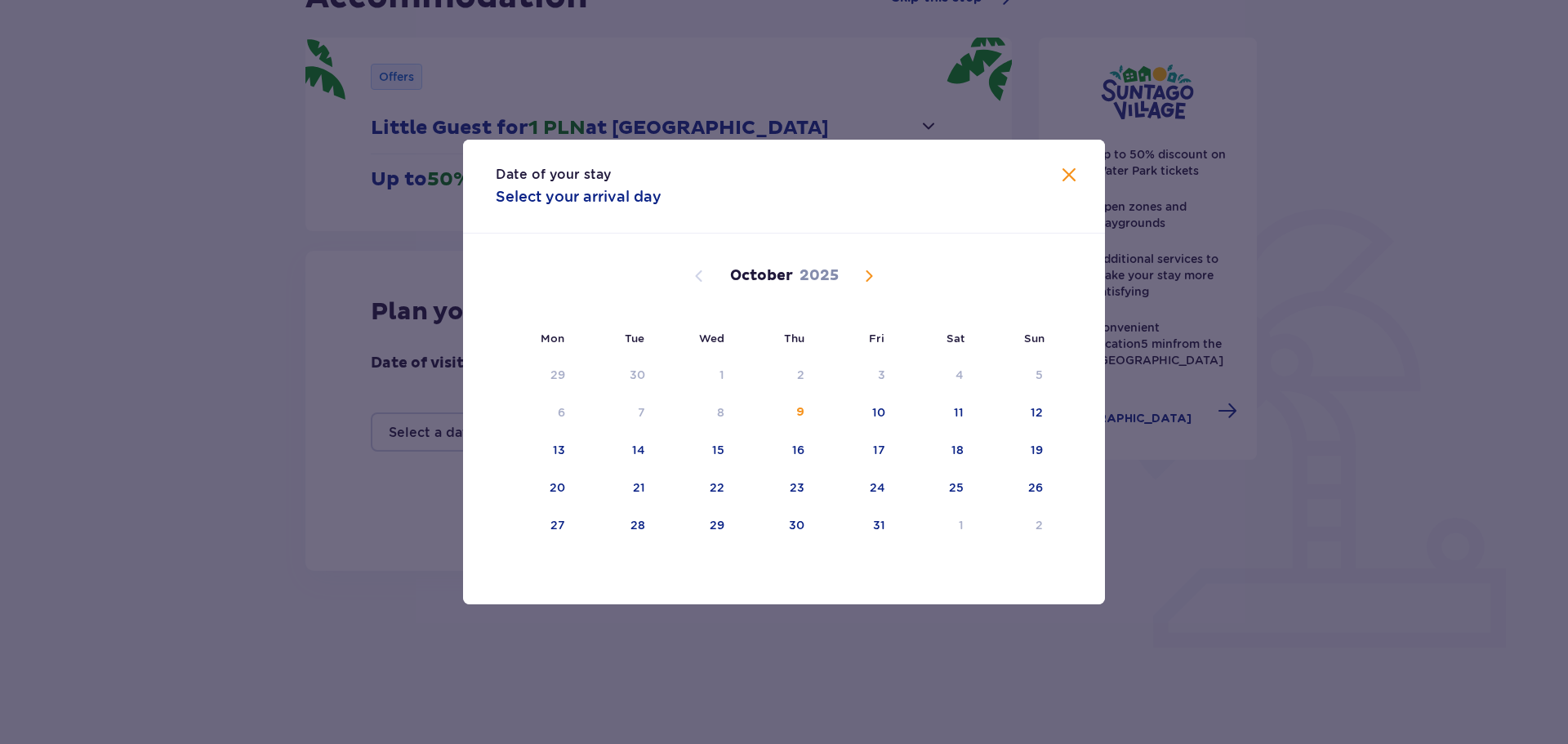
click at [867, 281] on span "Next month" at bounding box center [868, 276] width 19 height 19
click at [725, 413] on div "7" at bounding box center [695, 412] width 79 height 36
click at [792, 412] on div "8" at bounding box center [774, 412] width 79 height 36
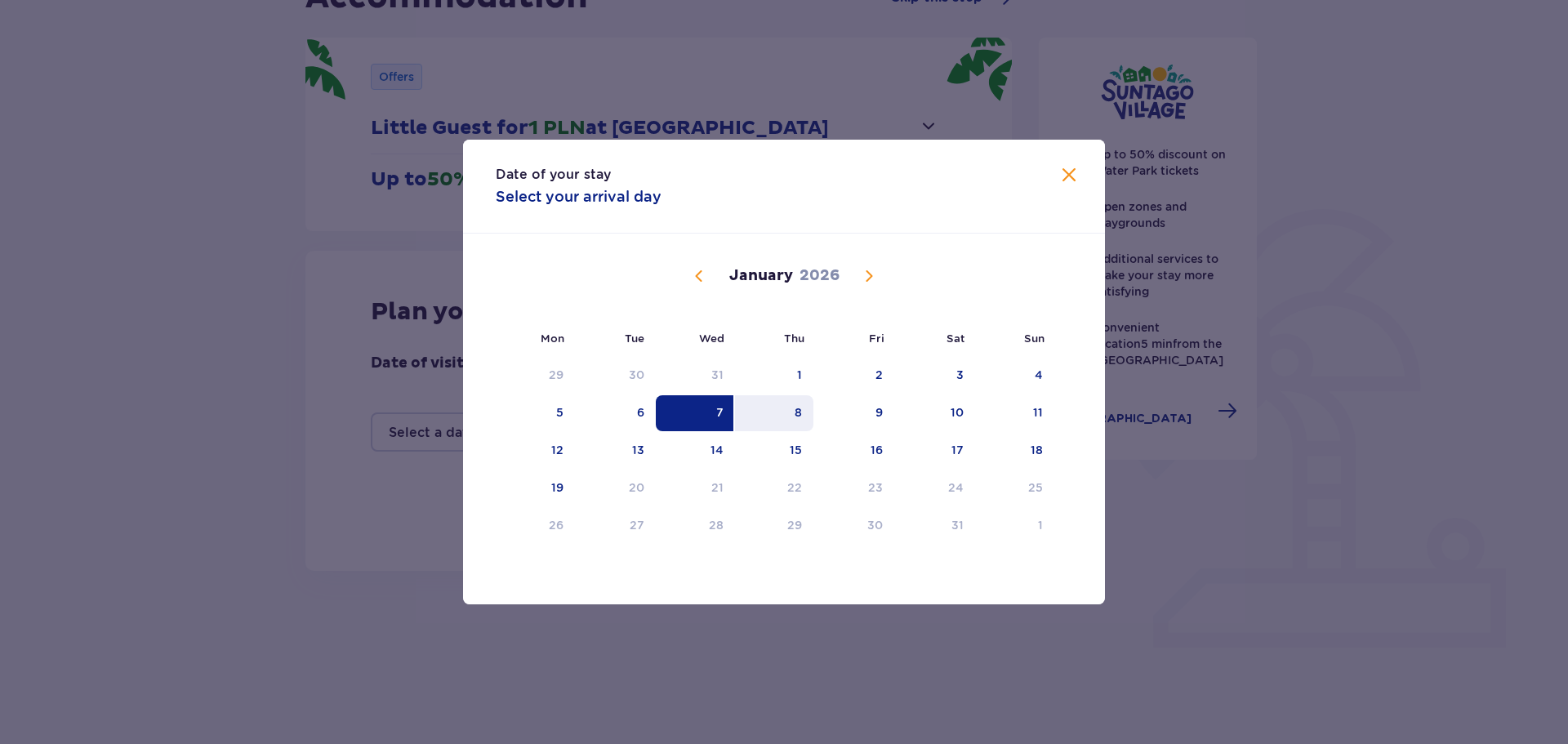
type input "07.01.26 - 08.01.26"
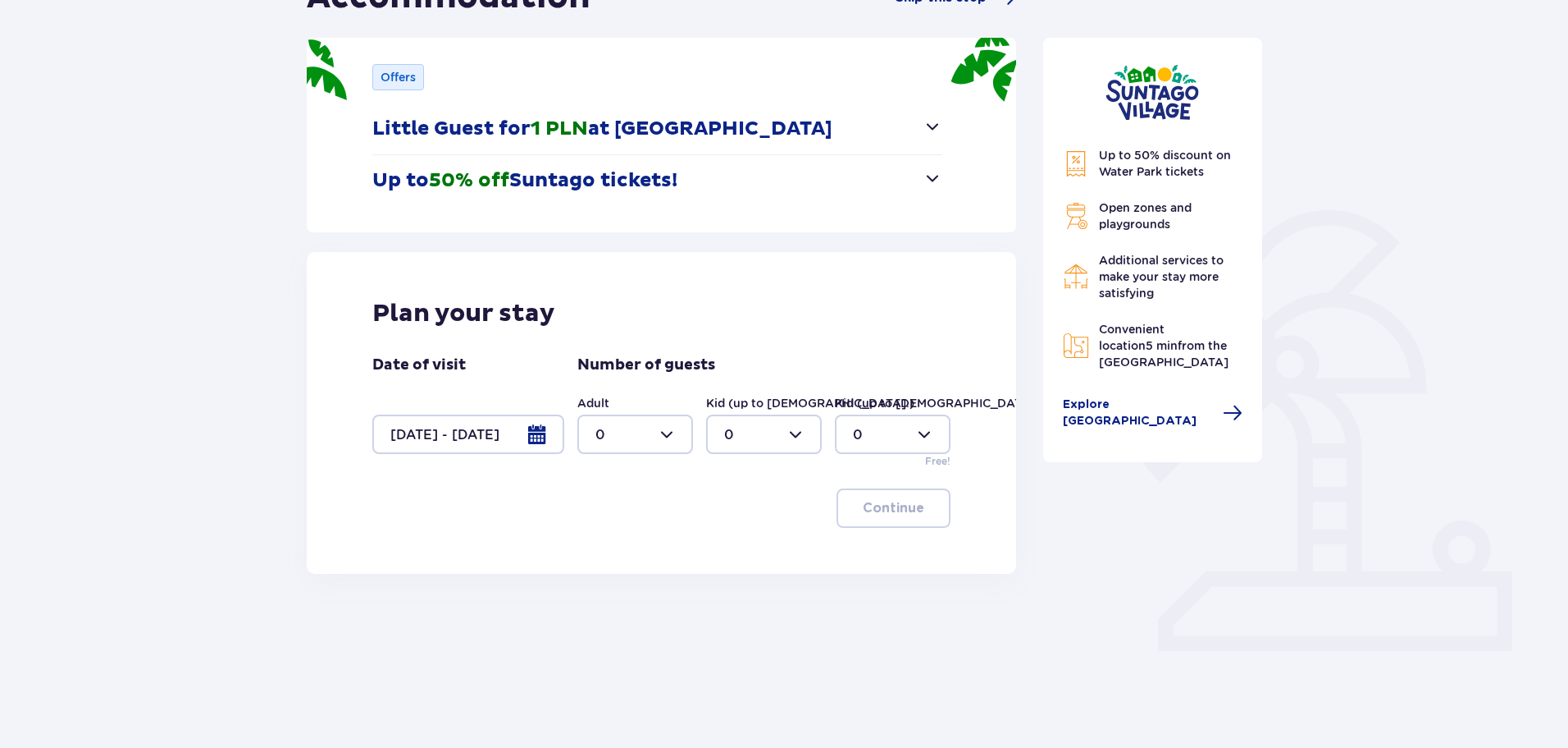
click at [669, 432] on div at bounding box center [635, 434] width 116 height 40
click at [599, 554] on p "2" at bounding box center [599, 553] width 8 height 18
type input "2"
click at [899, 507] on p "Continue" at bounding box center [893, 507] width 61 height 18
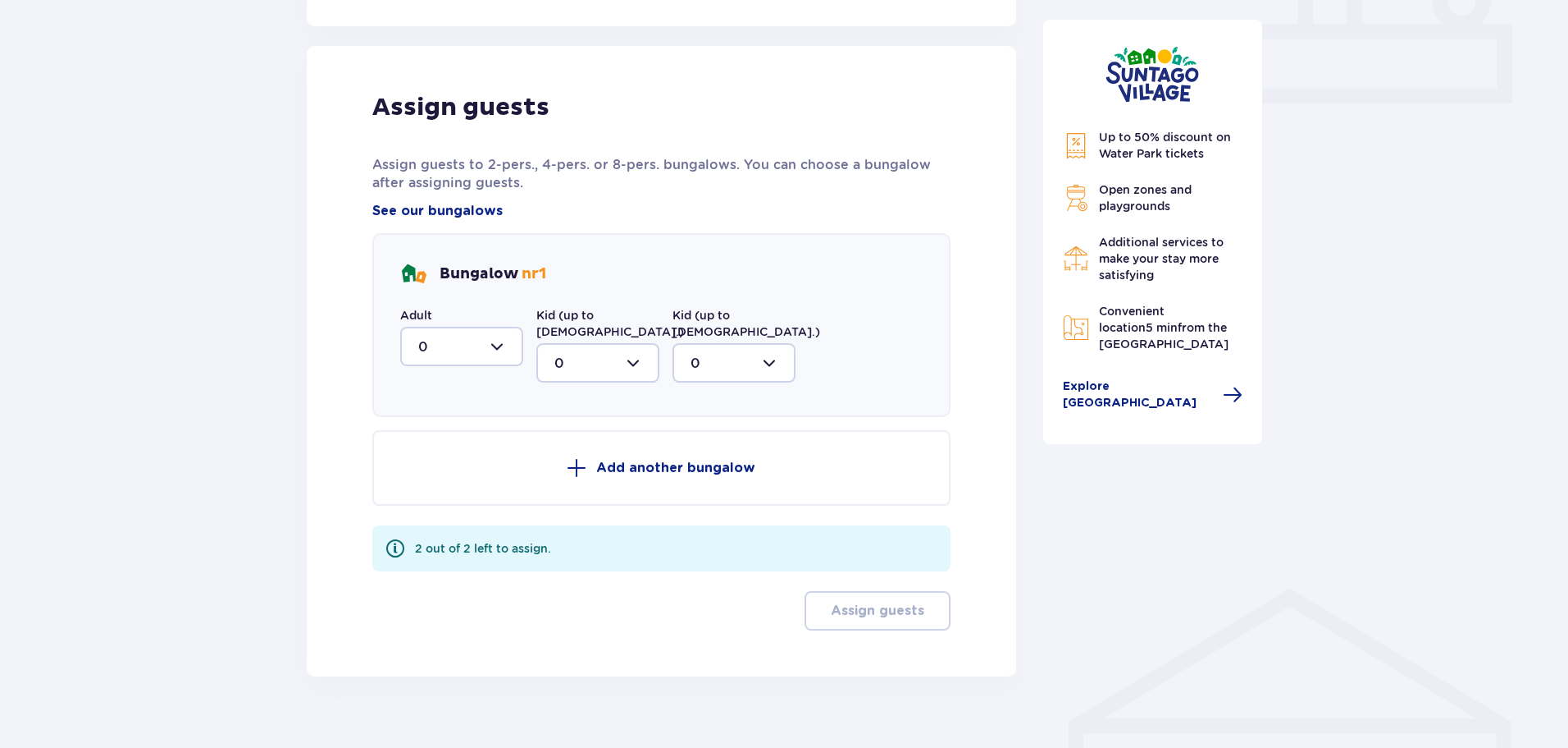
scroll to position [755, 0]
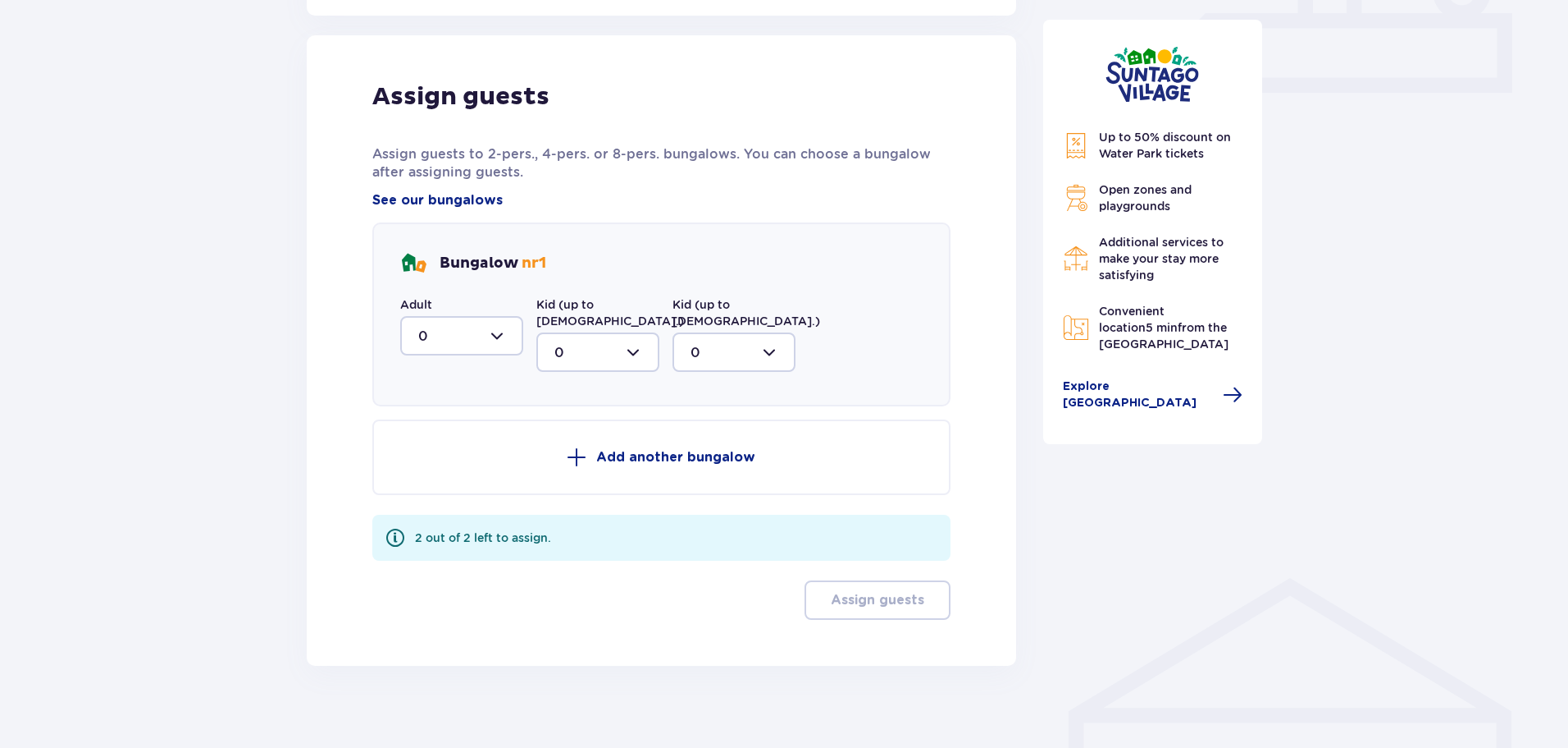
click at [499, 334] on div at bounding box center [462, 335] width 123 height 40
click at [428, 449] on div "2" at bounding box center [462, 455] width 87 height 18
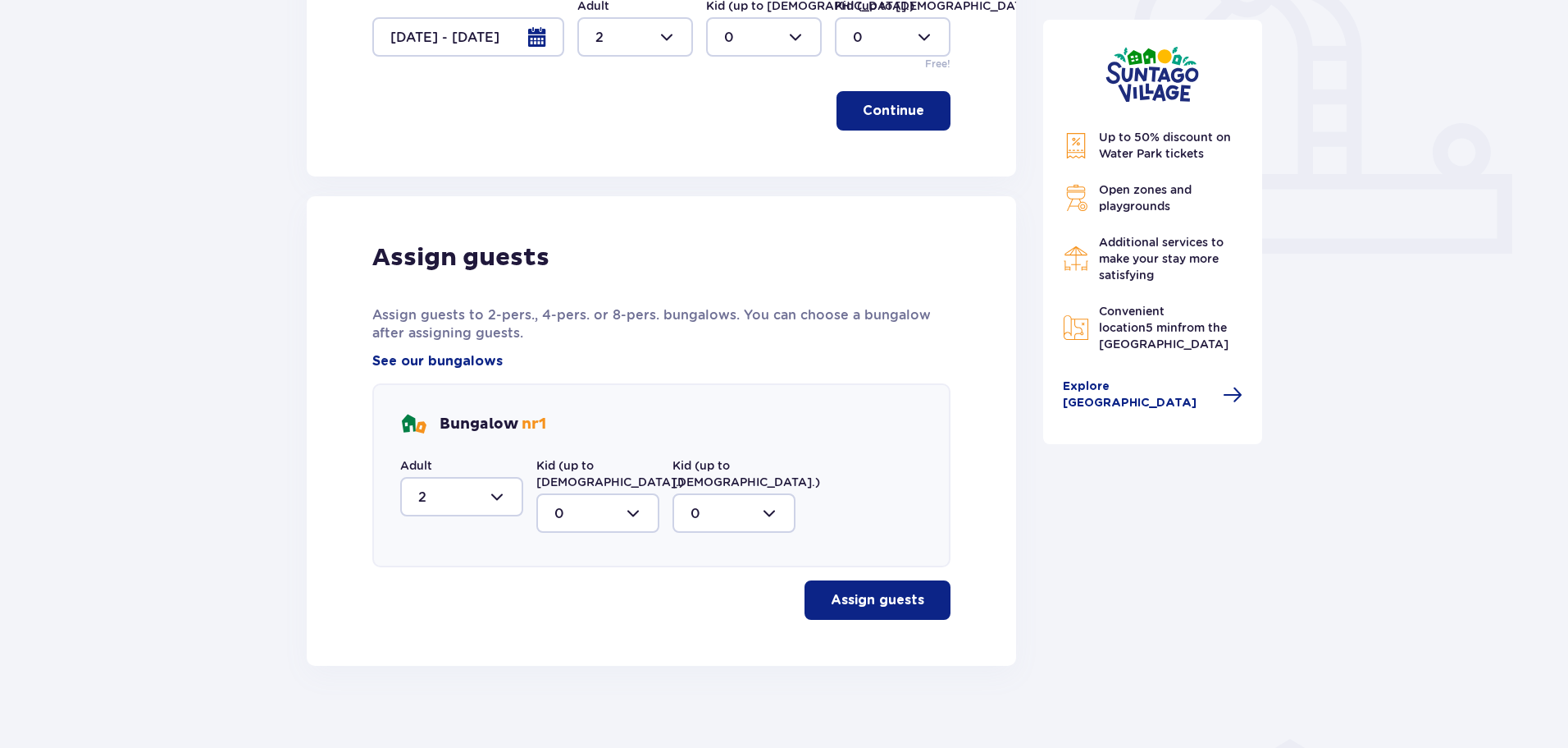
click at [502, 493] on div at bounding box center [462, 496] width 123 height 40
click at [436, 546] on div "0" at bounding box center [462, 546] width 87 height 18
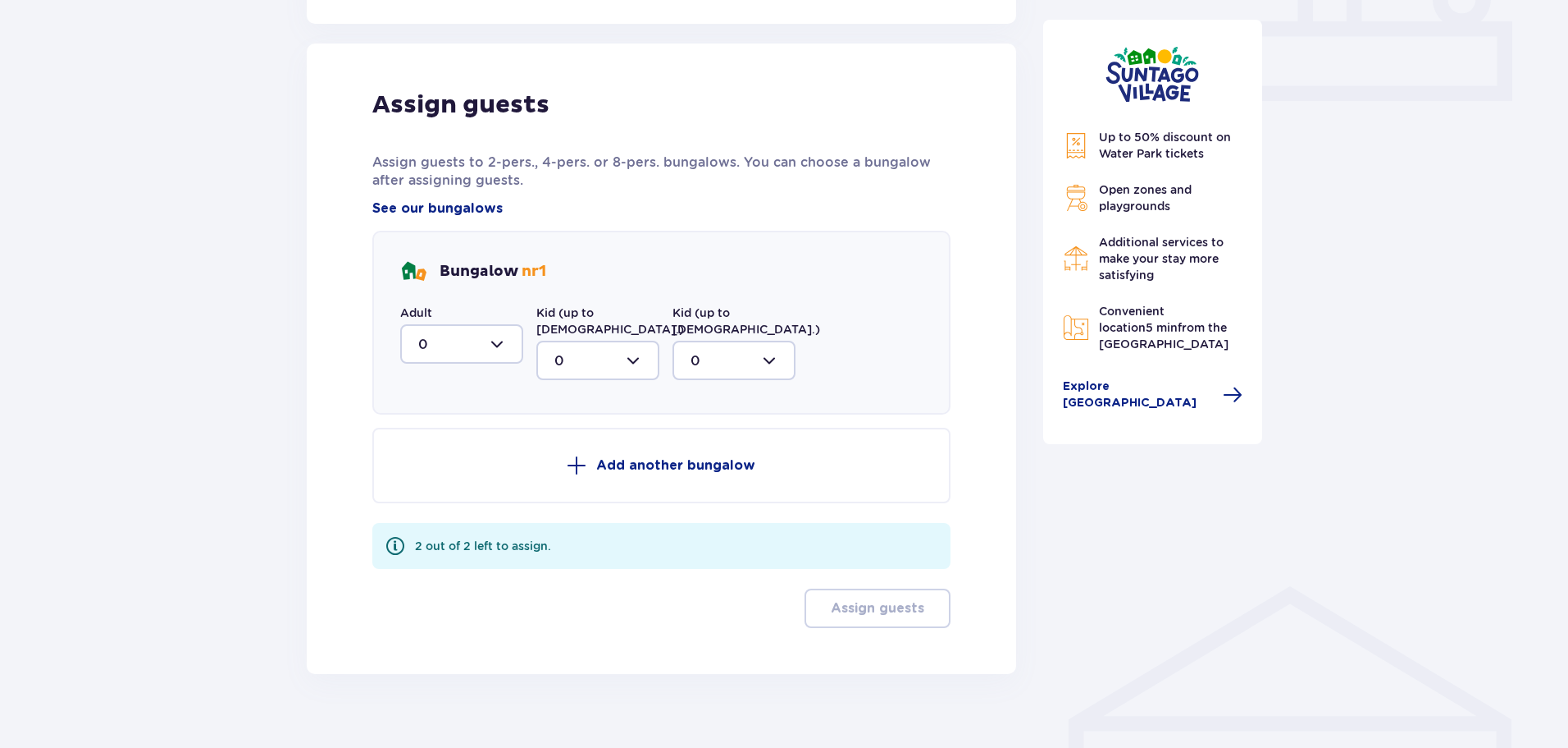
scroll to position [755, 0]
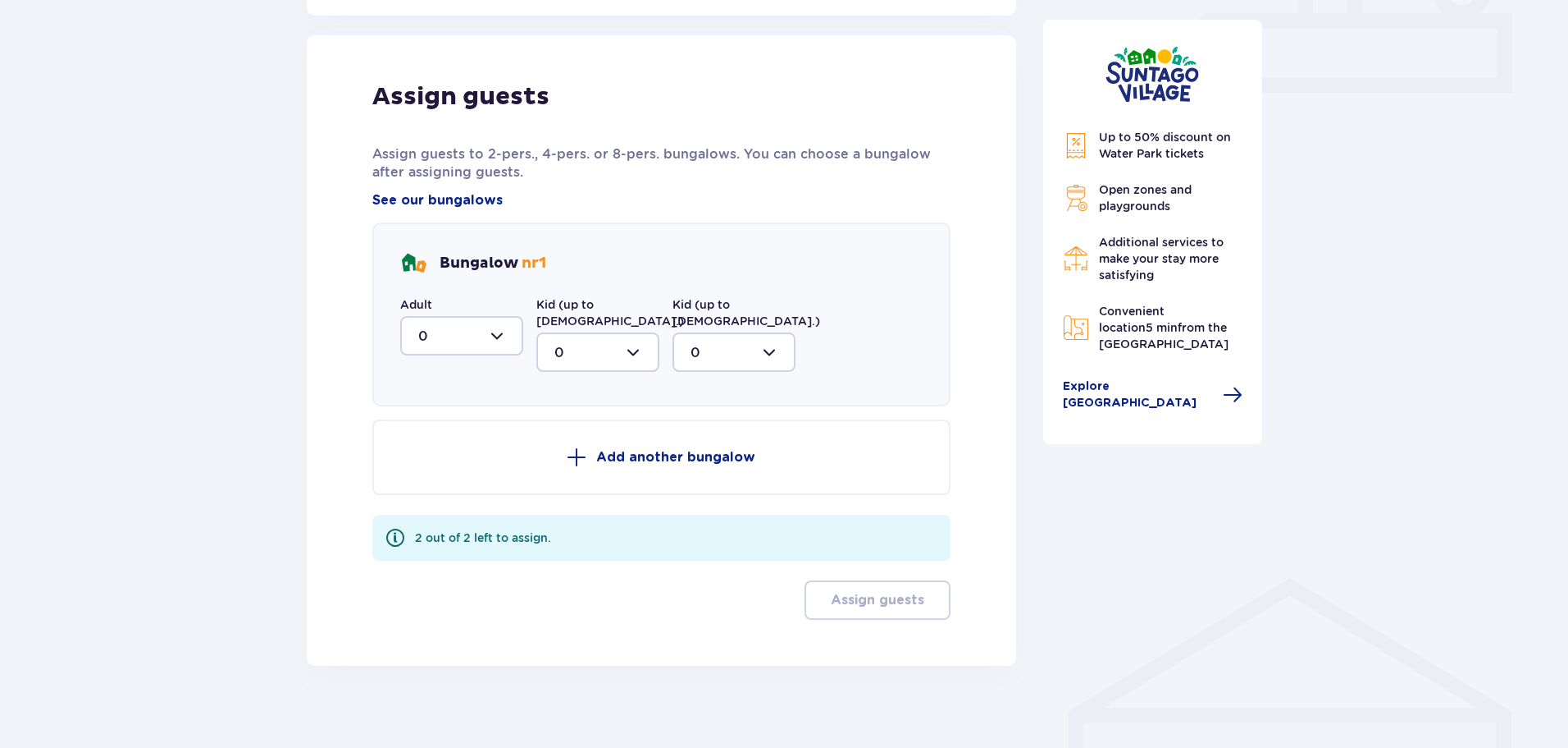
click at [712, 448] on p "Add another bungalow" at bounding box center [676, 457] width 159 height 18
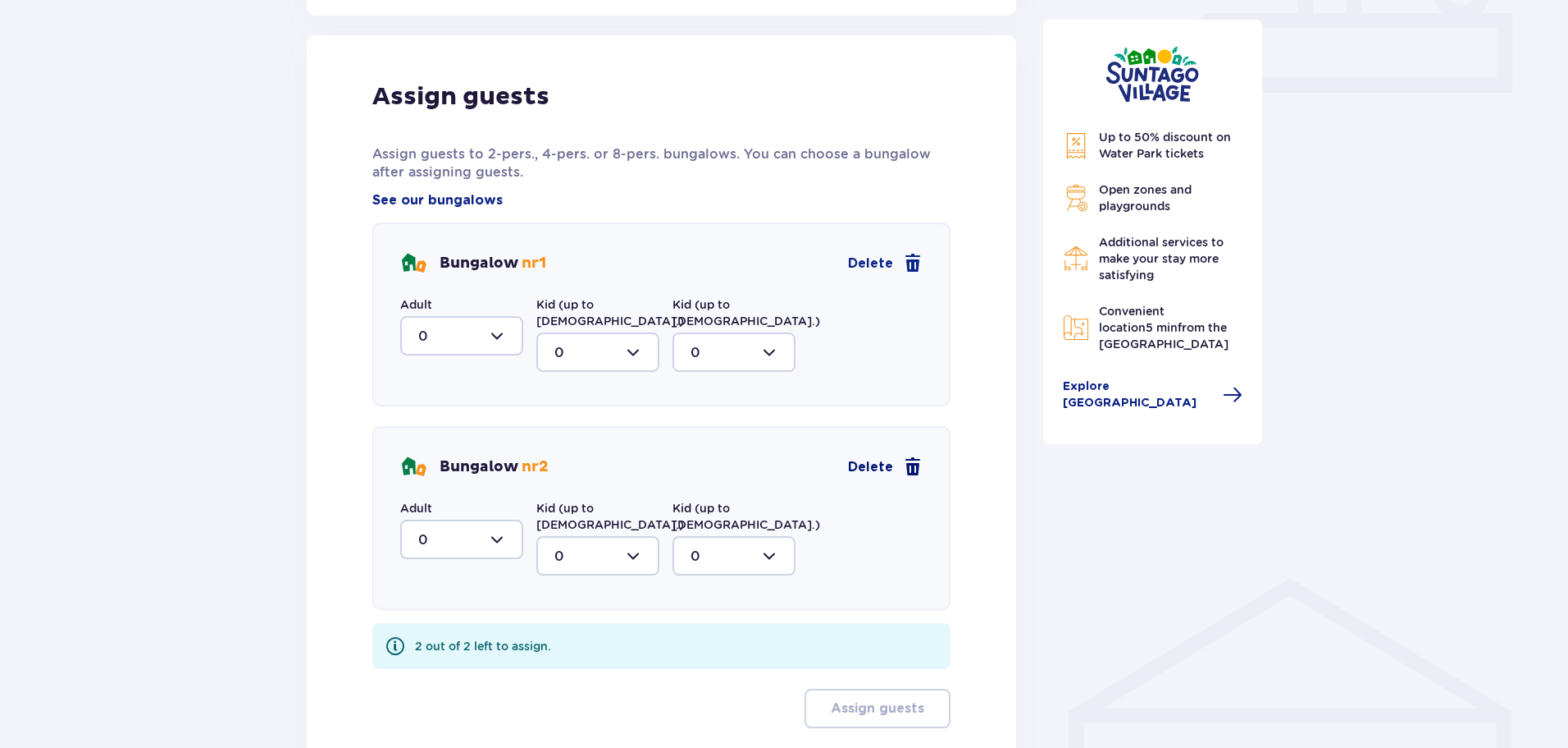
click at [920, 457] on span at bounding box center [913, 467] width 19 height 19
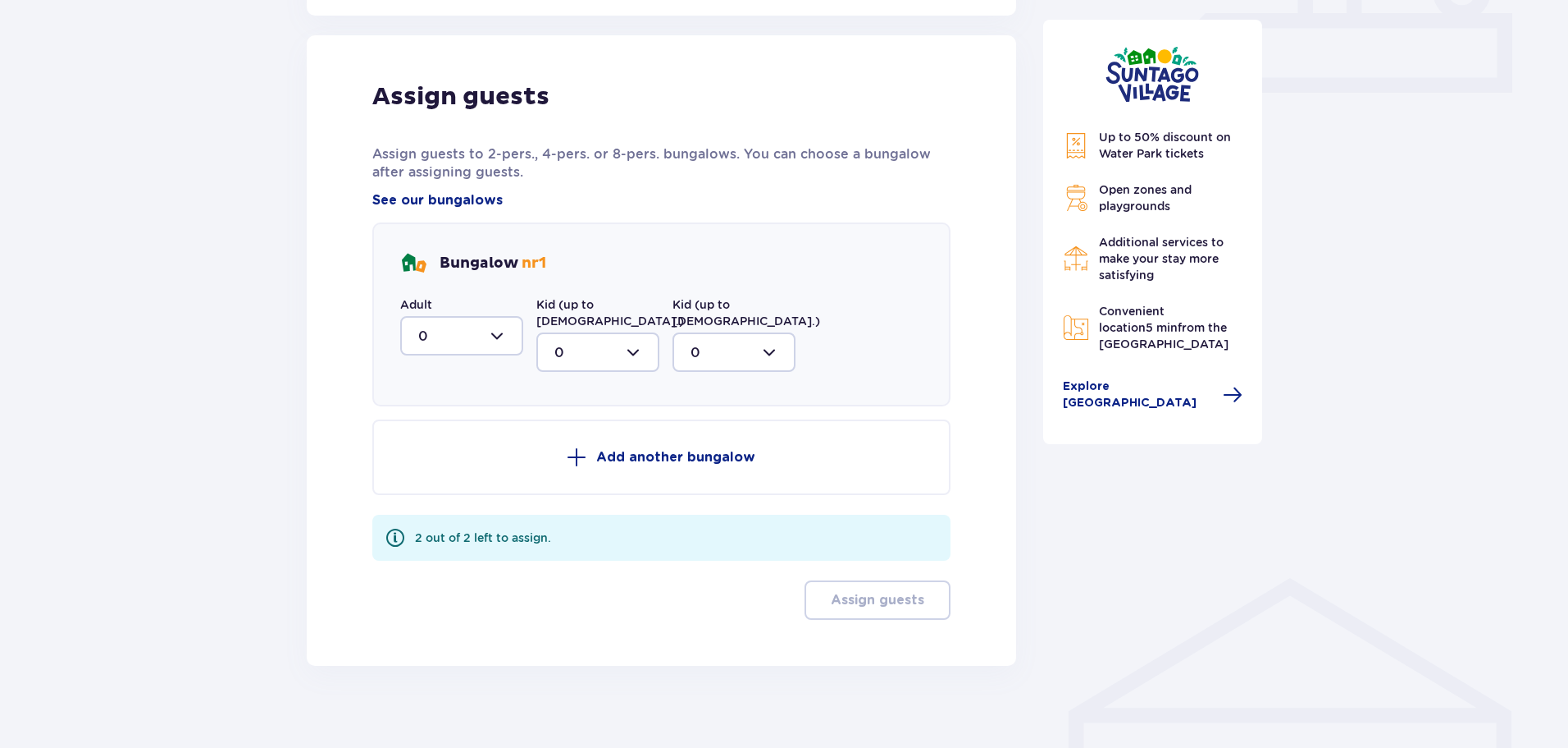
click at [498, 339] on div at bounding box center [462, 335] width 123 height 40
click at [424, 450] on p "2" at bounding box center [422, 455] width 8 height 18
type input "2"
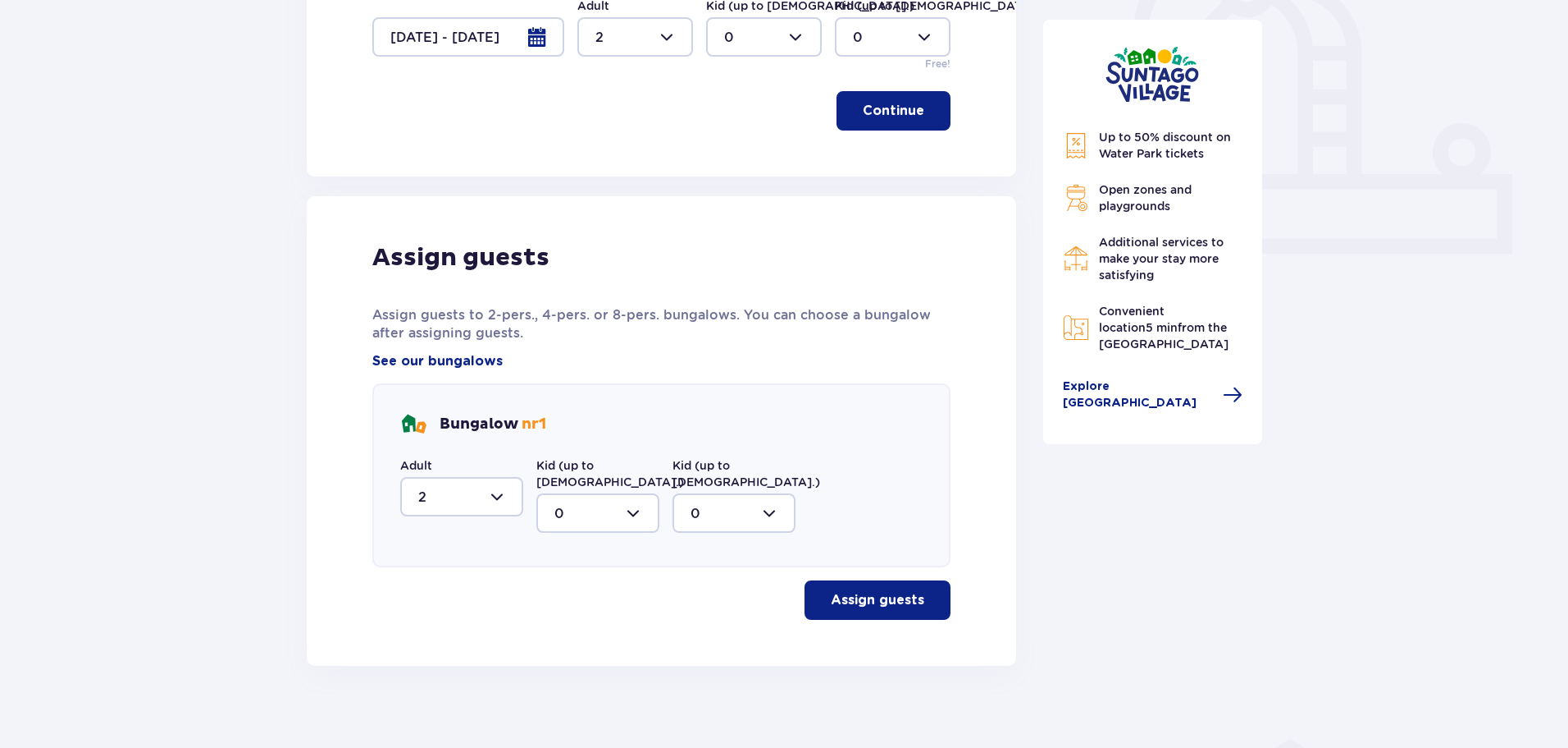
click at [913, 584] on button "Assign guests" at bounding box center [877, 600] width 146 height 40
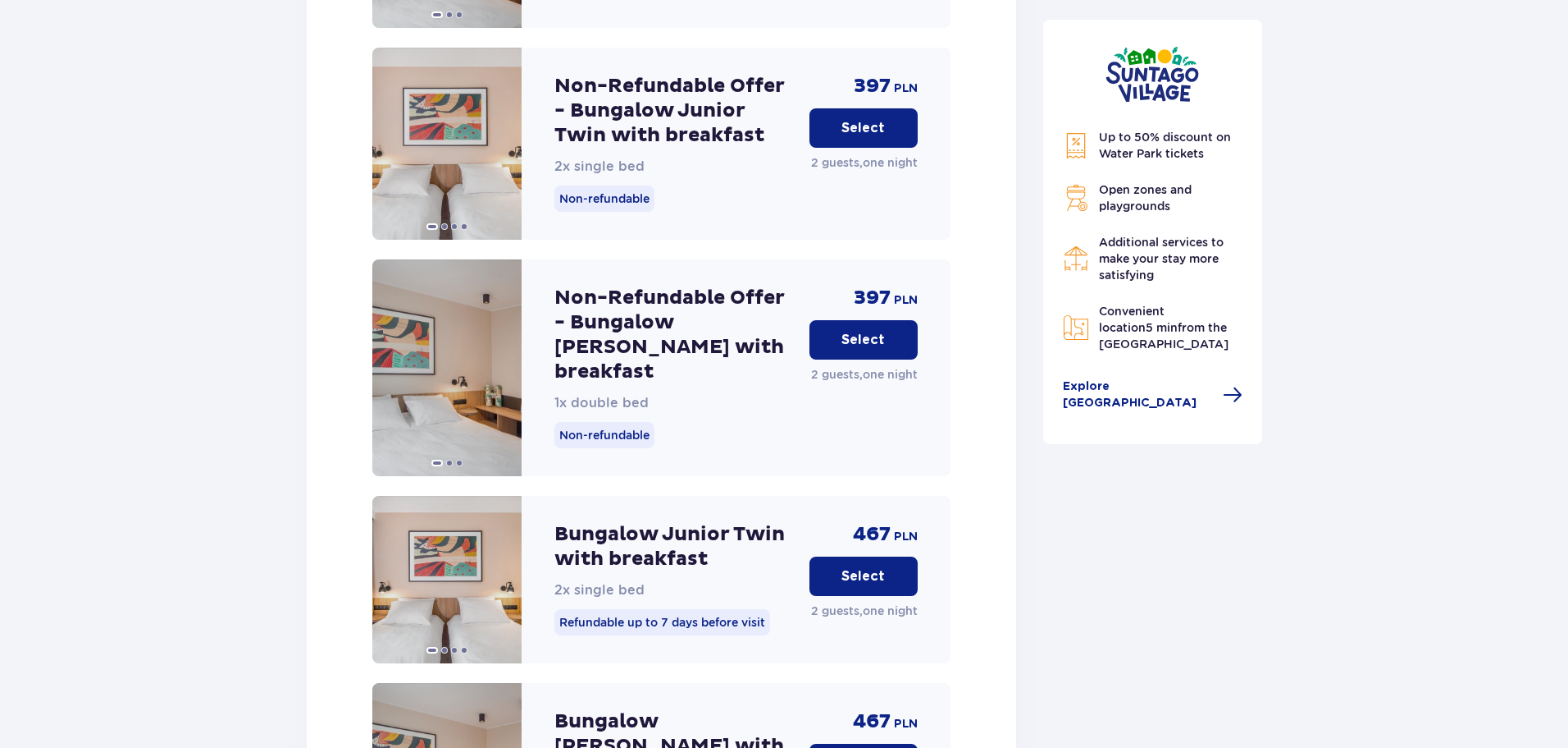
scroll to position [1981, 0]
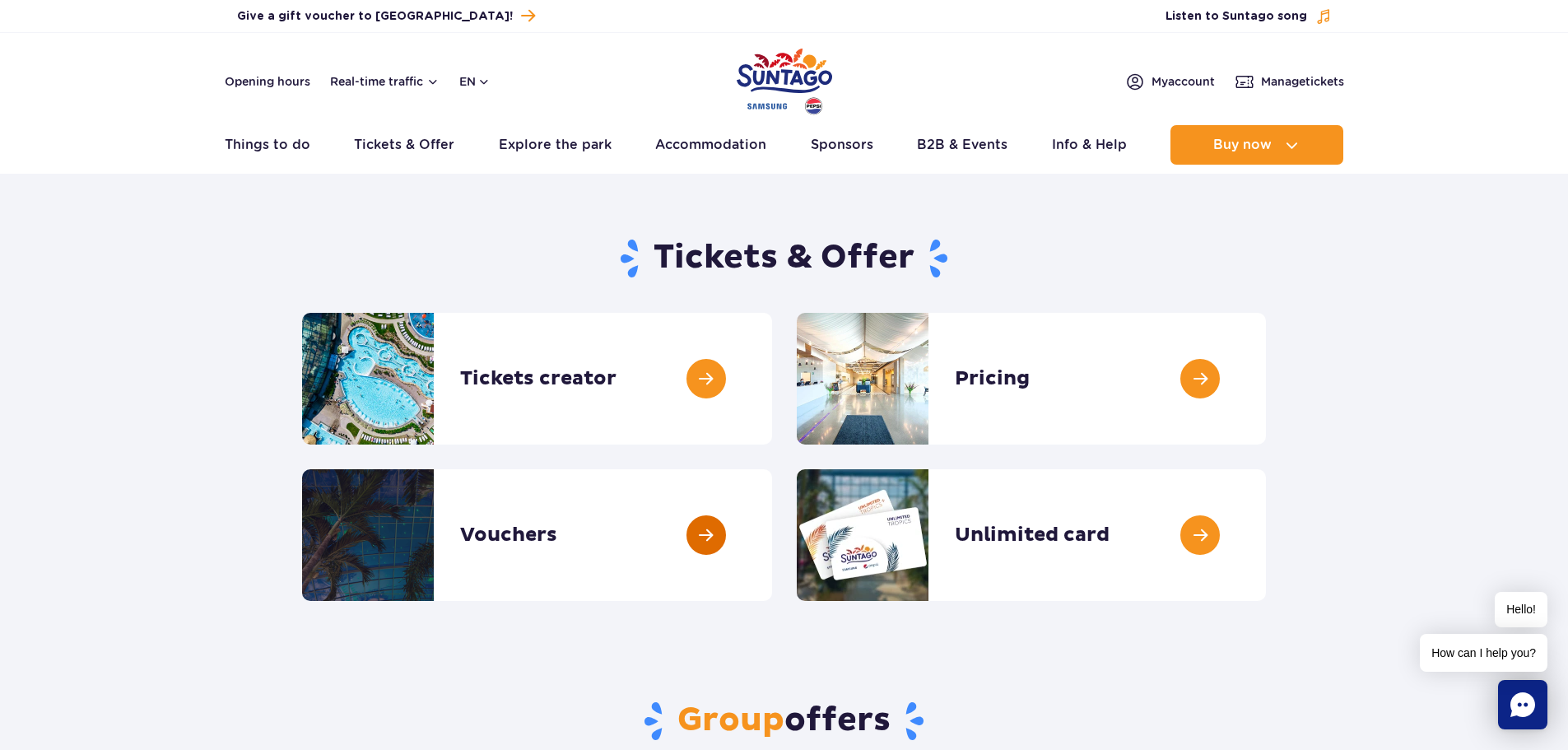
click at [772, 531] on link at bounding box center [772, 535] width 0 height 132
click at [772, 379] on link at bounding box center [772, 379] width 0 height 132
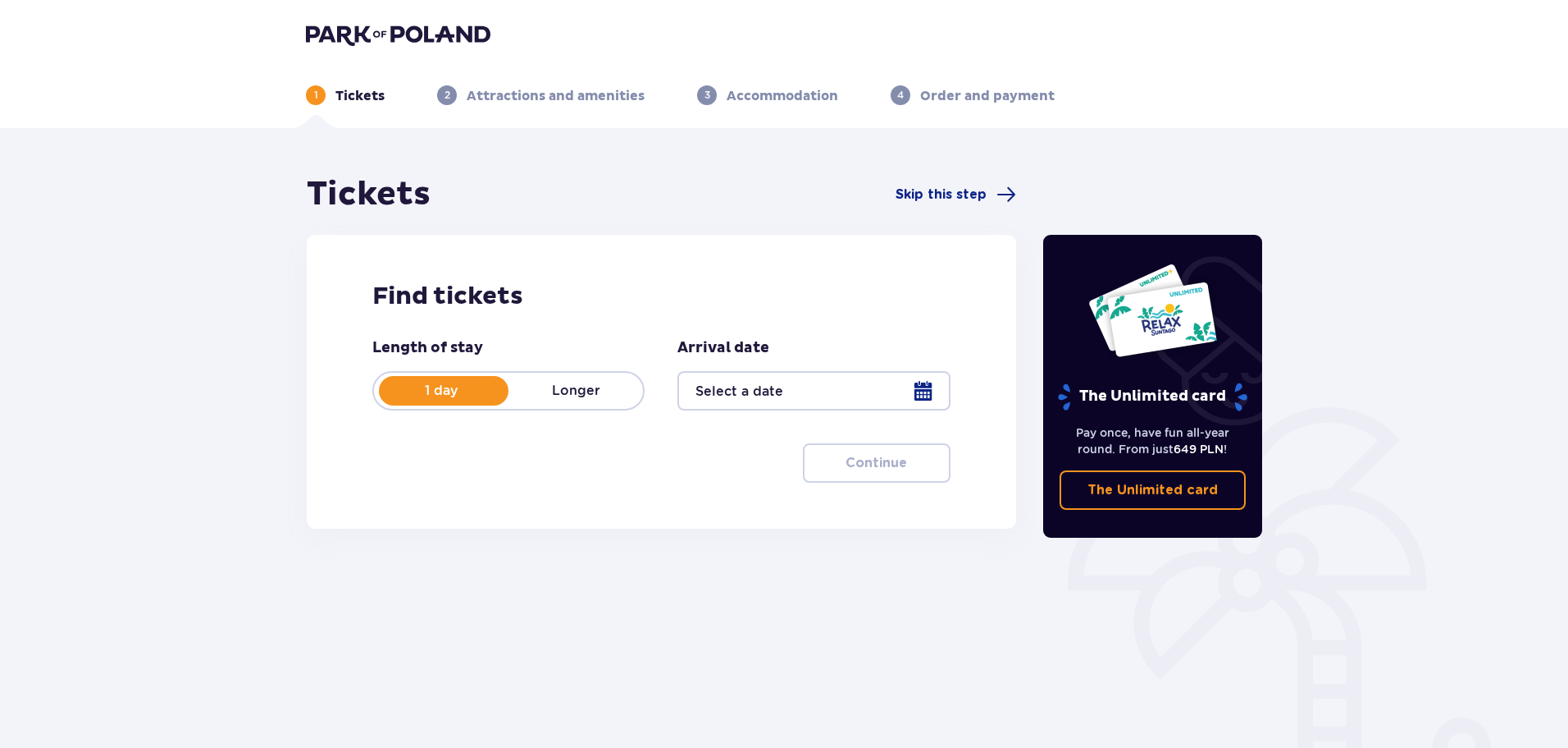
click at [484, 396] on p "1 day" at bounding box center [440, 391] width 134 height 18
click at [463, 386] on p "1 day" at bounding box center [440, 391] width 134 height 18
